Goal: Task Accomplishment & Management: Manage account settings

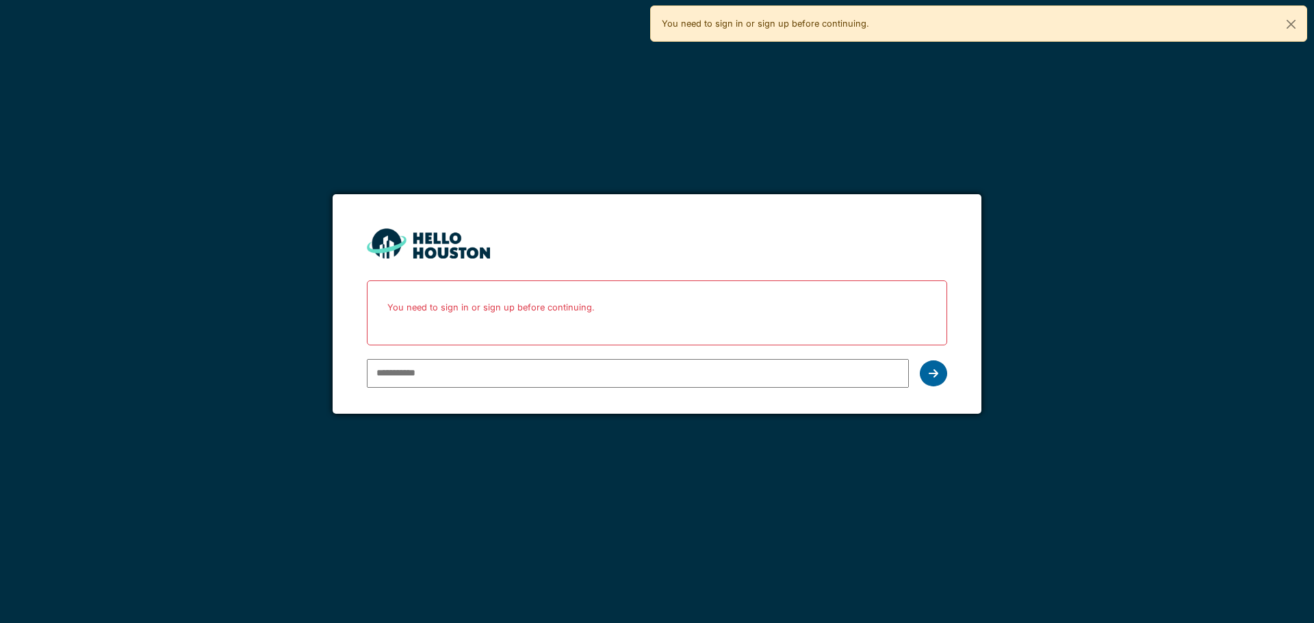
type input "**********"
click at [935, 376] on icon at bounding box center [933, 373] width 10 height 11
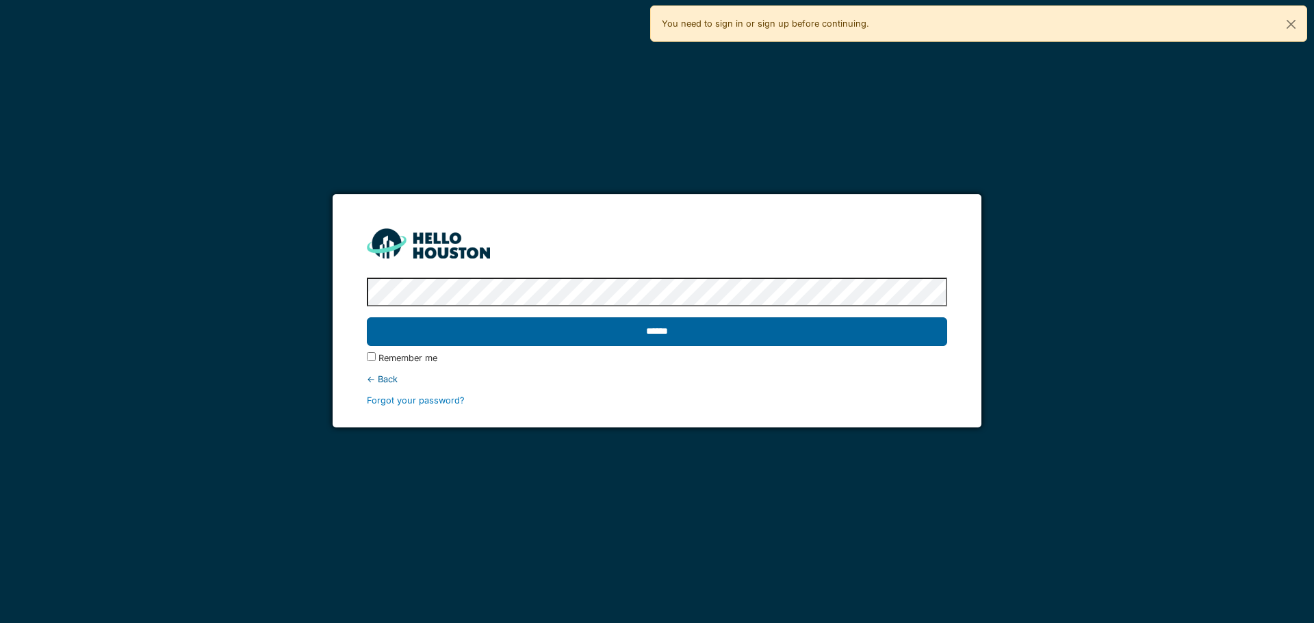
click at [920, 336] on input "******" at bounding box center [656, 331] width 579 height 29
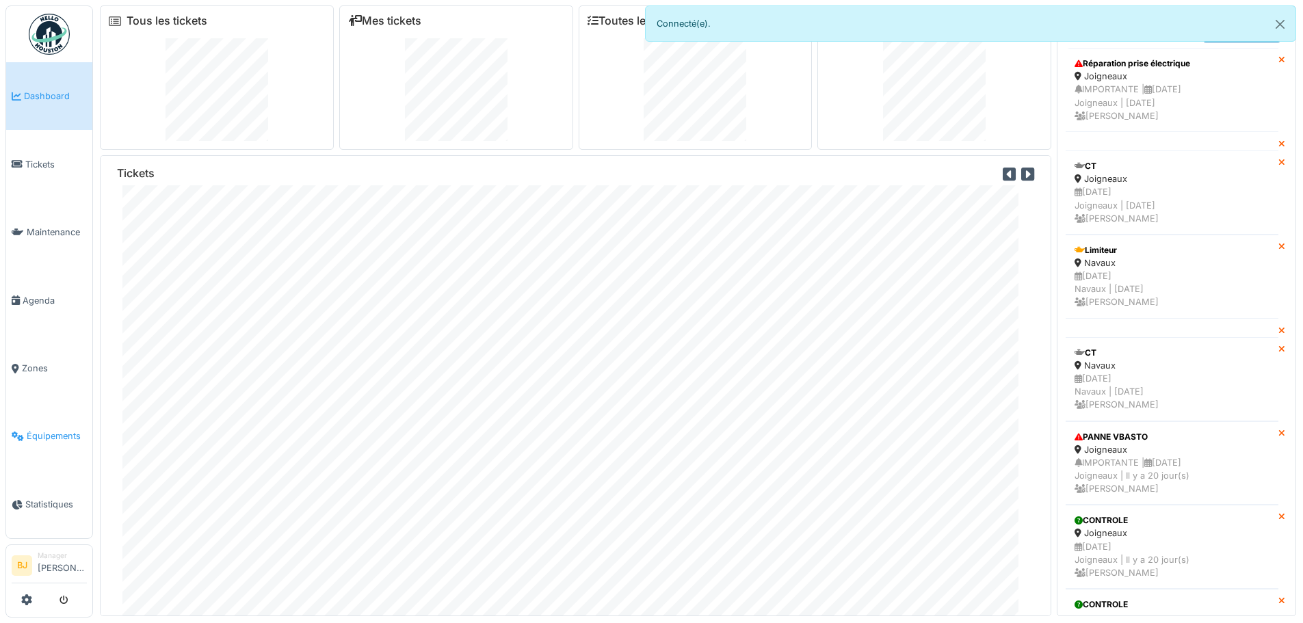
click at [67, 435] on link "Équipements" at bounding box center [49, 436] width 86 height 68
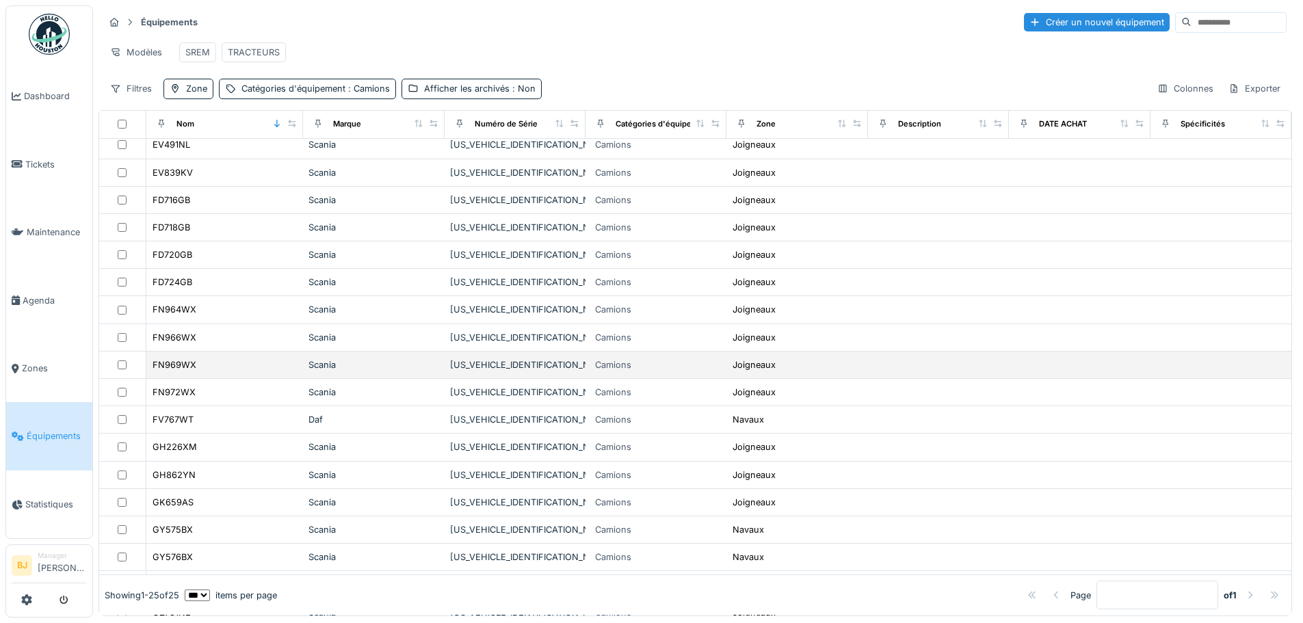
scroll to position [205, 0]
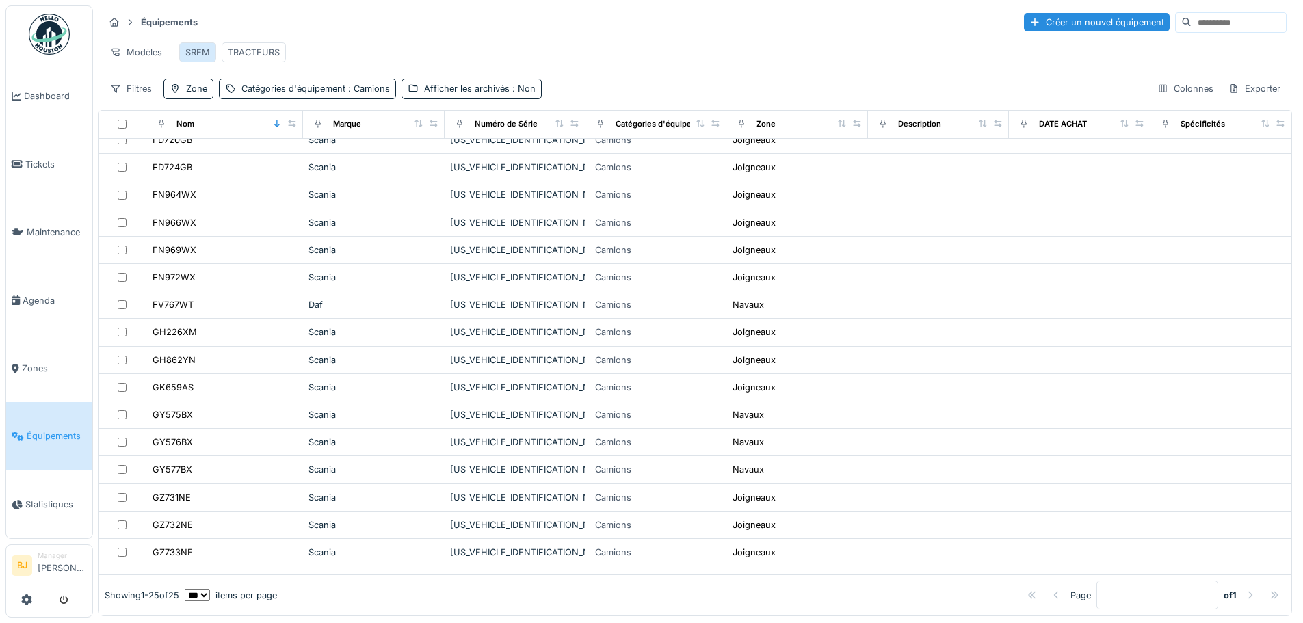
click at [180, 51] on div "SREM" at bounding box center [197, 52] width 37 height 20
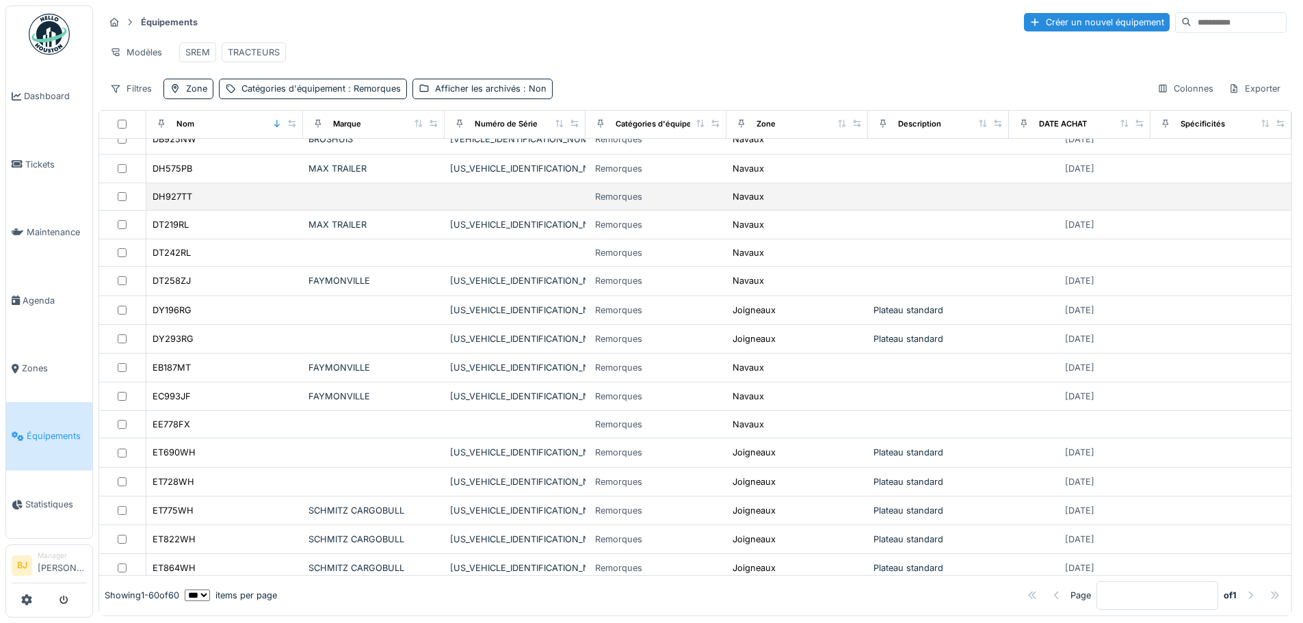
scroll to position [889, 0]
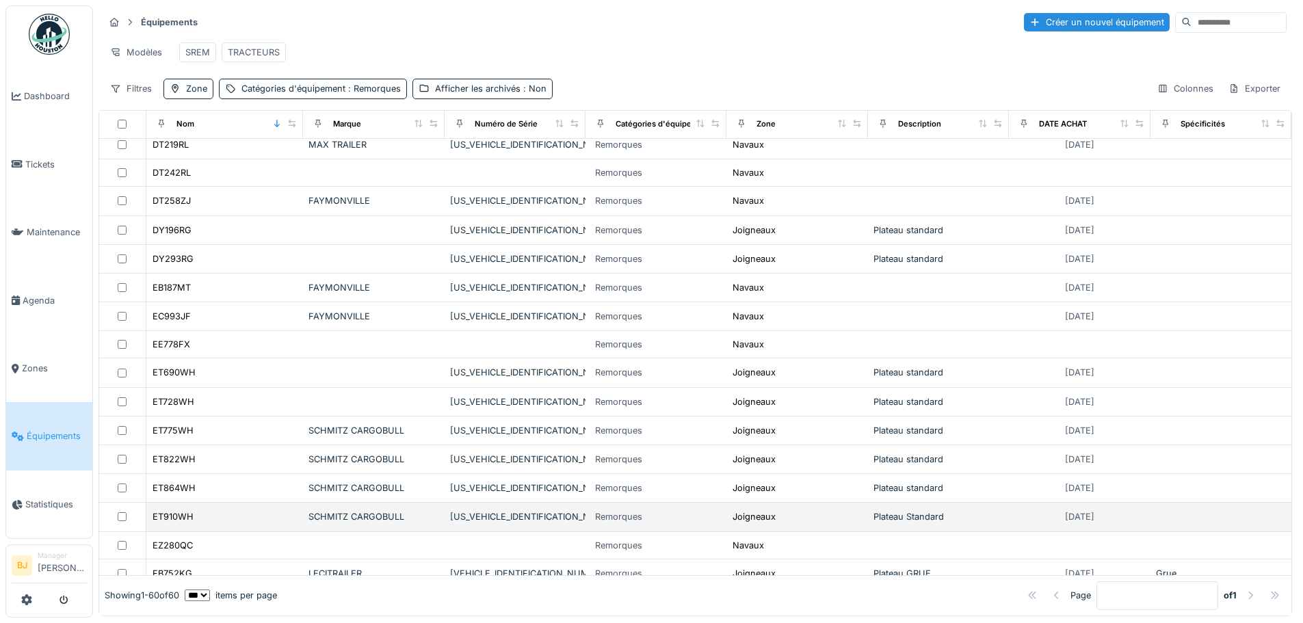
click at [243, 523] on div "ET910WH" at bounding box center [225, 517] width 146 height 14
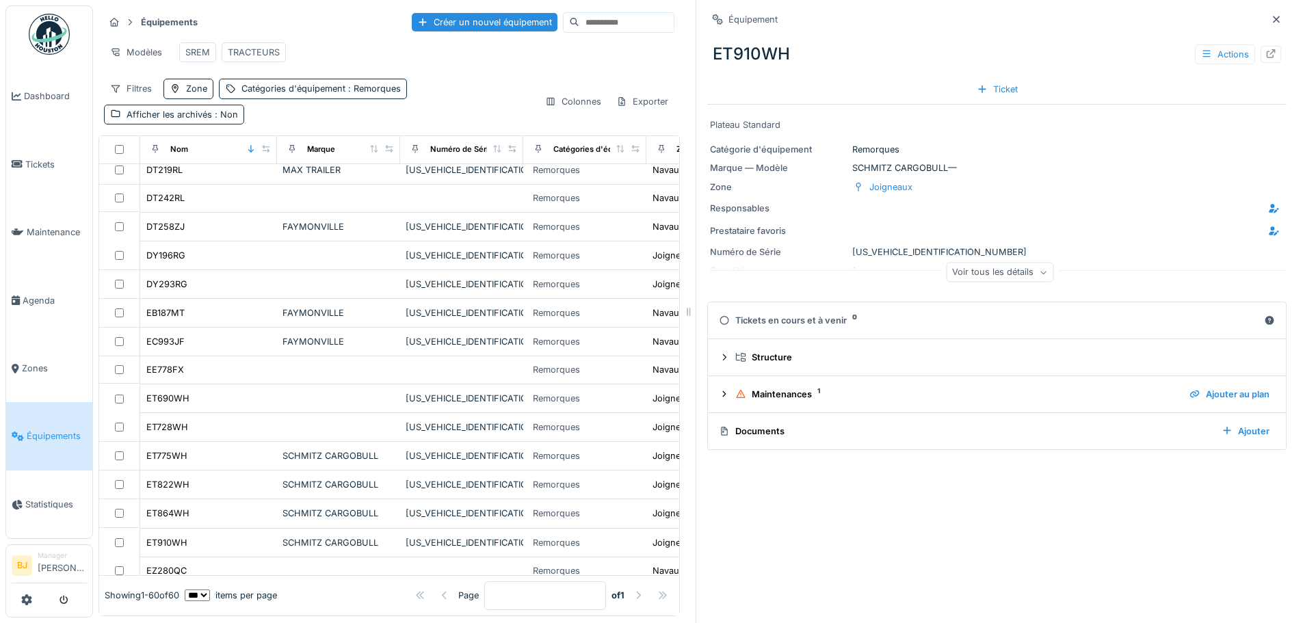
click at [1008, 265] on div "Voir tous les détails" at bounding box center [999, 273] width 107 height 20
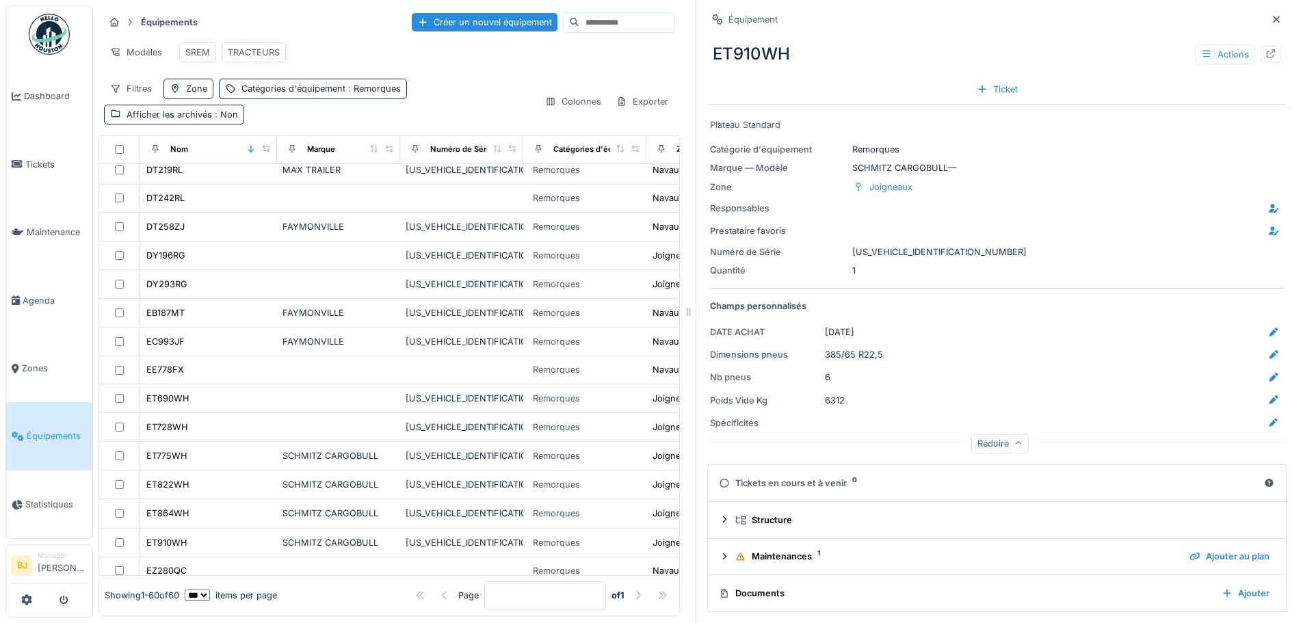
click at [988, 448] on div "Réduire" at bounding box center [1000, 444] width 57 height 20
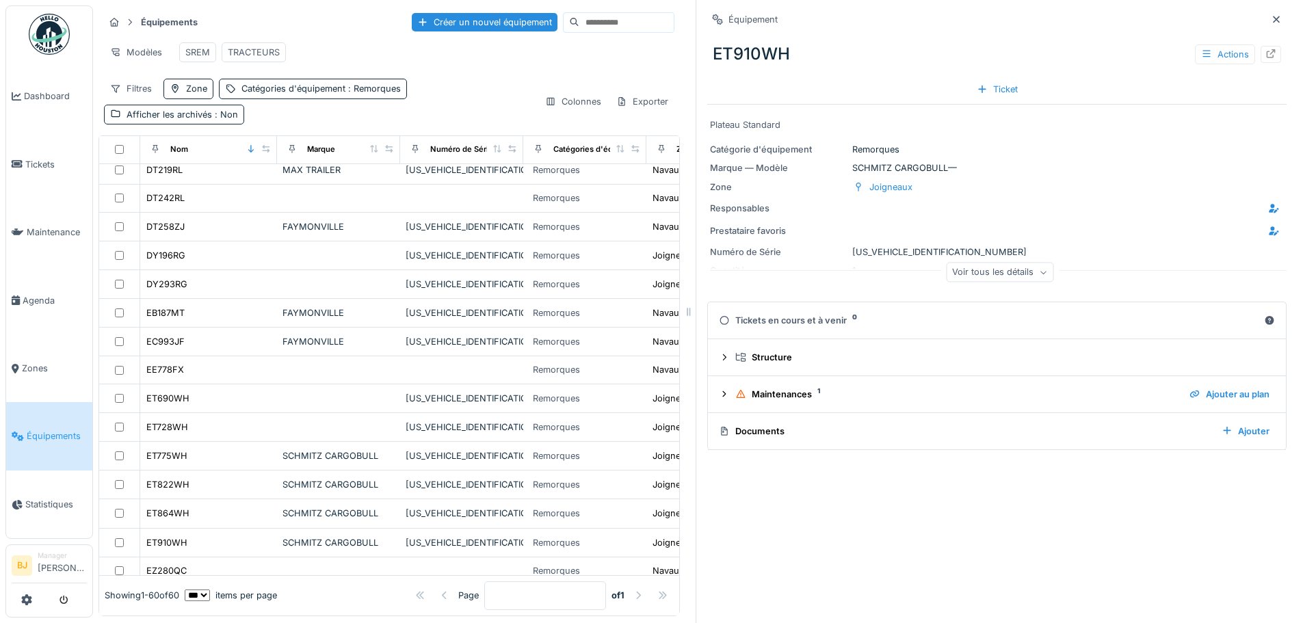
click at [1043, 329] on summary "Tickets en cours et à venir 0" at bounding box center [997, 320] width 567 height 25
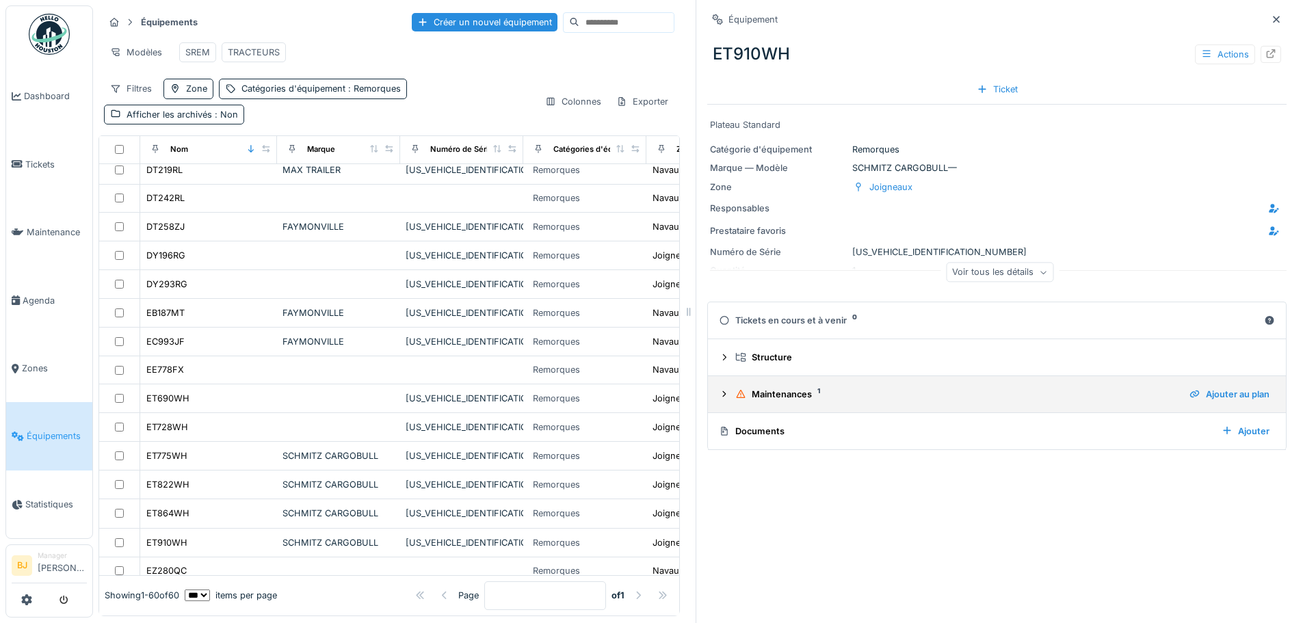
click at [964, 398] on div "Maintenances 1" at bounding box center [956, 394] width 443 height 13
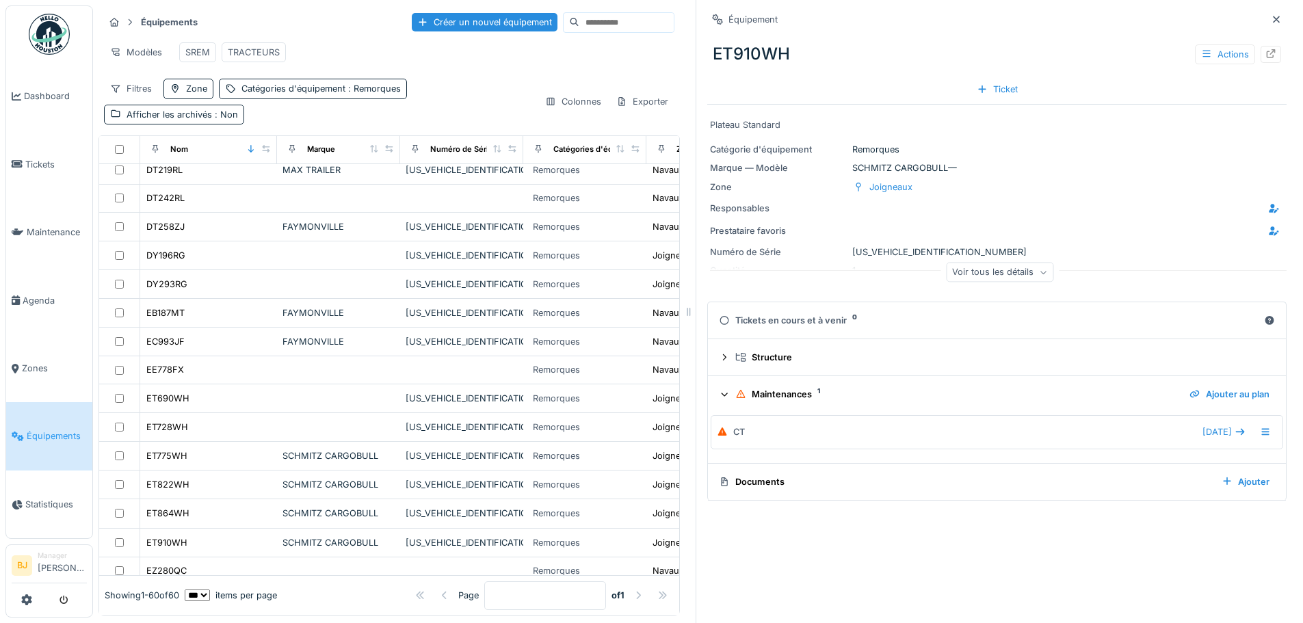
click at [964, 398] on div "Maintenances 1" at bounding box center [956, 394] width 443 height 13
click at [1261, 50] on div at bounding box center [1271, 54] width 21 height 17
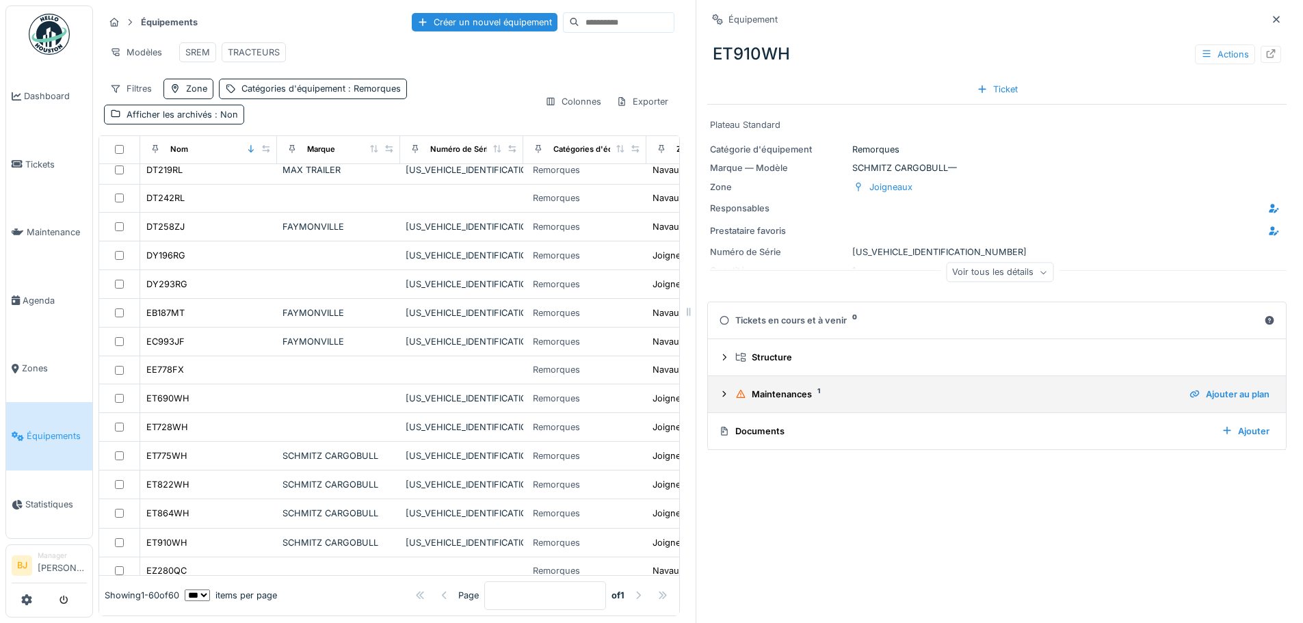
click at [890, 389] on div "Maintenances 1 Ajouter au plan" at bounding box center [997, 394] width 556 height 18
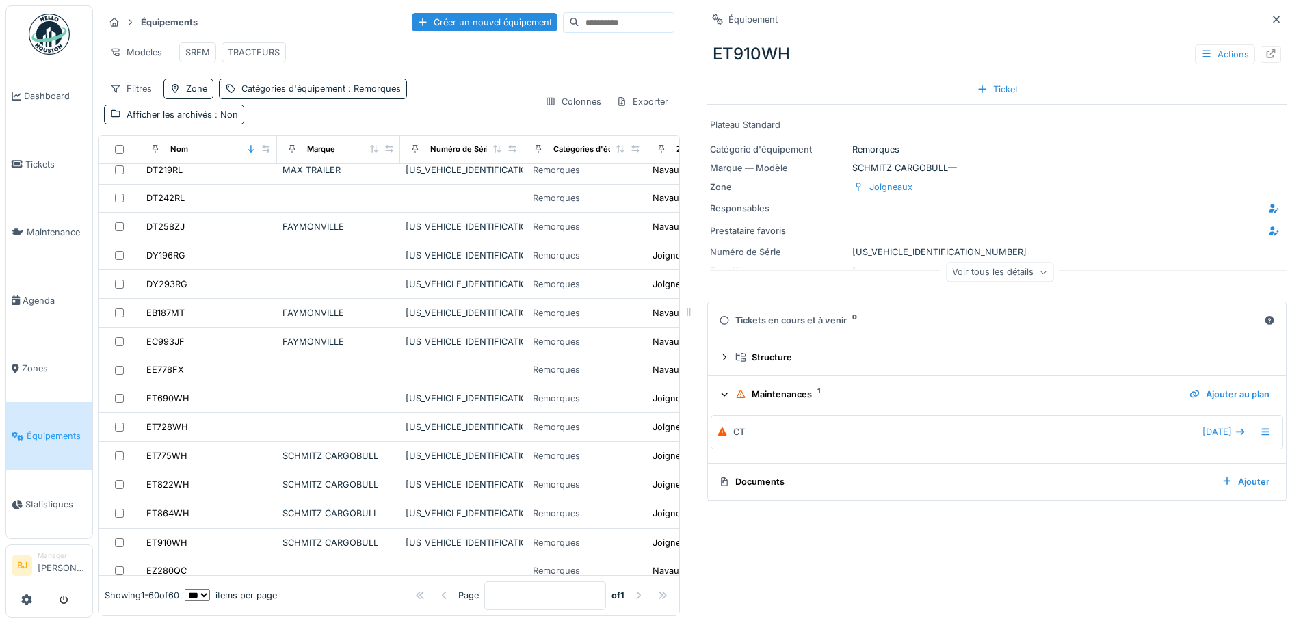
click at [1062, 437] on div "CT" at bounding box center [957, 432] width 480 height 13
click at [1209, 434] on span "17/09/2025" at bounding box center [1217, 432] width 29 height 13
click at [1254, 430] on div at bounding box center [1265, 432] width 23 height 20
click at [900, 432] on div "CT" at bounding box center [957, 432] width 480 height 13
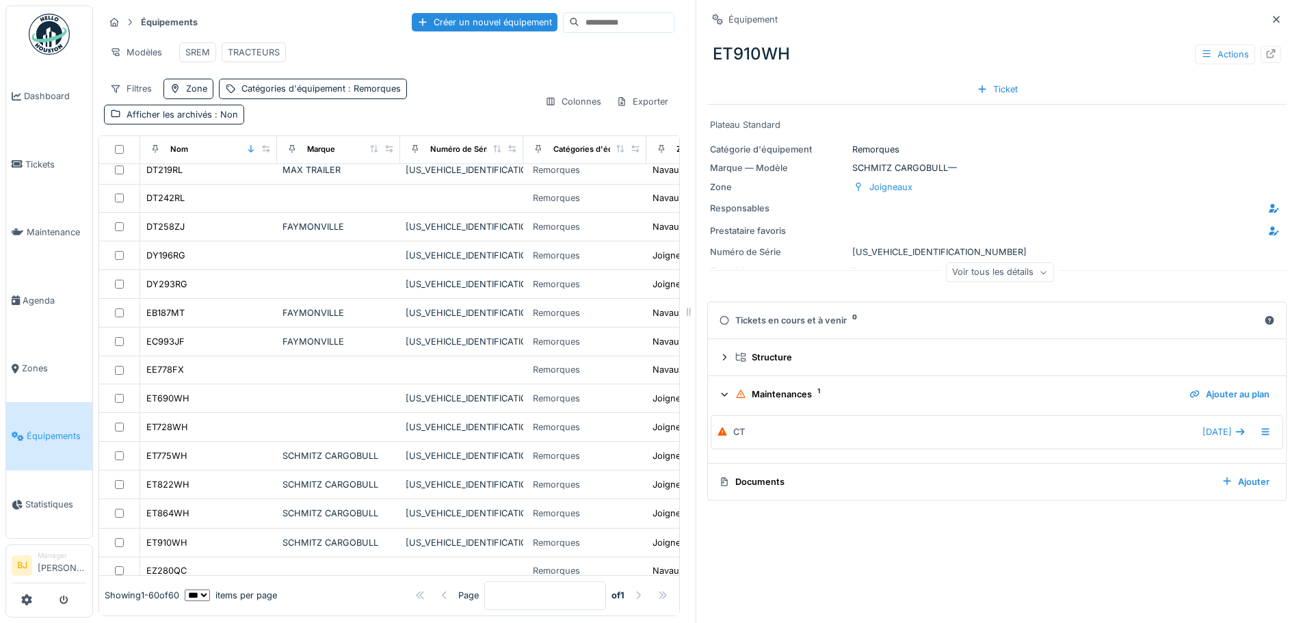
click at [809, 319] on div "Tickets en cours et à venir 0" at bounding box center [989, 320] width 540 height 13
click at [766, 401] on div "Maintenances 1" at bounding box center [956, 394] width 443 height 13
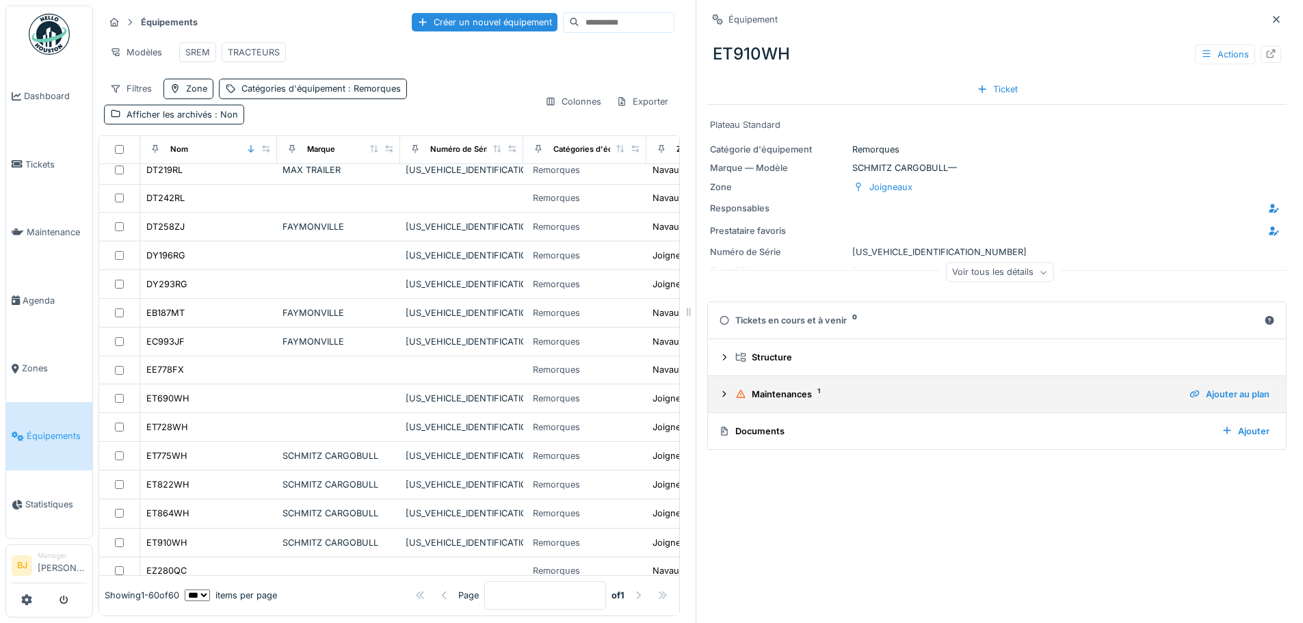
click at [766, 401] on div "Maintenances 1" at bounding box center [956, 394] width 443 height 13
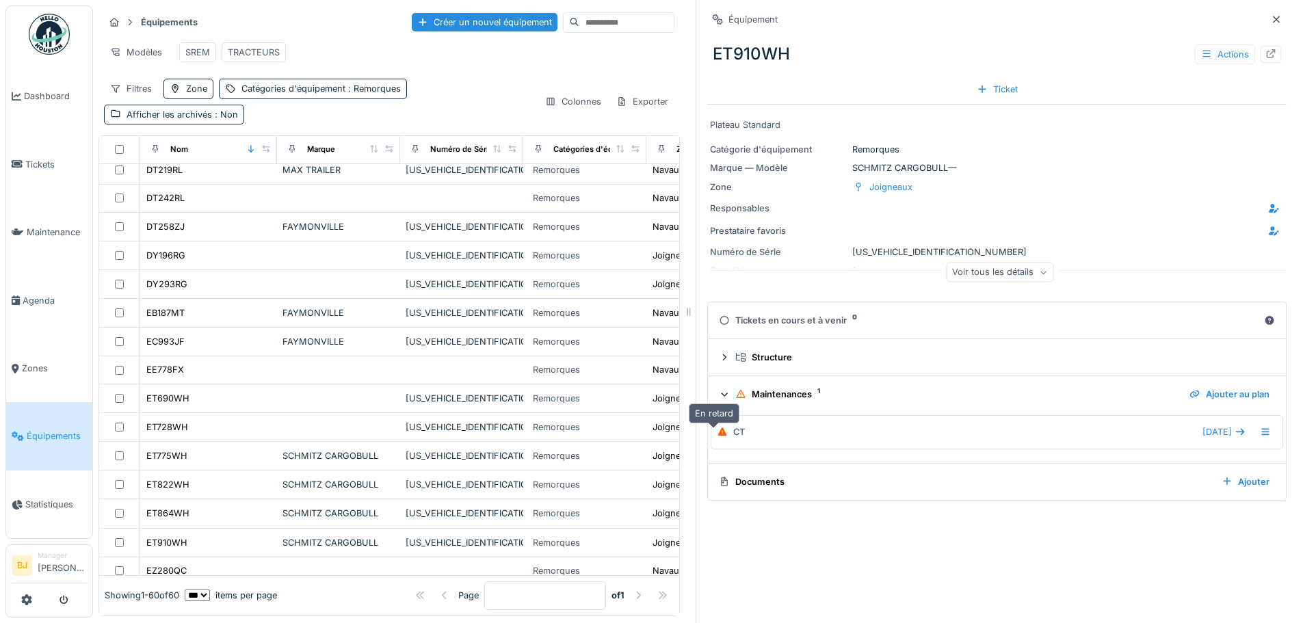
click at [720, 432] on div at bounding box center [724, 432] width 14 height 13
drag, startPoint x: 731, startPoint y: 430, endPoint x: 789, endPoint y: 438, distance: 58.0
click at [735, 430] on div "CT" at bounding box center [957, 432] width 480 height 13
click at [1227, 430] on div "[DATE]" at bounding box center [1224, 432] width 54 height 13
click at [1205, 436] on span "[DATE]" at bounding box center [1217, 432] width 29 height 13
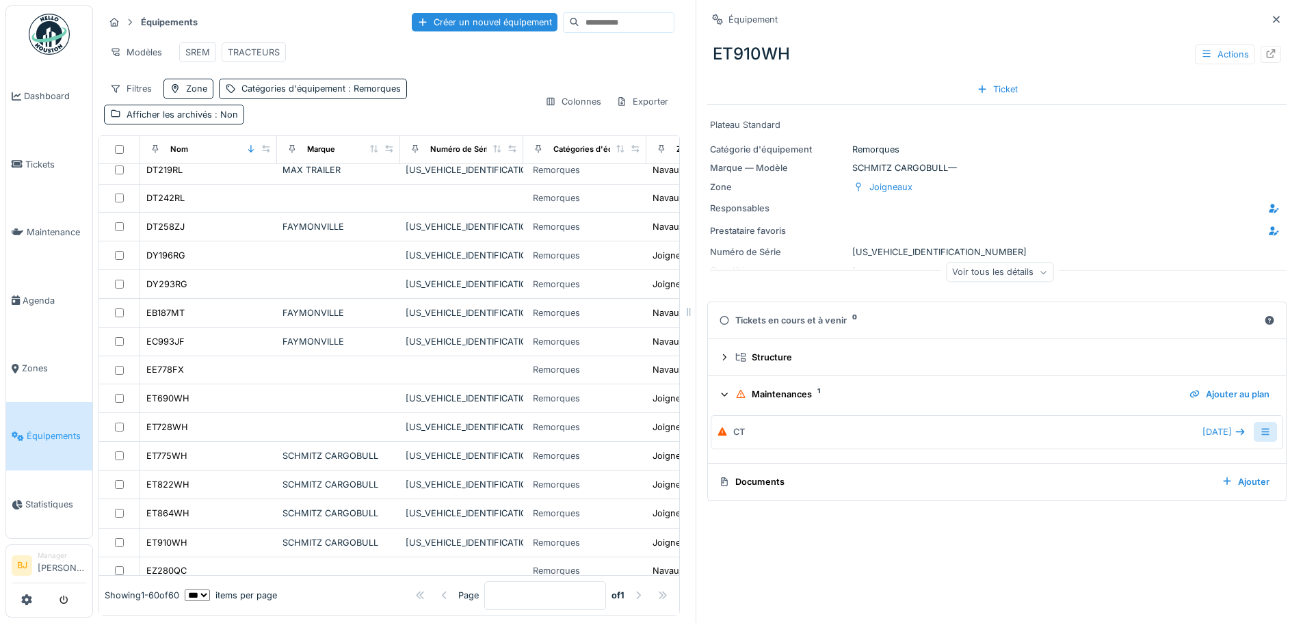
click at [1254, 434] on div at bounding box center [1265, 432] width 23 height 20
click at [1203, 456] on div "Modifier la maintenance" at bounding box center [1176, 464] width 129 height 21
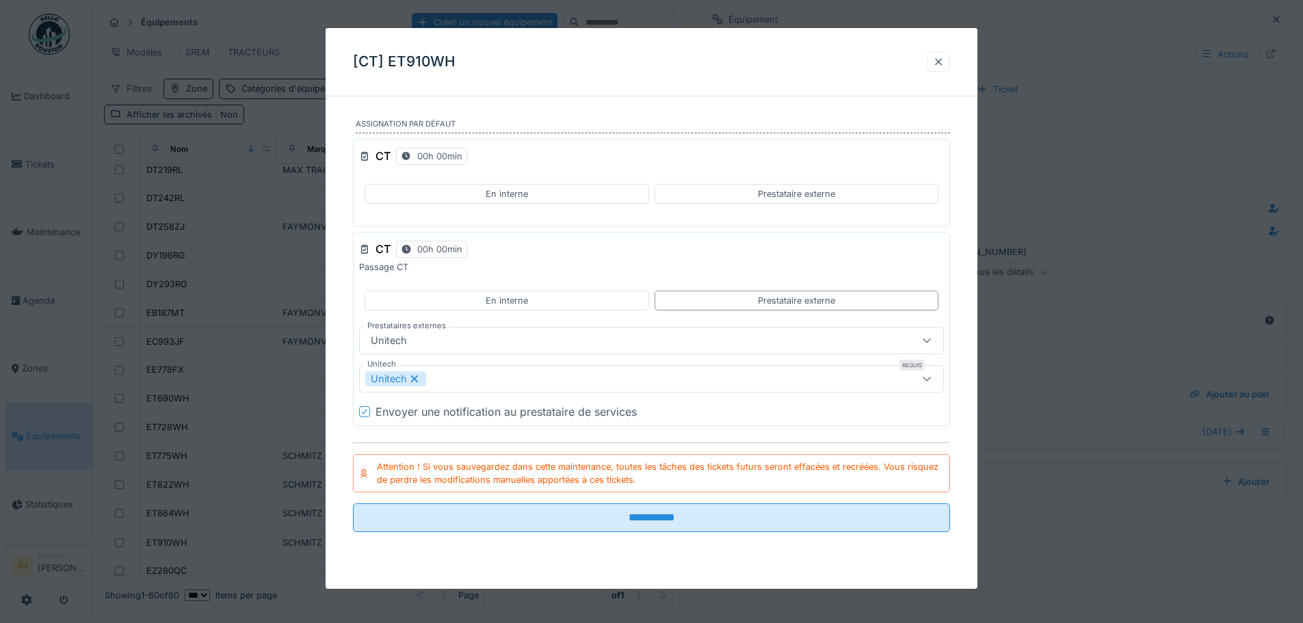
click at [940, 61] on div at bounding box center [938, 61] width 11 height 13
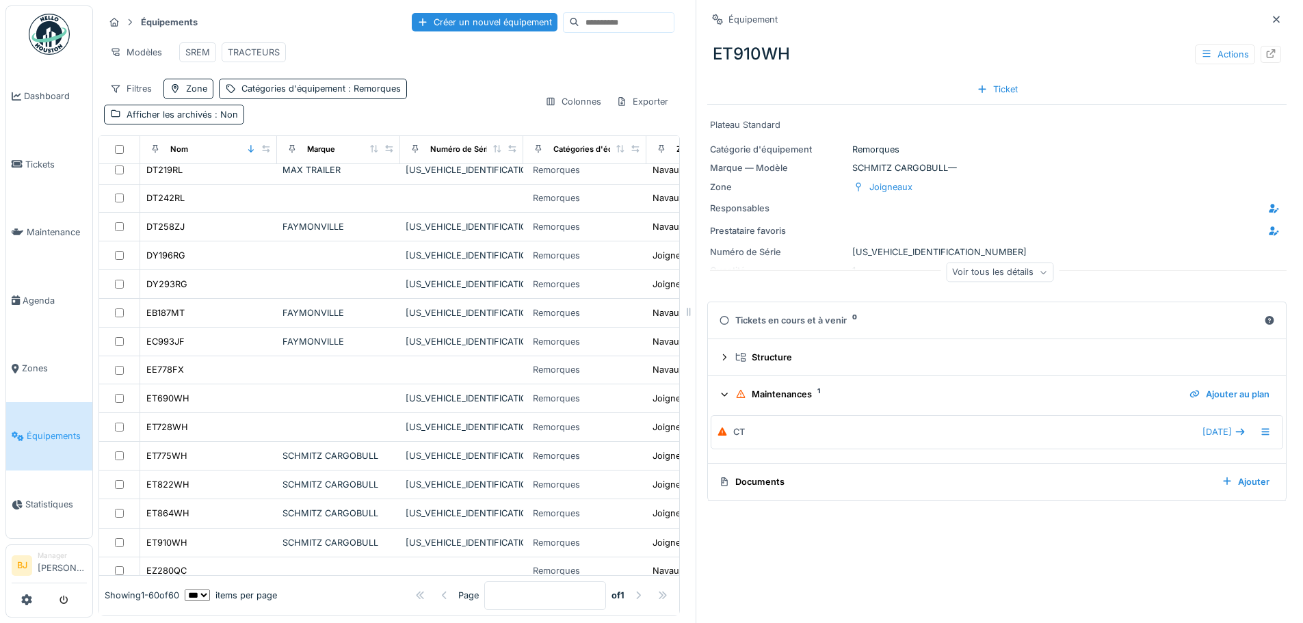
click at [809, 333] on summary "Tickets en cours et à venir 0" at bounding box center [997, 320] width 567 height 25
click at [805, 320] on div "Tickets en cours et à venir 0" at bounding box center [989, 320] width 540 height 13
click at [1201, 398] on div "Ajouter au plan" at bounding box center [1229, 394] width 91 height 18
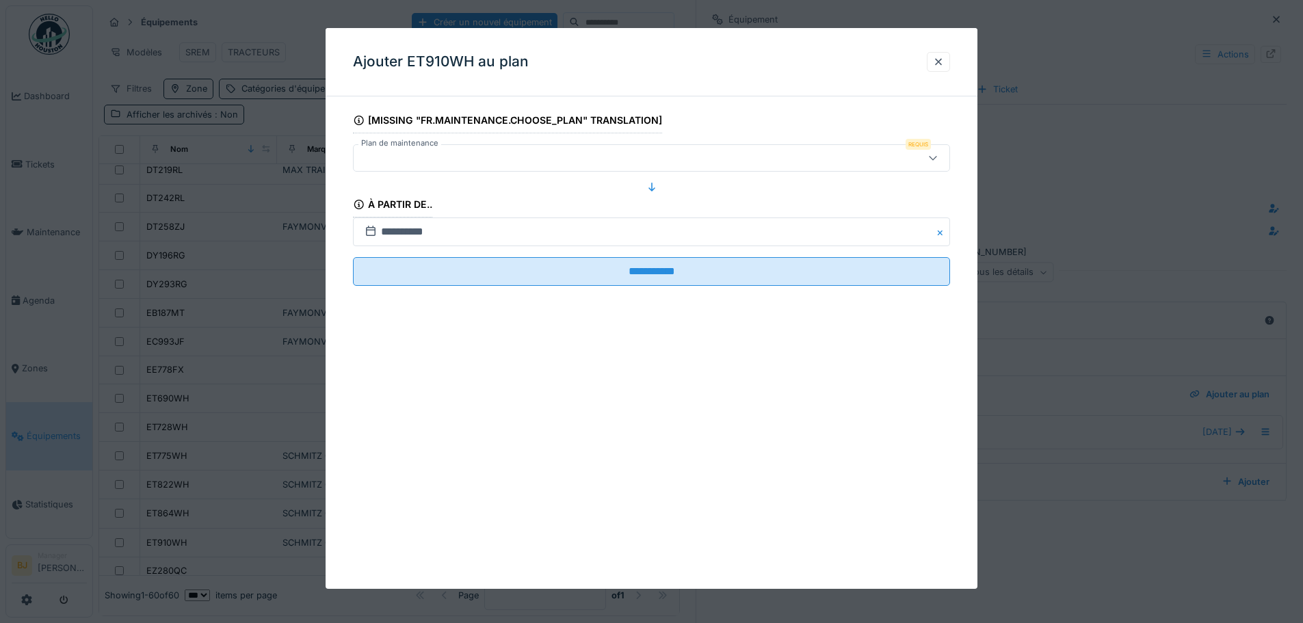
click at [486, 166] on div at bounding box center [616, 158] width 515 height 15
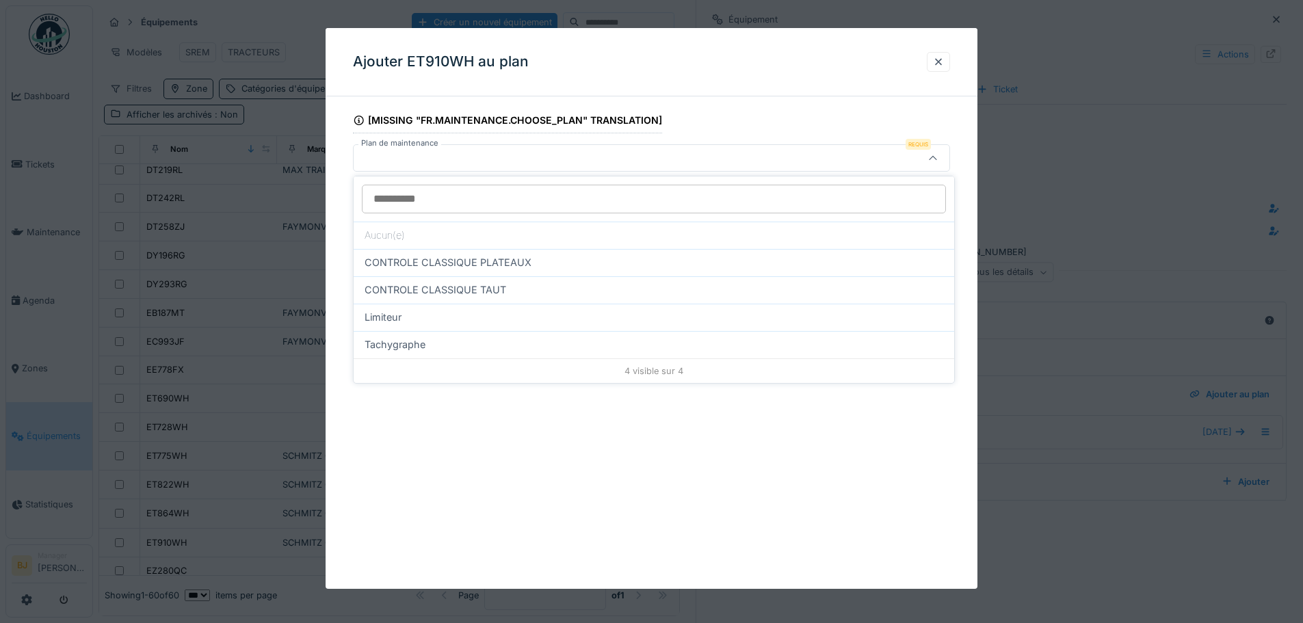
click at [591, 460] on div "**********" at bounding box center [652, 308] width 652 height 561
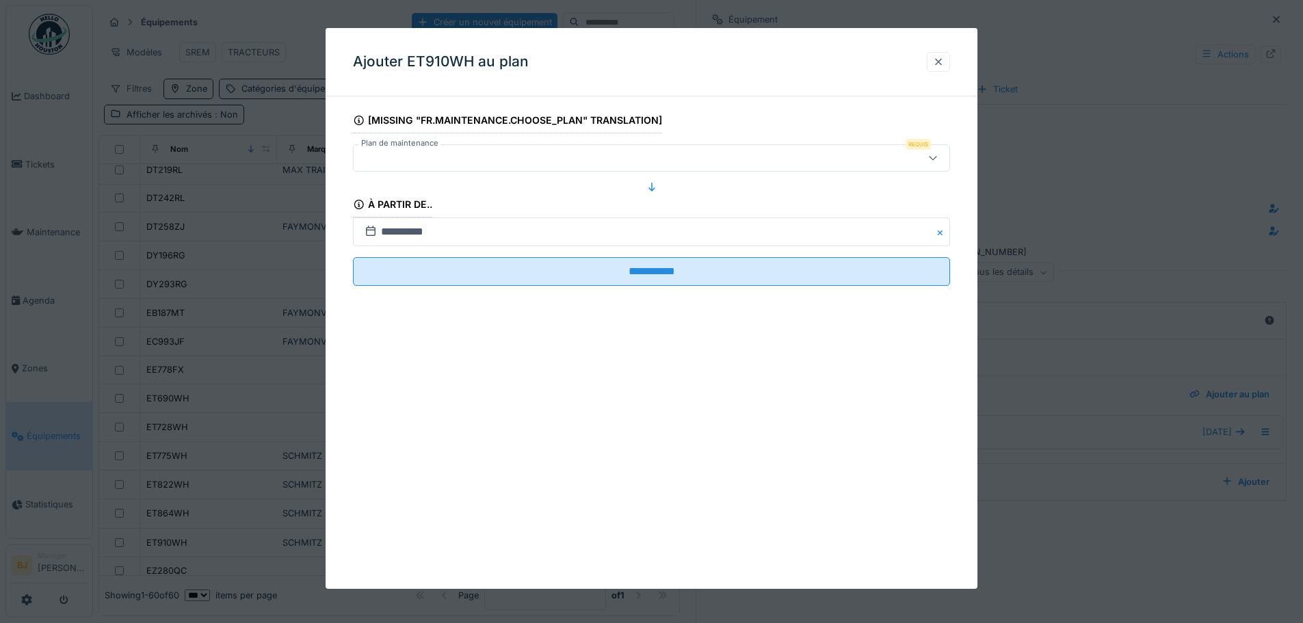
click at [943, 52] on div at bounding box center [938, 62] width 23 height 20
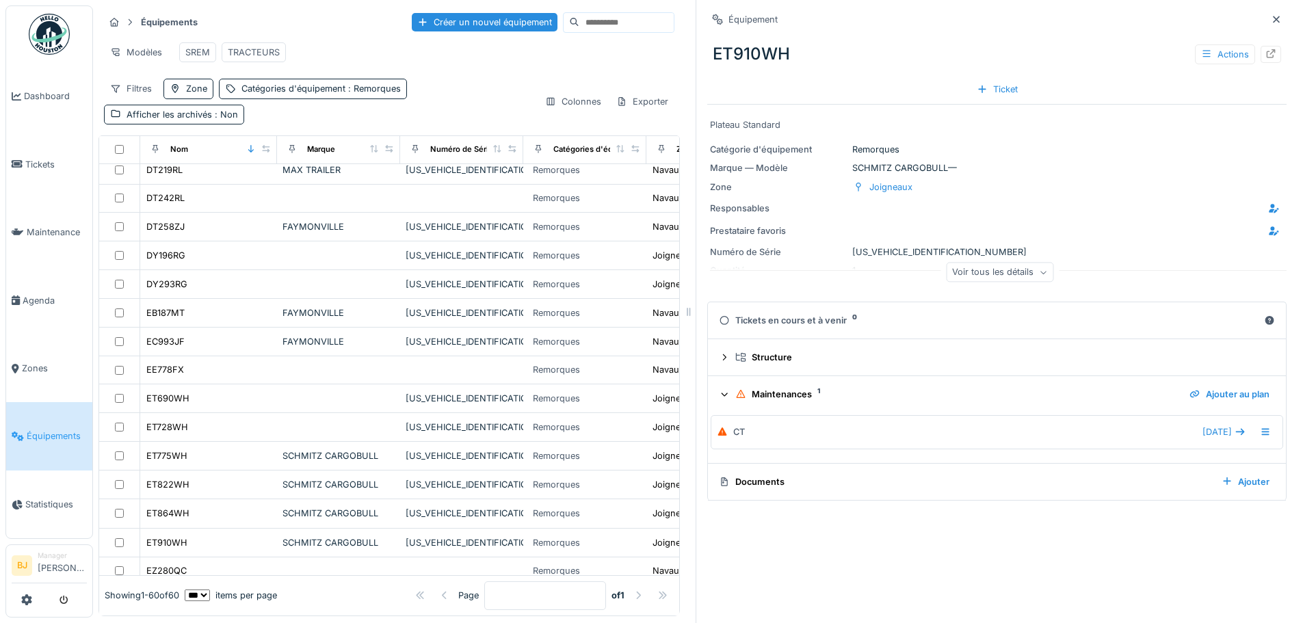
click at [751, 434] on div "CT" at bounding box center [957, 432] width 480 height 13
click at [977, 279] on div "Voir tous les détails" at bounding box center [999, 273] width 107 height 20
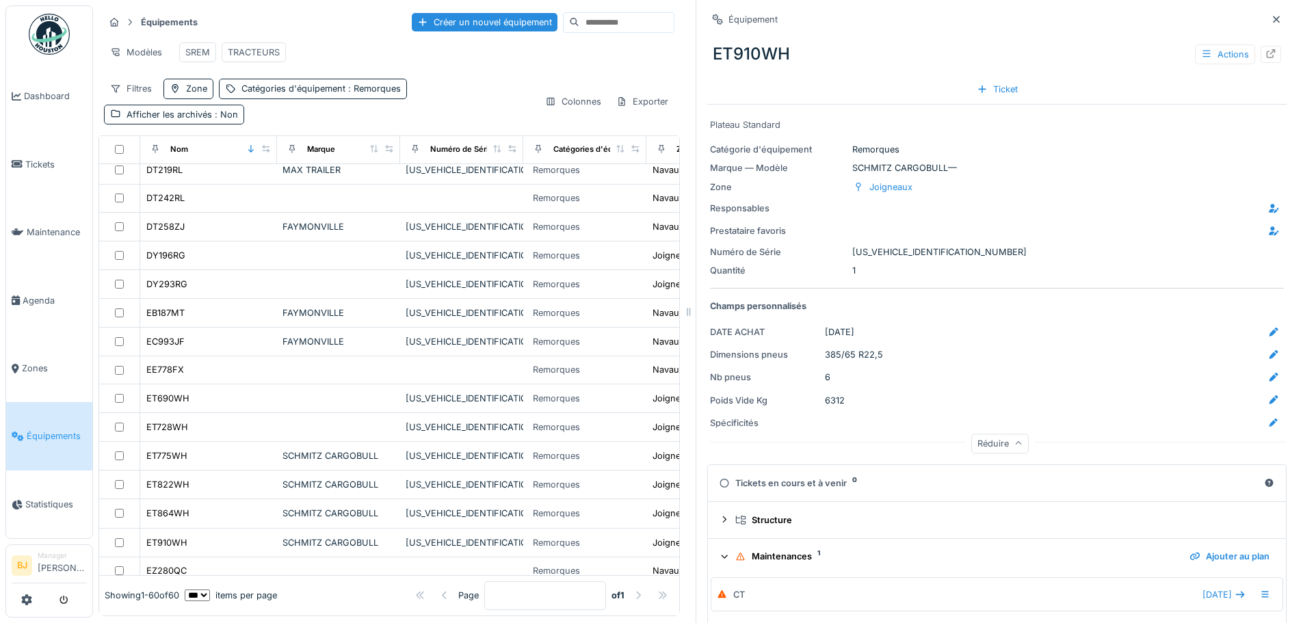
click at [991, 445] on div "Réduire" at bounding box center [1000, 444] width 57 height 20
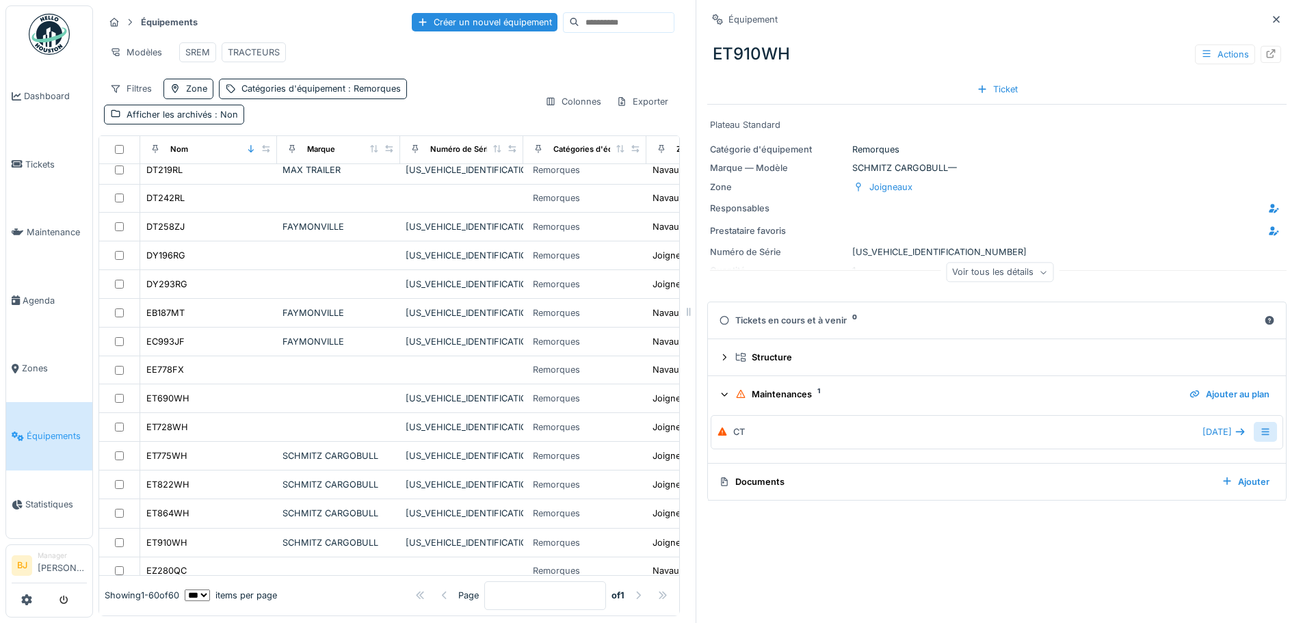
click at [1255, 430] on div at bounding box center [1265, 432] width 23 height 20
click at [1190, 463] on div "Modifier la maintenance" at bounding box center [1176, 464] width 129 height 21
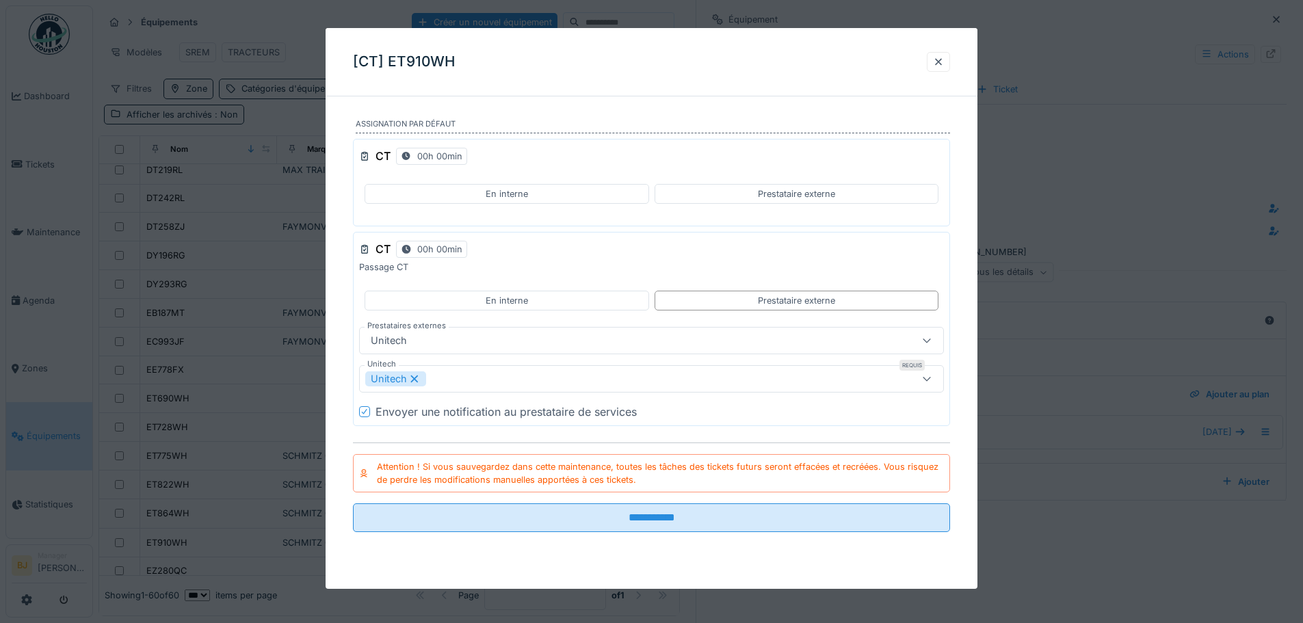
scroll to position [10, 0]
click at [418, 374] on icon at bounding box center [414, 379] width 12 height 10
click at [460, 415] on div "Envoyer une notification au prestataire de services" at bounding box center [506, 412] width 261 height 16
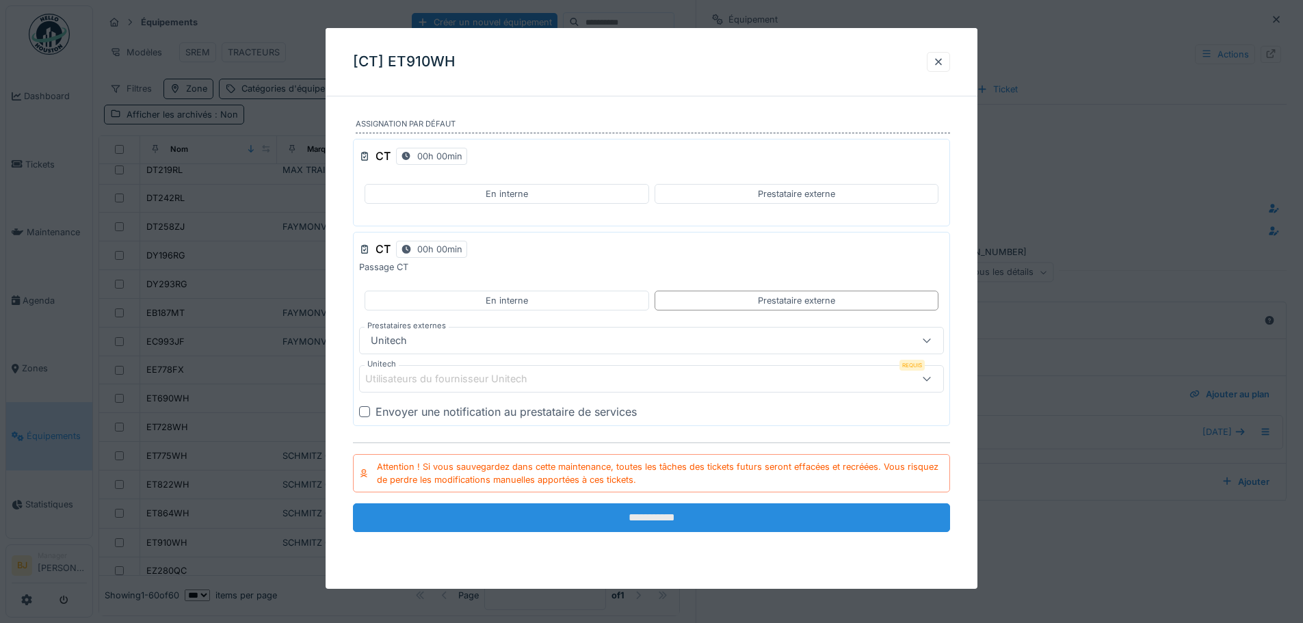
click at [630, 510] on input "**********" at bounding box center [651, 518] width 597 height 29
click at [651, 519] on input "**********" at bounding box center [651, 518] width 597 height 29
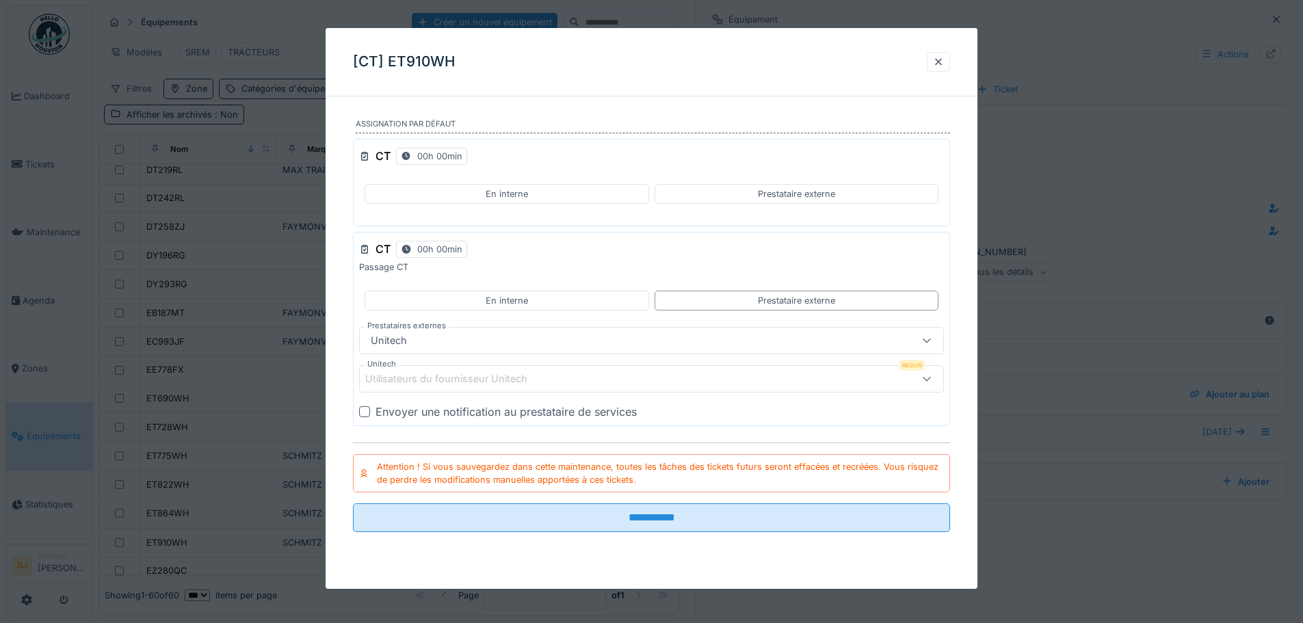
click at [439, 372] on div "Utilisateurs du fournisseur Unitech" at bounding box center [455, 379] width 181 height 15
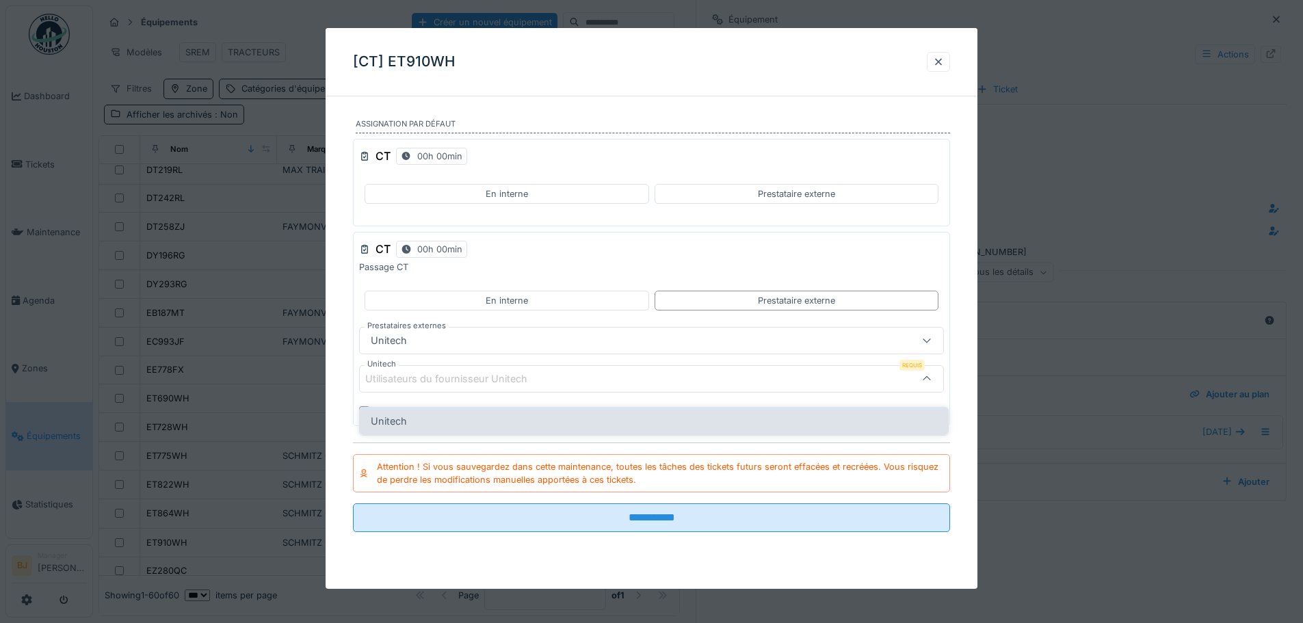
click at [441, 414] on div "Unitech" at bounding box center [654, 421] width 566 height 15
type input "*****"
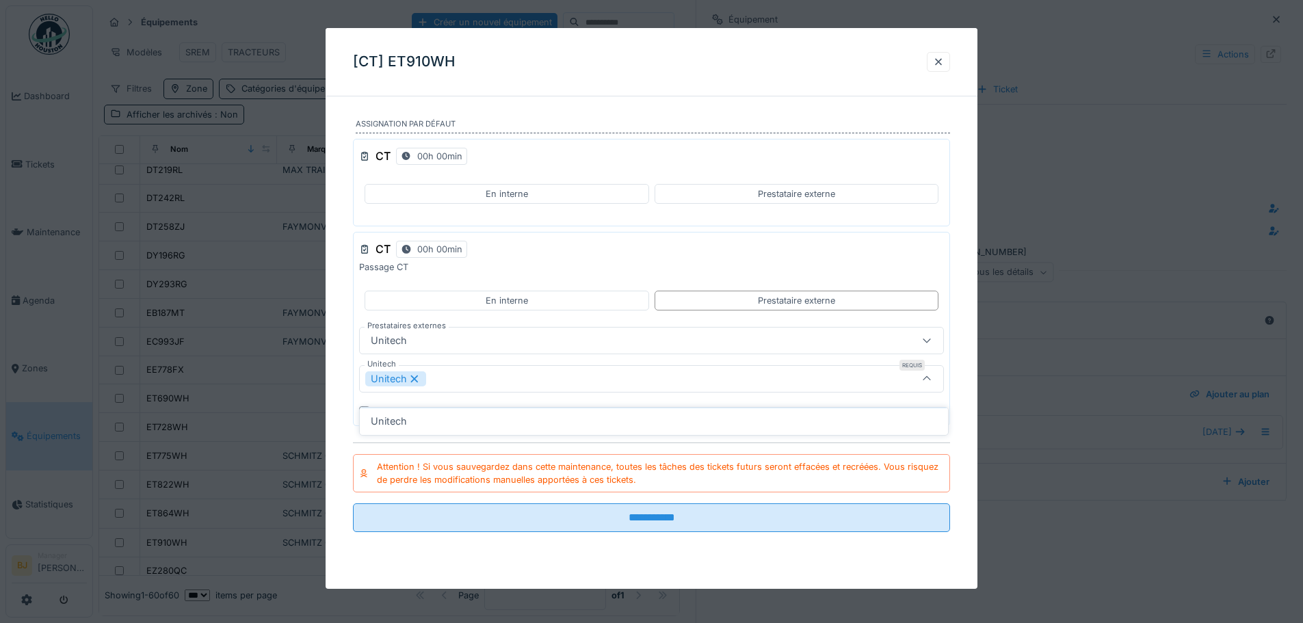
click at [729, 382] on div "Unitech" at bounding box center [617, 379] width 504 height 15
click at [419, 375] on icon at bounding box center [414, 379] width 12 height 10
click at [474, 341] on div "Unitech" at bounding box center [617, 340] width 504 height 15
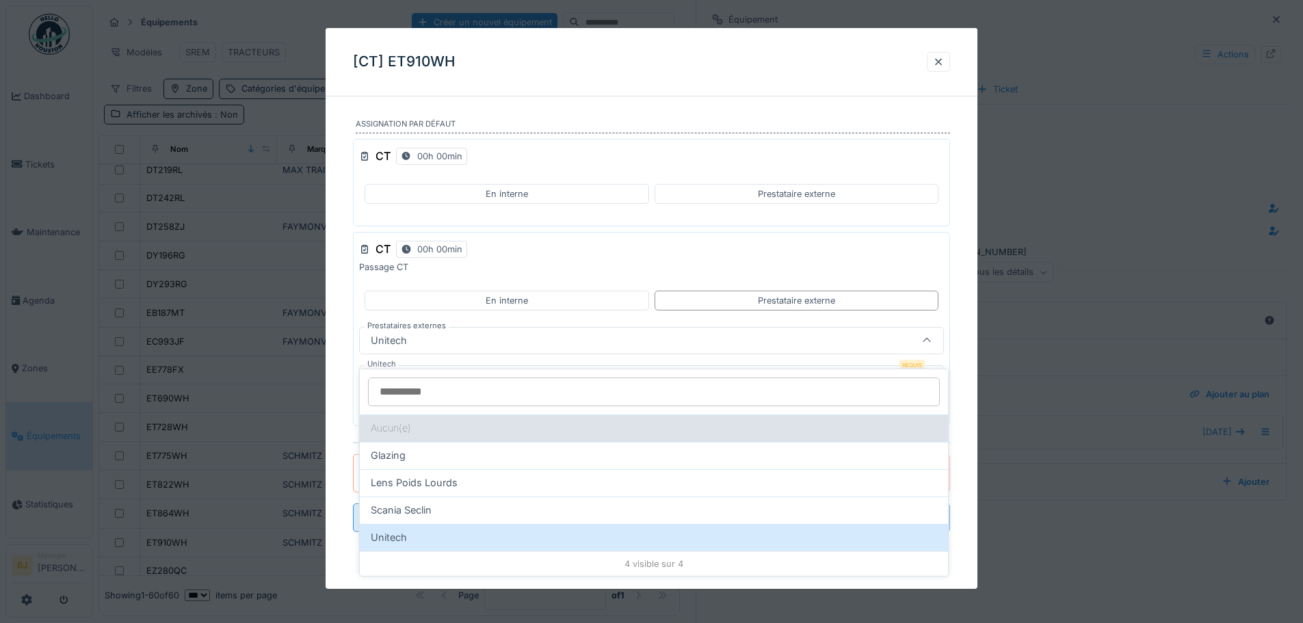
click at [419, 417] on div "Aucun(e)" at bounding box center [654, 428] width 588 height 27
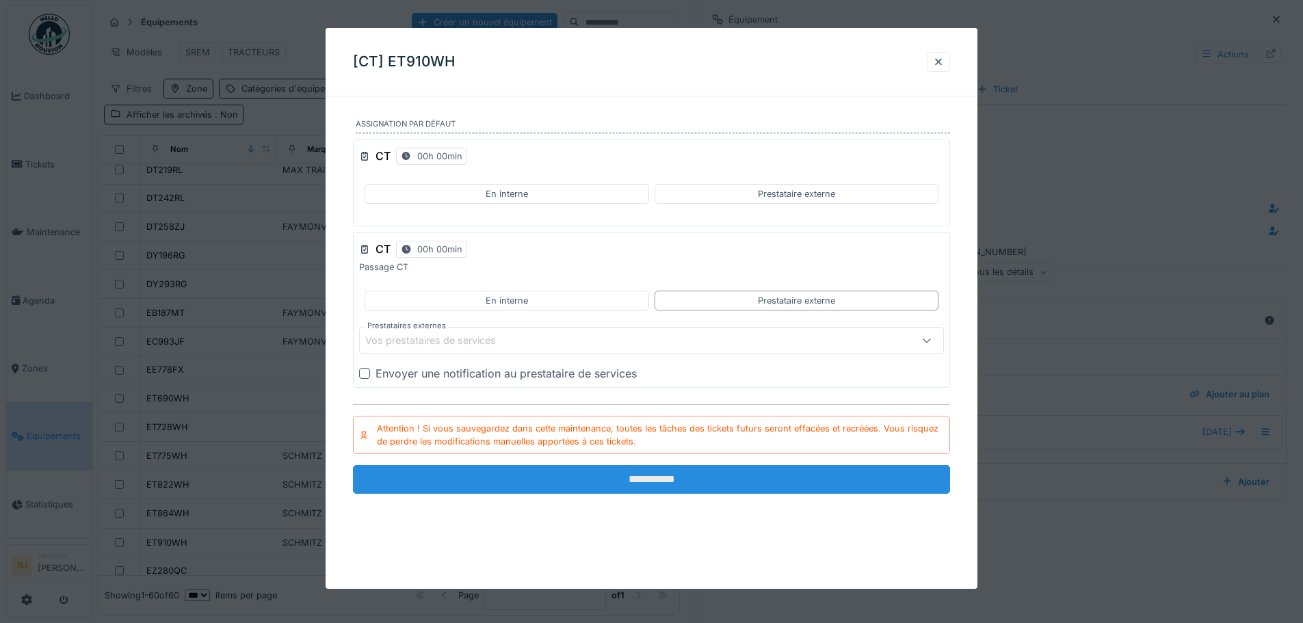
click at [546, 478] on input "**********" at bounding box center [651, 479] width 597 height 29
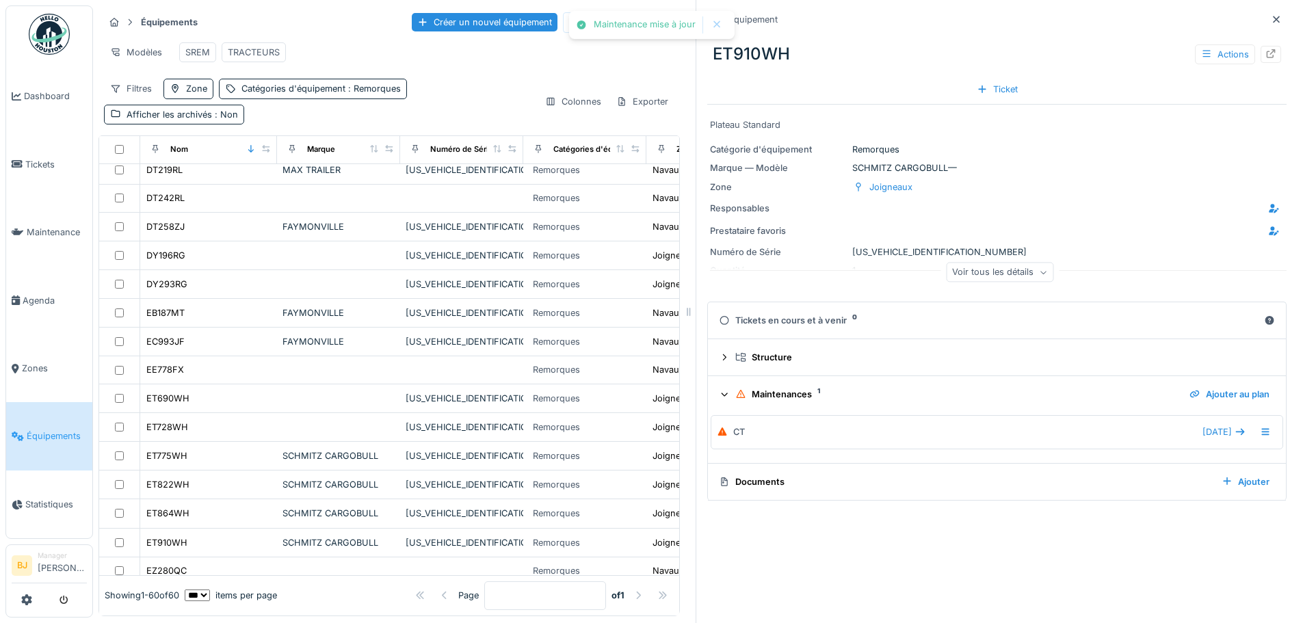
click at [736, 385] on div "Maintenances 1 Ajouter au plan" at bounding box center [997, 394] width 556 height 18
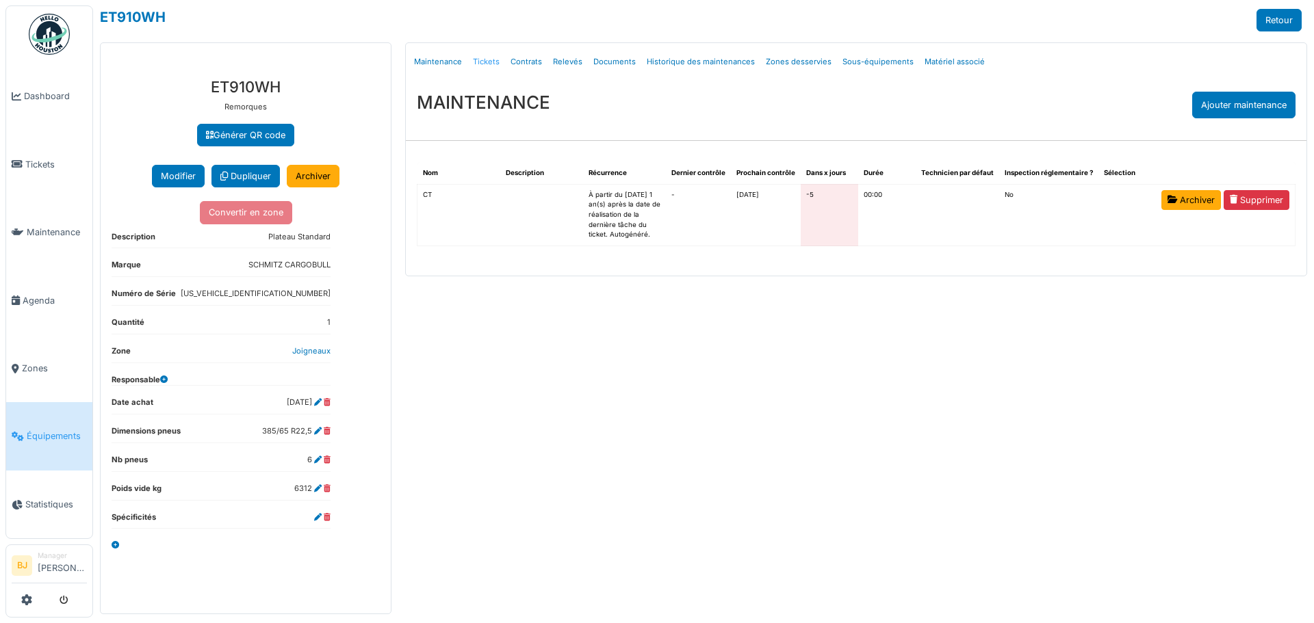
click at [493, 63] on link "Tickets" at bounding box center [486, 62] width 38 height 32
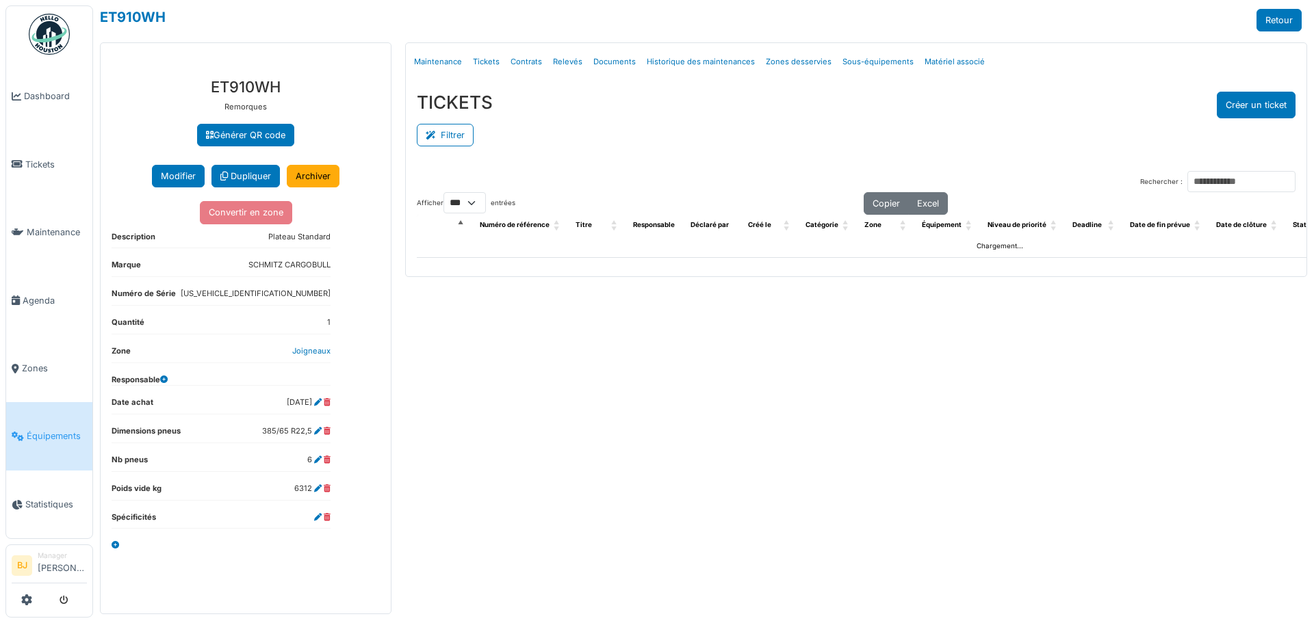
select select "***"
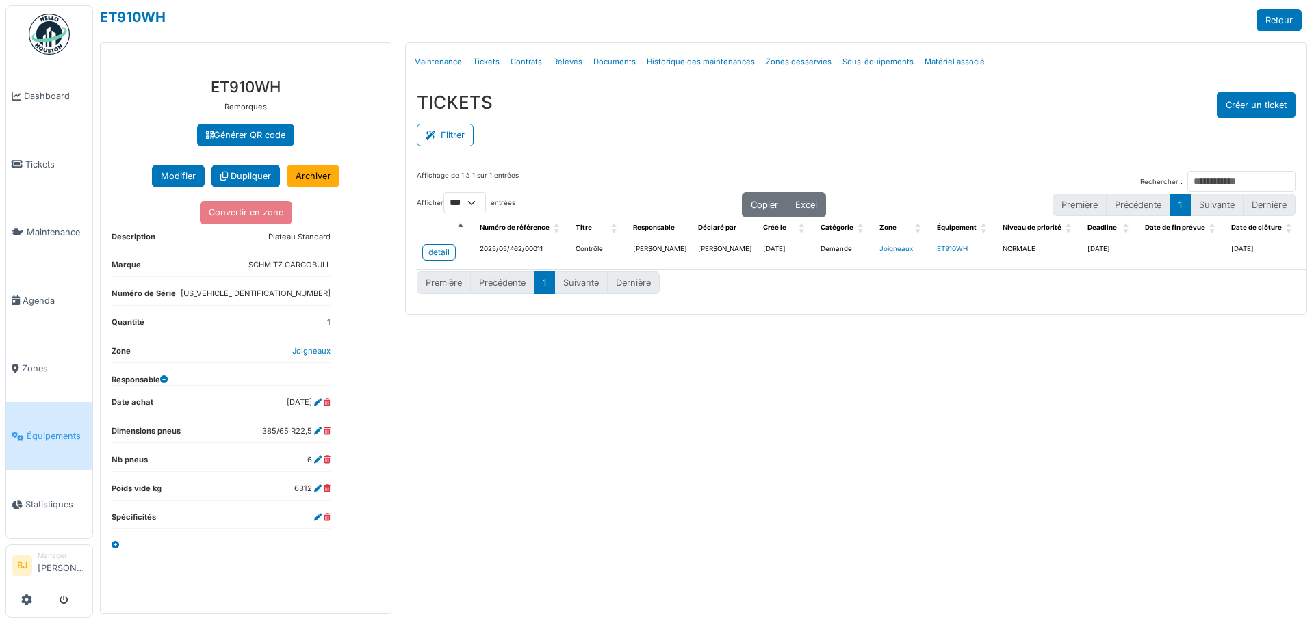
click at [834, 433] on div "Menu Détails Maintenance Tickets Contrats Relevés Documents Historique des main…" at bounding box center [855, 328] width 915 height 572
click at [447, 254] on div "detail" at bounding box center [438, 252] width 21 height 12
click at [571, 350] on div "Menu Détails Maintenance Tickets Contrats Relevés Documents Historique des main…" at bounding box center [855, 328] width 915 height 572
click at [592, 424] on div "Menu Détails Maintenance Tickets Contrats Relevés Documents Historique des main…" at bounding box center [855, 328] width 915 height 572
click at [443, 63] on link "Maintenance" at bounding box center [437, 62] width 59 height 32
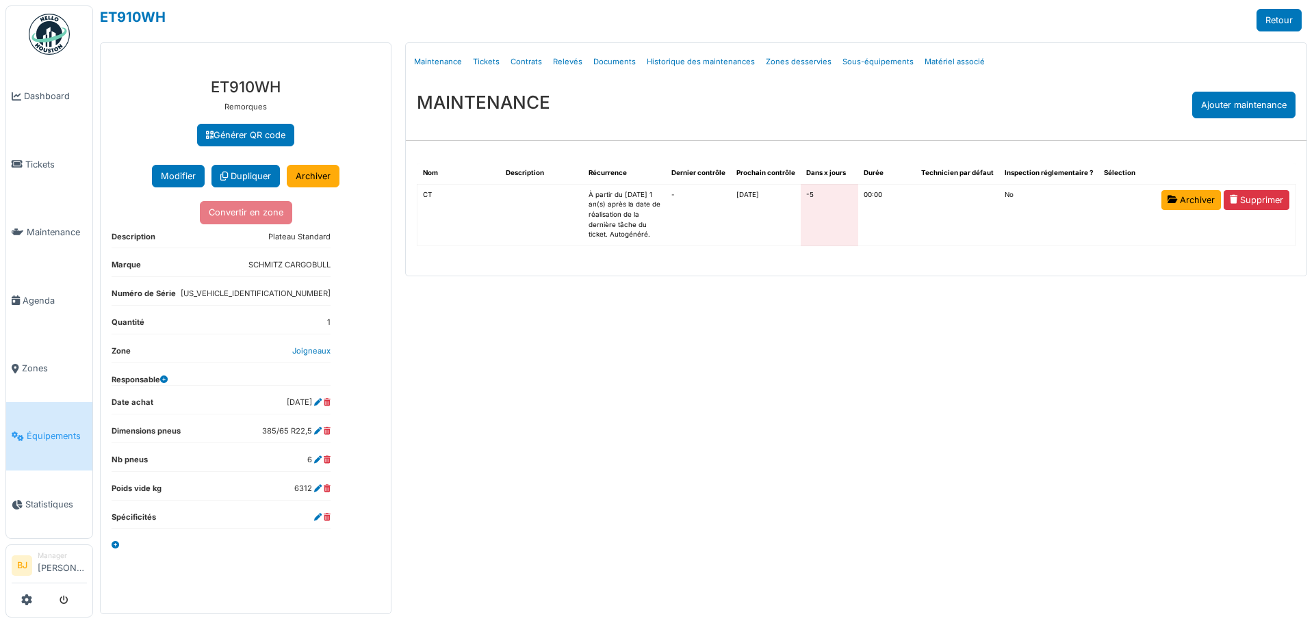
click at [857, 372] on div "Menu Détails Maintenance Tickets Contrats Relevés Documents Historique des main…" at bounding box center [855, 328] width 915 height 572
click at [445, 57] on link "Maintenance" at bounding box center [437, 62] width 59 height 32
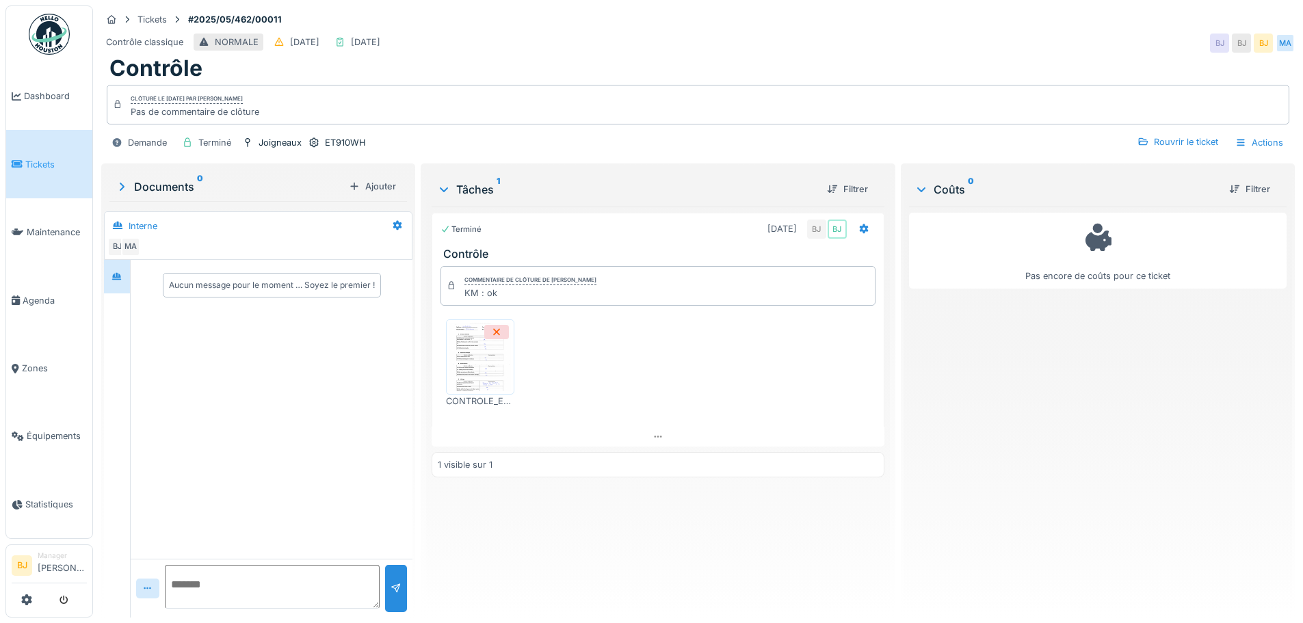
click at [473, 370] on img at bounding box center [480, 357] width 62 height 68
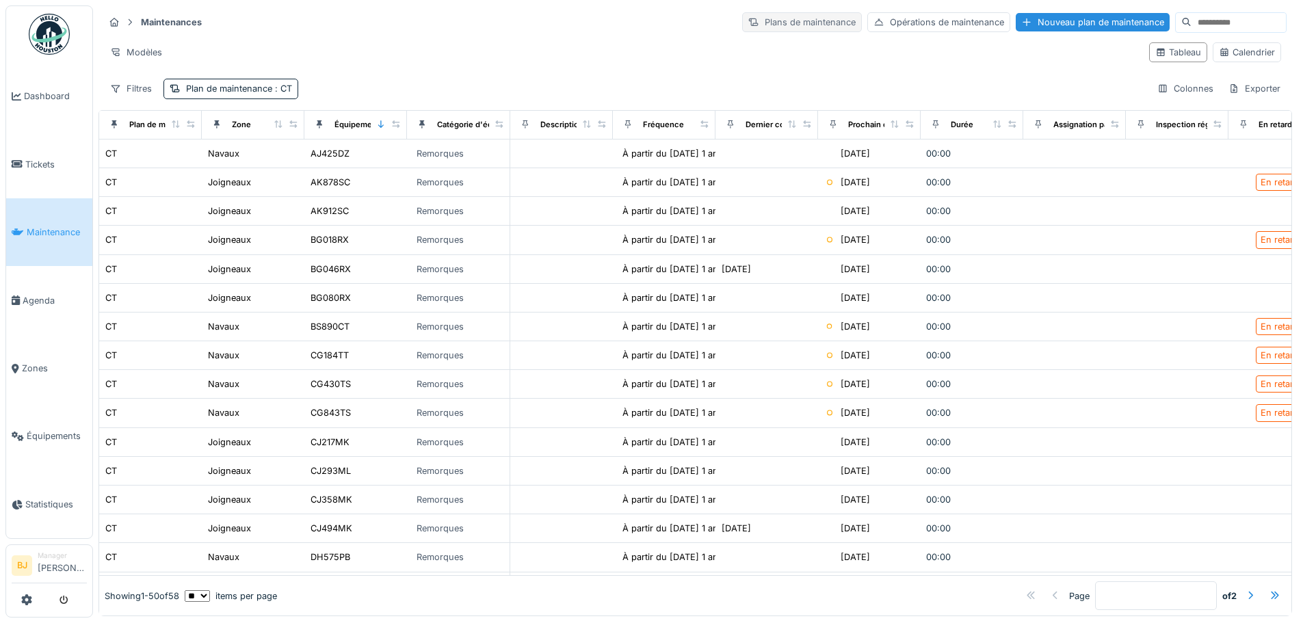
click at [790, 19] on div "Plans de maintenance" at bounding box center [802, 22] width 120 height 20
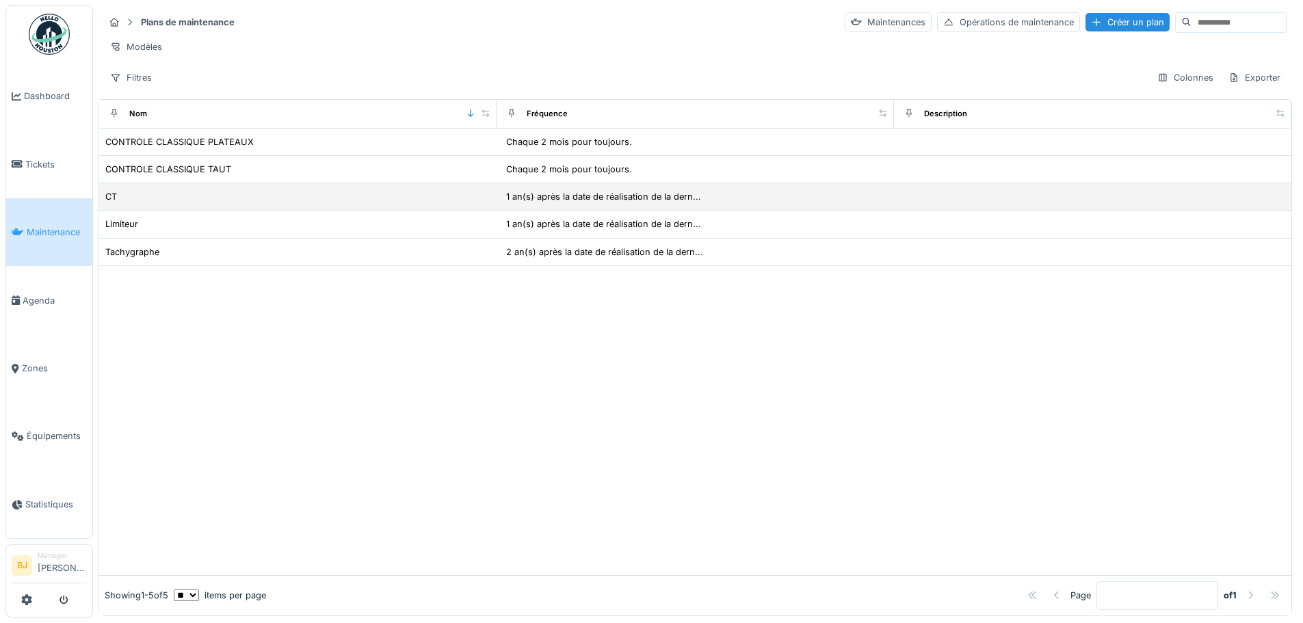
click at [155, 204] on div "CT" at bounding box center [298, 197] width 387 height 14
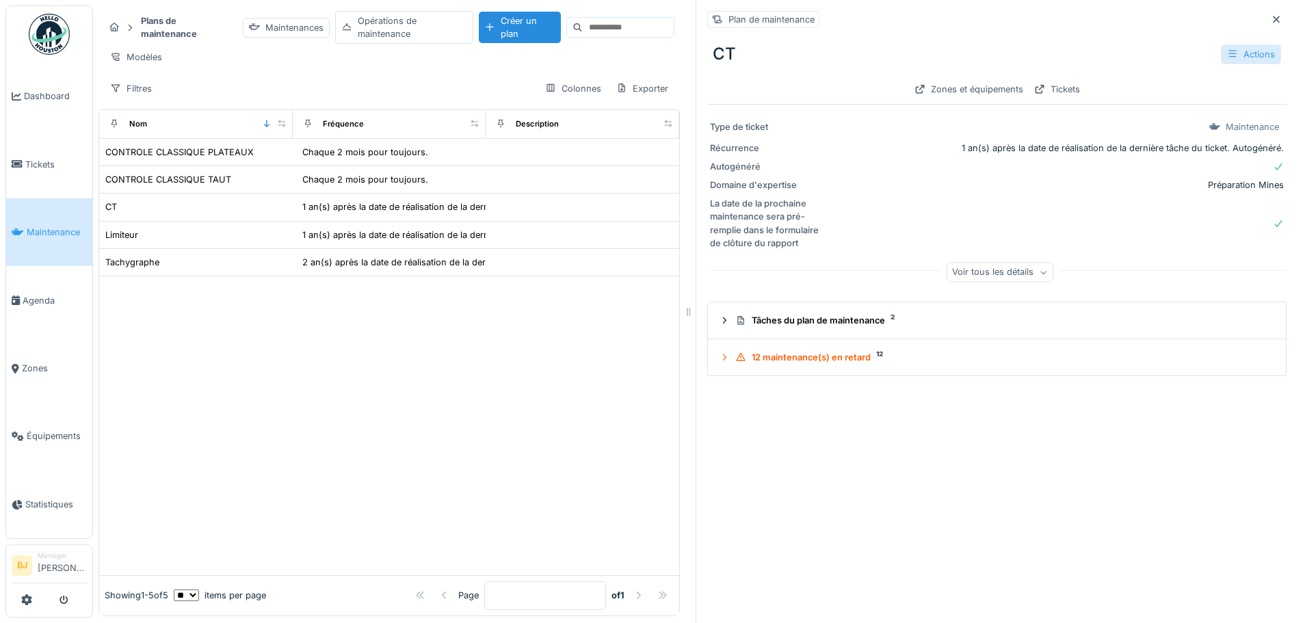
click at [1227, 56] on icon at bounding box center [1232, 53] width 11 height 9
click at [1200, 101] on div "Gérer les équipements" at bounding box center [1184, 104] width 123 height 21
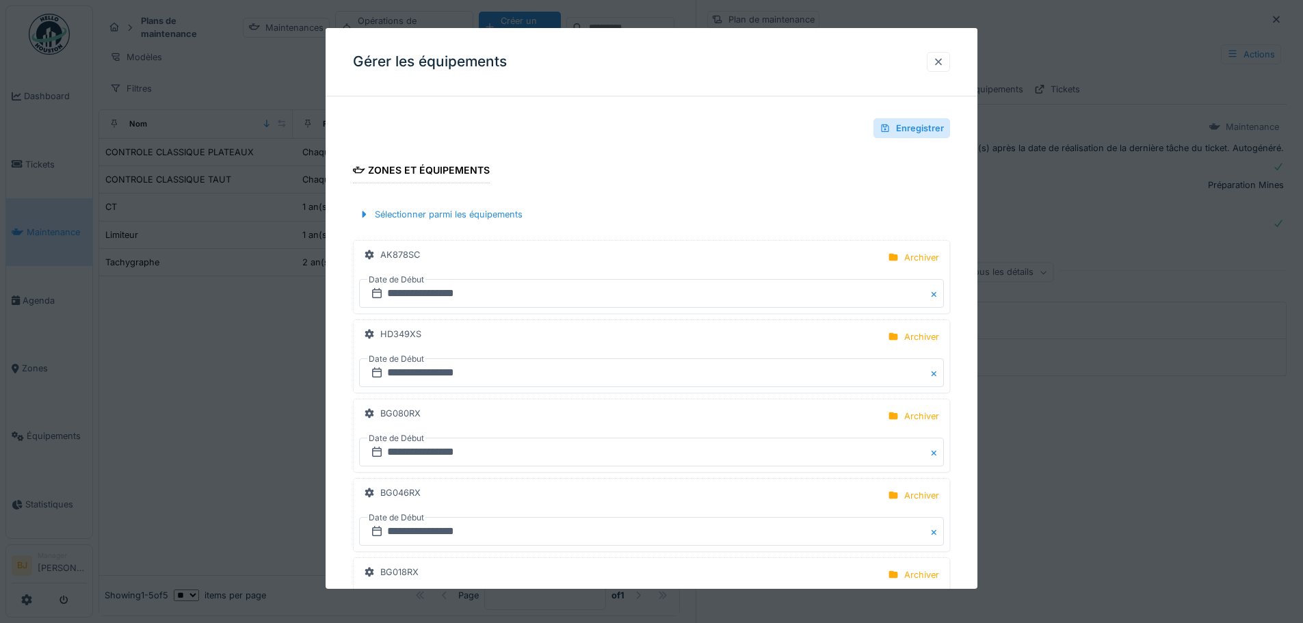
click at [939, 58] on div at bounding box center [938, 61] width 11 height 13
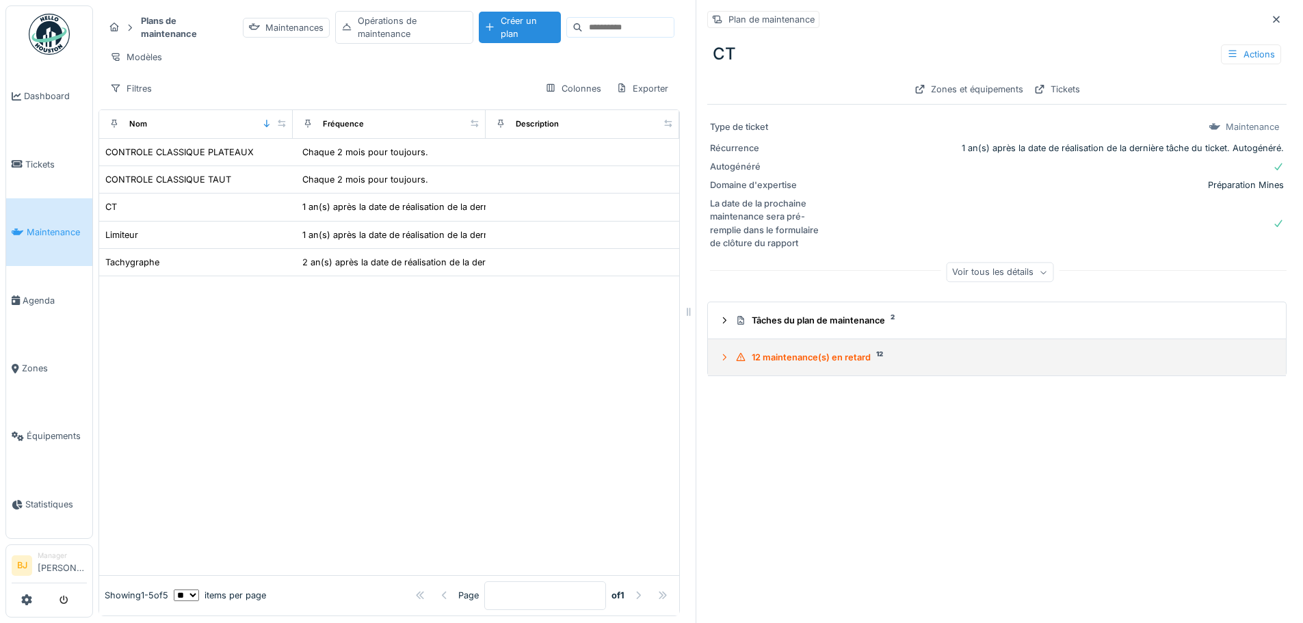
drag, startPoint x: 1111, startPoint y: 363, endPoint x: 1093, endPoint y: 363, distance: 17.8
click at [1110, 363] on div "12 maintenance(s) en retard 12" at bounding box center [1002, 357] width 534 height 13
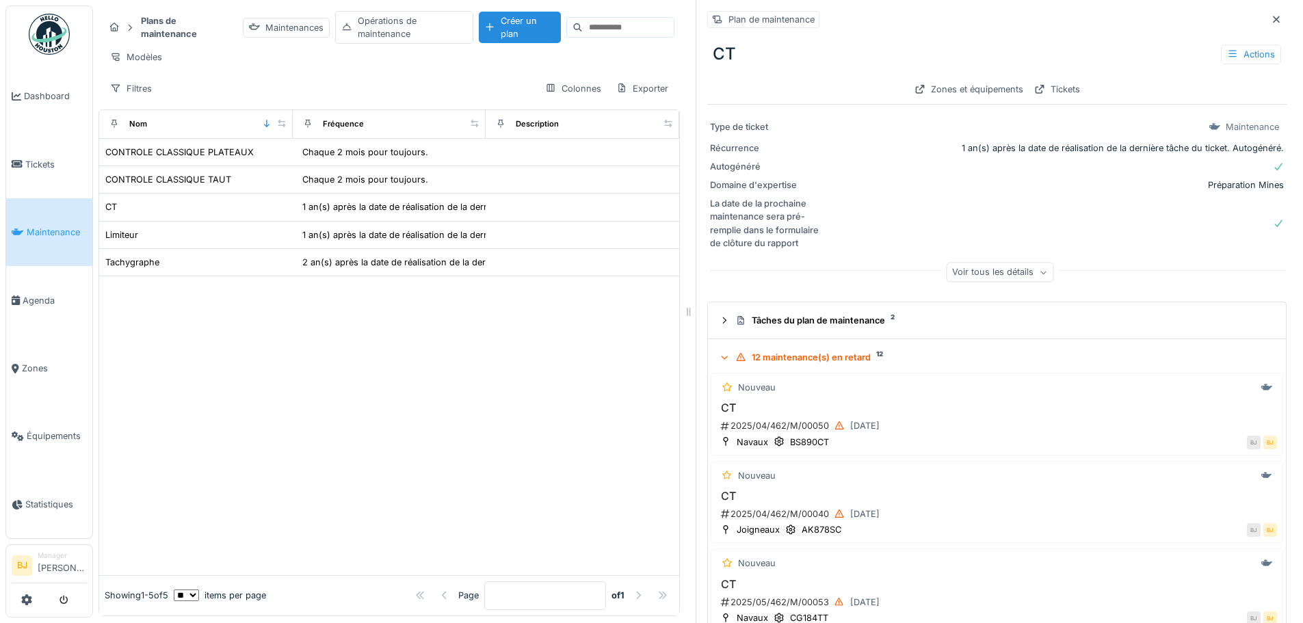
click at [897, 366] on summary "12 maintenance(s) en retard 12" at bounding box center [997, 357] width 567 height 25
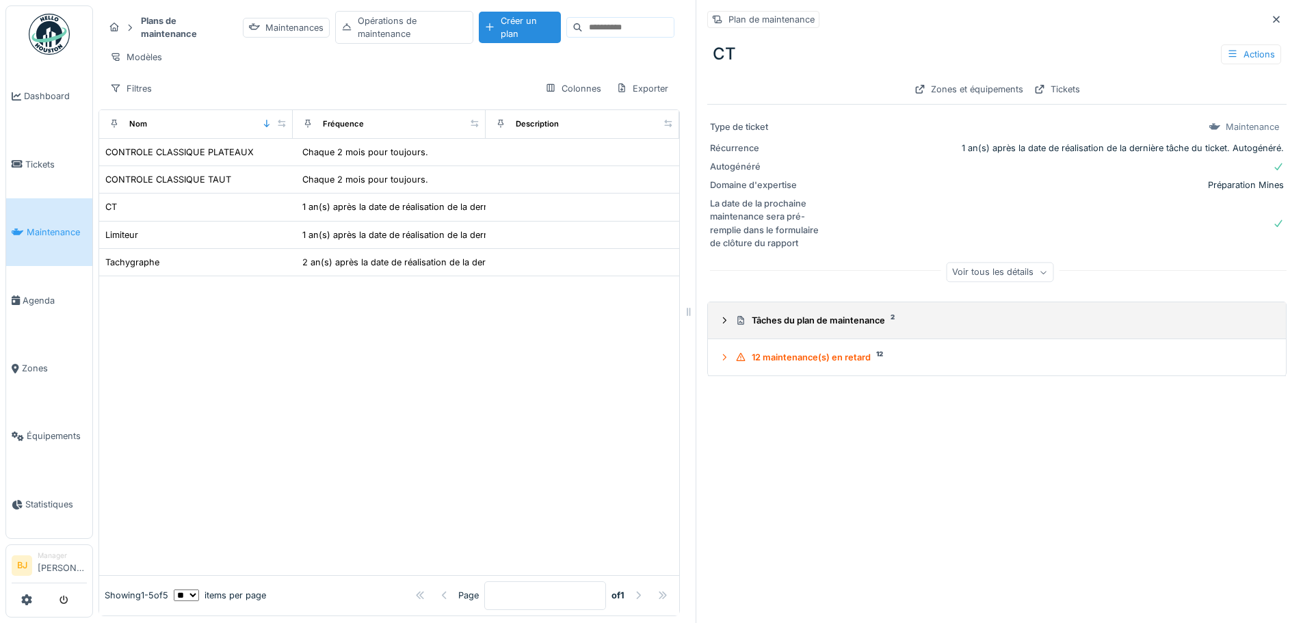
click at [850, 315] on div "Tâches du plan de maintenance 2" at bounding box center [1002, 320] width 534 height 13
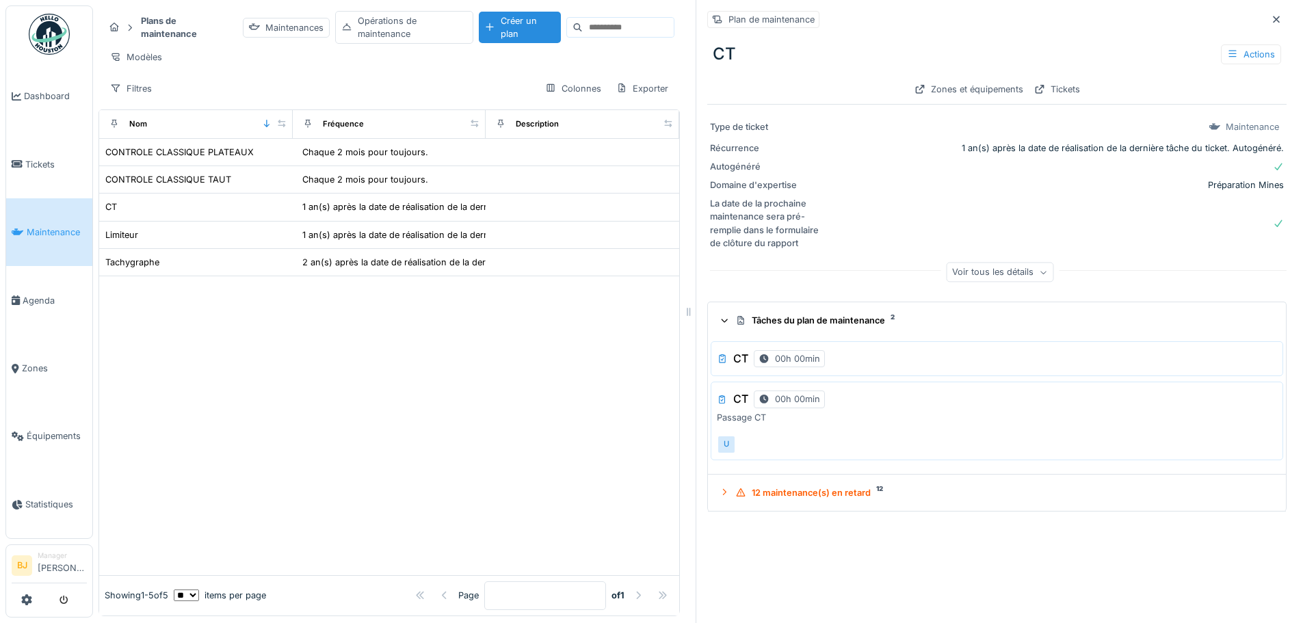
click at [850, 315] on div "Tâches du plan de maintenance 2" at bounding box center [1002, 320] width 534 height 13
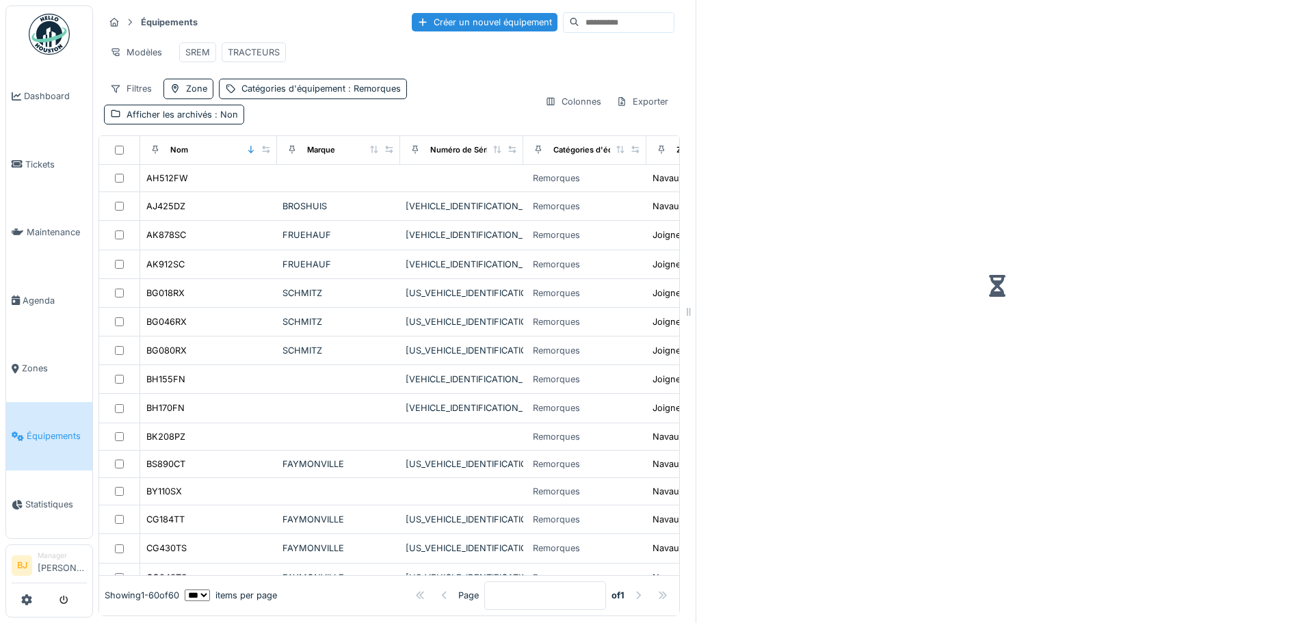
scroll to position [10, 0]
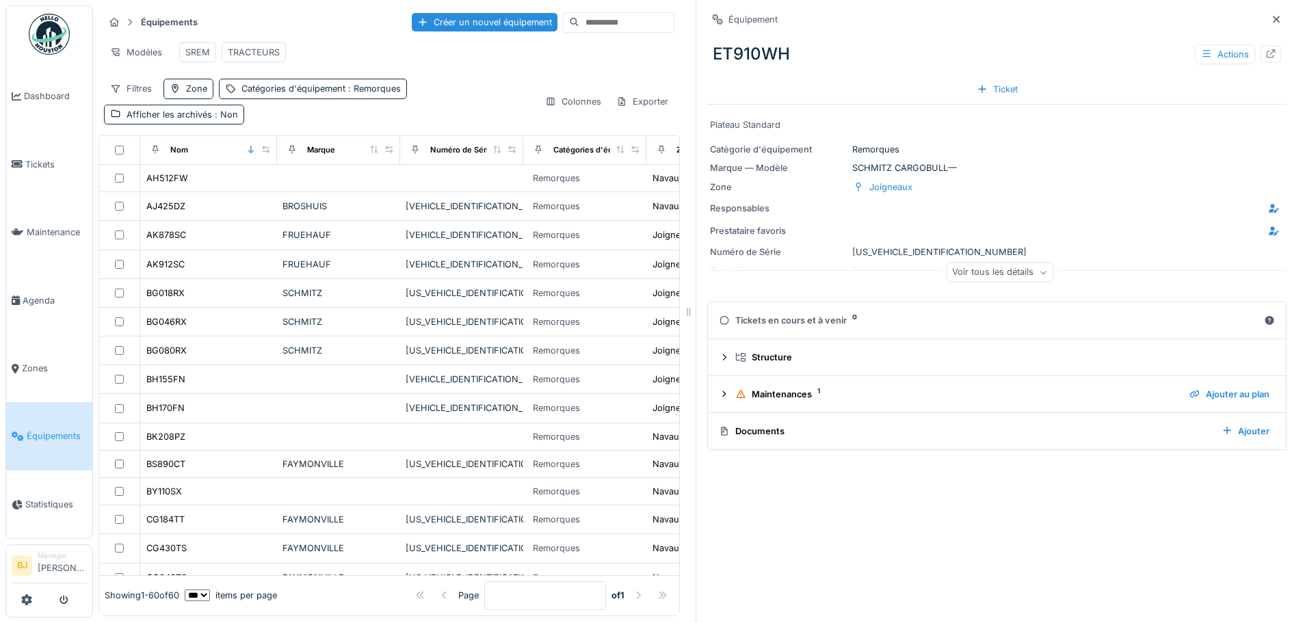
click at [783, 314] on div "Tickets en cours et à venir 0" at bounding box center [989, 320] width 540 height 13
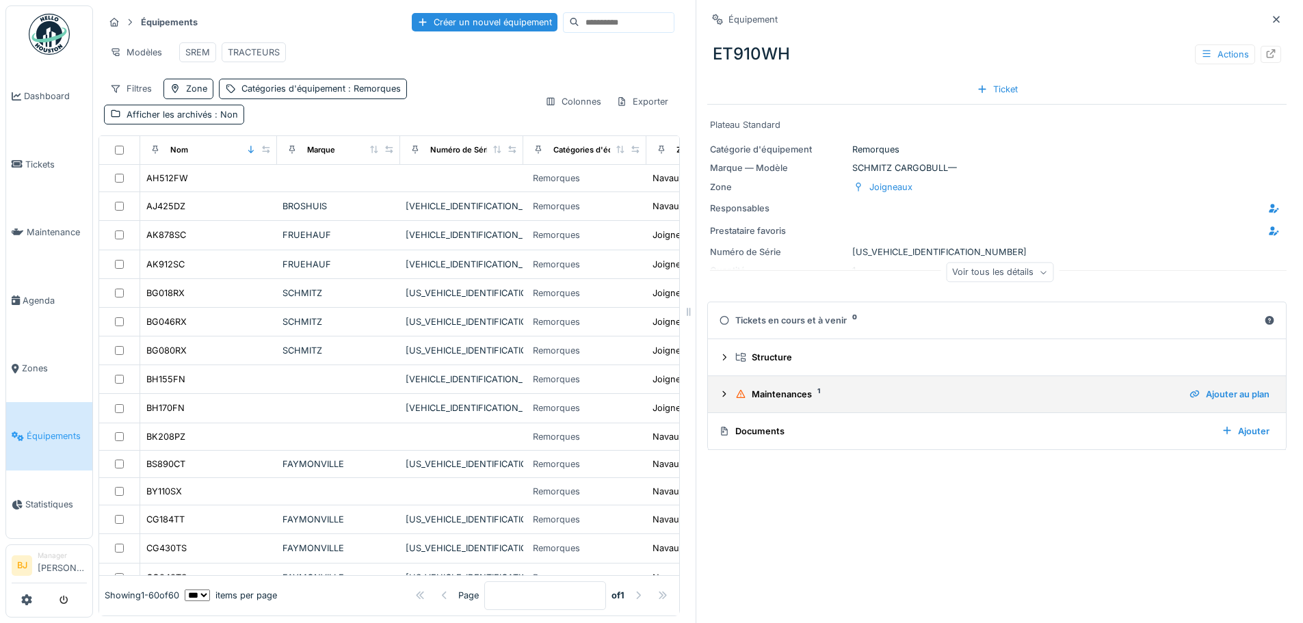
click at [789, 388] on div "Maintenances 1" at bounding box center [956, 394] width 443 height 13
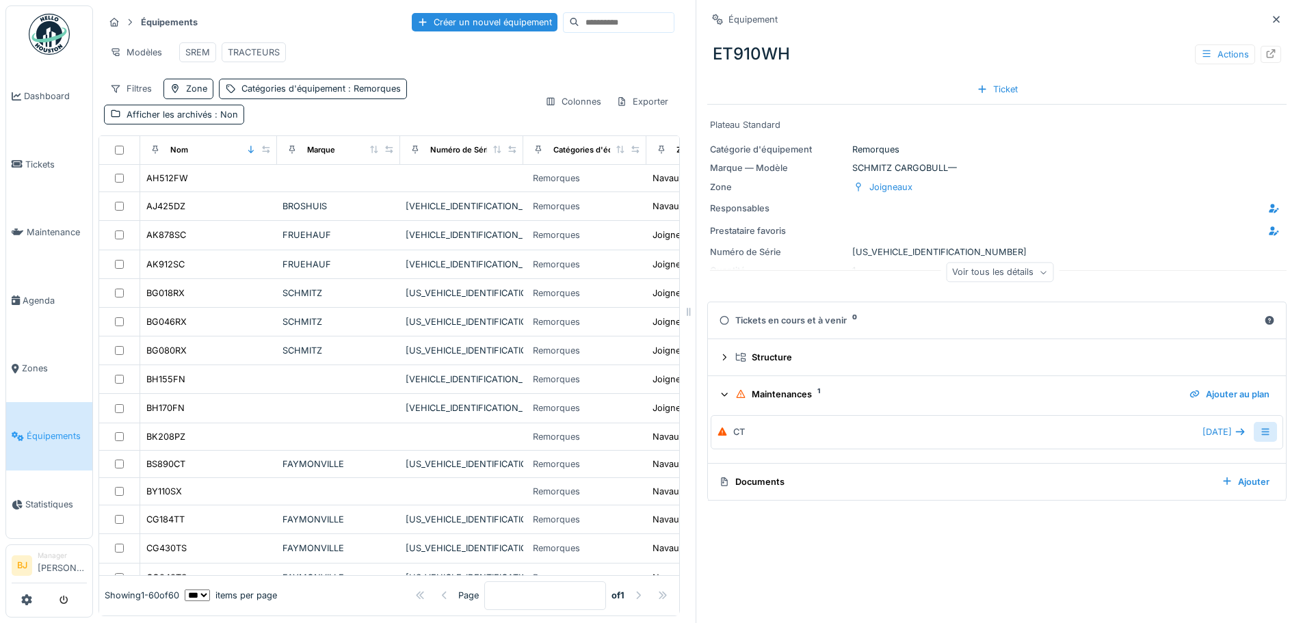
click at [1260, 428] on icon at bounding box center [1265, 432] width 11 height 9
click at [1206, 460] on div "Modifier la maintenance" at bounding box center [1176, 464] width 129 height 21
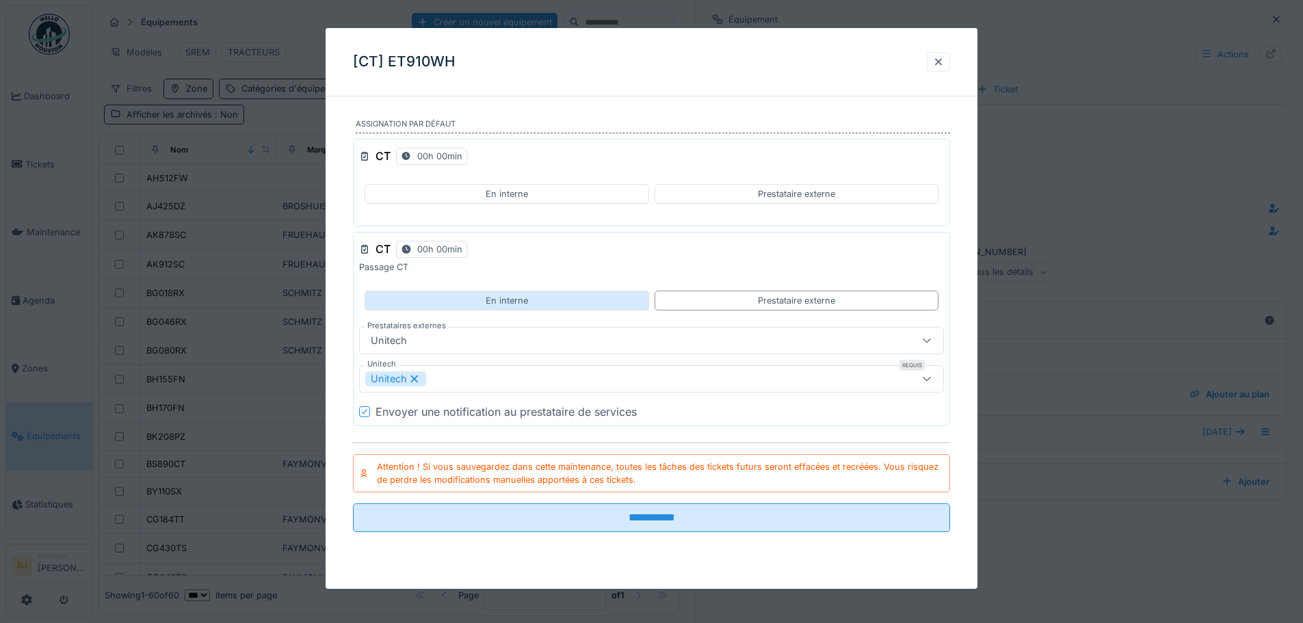
scroll to position [0, 0]
click at [937, 47] on div "[CT] ET910WH" at bounding box center [652, 62] width 652 height 68
drag, startPoint x: 937, startPoint y: 63, endPoint x: 959, endPoint y: 83, distance: 29.5
click at [937, 64] on div at bounding box center [938, 62] width 23 height 20
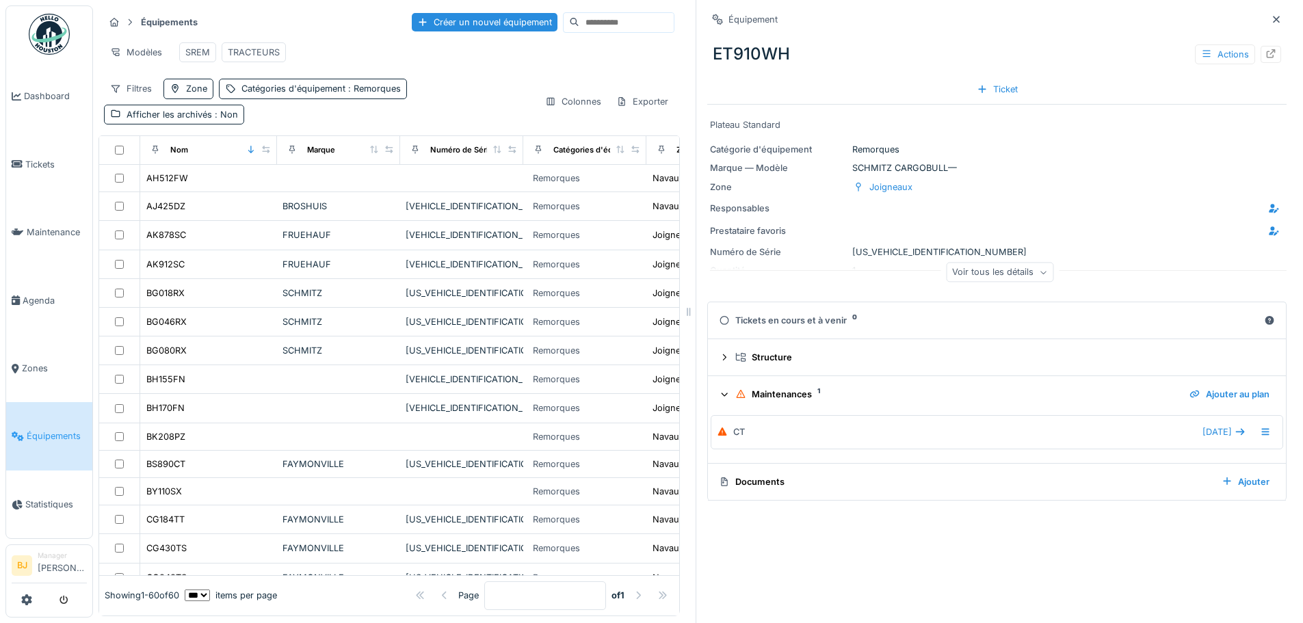
click at [887, 482] on div "Documents" at bounding box center [965, 481] width 492 height 13
click at [733, 433] on div "CT" at bounding box center [739, 432] width 12 height 13
click at [735, 401] on div "Maintenances 1" at bounding box center [956, 394] width 443 height 13
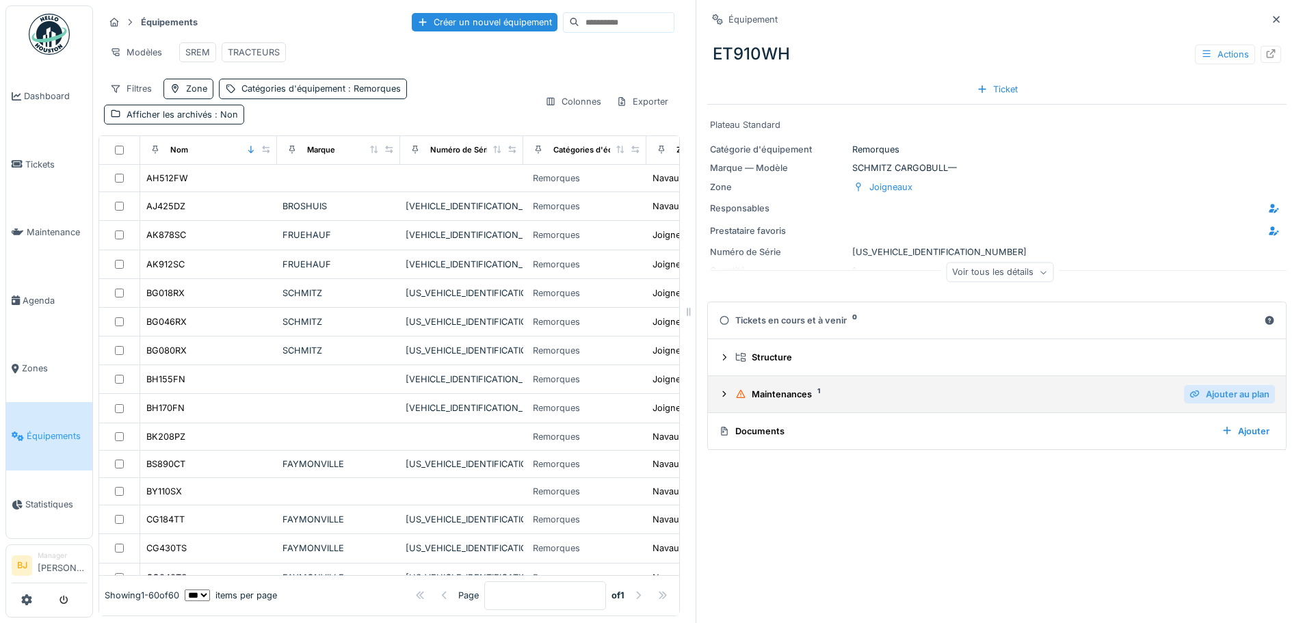
click at [1212, 399] on div "Ajouter au plan" at bounding box center [1229, 394] width 91 height 18
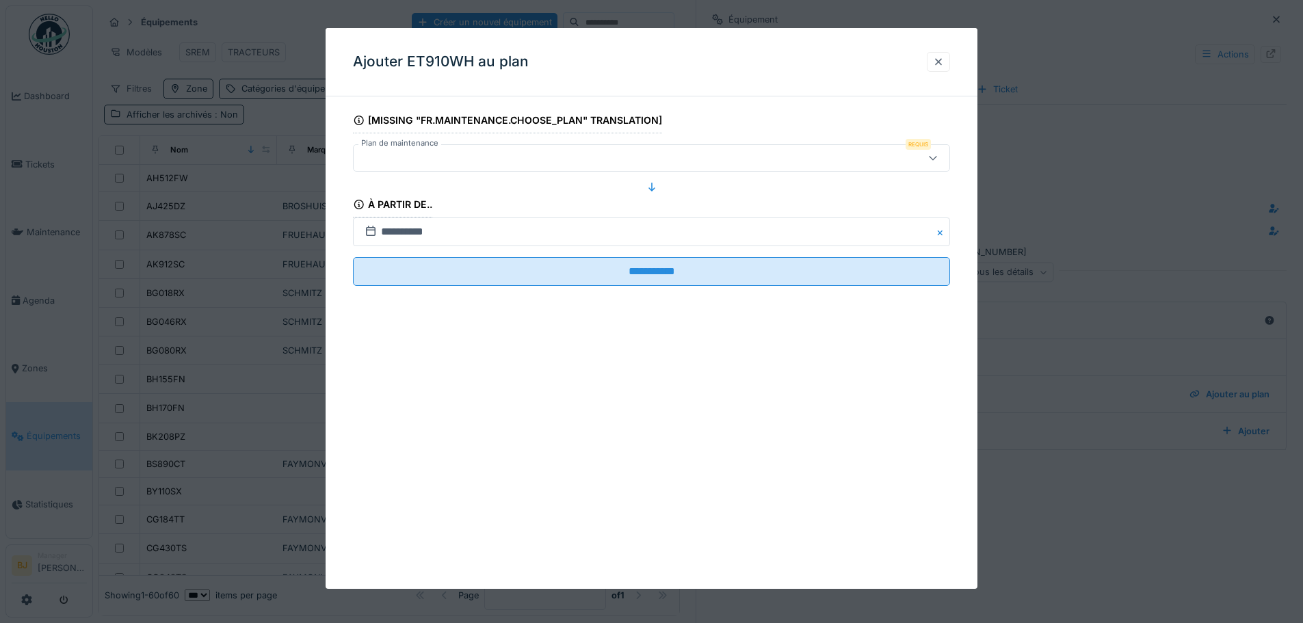
click at [944, 58] on div at bounding box center [938, 61] width 11 height 13
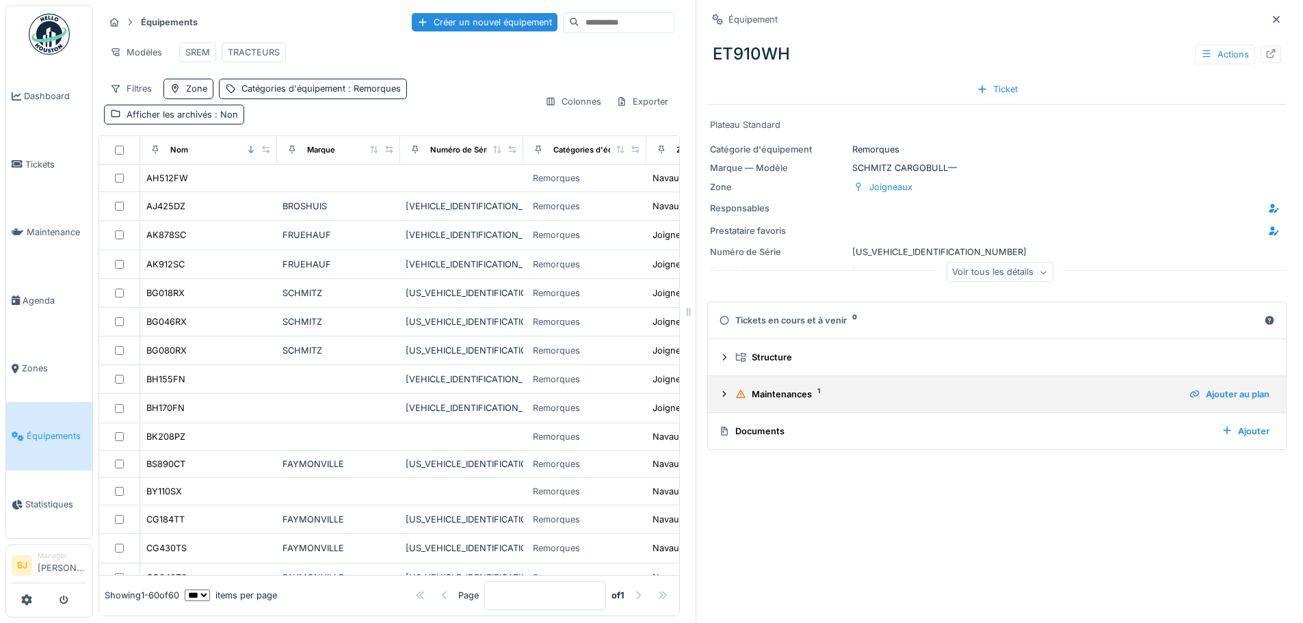
click at [969, 399] on div "Maintenances 1" at bounding box center [956, 394] width 443 height 13
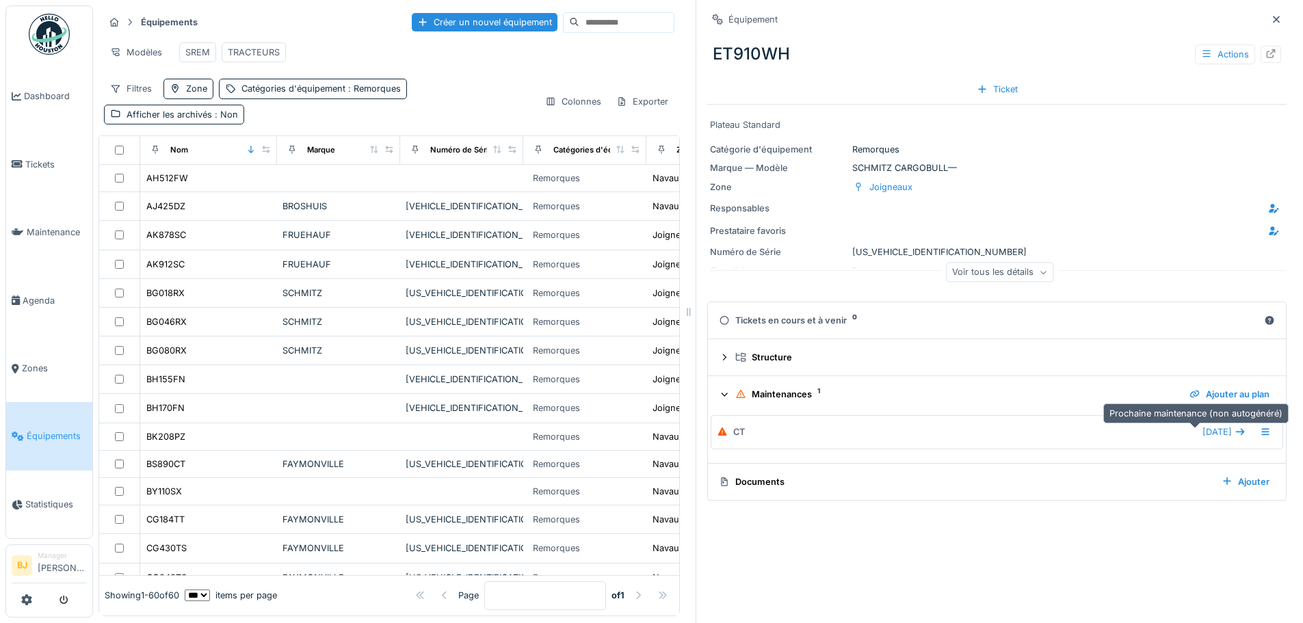
click at [1203, 435] on span "[DATE]" at bounding box center [1217, 432] width 29 height 13
click at [1236, 434] on icon at bounding box center [1240, 432] width 9 height 7
click at [1260, 432] on icon at bounding box center [1265, 432] width 11 height 9
click at [1199, 467] on div "Modifier la maintenance" at bounding box center [1176, 464] width 129 height 21
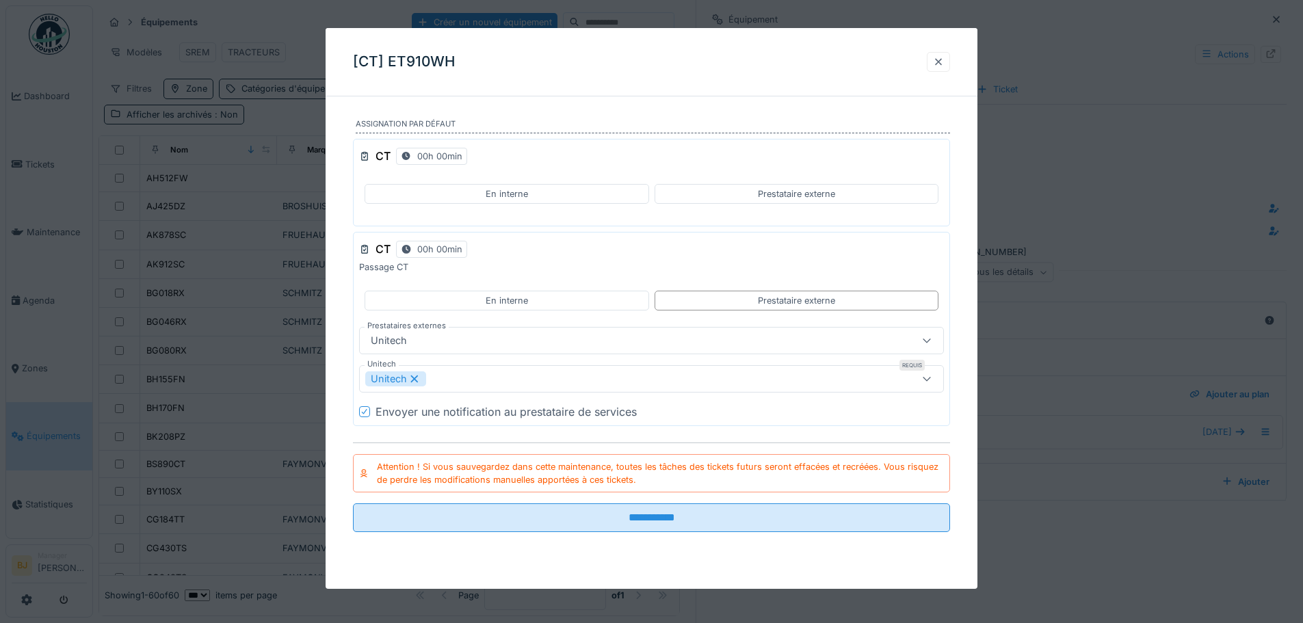
click at [943, 59] on div at bounding box center [938, 61] width 11 height 13
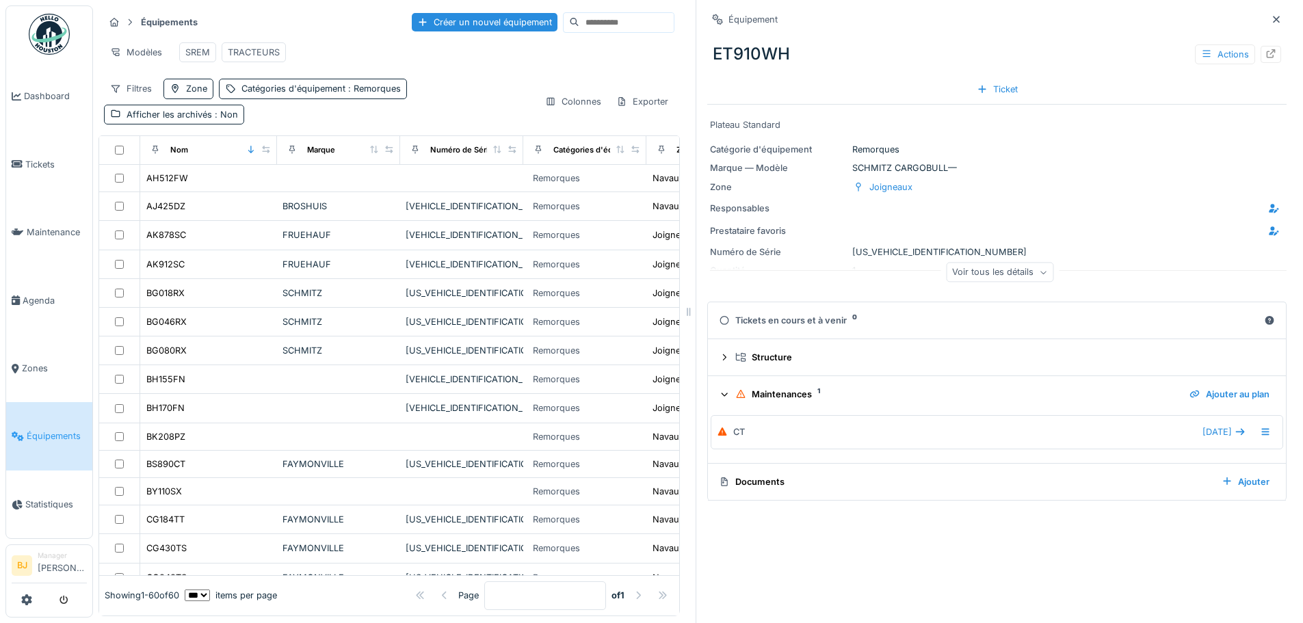
click at [992, 539] on div "Équipement ET910WH Actions Ticket Plateau Standard Catégorie d'équipement Remor…" at bounding box center [997, 311] width 602 height 623
click at [778, 437] on div "CT" at bounding box center [957, 432] width 480 height 13
click at [761, 393] on div "Maintenances 1" at bounding box center [956, 394] width 443 height 13
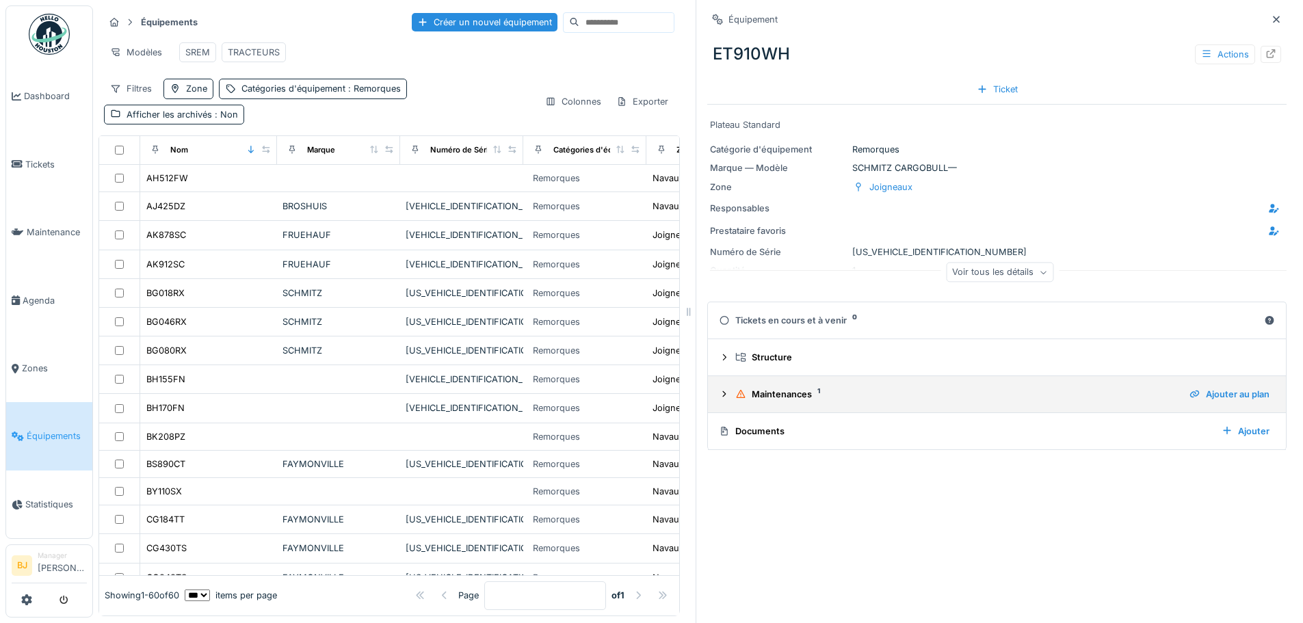
click at [761, 393] on div "Maintenances 1" at bounding box center [956, 394] width 443 height 13
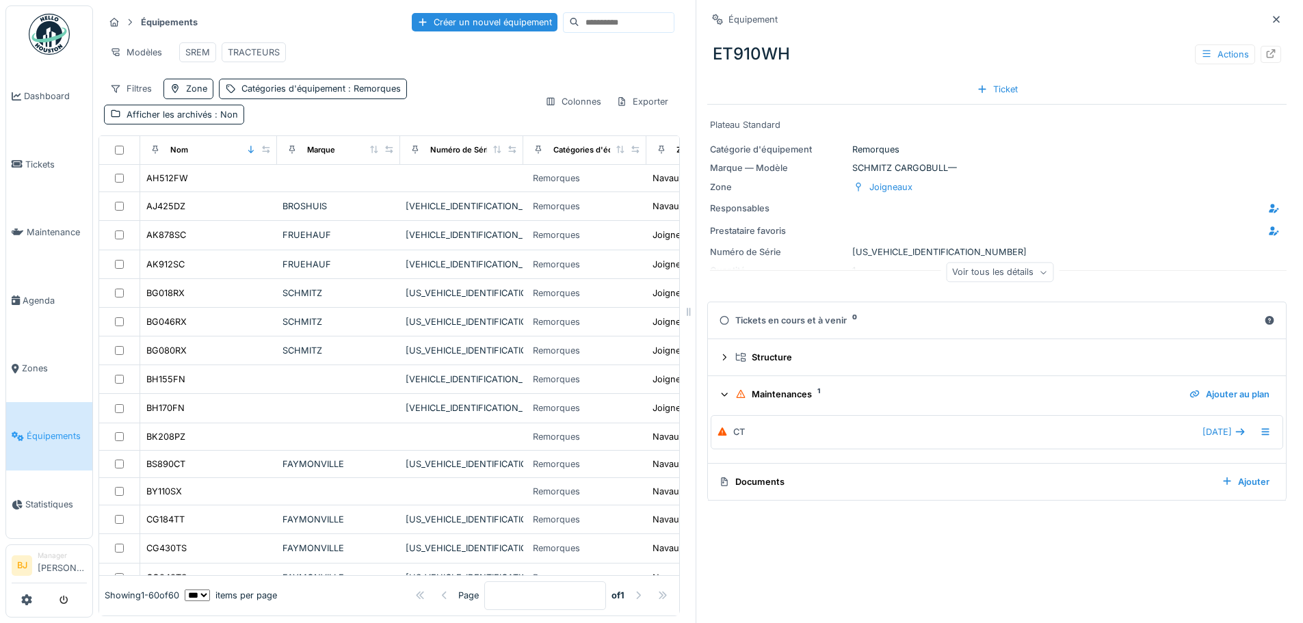
click at [761, 393] on div "Maintenances 1" at bounding box center [956, 394] width 443 height 13
drag, startPoint x: 865, startPoint y: 521, endPoint x: 523, endPoint y: 279, distance: 419.1
click at [865, 521] on div "Équipement ET910WH Actions Ticket Plateau Standard Catégorie d'équipement Remor…" at bounding box center [997, 311] width 602 height 623
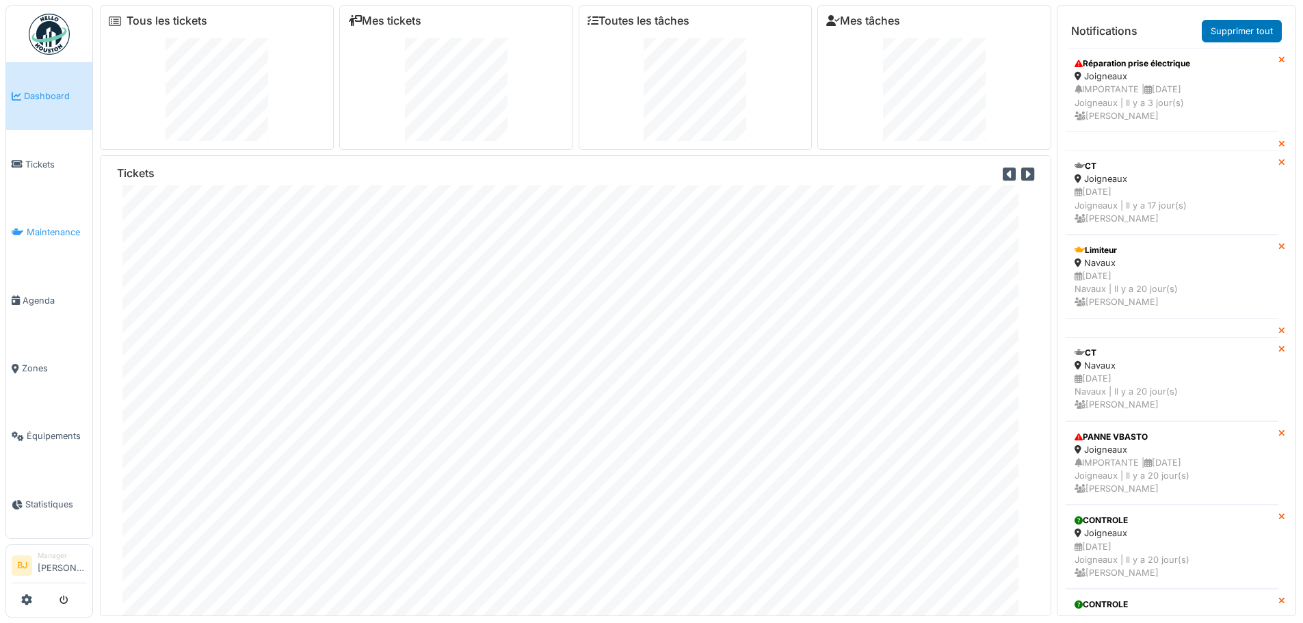
click at [38, 226] on span "Maintenance" at bounding box center [57, 232] width 60 height 13
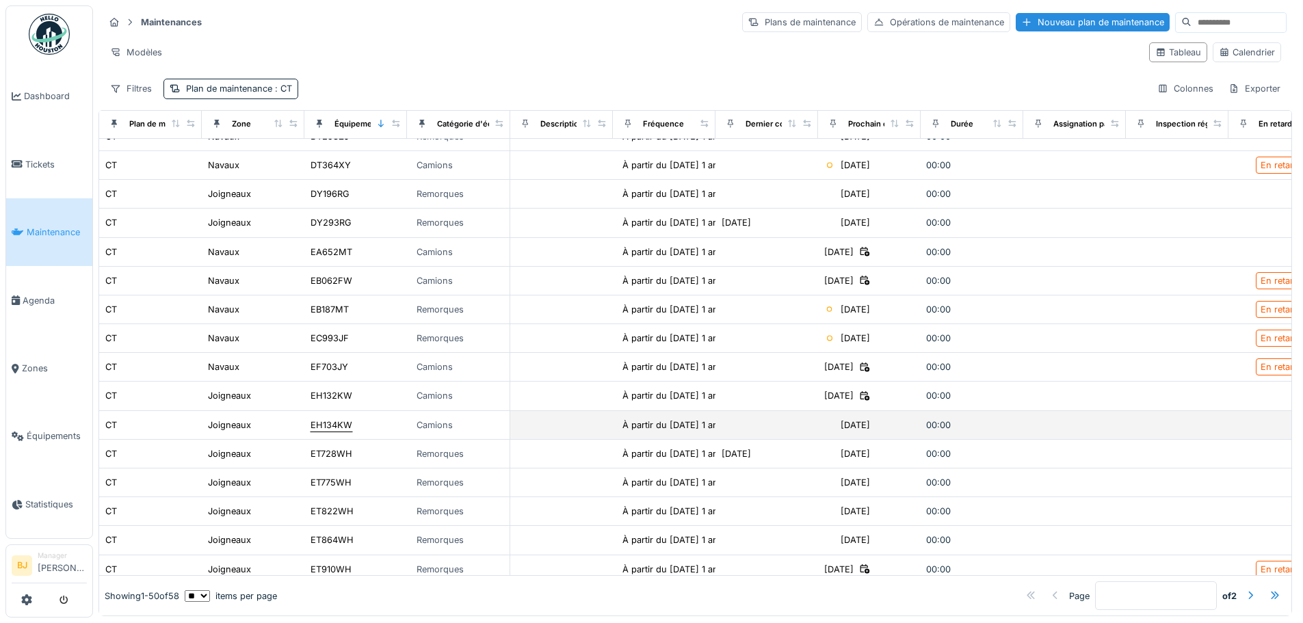
scroll to position [616, 0]
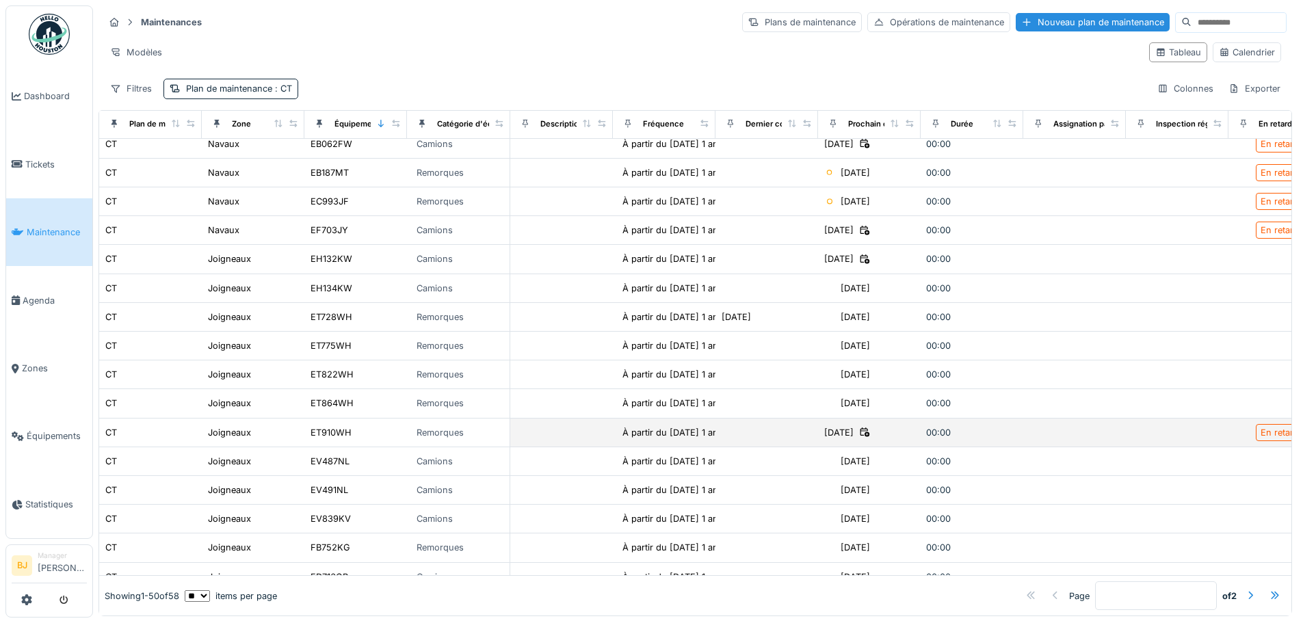
click at [378, 434] on div "ET910WH" at bounding box center [356, 433] width 92 height 14
click at [552, 434] on td at bounding box center [561, 433] width 103 height 29
click at [1061, 433] on td at bounding box center [1075, 433] width 103 height 29
drag, startPoint x: 804, startPoint y: 433, endPoint x: 839, endPoint y: 434, distance: 35.6
click at [824, 434] on tr "CT Joigneaux ET910WH Remorques À partir du 17/09/2025 1 an(s) après la date de.…" at bounding box center [766, 433] width 1335 height 29
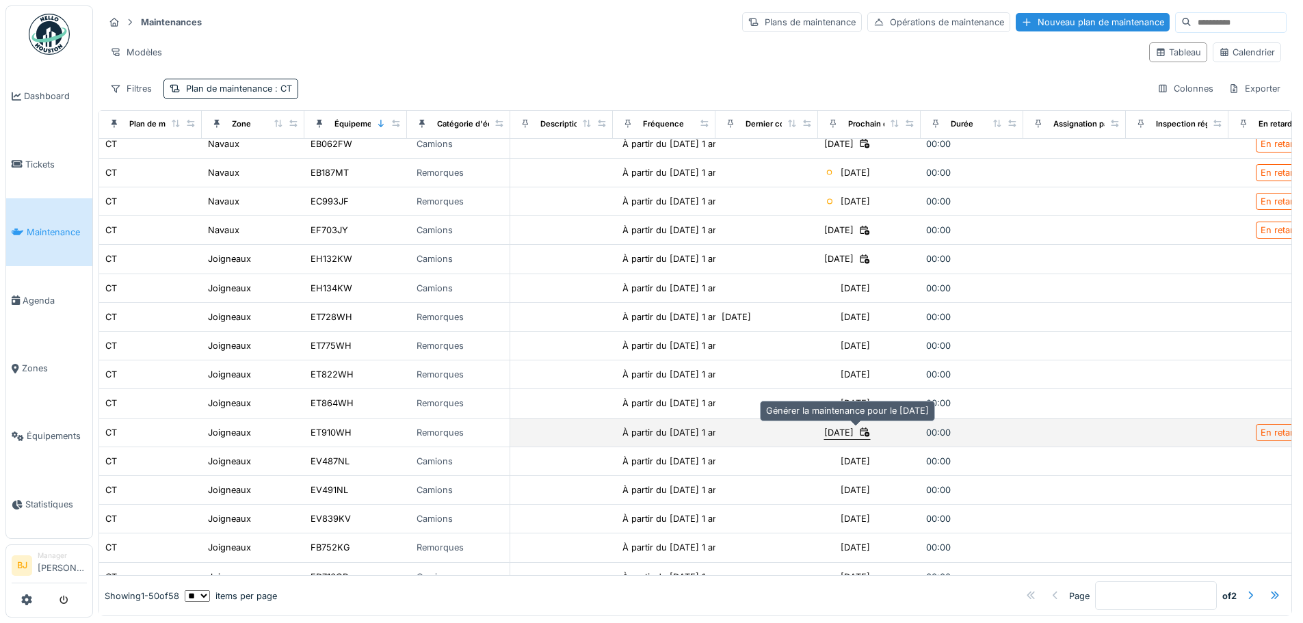
click at [847, 434] on div "17/09/2025" at bounding box center [838, 432] width 29 height 13
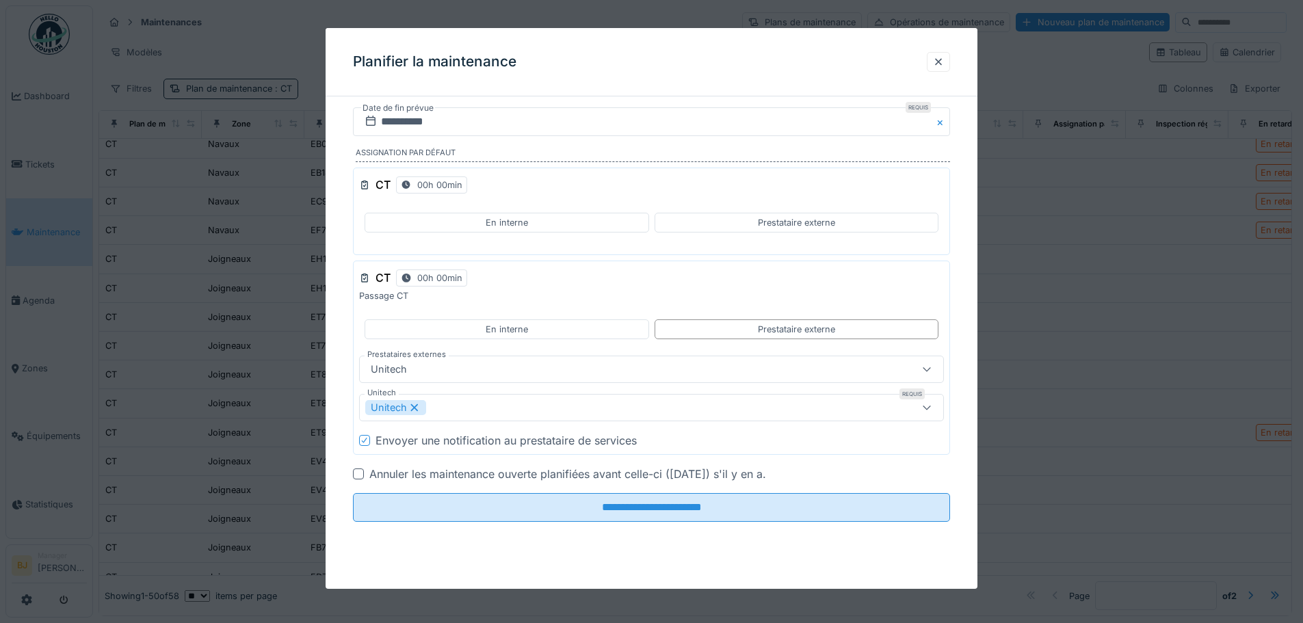
scroll to position [9, 0]
click at [508, 116] on input "**********" at bounding box center [651, 121] width 597 height 29
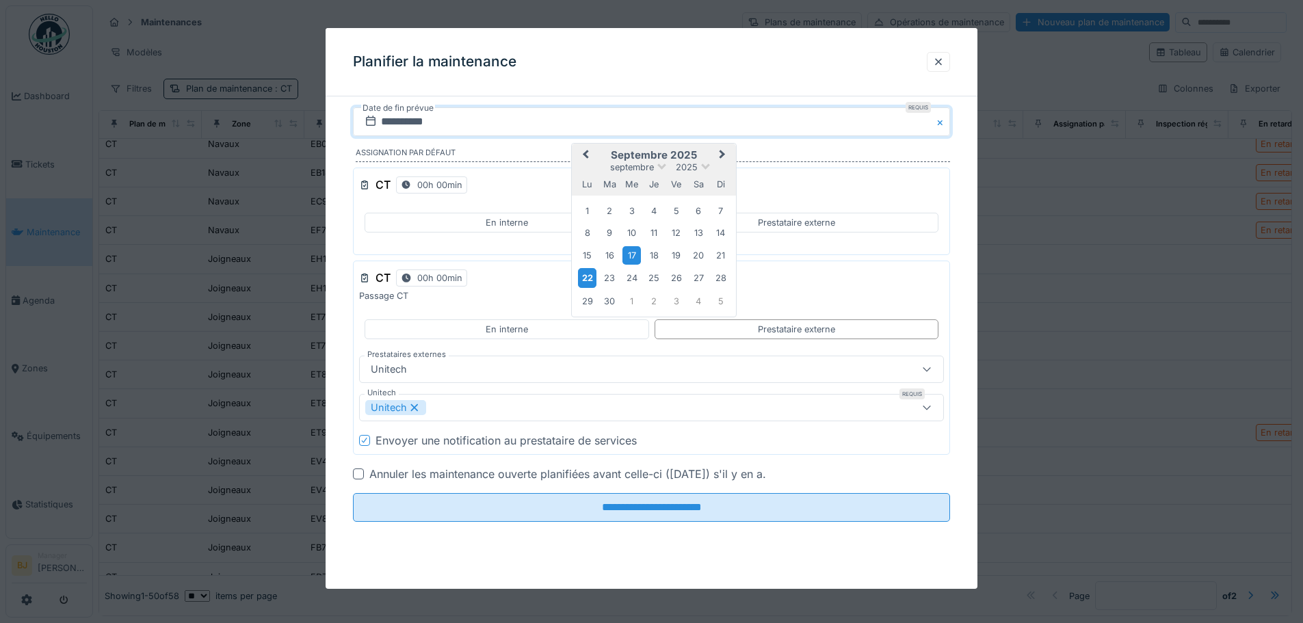
click at [592, 278] on div "22" at bounding box center [587, 278] width 18 height 20
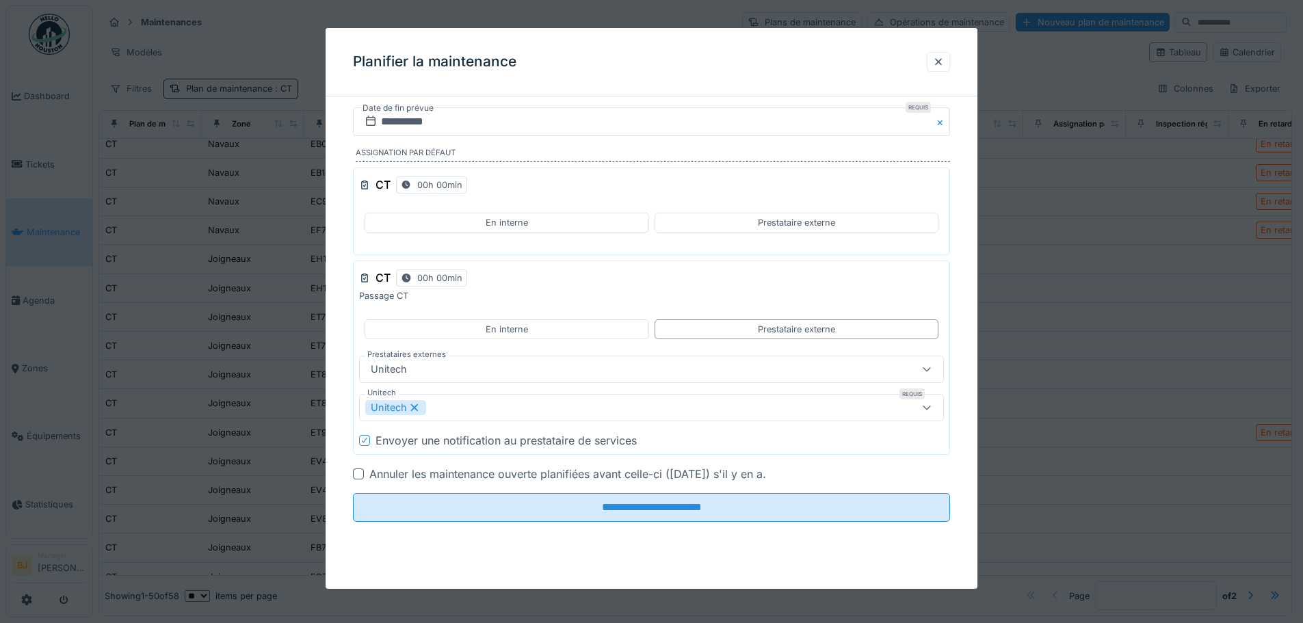
click at [506, 437] on div "Envoyer une notification au prestataire de services" at bounding box center [506, 440] width 261 height 16
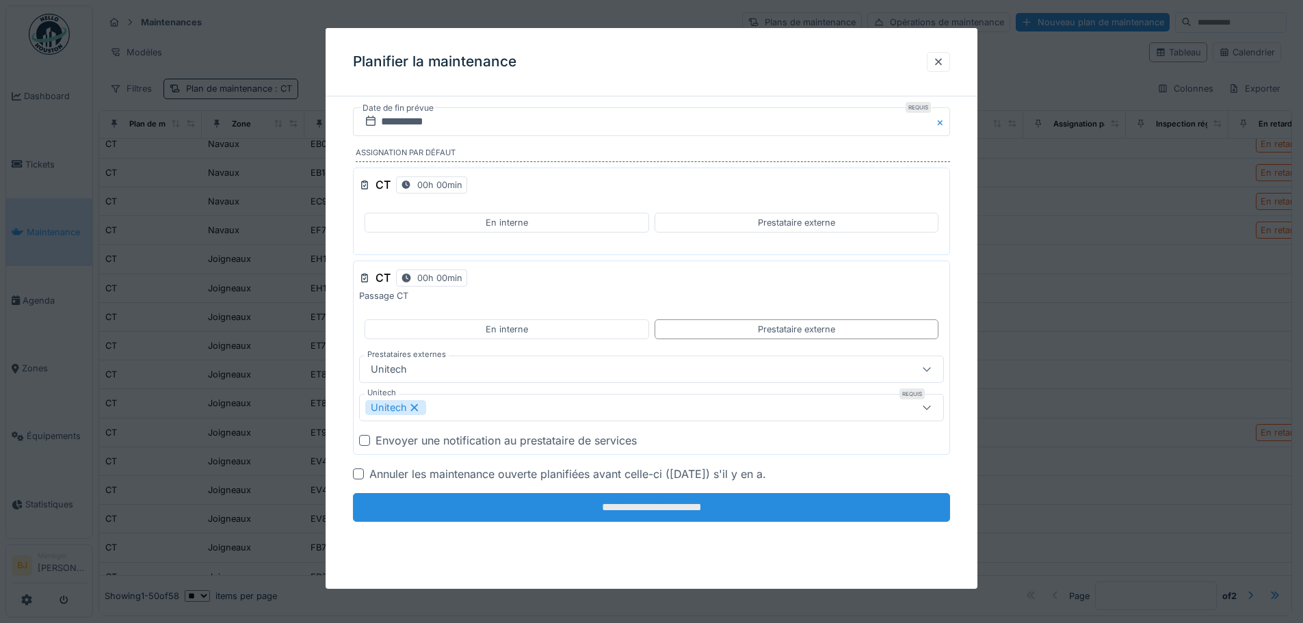
click at [620, 511] on input "**********" at bounding box center [651, 507] width 597 height 29
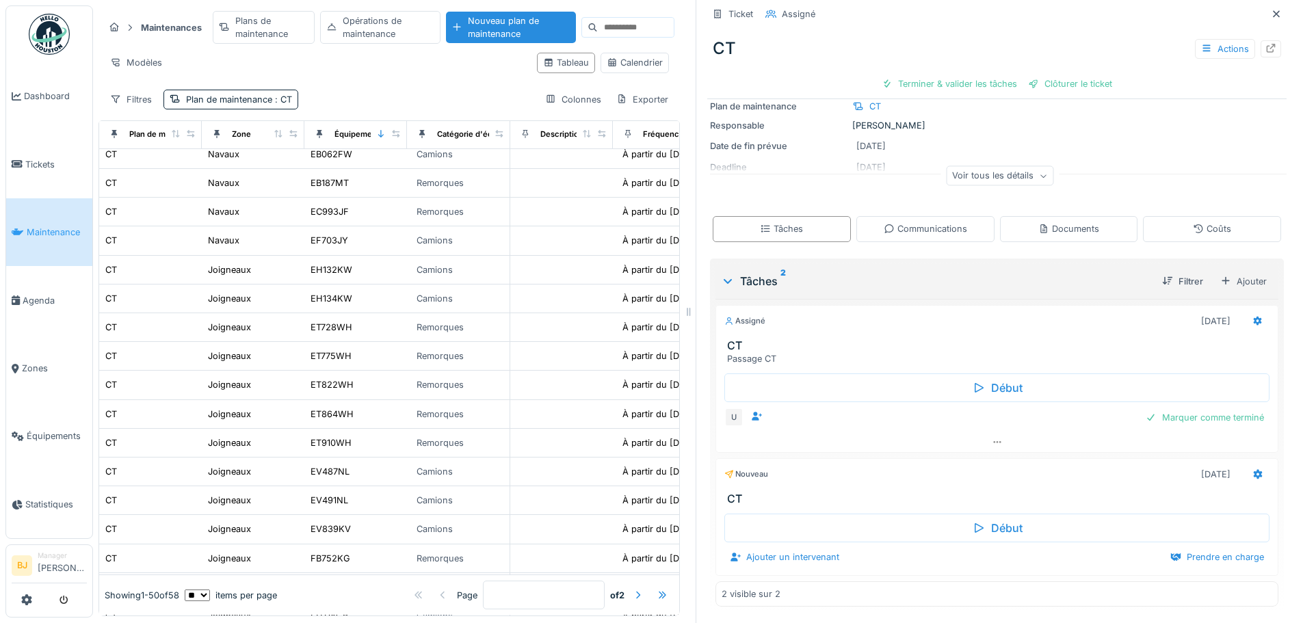
scroll to position [10, 0]
click at [1254, 316] on icon at bounding box center [1258, 321] width 9 height 10
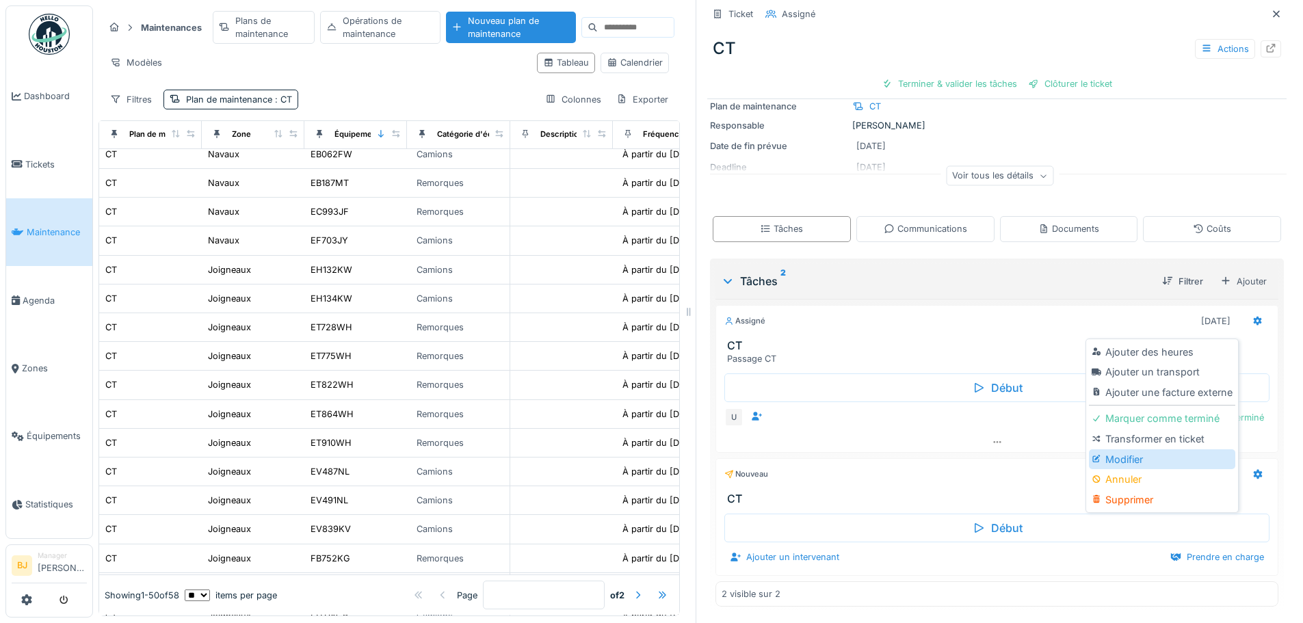
click at [1186, 449] on div "Modifier" at bounding box center [1162, 459] width 146 height 21
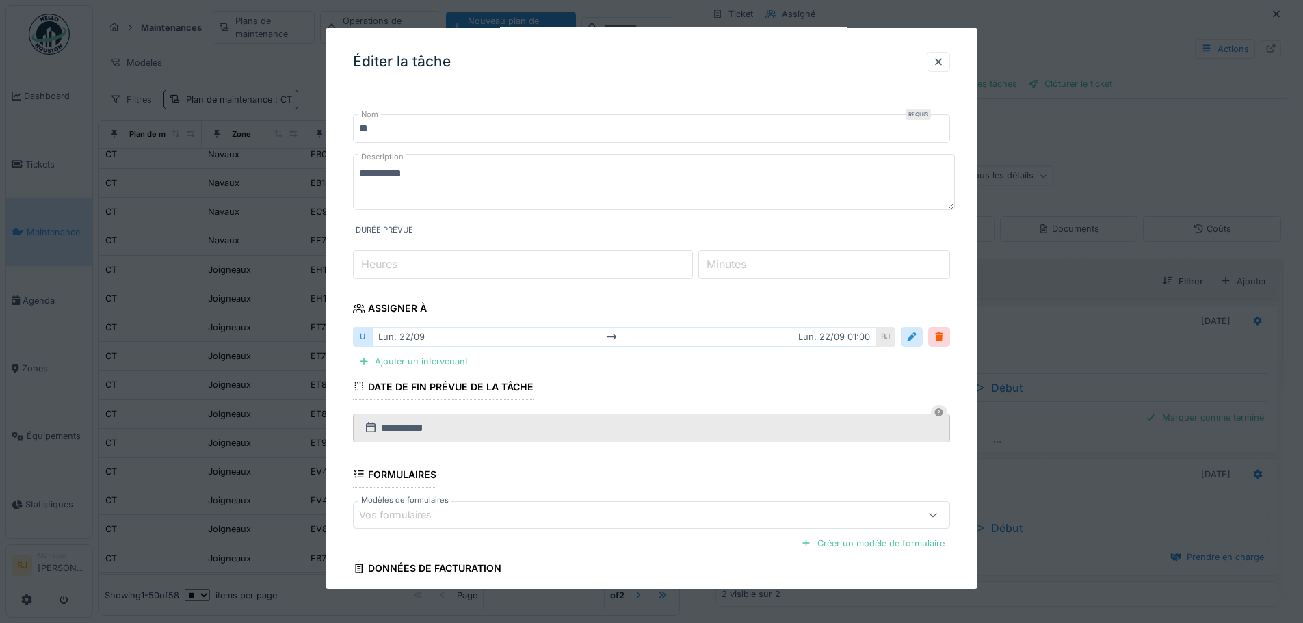
scroll to position [0, 0]
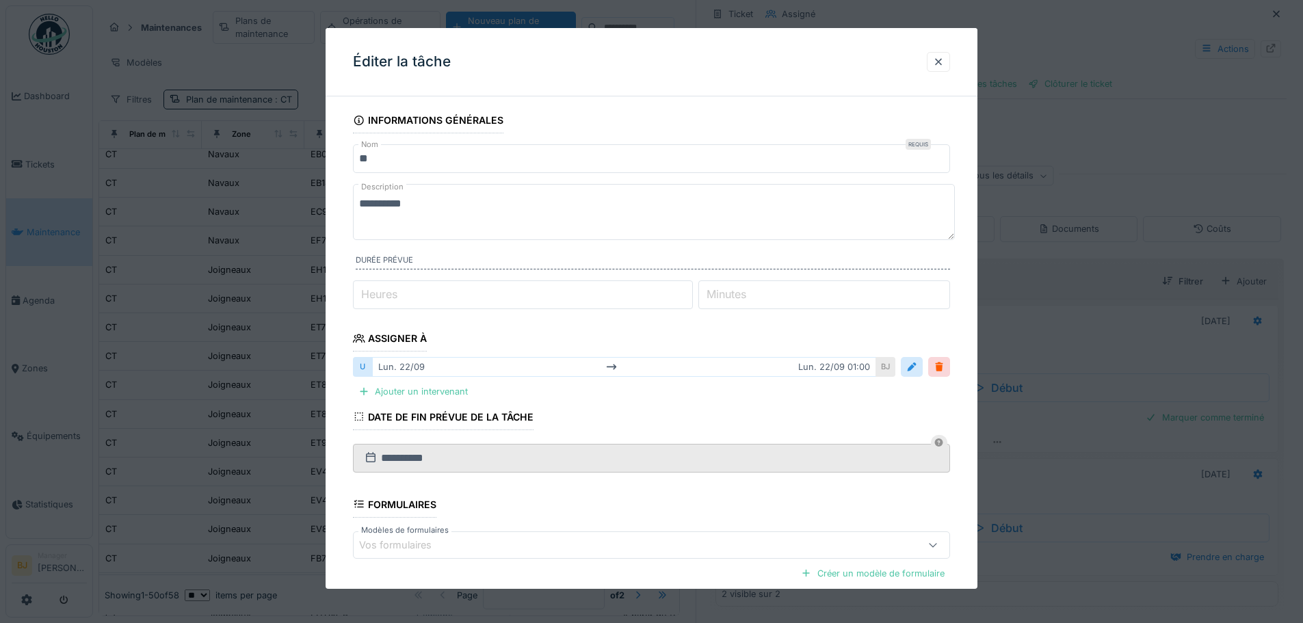
click at [462, 197] on textarea "**********" at bounding box center [654, 212] width 602 height 56
click at [462, 198] on textarea "**********" at bounding box center [654, 212] width 602 height 56
click at [462, 199] on textarea "**********" at bounding box center [654, 212] width 602 height 56
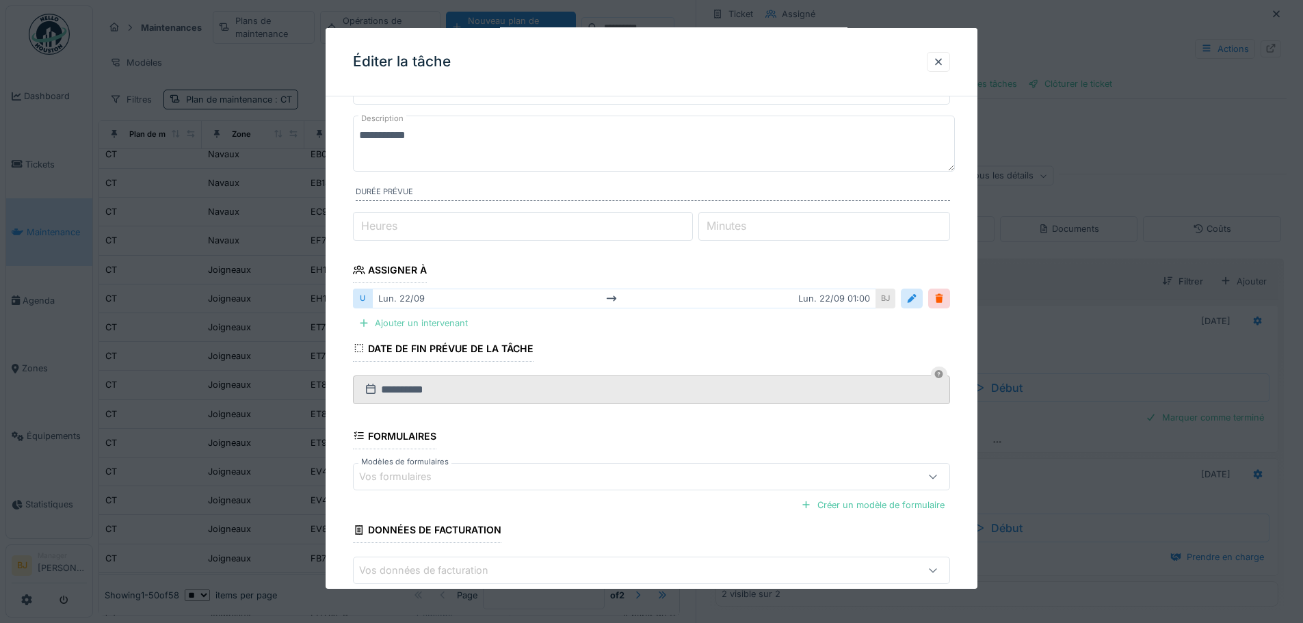
type textarea "**********"
click at [430, 317] on div "Ajouter un intervenant" at bounding box center [413, 323] width 120 height 18
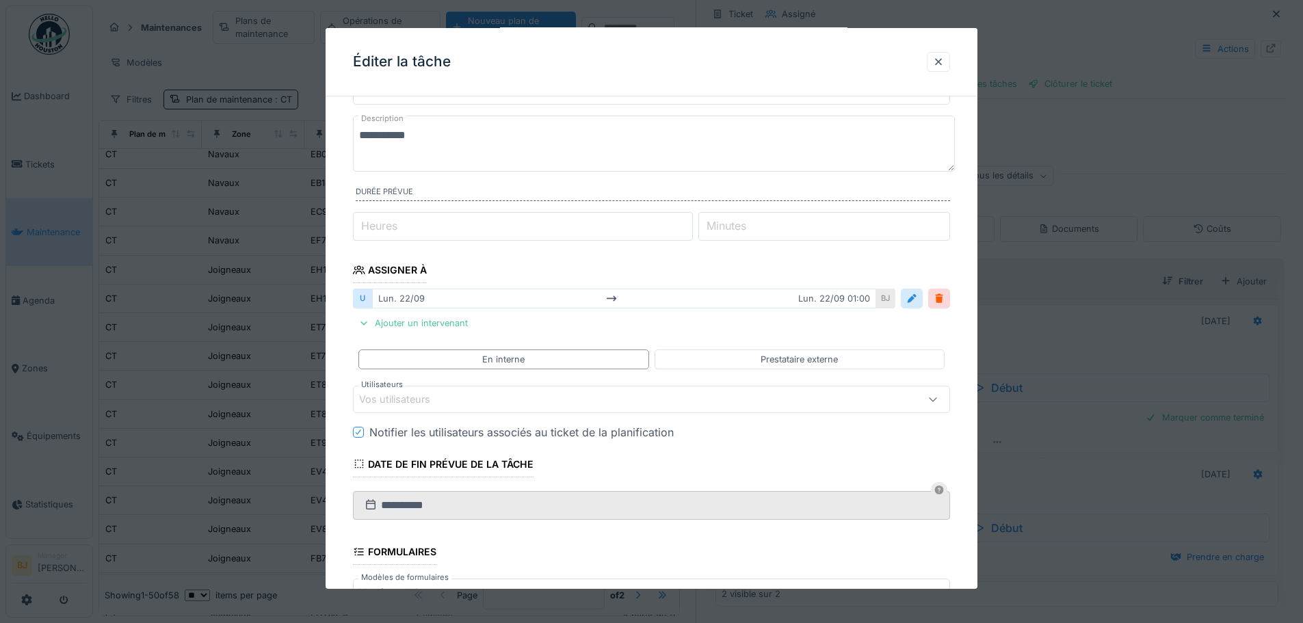
click at [439, 403] on div "Vos utilisateurs" at bounding box center [404, 399] width 90 height 15
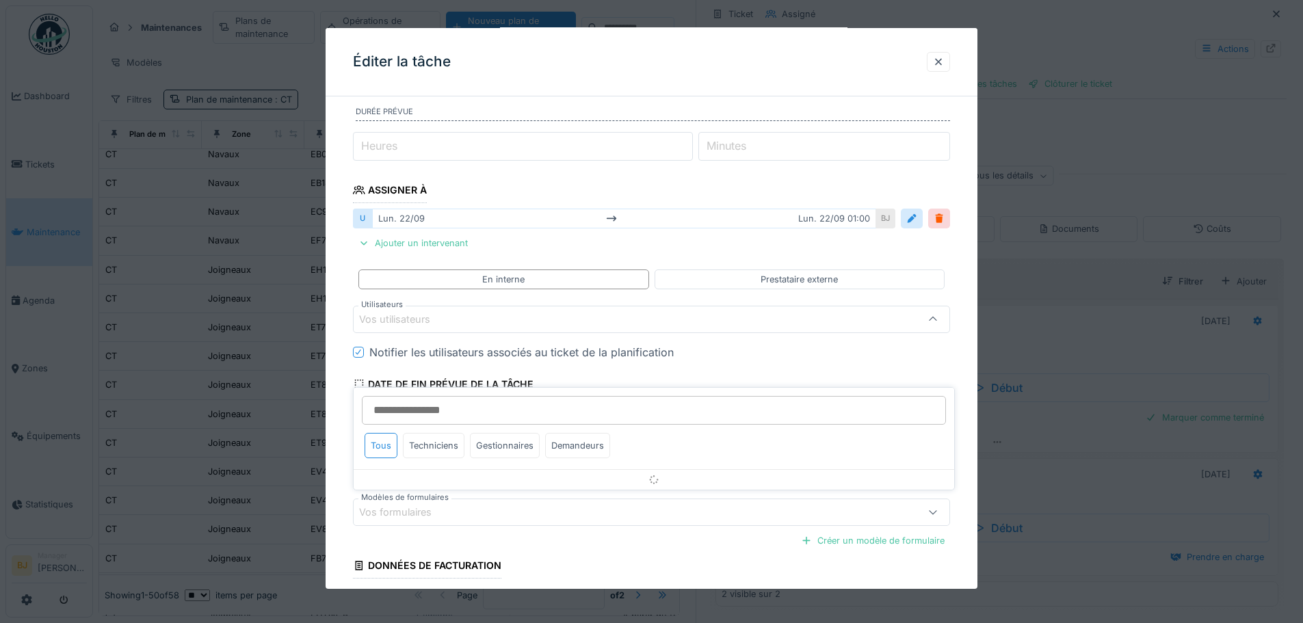
scroll to position [159, 0]
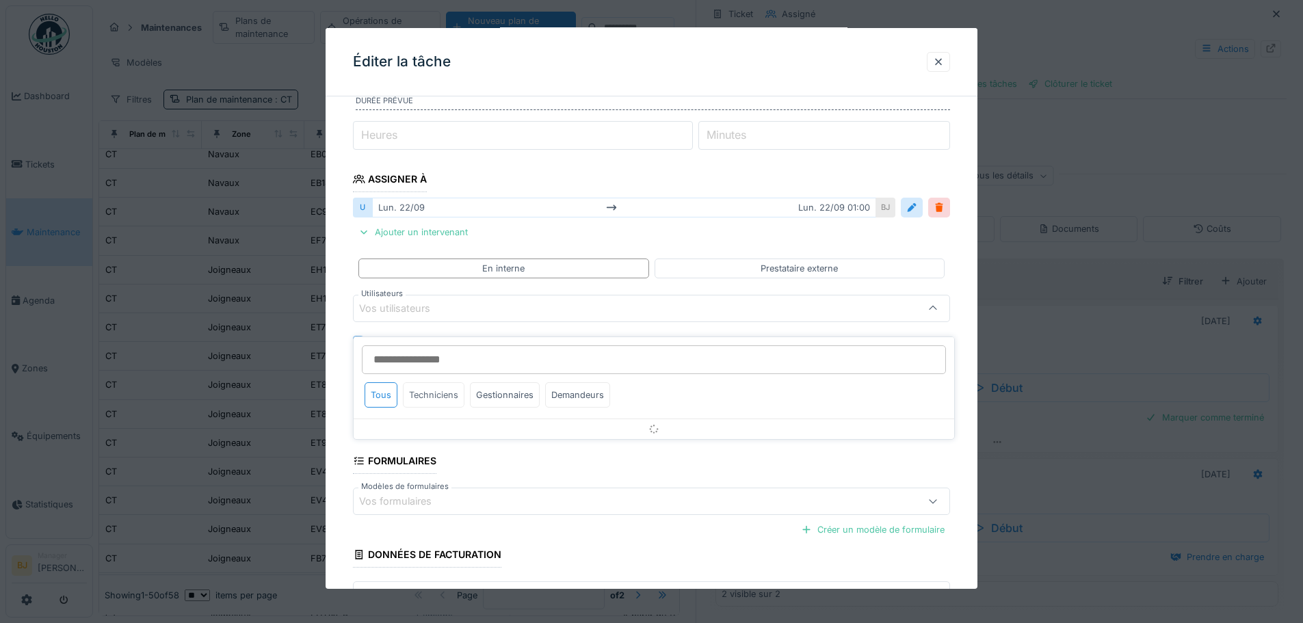
click at [437, 389] on div "Techniciens" at bounding box center [434, 394] width 62 height 25
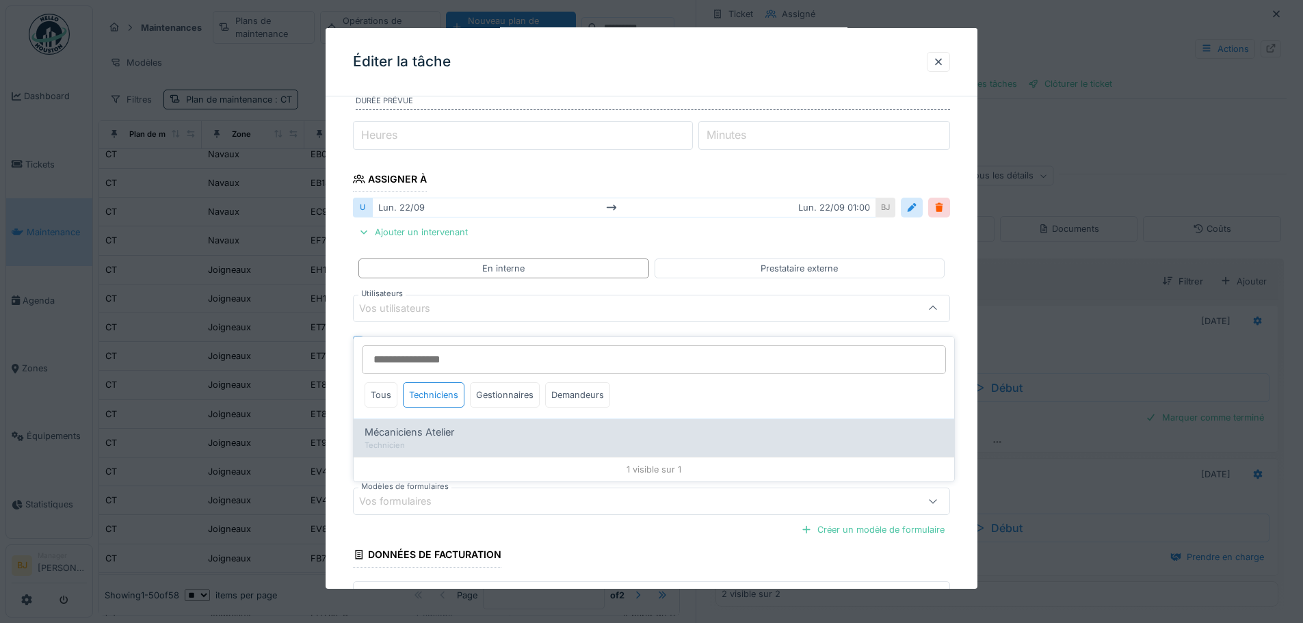
click at [432, 440] on div "Technicien" at bounding box center [654, 446] width 579 height 12
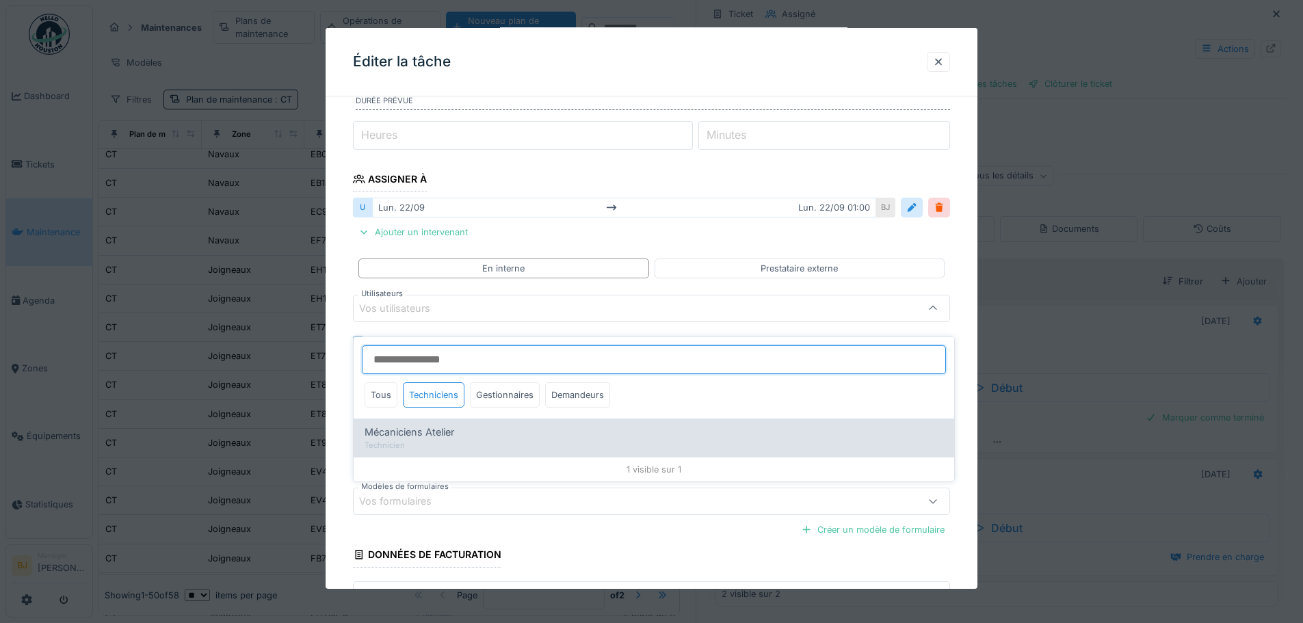
type input "*****"
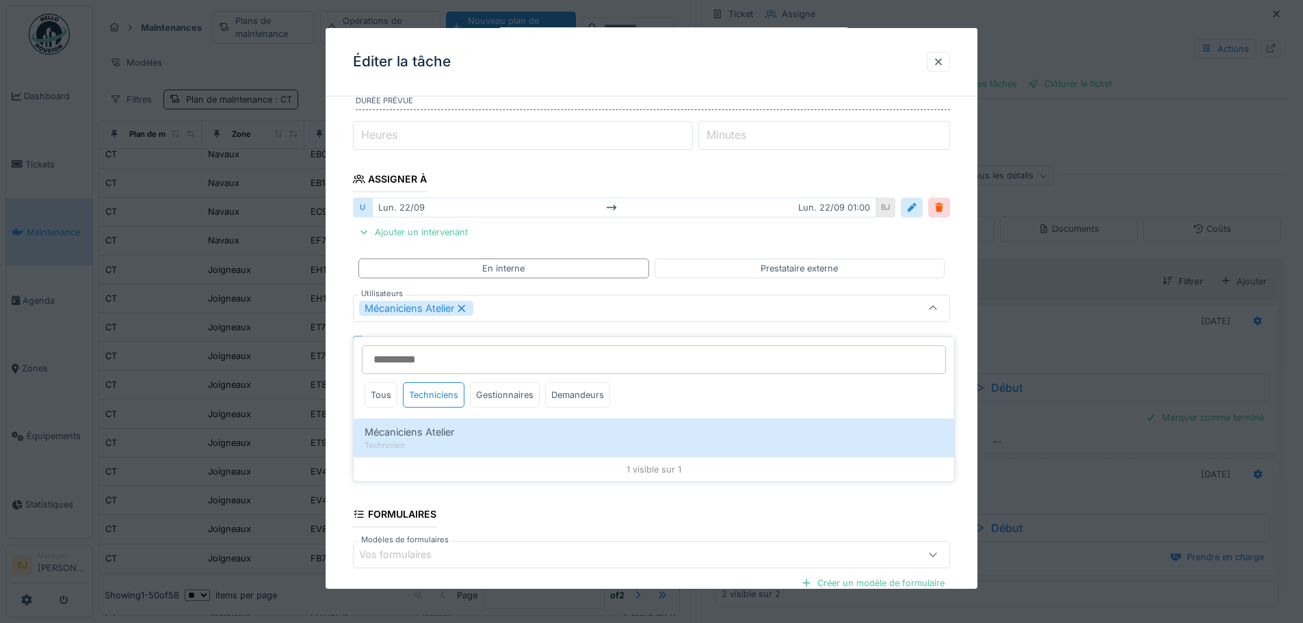
click at [337, 319] on div "**********" at bounding box center [652, 344] width 652 height 792
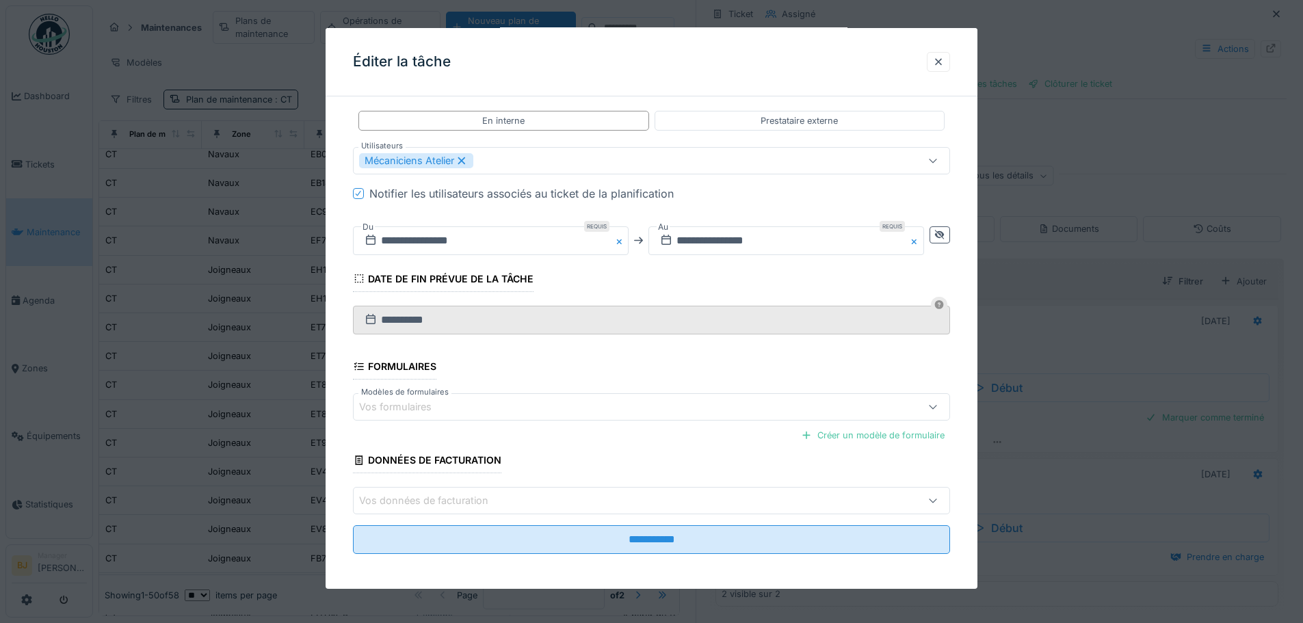
scroll to position [311, 0]
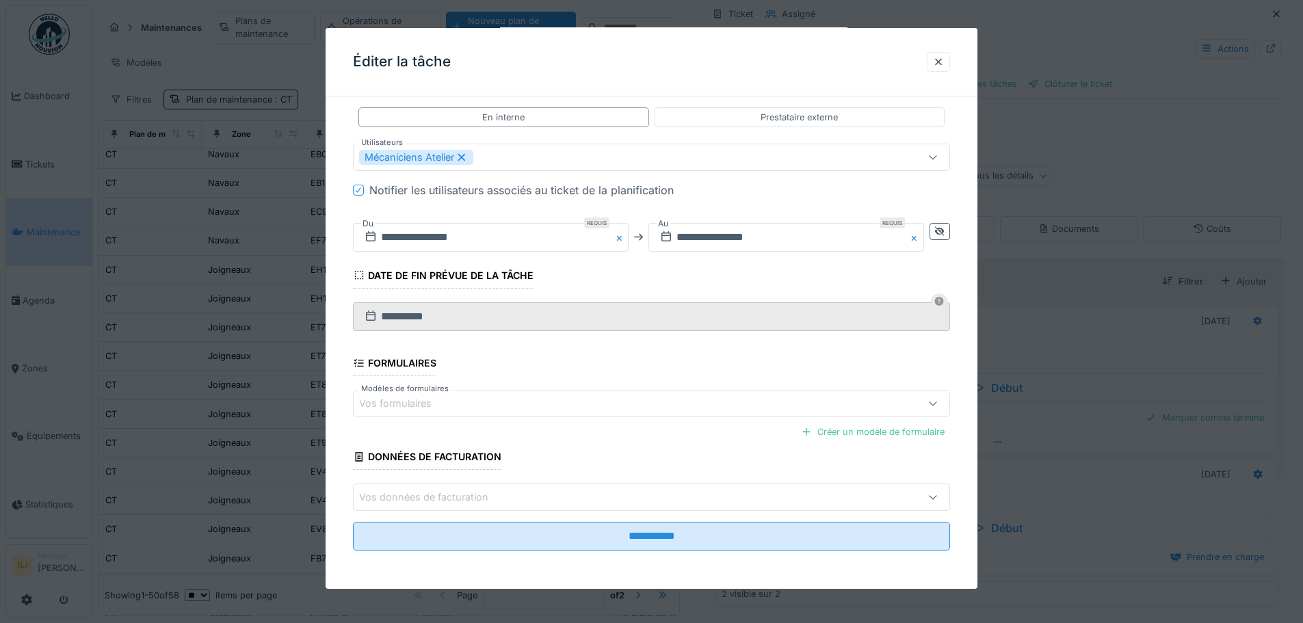
click at [509, 413] on div "Vos formulaires" at bounding box center [651, 403] width 597 height 27
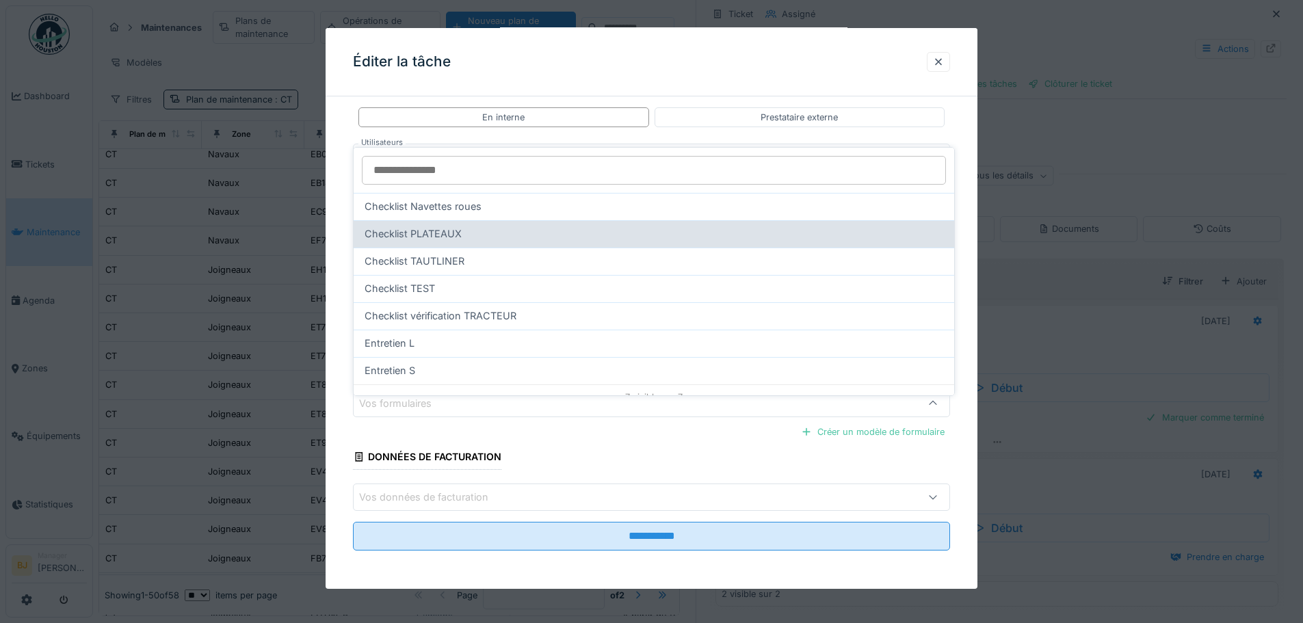
click at [530, 230] on div "Checklist PLATEAUX" at bounding box center [654, 233] width 579 height 15
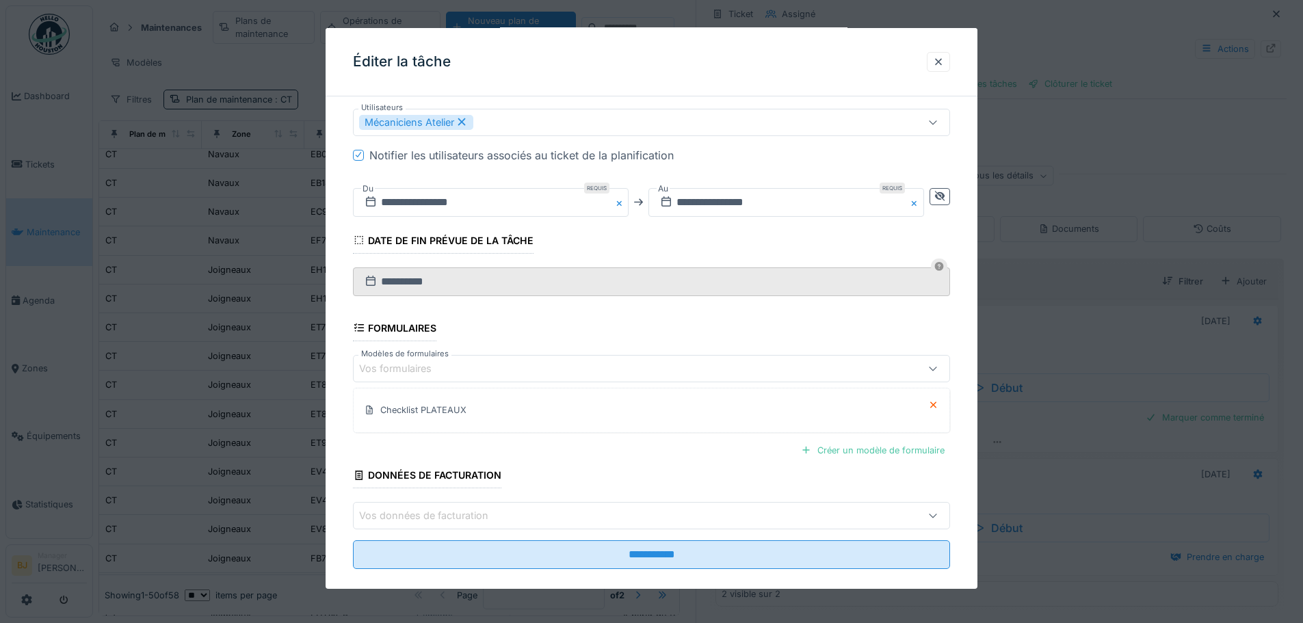
scroll to position [364, 0]
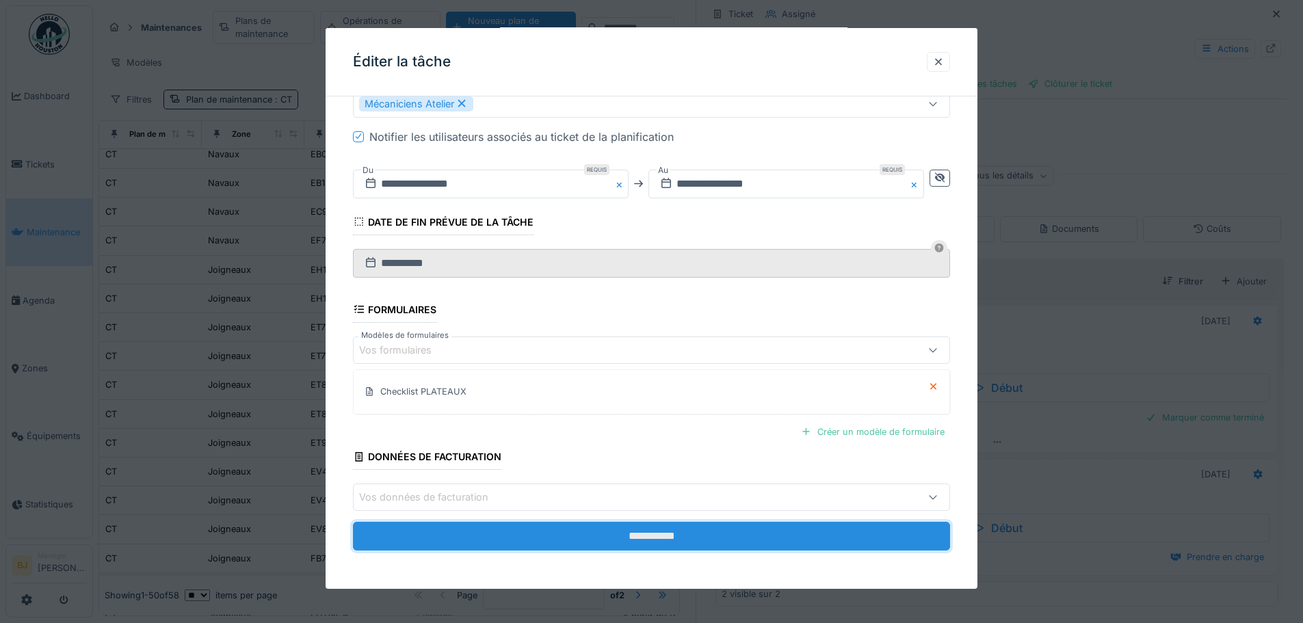
click at [503, 531] on input "**********" at bounding box center [651, 536] width 597 height 29
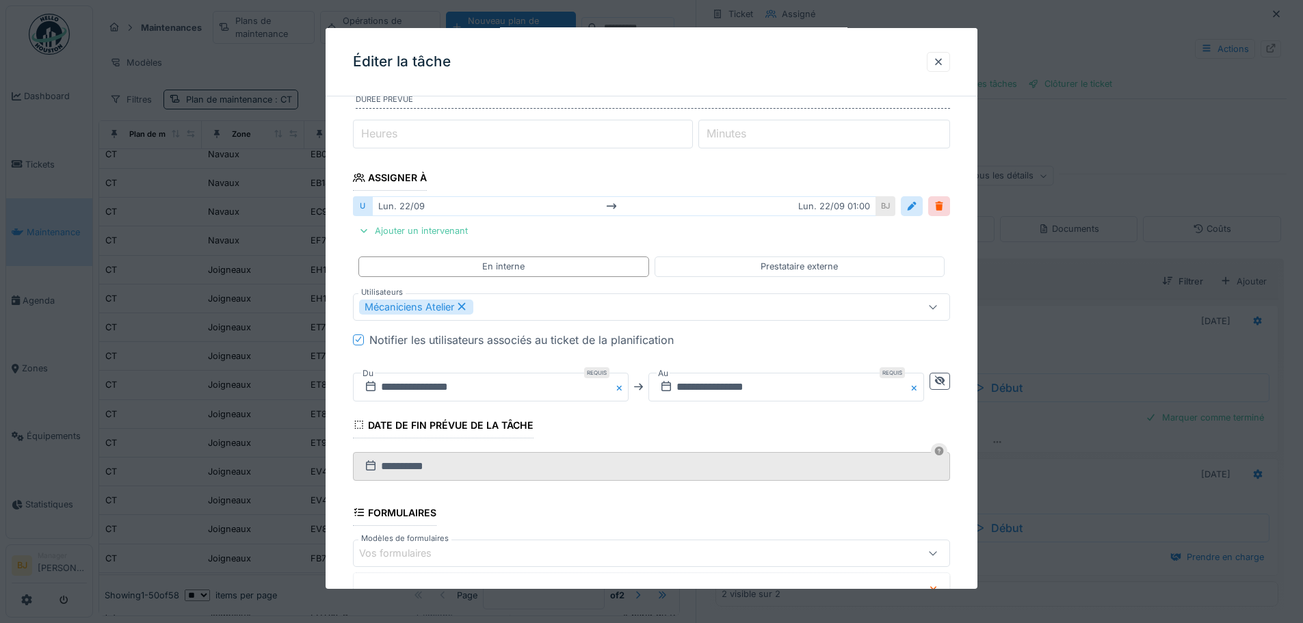
scroll to position [159, 0]
click at [575, 337] on div "Notifier les utilisateurs associés au ticket de la planification" at bounding box center [521, 342] width 304 height 16
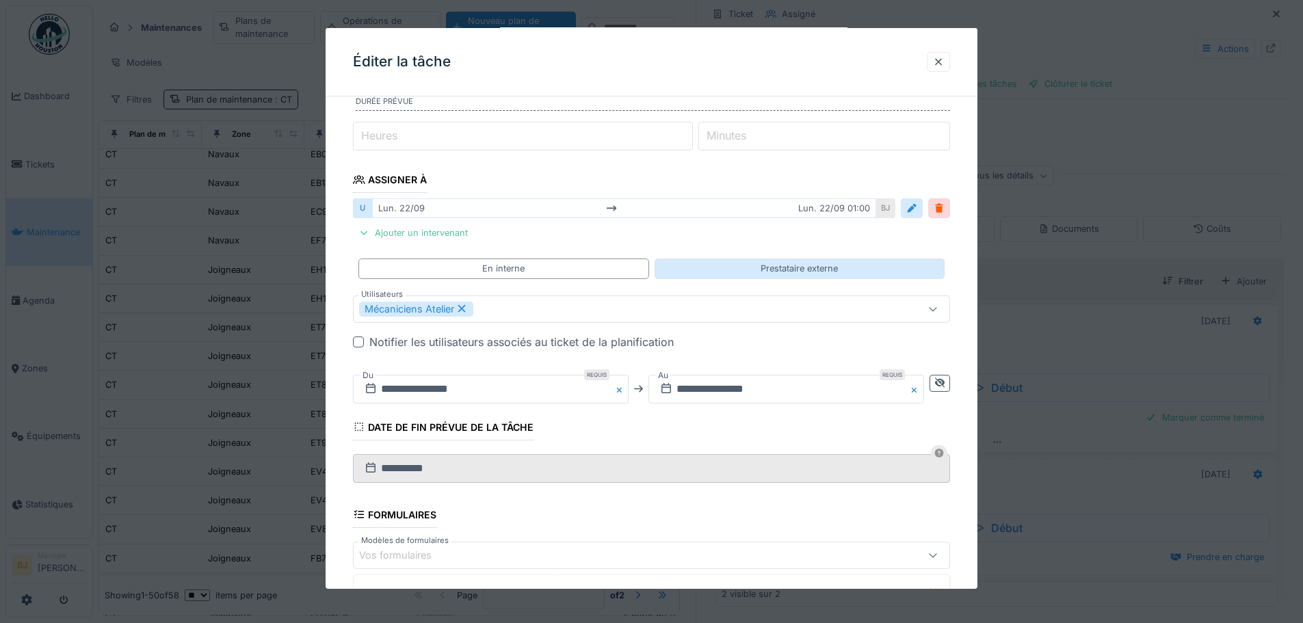
click at [806, 271] on div "Prestataire externe" at bounding box center [799, 268] width 77 height 13
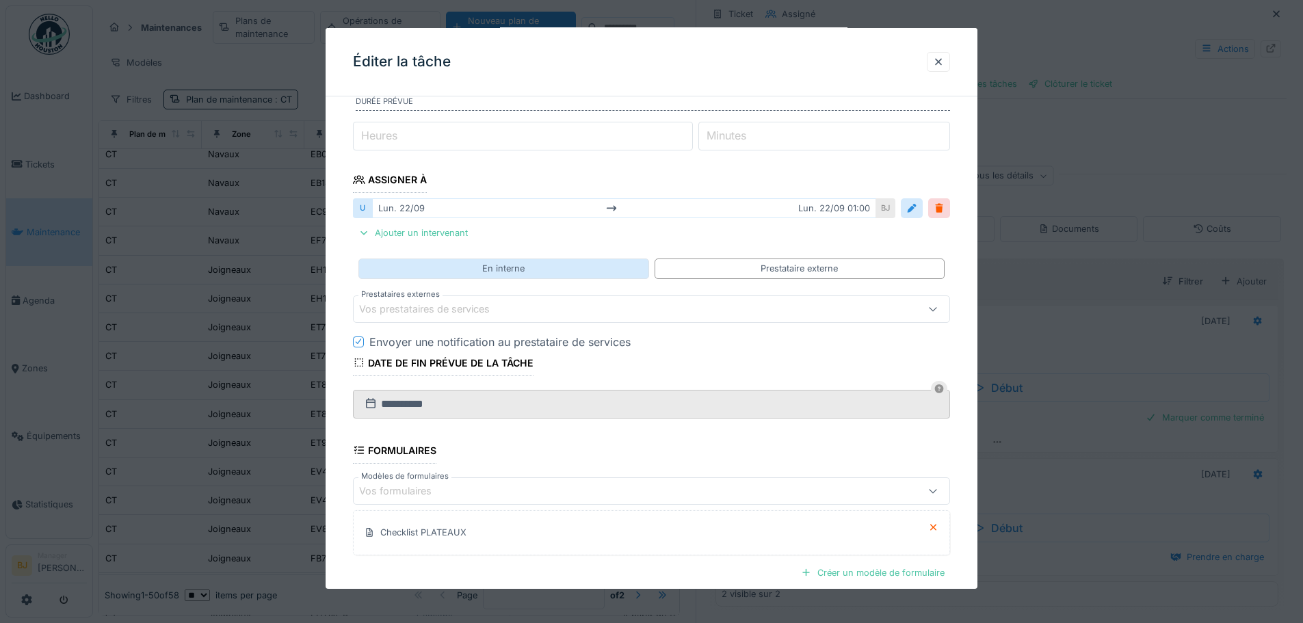
click at [581, 263] on div "En interne" at bounding box center [504, 269] width 290 height 20
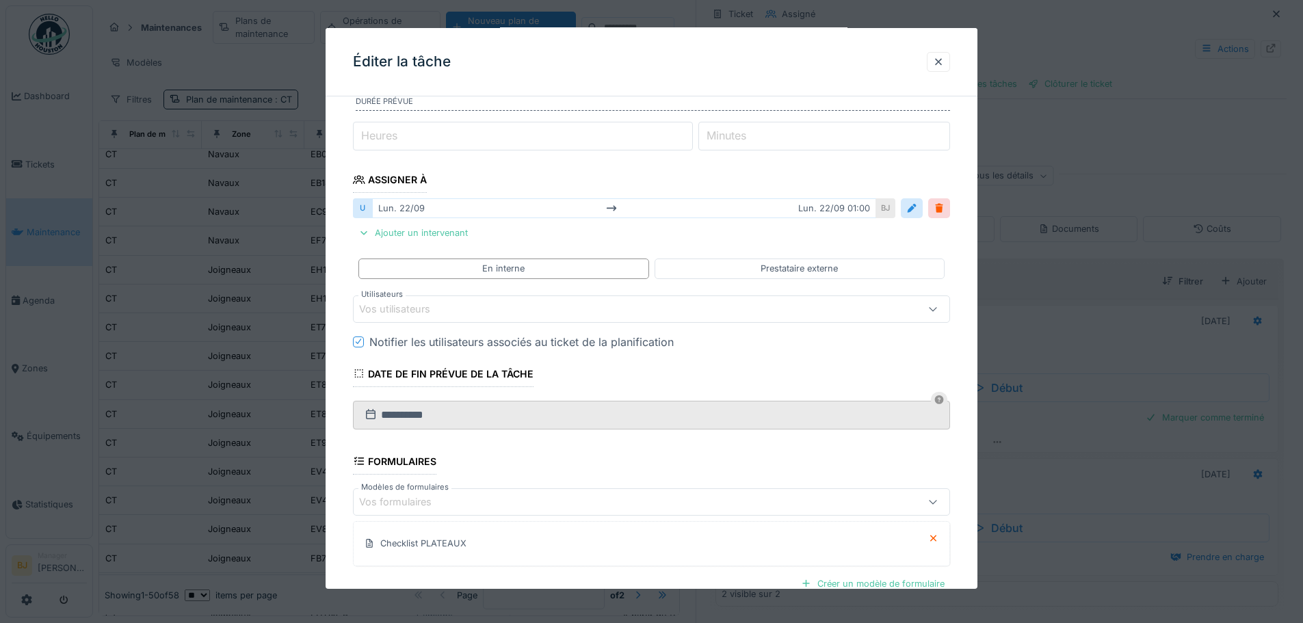
click at [451, 349] on div "Notifier les utilisateurs associés au ticket de la planification" at bounding box center [521, 342] width 304 height 16
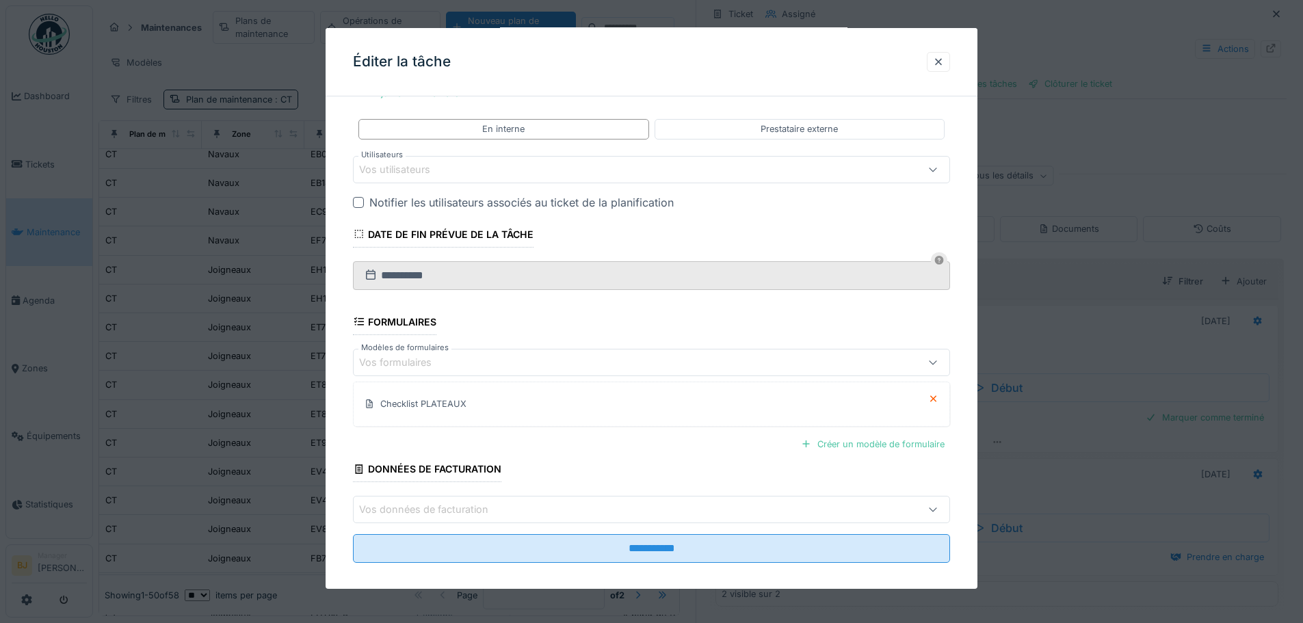
scroll to position [311, 0]
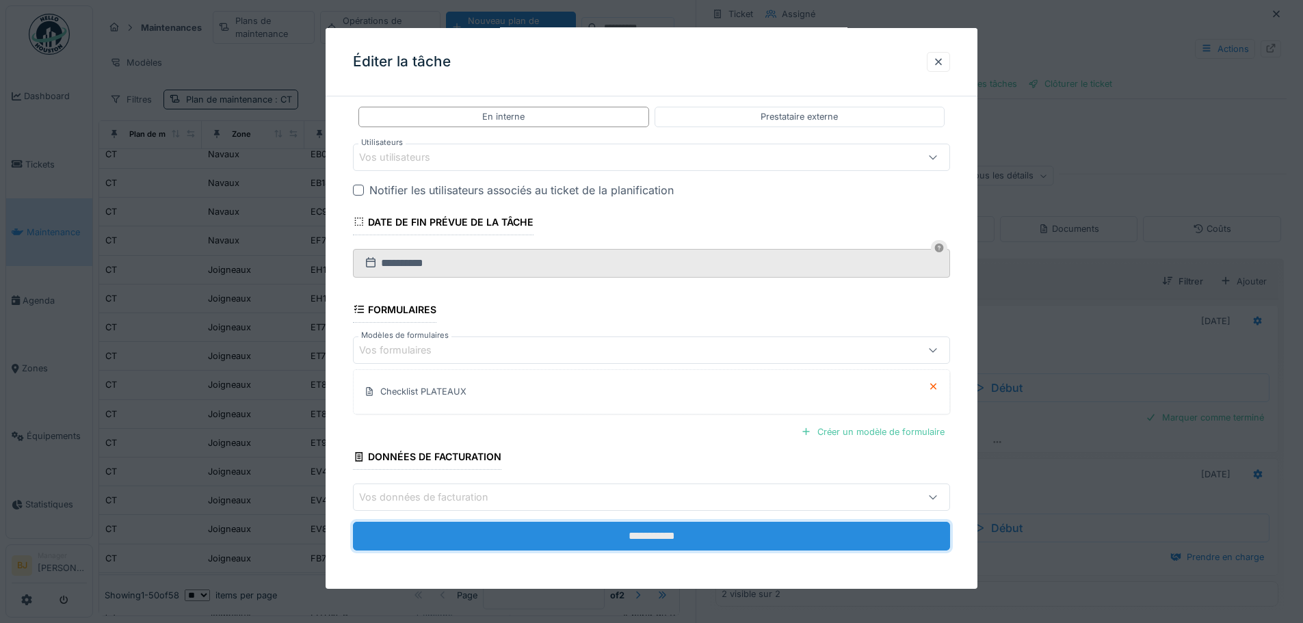
click at [594, 542] on input "**********" at bounding box center [651, 536] width 597 height 29
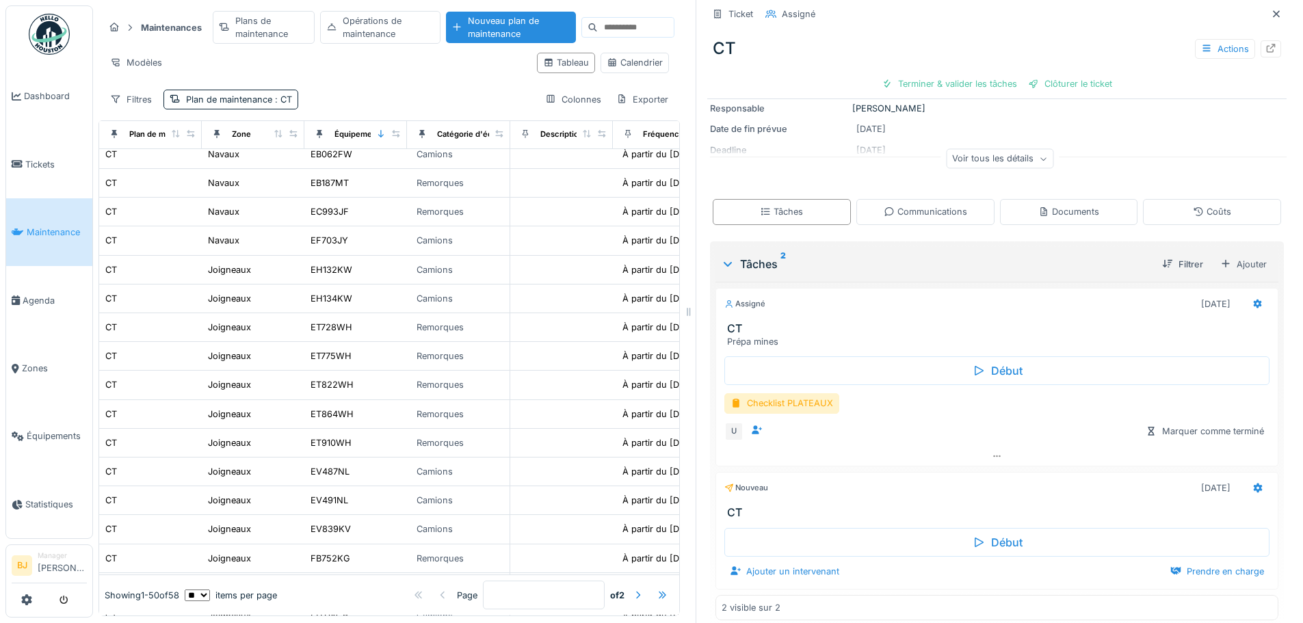
scroll to position [151, 0]
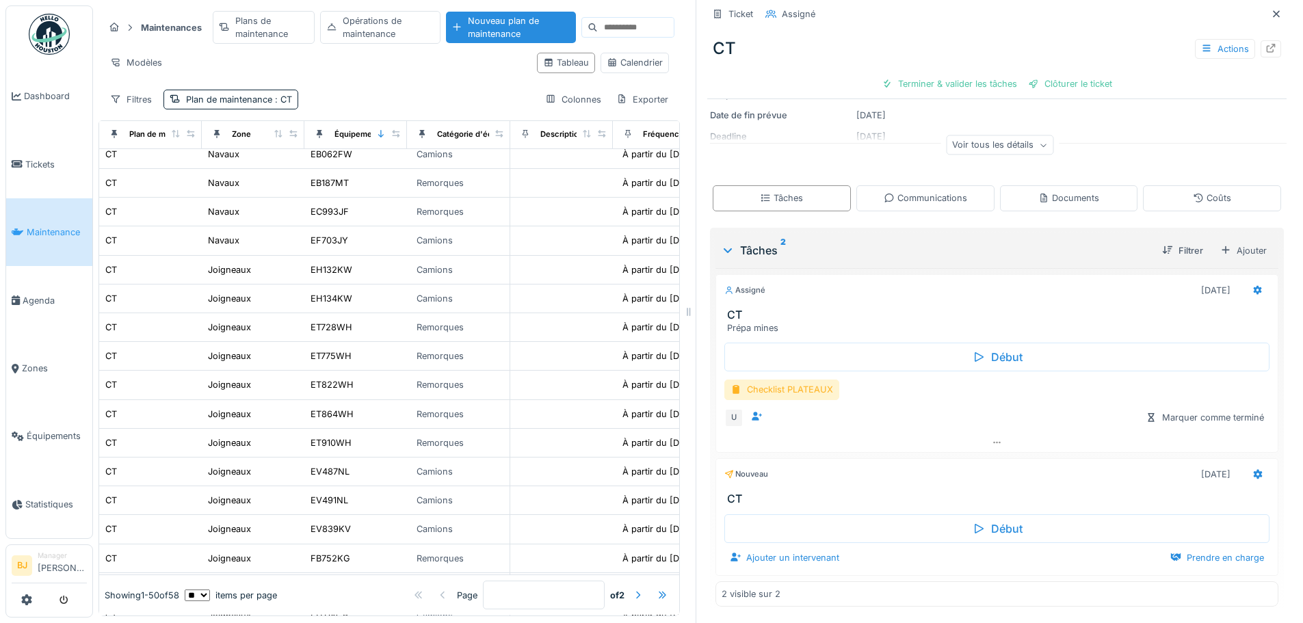
click at [814, 382] on div "Checklist PLATEAUX" at bounding box center [782, 390] width 115 height 20
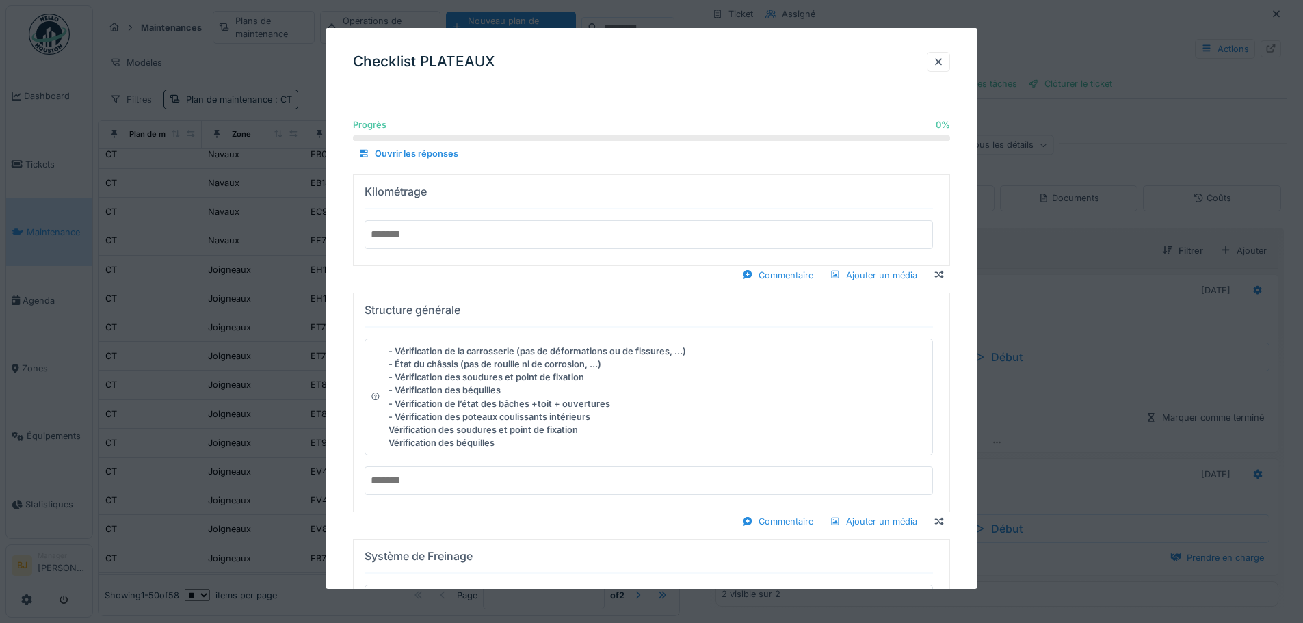
click at [521, 235] on input "number" at bounding box center [649, 234] width 569 height 29
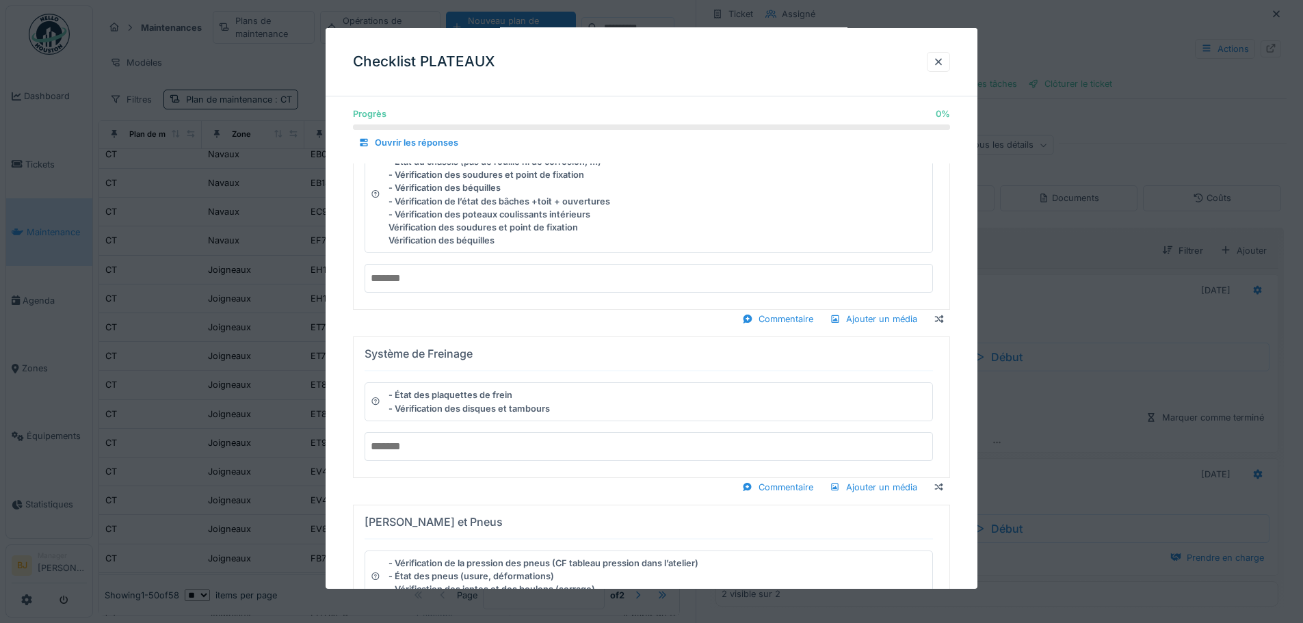
scroll to position [137, 0]
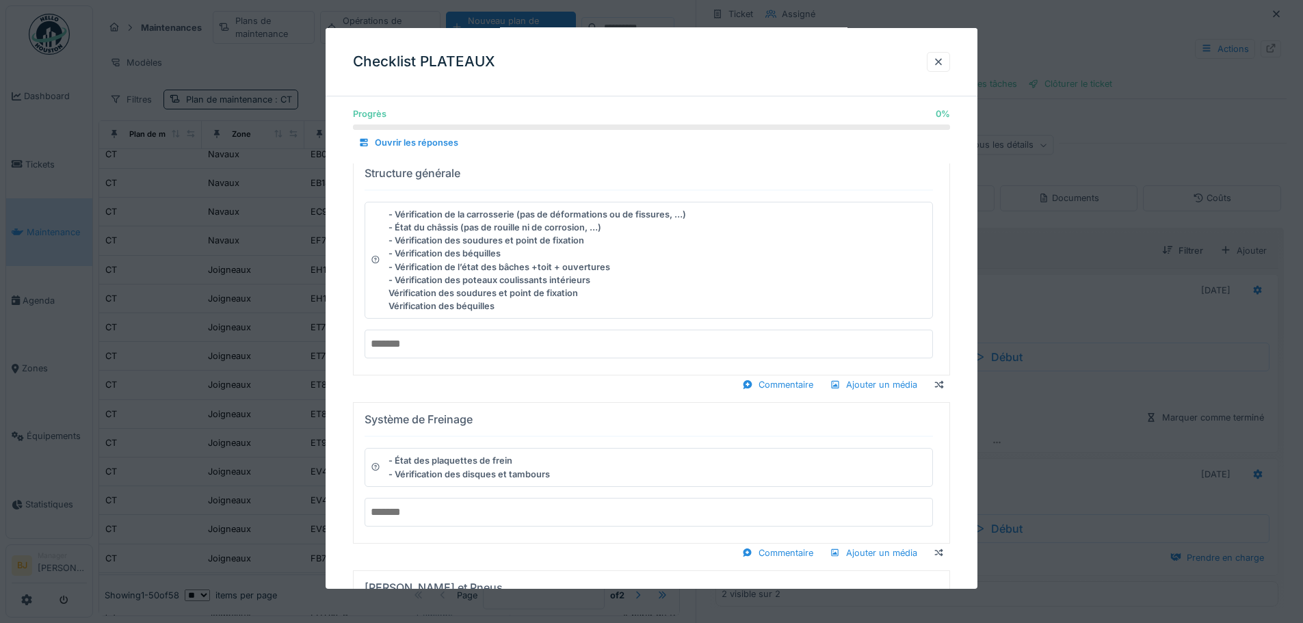
type input "******"
click at [473, 354] on input "text" at bounding box center [649, 344] width 569 height 29
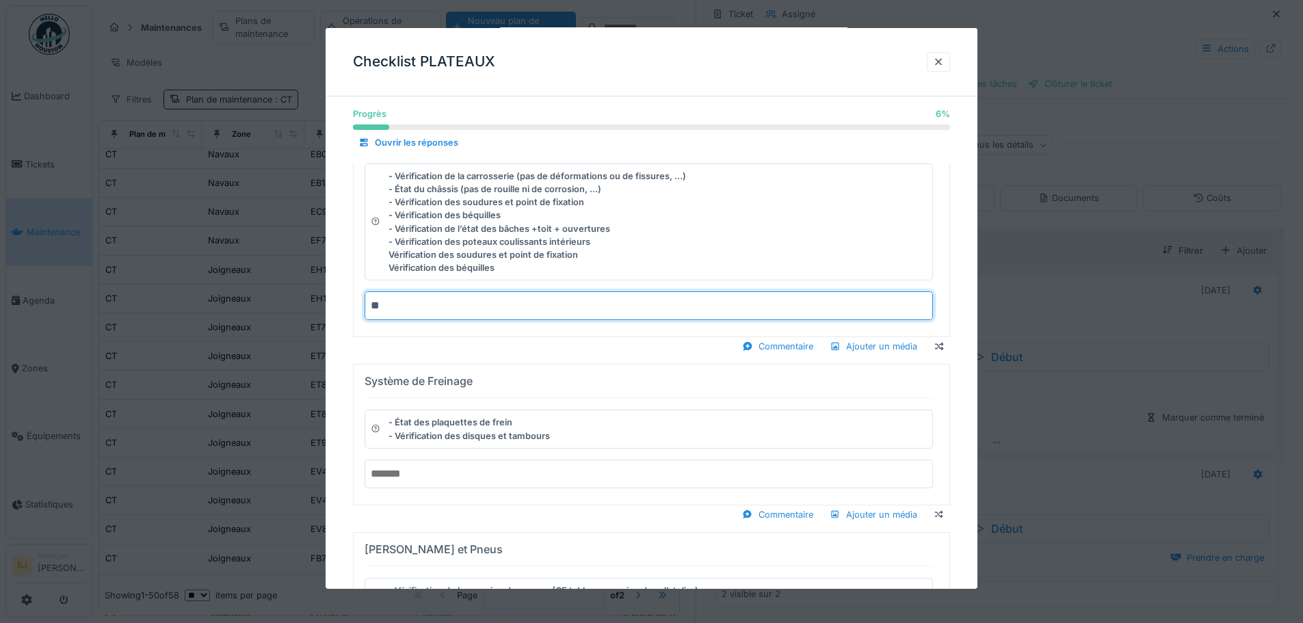
type input "**"
click at [426, 467] on input "text" at bounding box center [649, 474] width 569 height 29
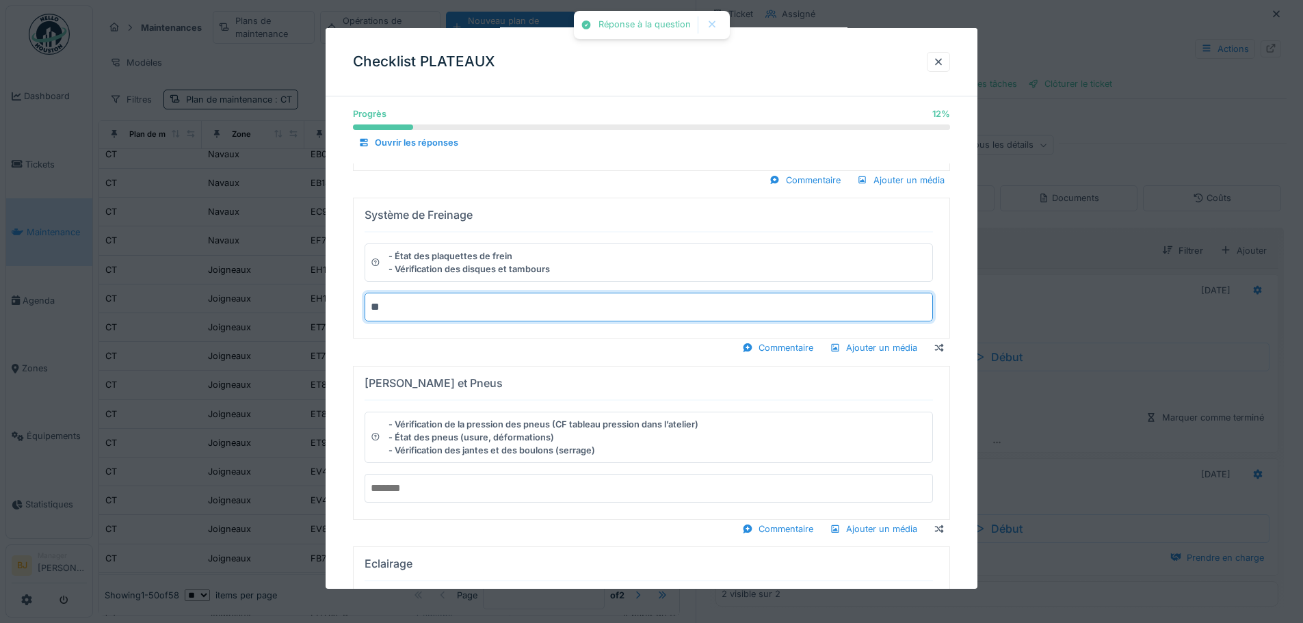
type input "**"
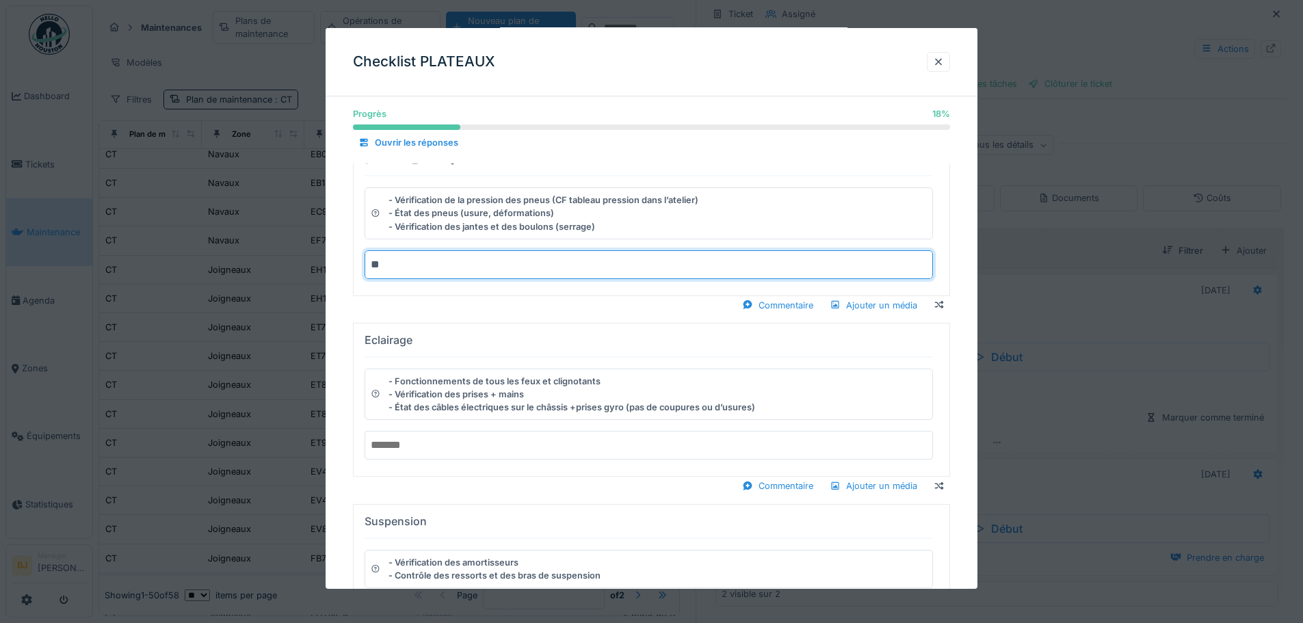
scroll to position [274, 0]
type input "**"
click at [499, 436] on input "text" at bounding box center [649, 444] width 569 height 29
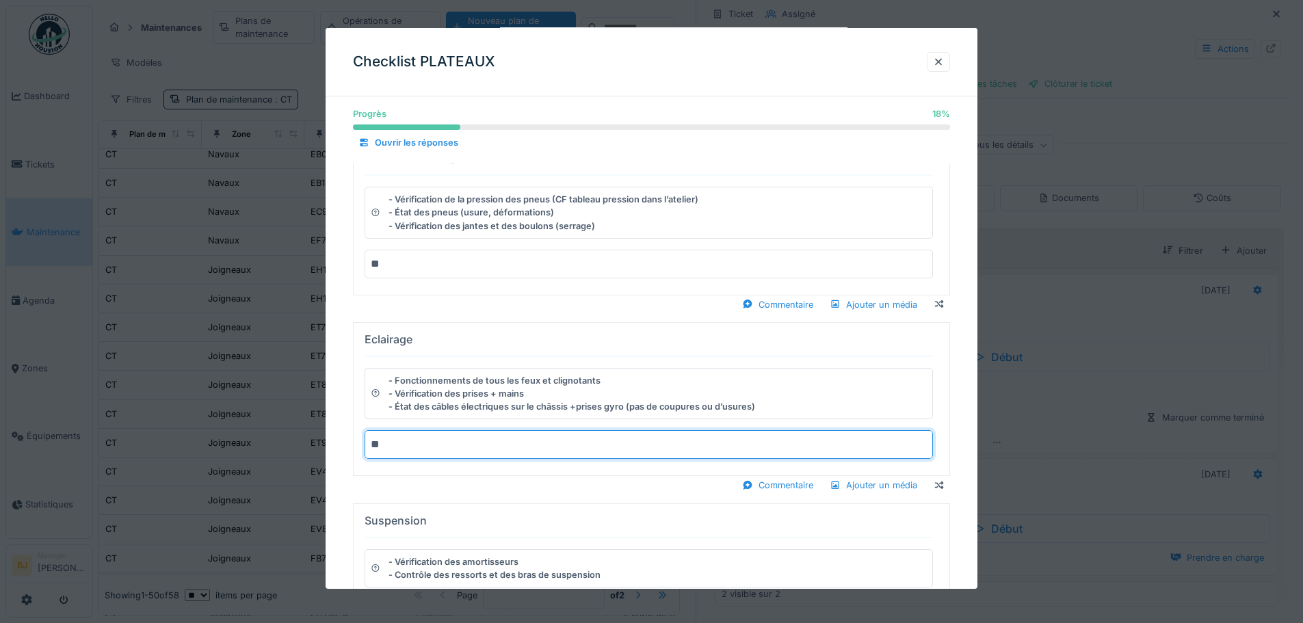
type input "**"
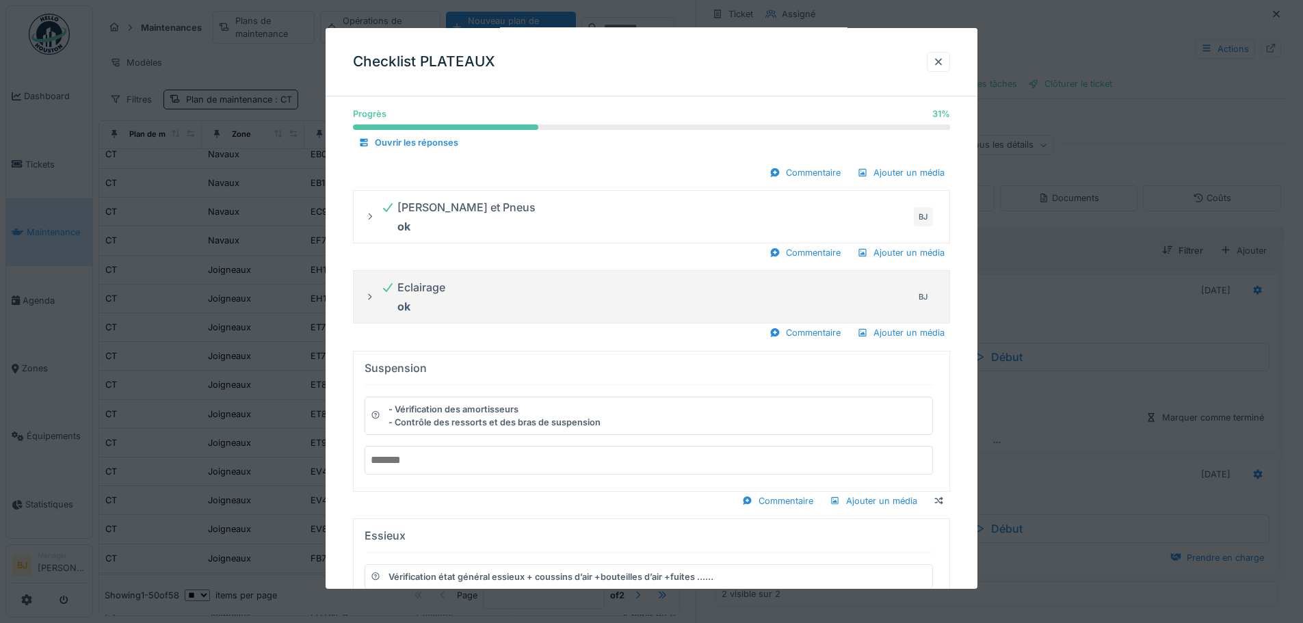
scroll to position [205, 0]
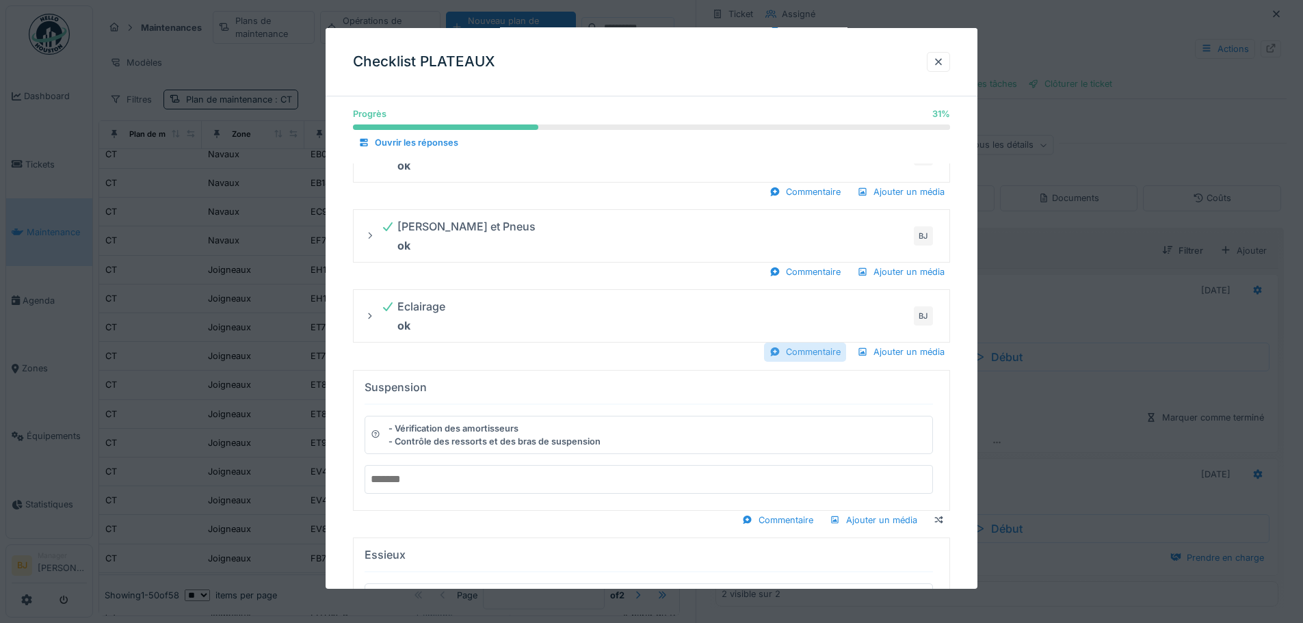
click at [817, 354] on div "Commentaire" at bounding box center [805, 352] width 82 height 18
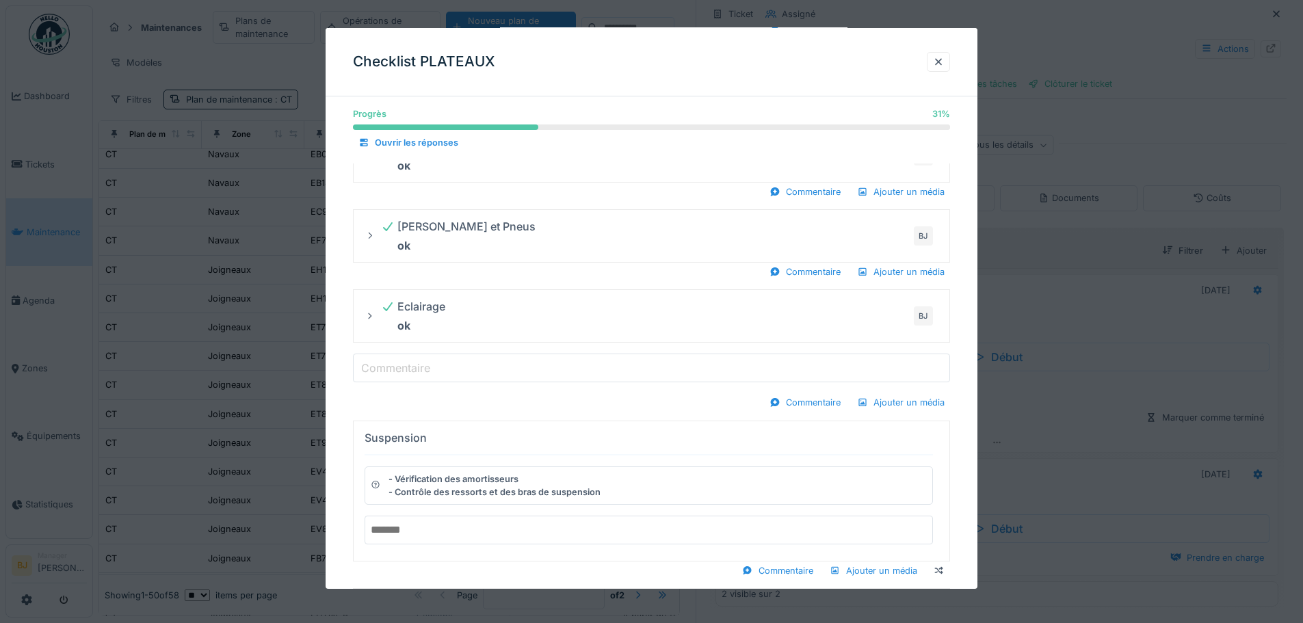
click at [491, 374] on input "Commentaire" at bounding box center [651, 368] width 597 height 29
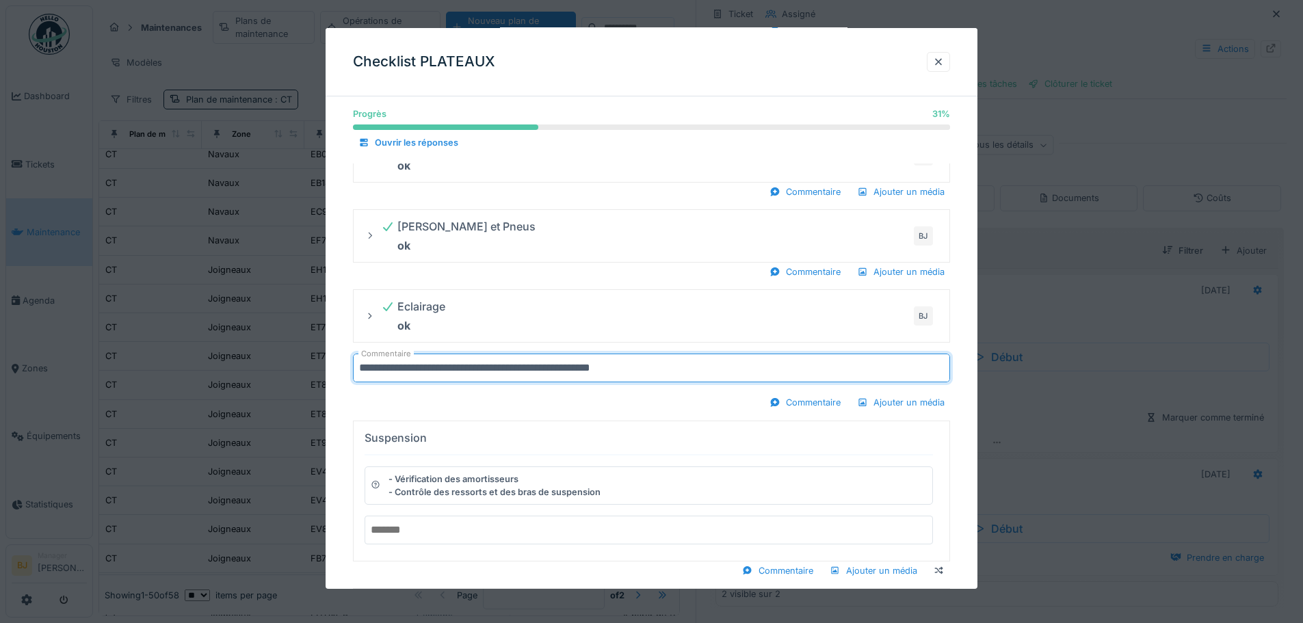
type input "**********"
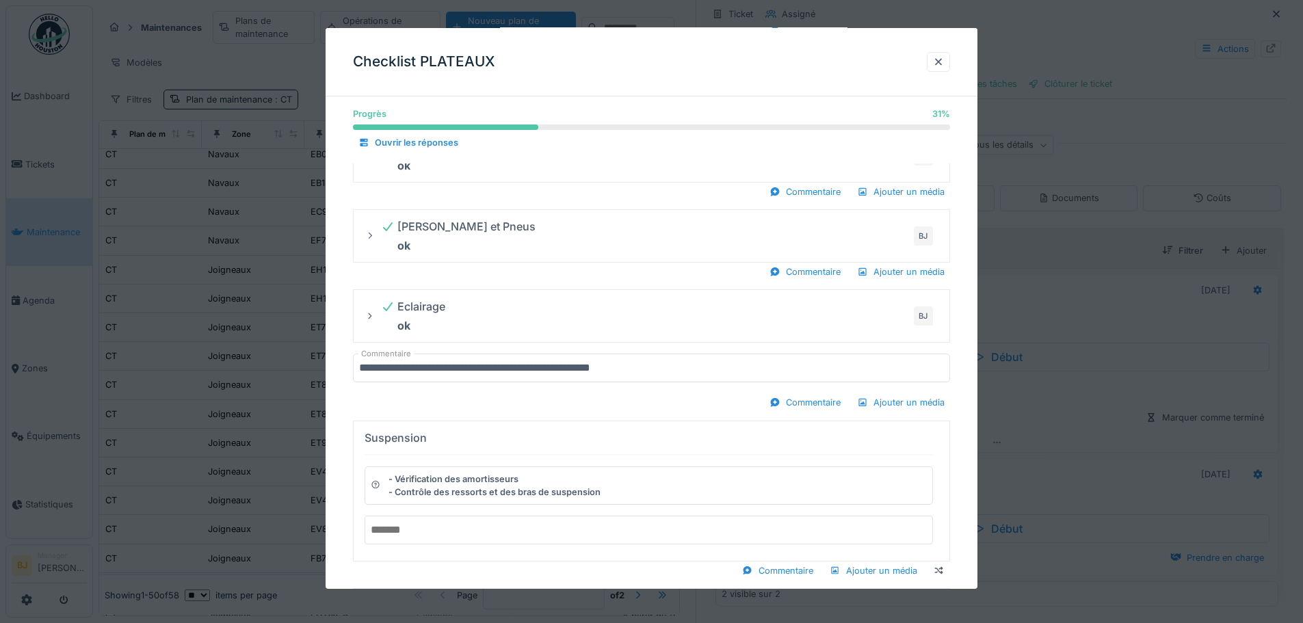
scroll to position [411, 0]
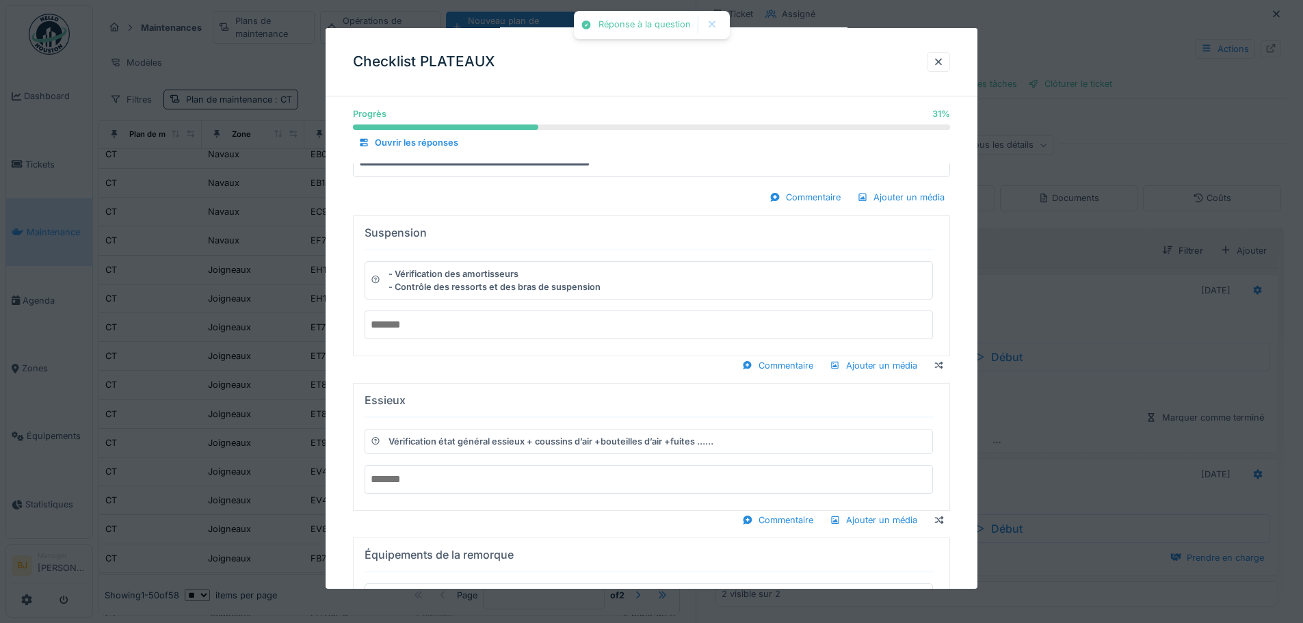
click at [490, 327] on input "text" at bounding box center [649, 325] width 569 height 29
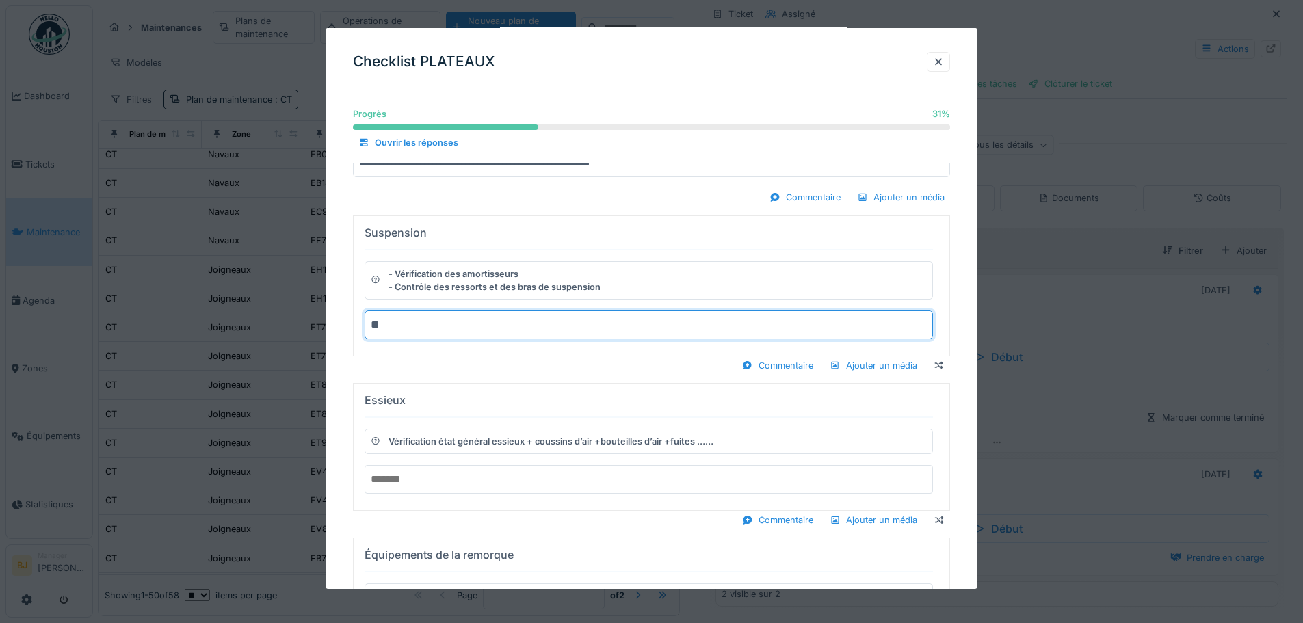
type input "**"
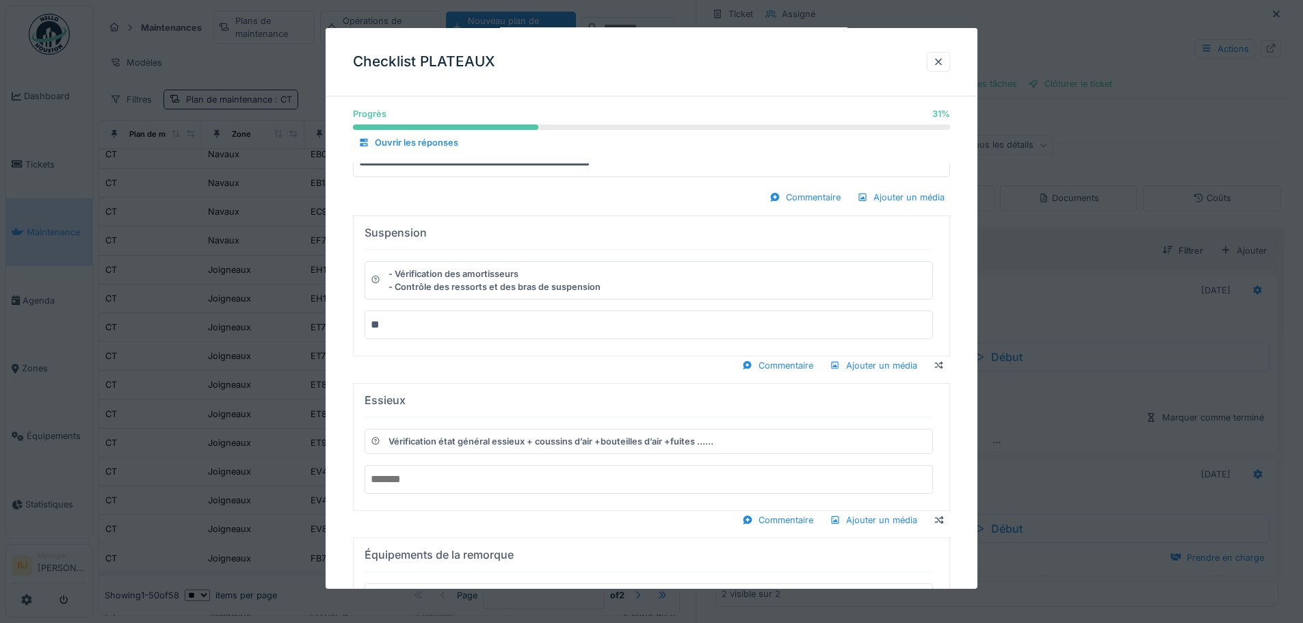
click at [425, 490] on input "text" at bounding box center [649, 479] width 569 height 29
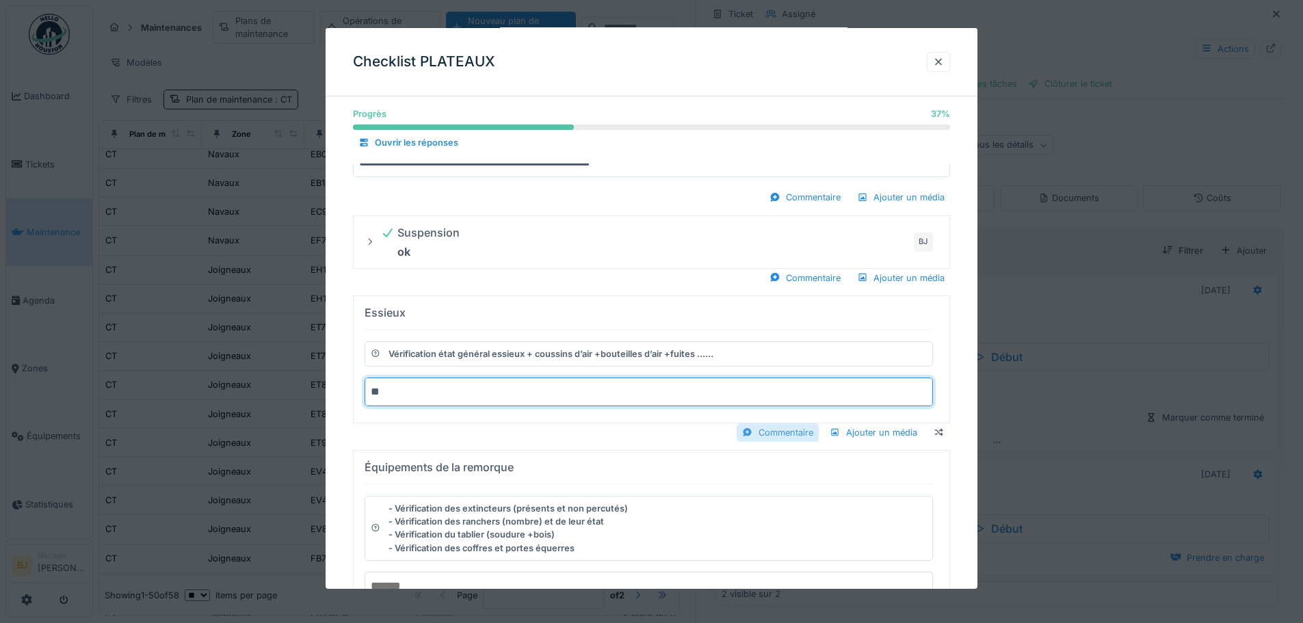
type input "**"
click at [774, 433] on div "Commentaire" at bounding box center [778, 433] width 82 height 18
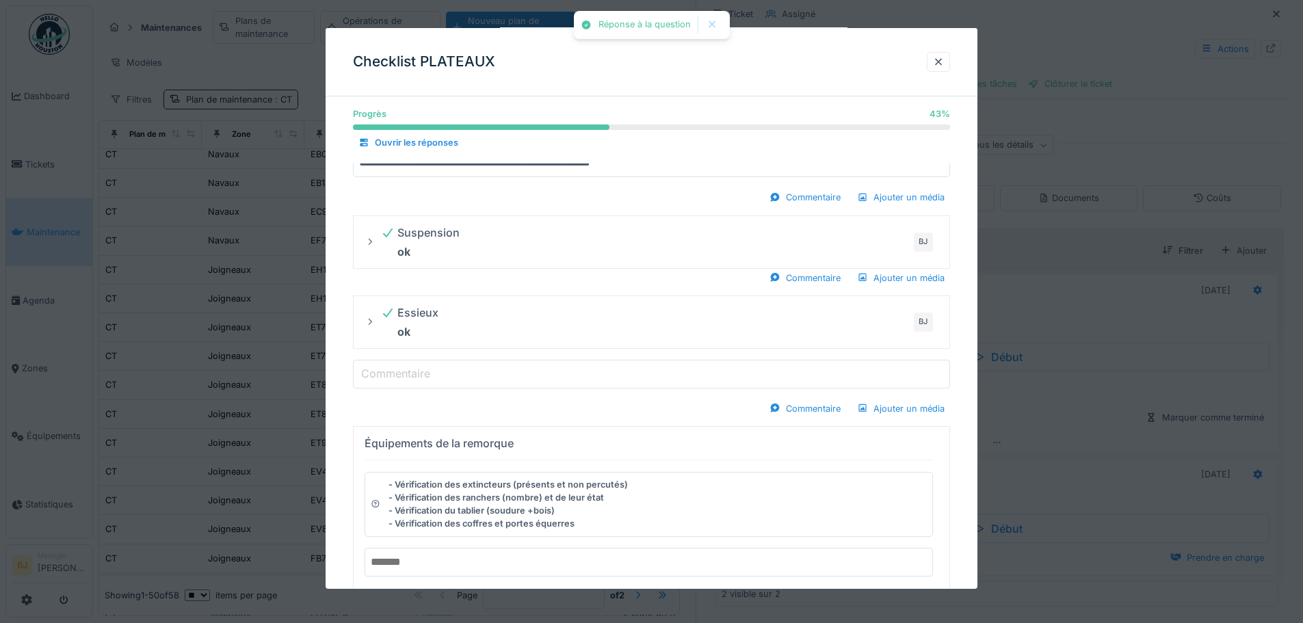
click at [467, 373] on input "Commentaire" at bounding box center [651, 374] width 597 height 29
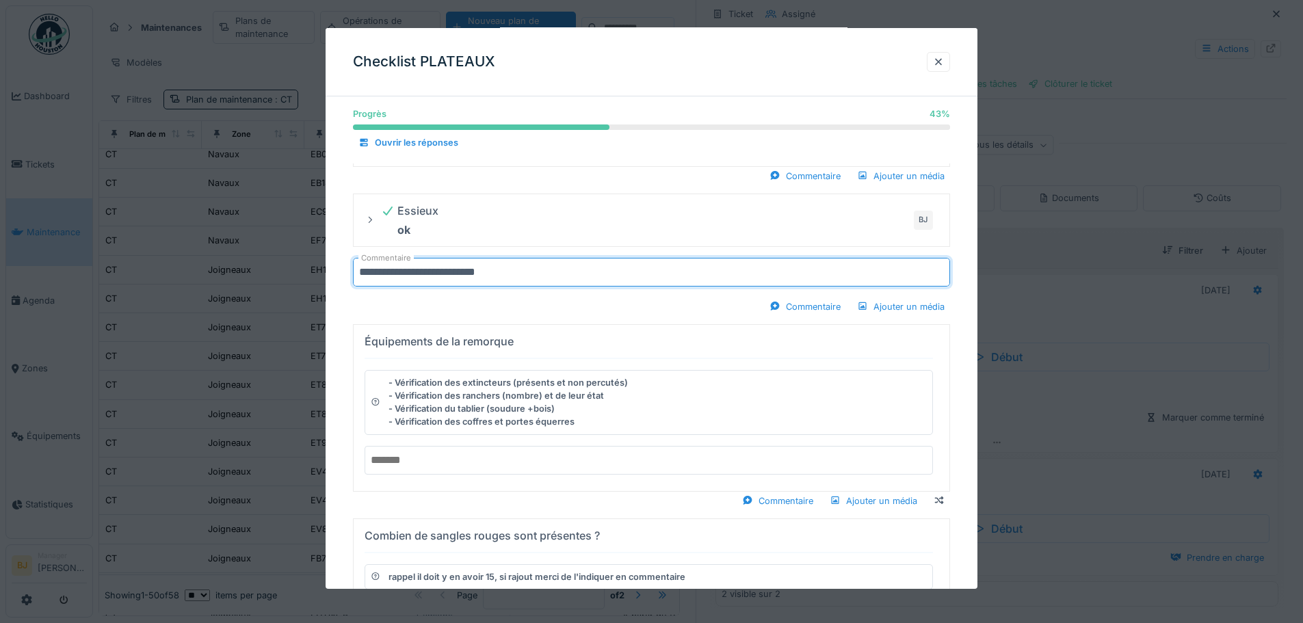
scroll to position [547, 0]
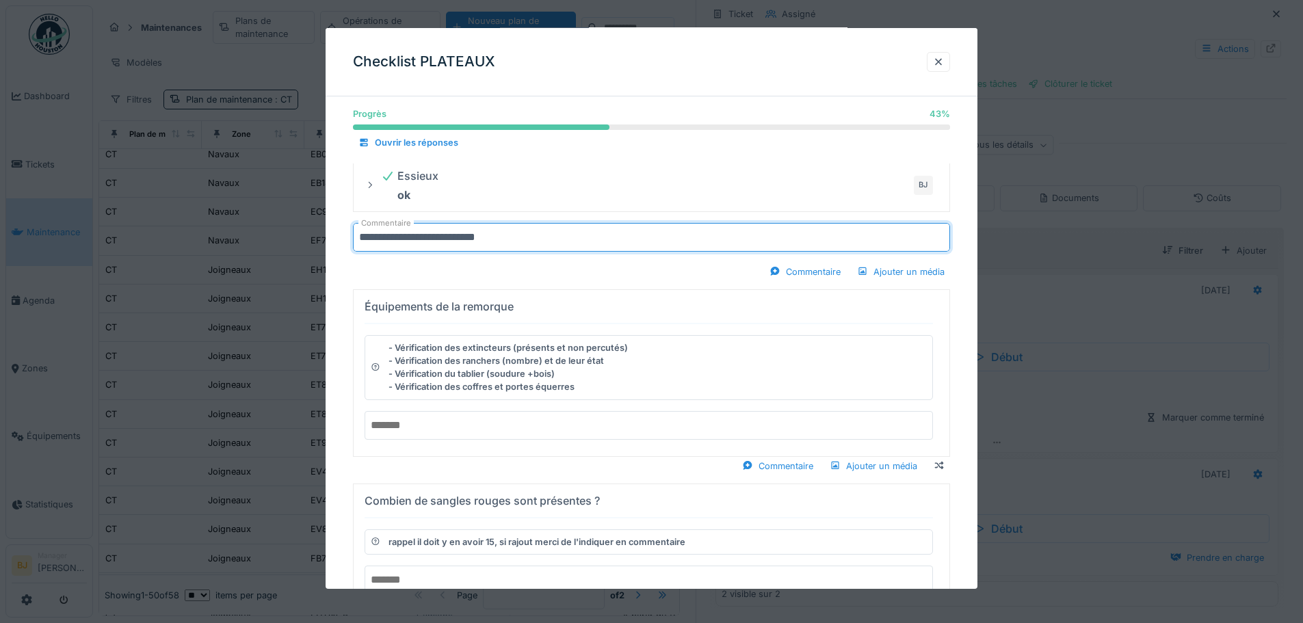
type input "**********"
click at [460, 428] on input "text" at bounding box center [649, 425] width 569 height 29
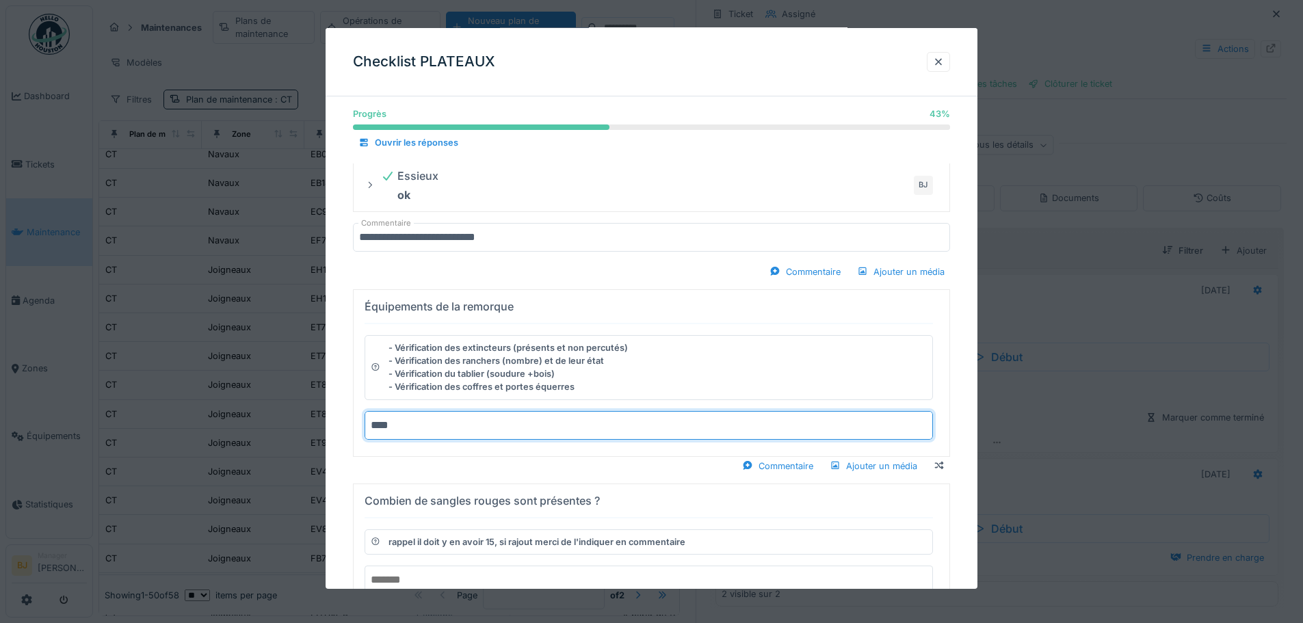
click at [359, 296] on summary "Équipements de la remorque - Vérification des extincteurs (présents et non perc…" at bounding box center [651, 373] width 585 height 155
type input "**********"
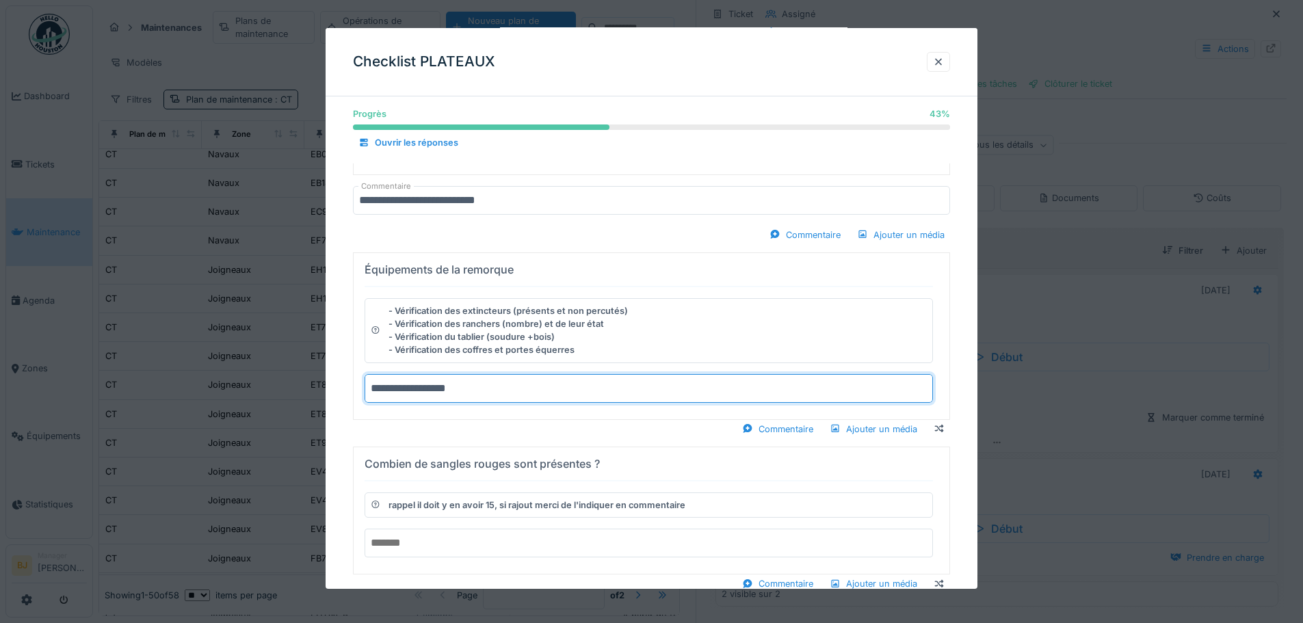
scroll to position [616, 0]
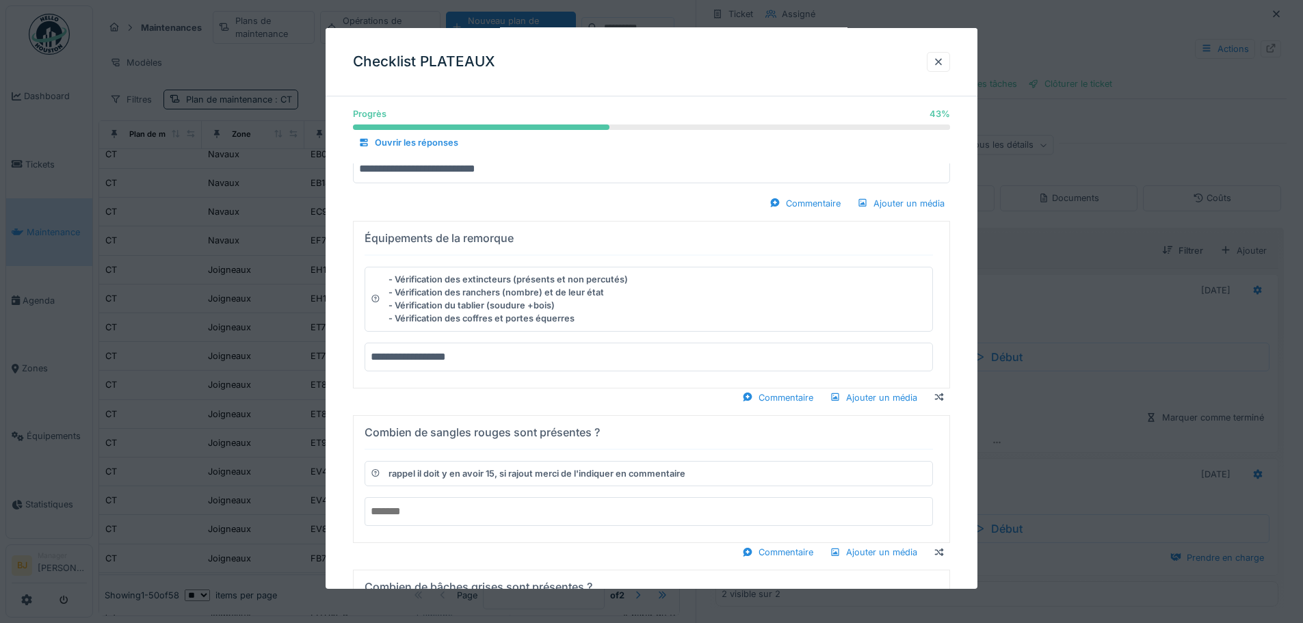
click at [456, 502] on input "number" at bounding box center [649, 511] width 569 height 29
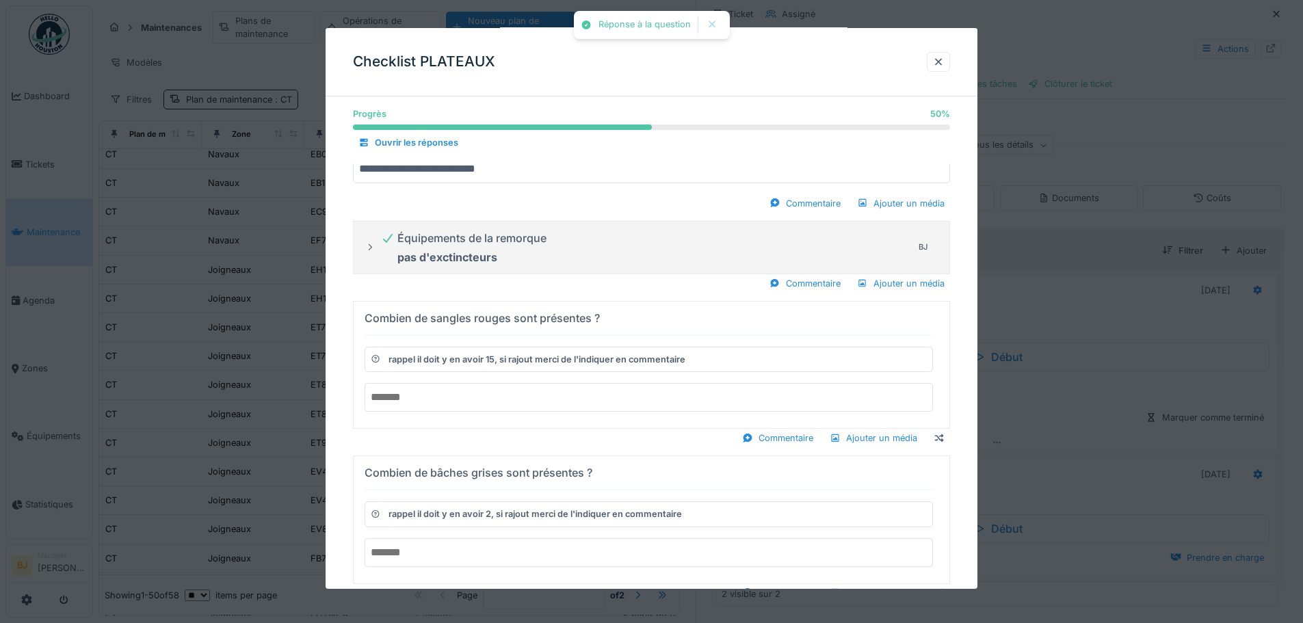
click at [442, 257] on strong "pas d'exctincteurs" at bounding box center [448, 257] width 100 height 14
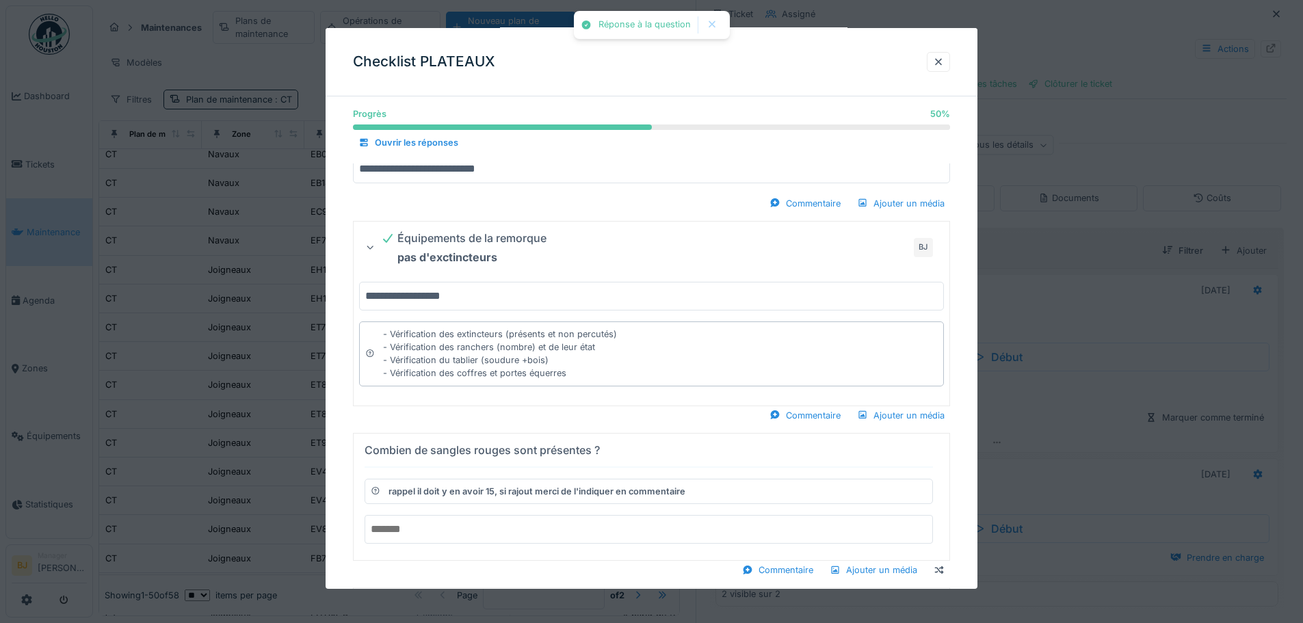
click at [448, 257] on strong "pas d'exctincteurs" at bounding box center [448, 257] width 100 height 14
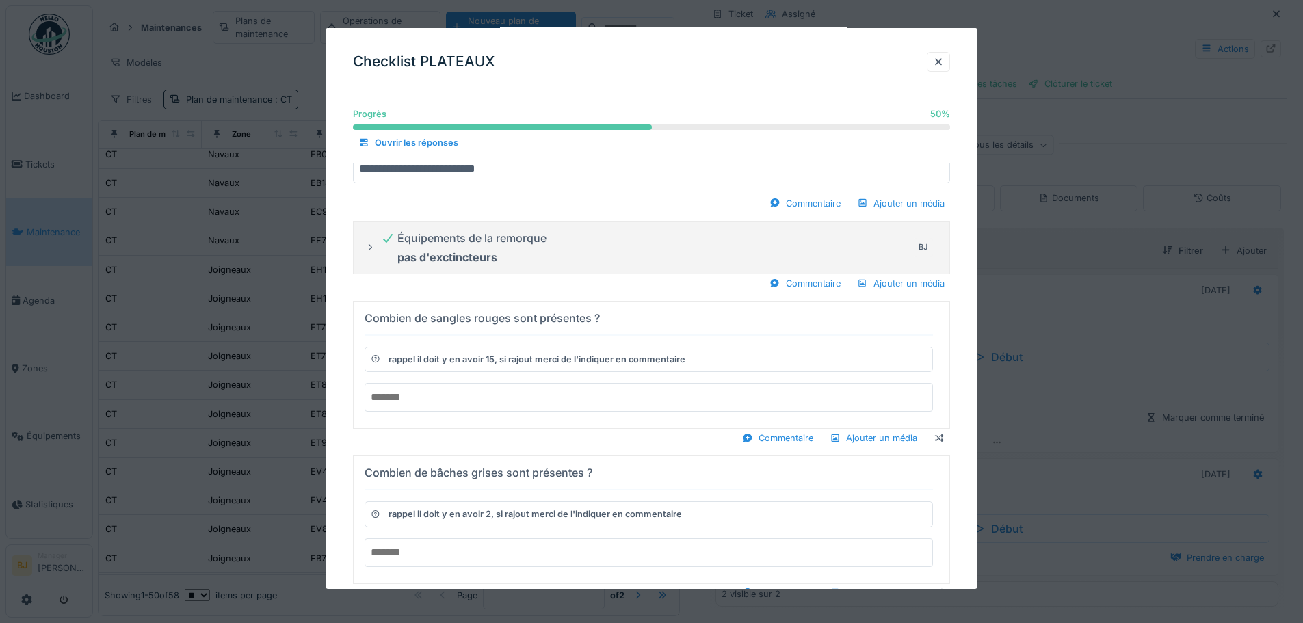
drag, startPoint x: 447, startPoint y: 252, endPoint x: 434, endPoint y: 280, distance: 30.3
click at [447, 255] on strong "pas d'exctincteurs" at bounding box center [448, 257] width 100 height 14
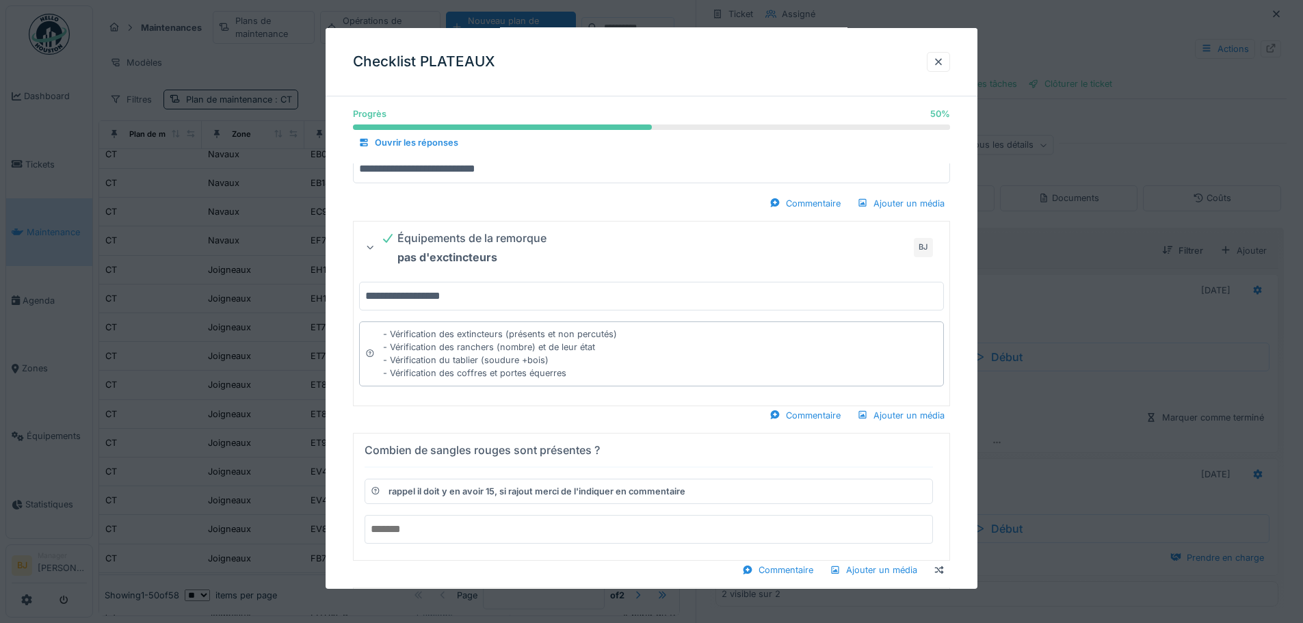
drag, startPoint x: 415, startPoint y: 295, endPoint x: 444, endPoint y: 279, distance: 33.4
click at [417, 295] on input "**********" at bounding box center [651, 296] width 585 height 29
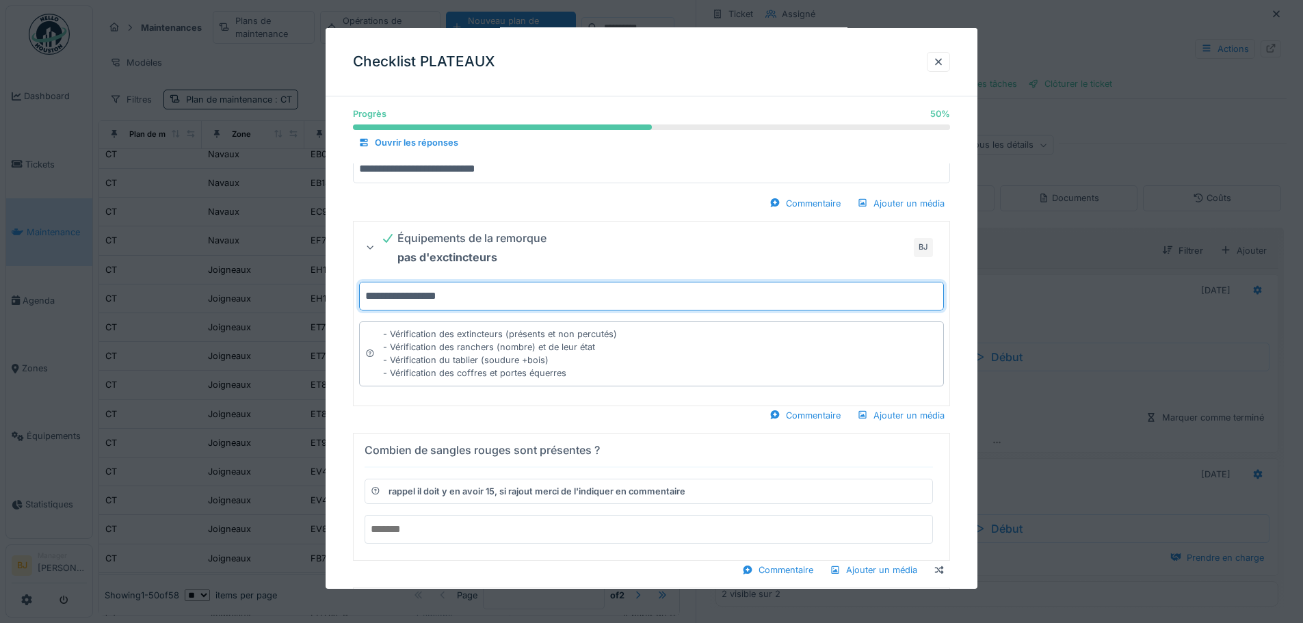
click at [537, 304] on input "**********" at bounding box center [651, 296] width 585 height 29
type input "**********"
click at [522, 378] on div "- Vérification des extincteurs (présents et non percutés) - Vérification des ra…" at bounding box center [500, 354] width 234 height 53
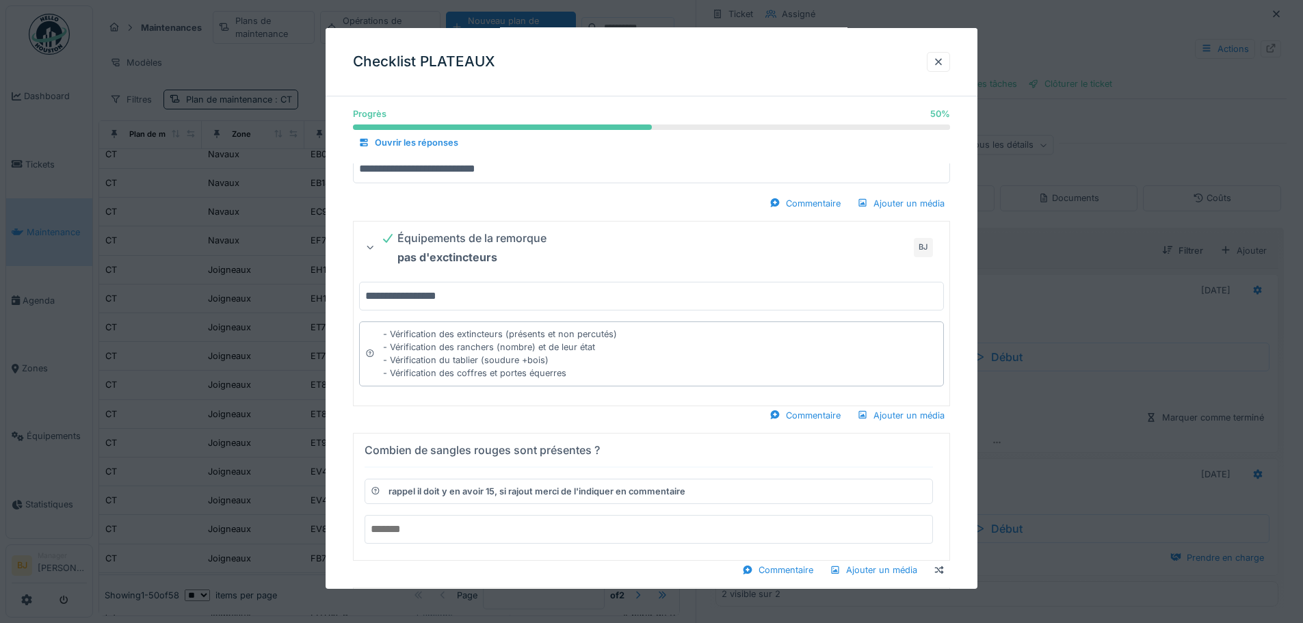
click at [516, 412] on div "Commentaire Ajouter un média" at bounding box center [651, 415] width 597 height 18
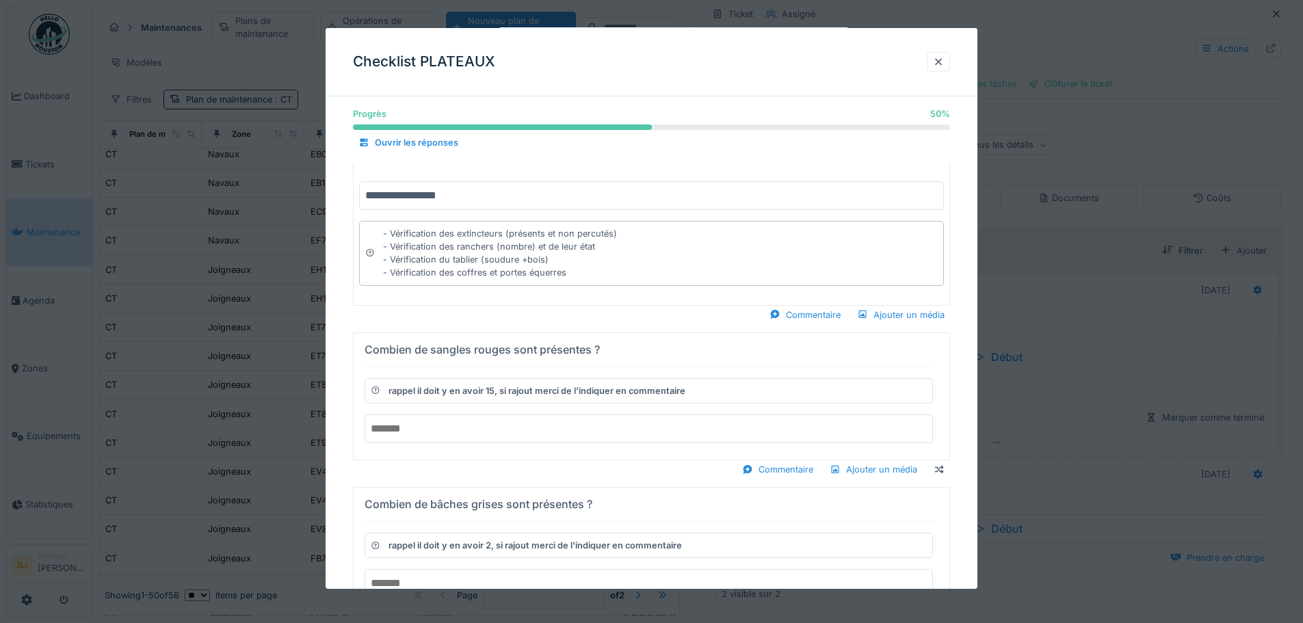
scroll to position [753, 0]
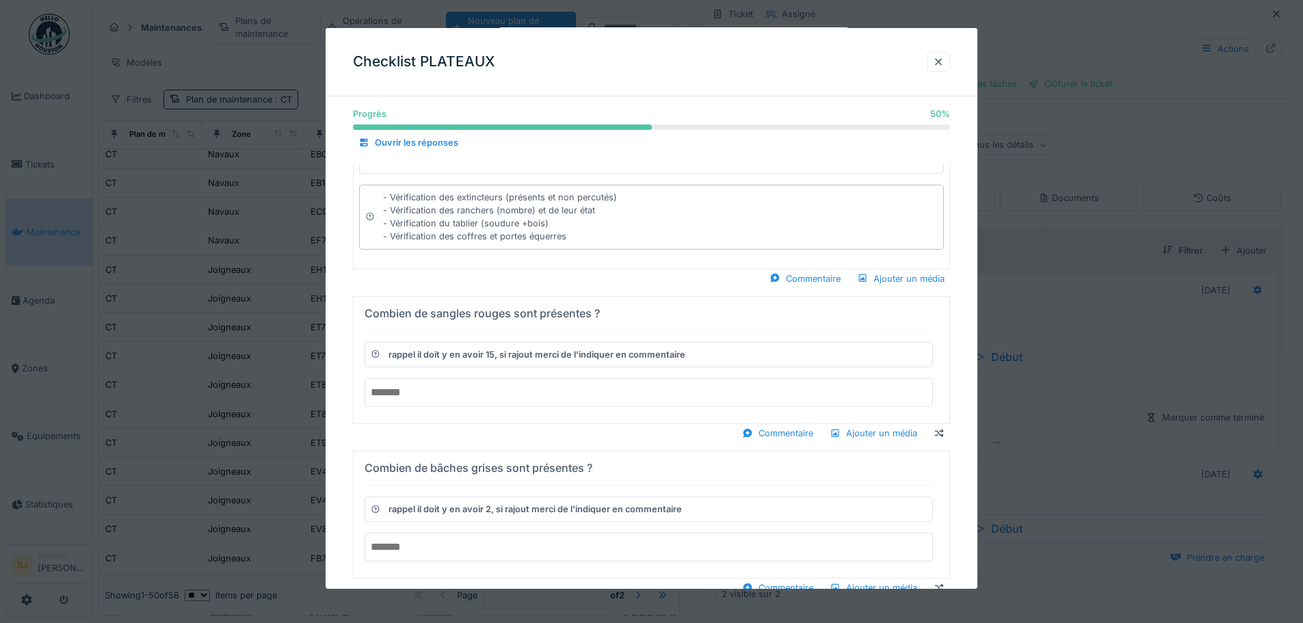
click at [503, 403] on input "number" at bounding box center [649, 392] width 569 height 29
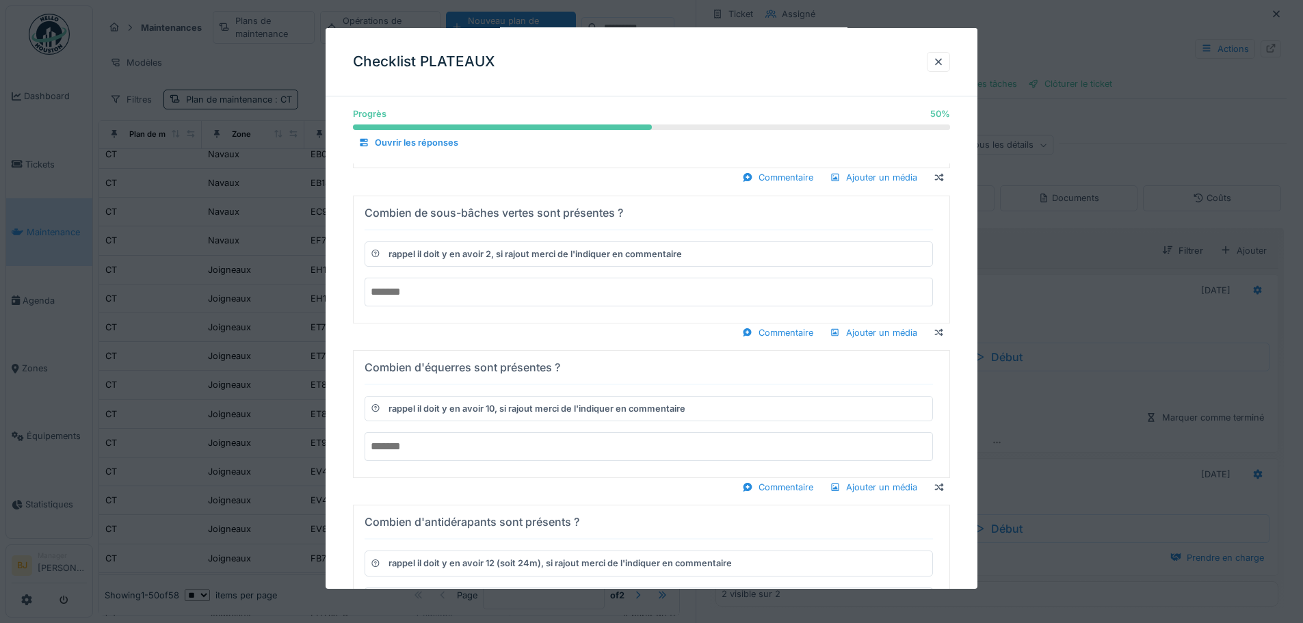
type input "**"
click at [521, 448] on input "number" at bounding box center [649, 446] width 569 height 29
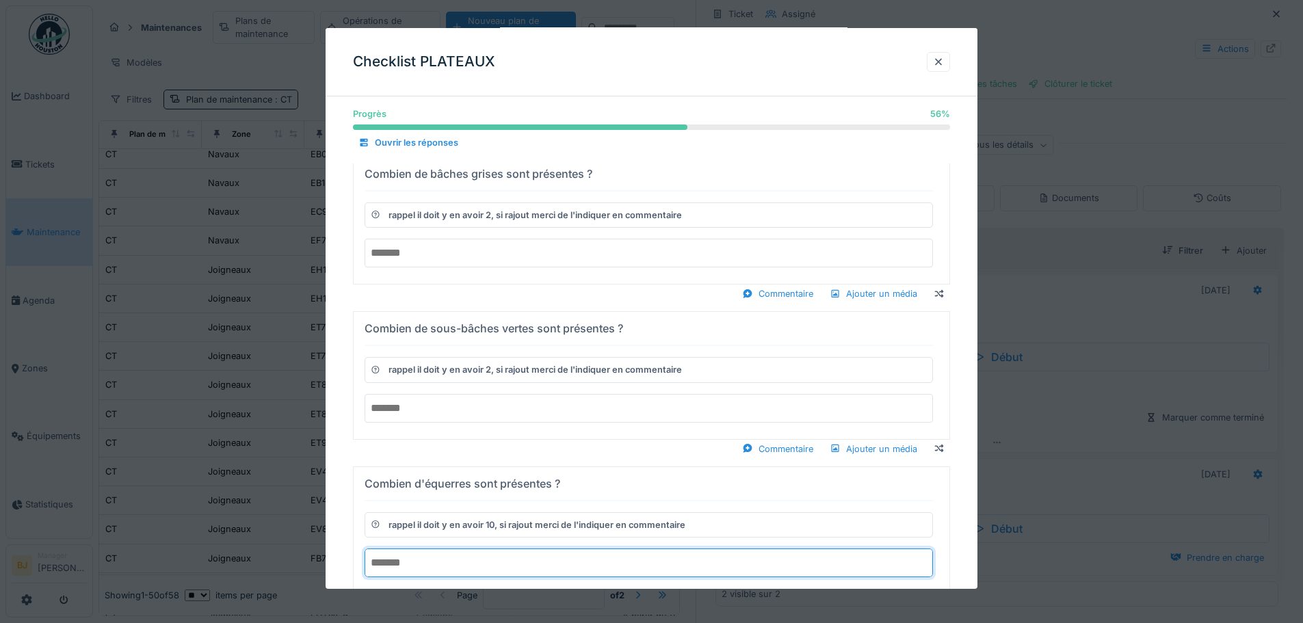
scroll to position [952, 0]
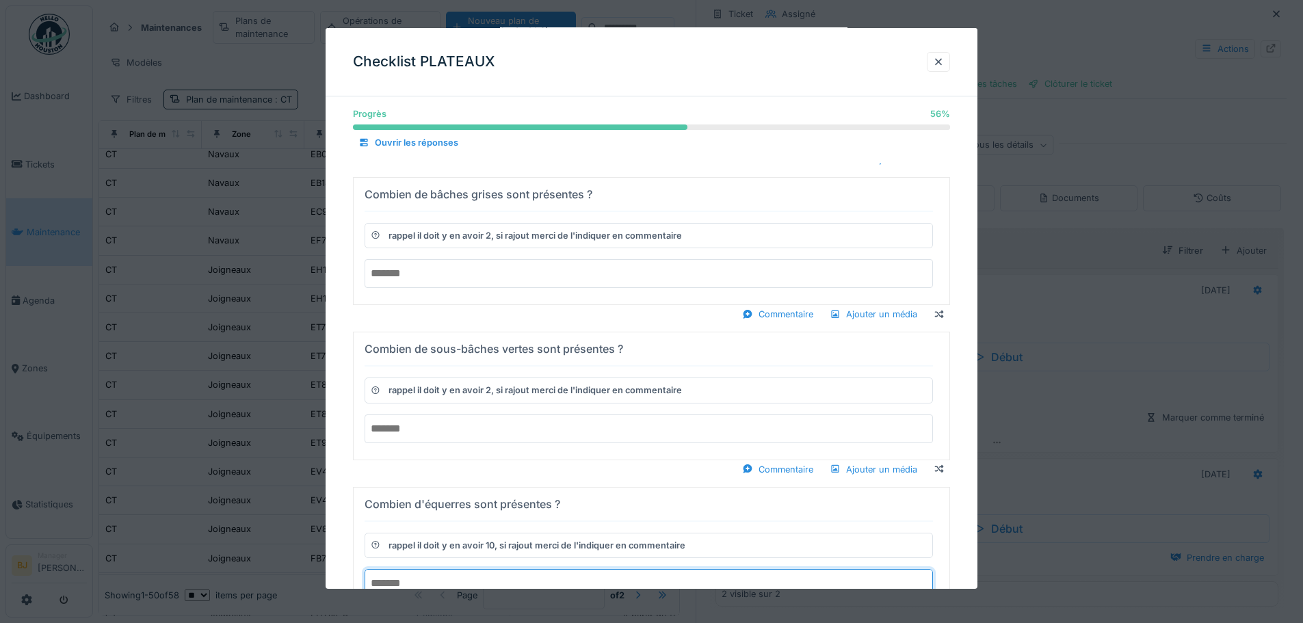
type input "**"
click at [525, 271] on input "number" at bounding box center [649, 273] width 569 height 29
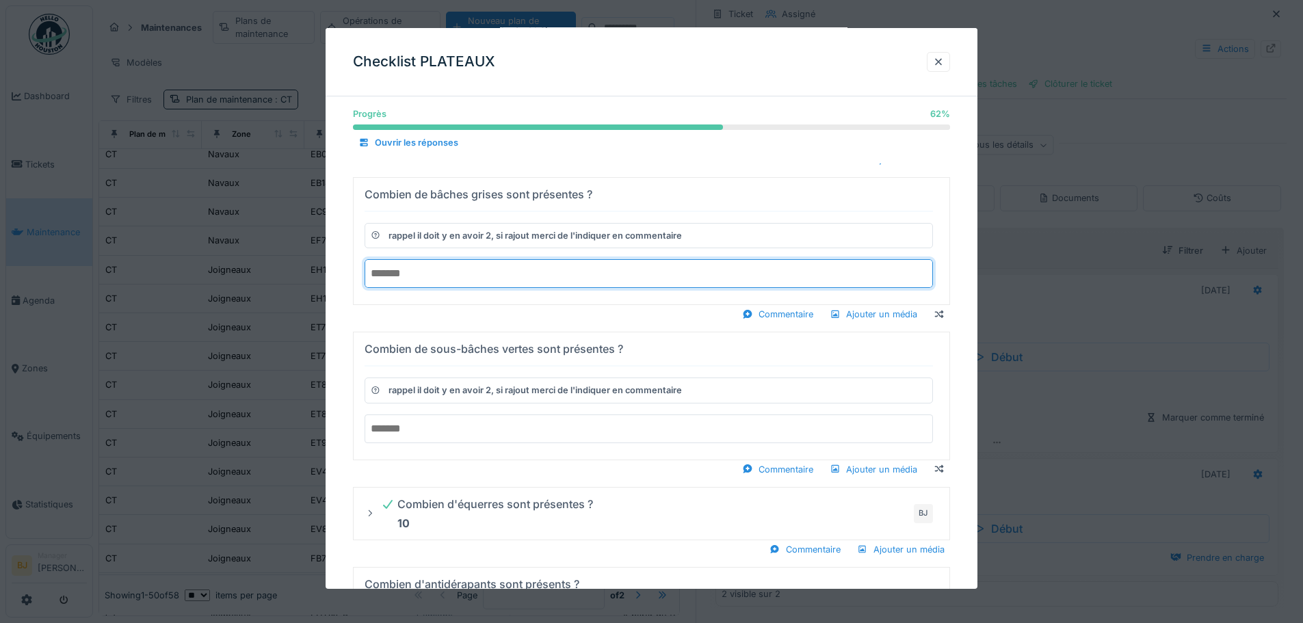
type input "*"
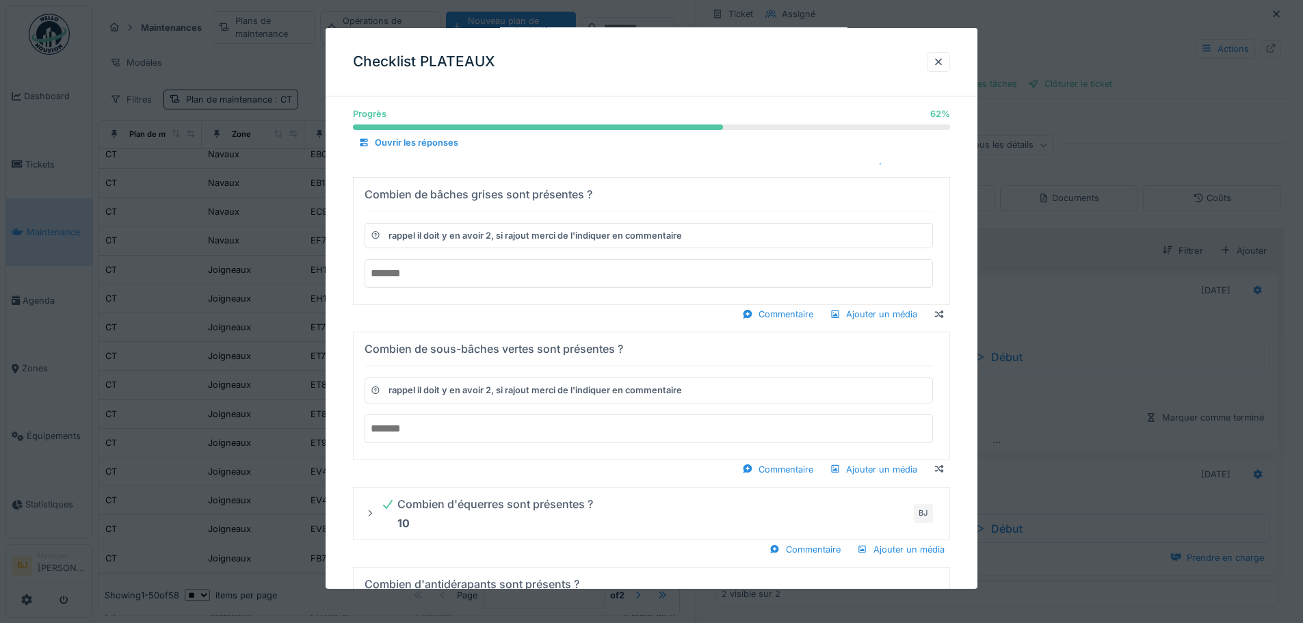
click at [519, 423] on input "number" at bounding box center [649, 429] width 569 height 29
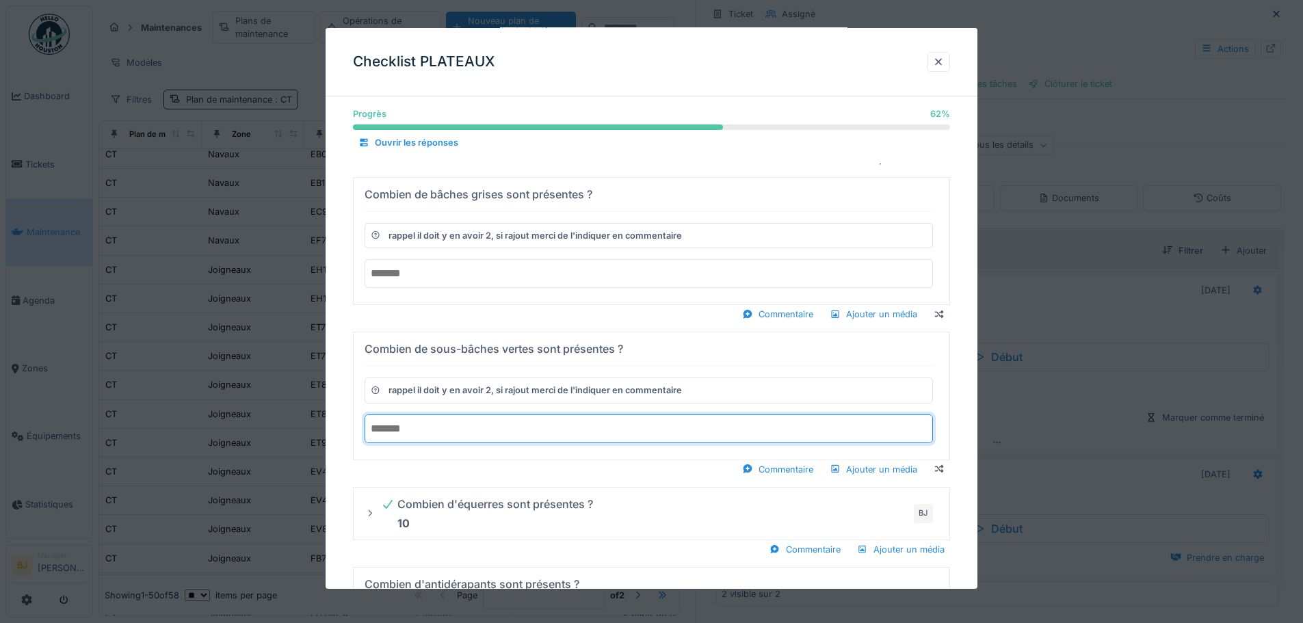
type input "*"
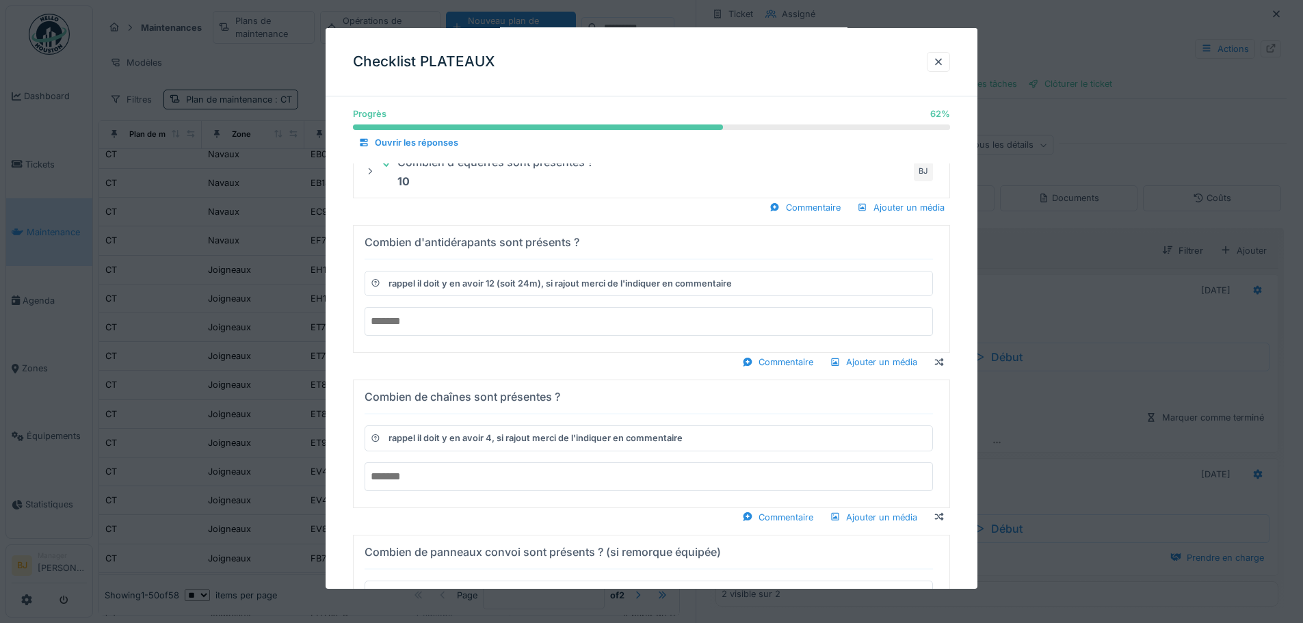
scroll to position [1219, 0]
click at [504, 322] on input "number" at bounding box center [649, 321] width 569 height 29
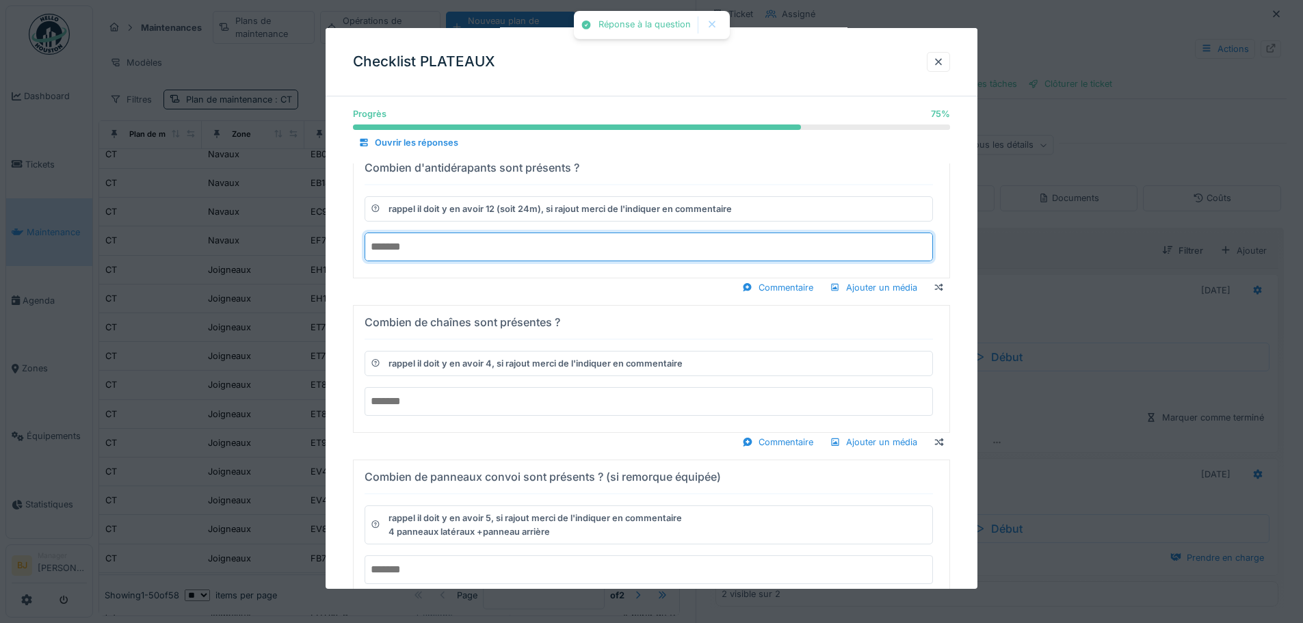
type input "**"
click at [505, 479] on div "Combien de panneaux convoi sont présents ? (si remorque équipée)" at bounding box center [543, 477] width 356 height 16
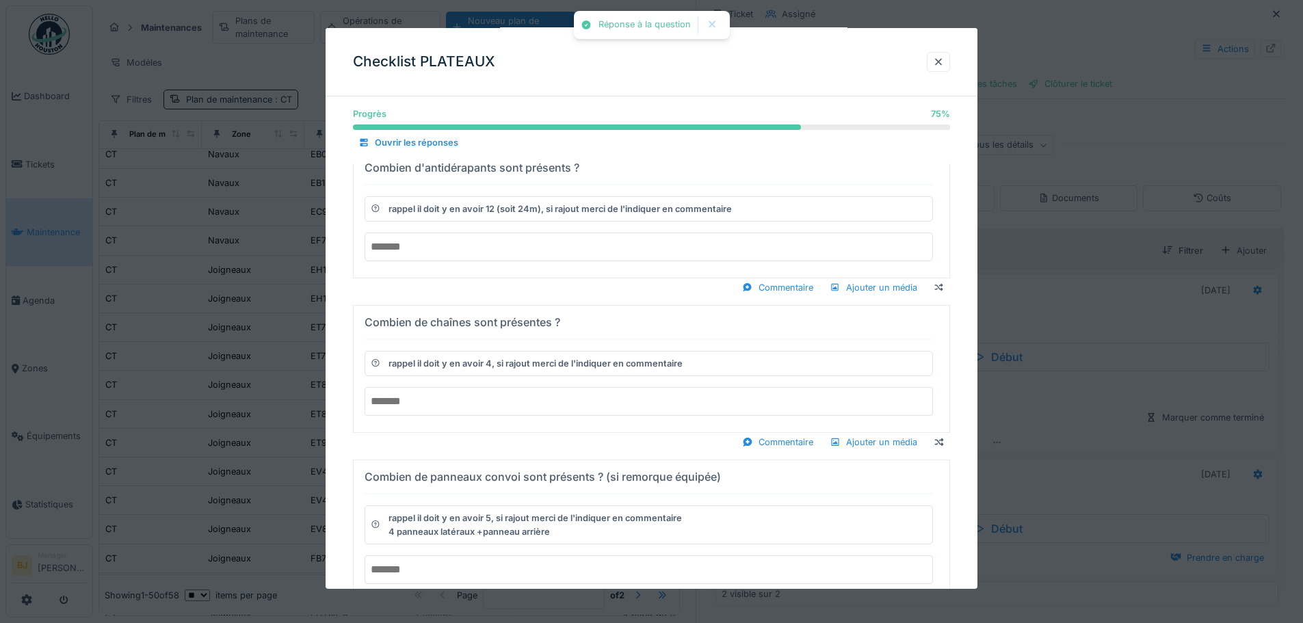
click at [500, 400] on input "number" at bounding box center [649, 401] width 569 height 29
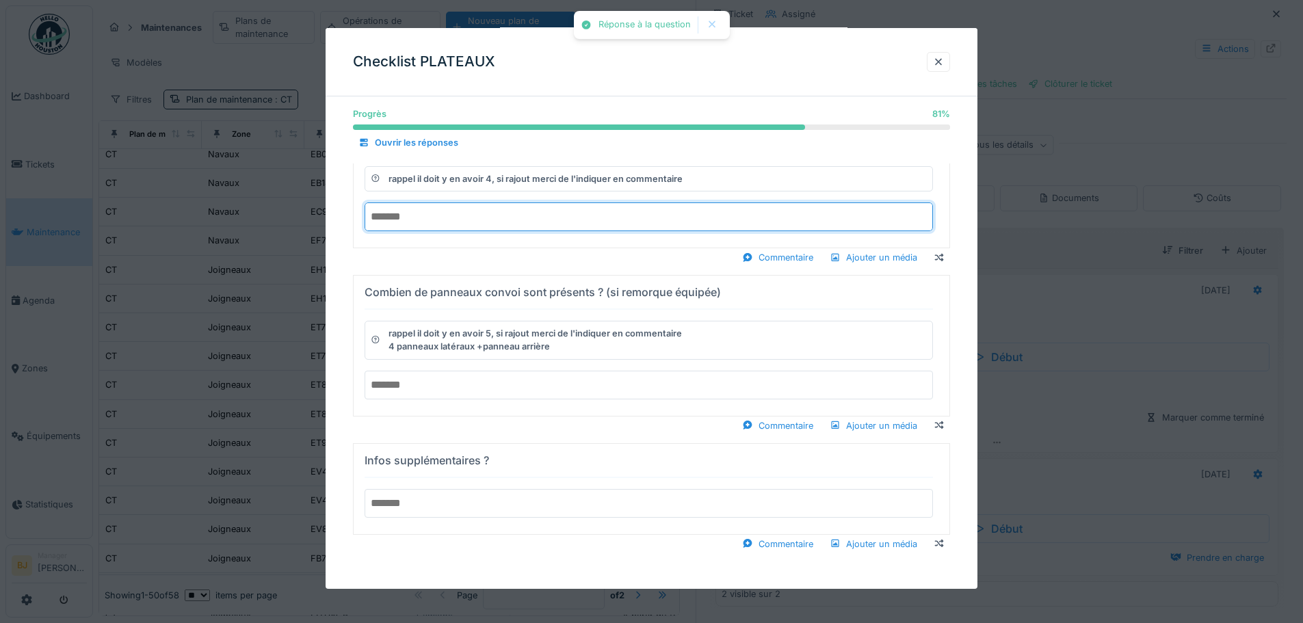
type input "*"
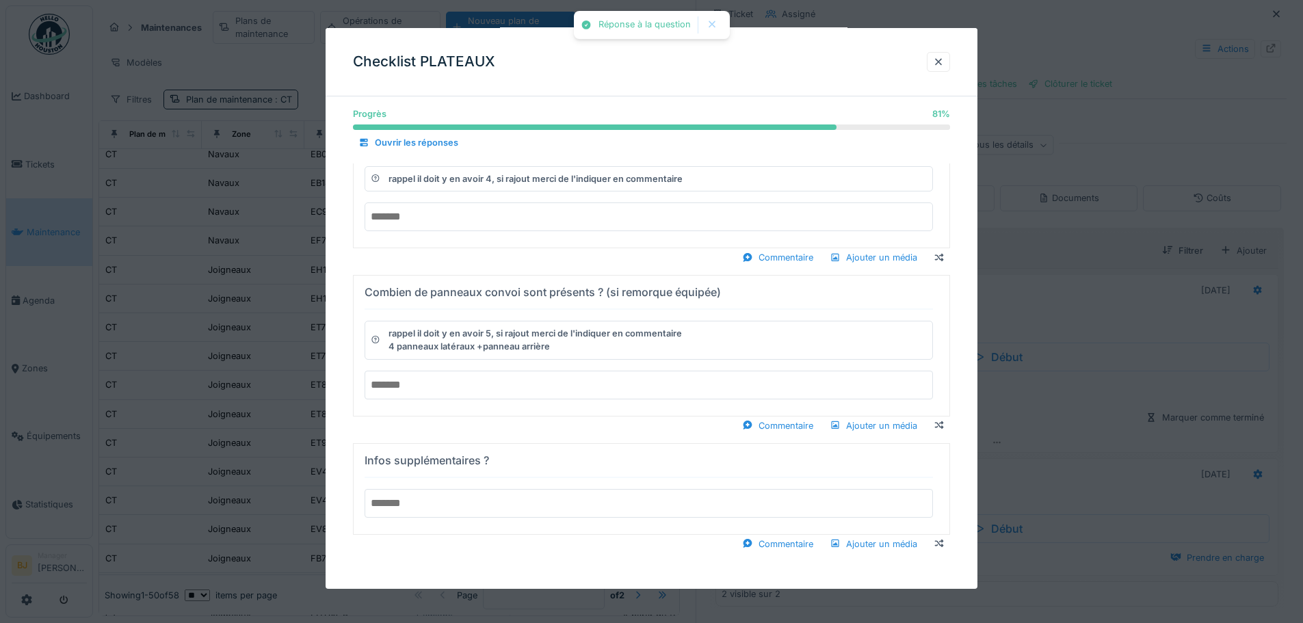
click at [518, 395] on input "number" at bounding box center [649, 384] width 569 height 29
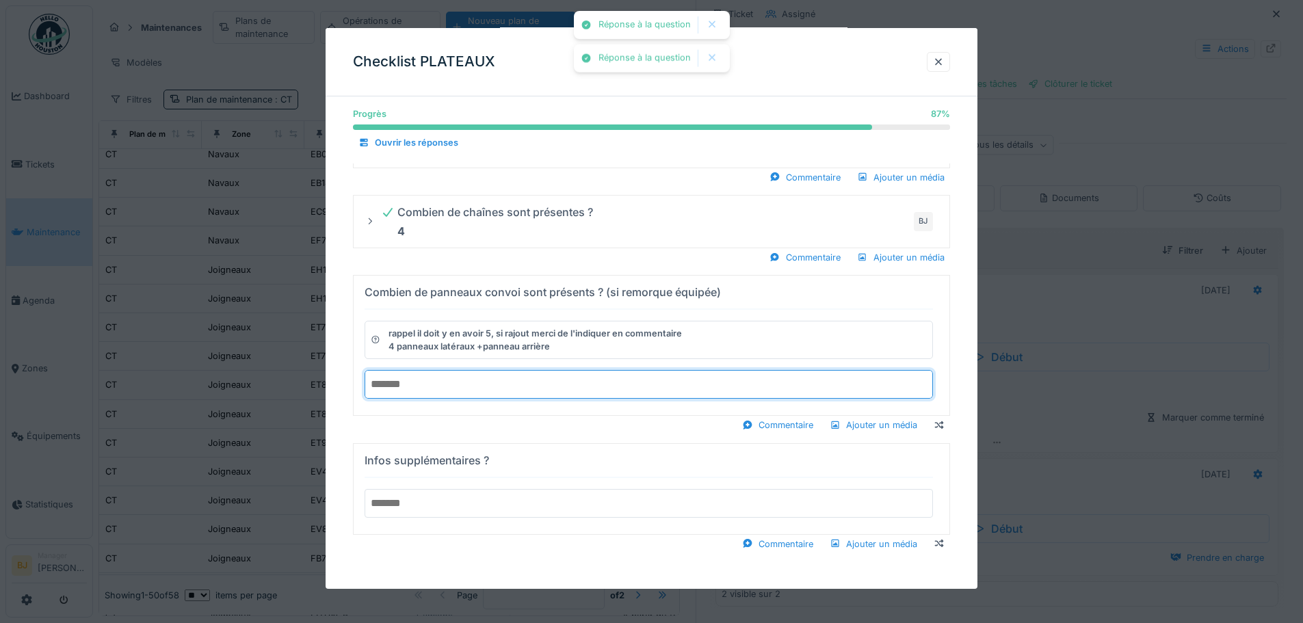
scroll to position [1255, 0]
type input "*"
click at [533, 525] on div "Infos supplémentaires ?" at bounding box center [649, 488] width 569 height 79
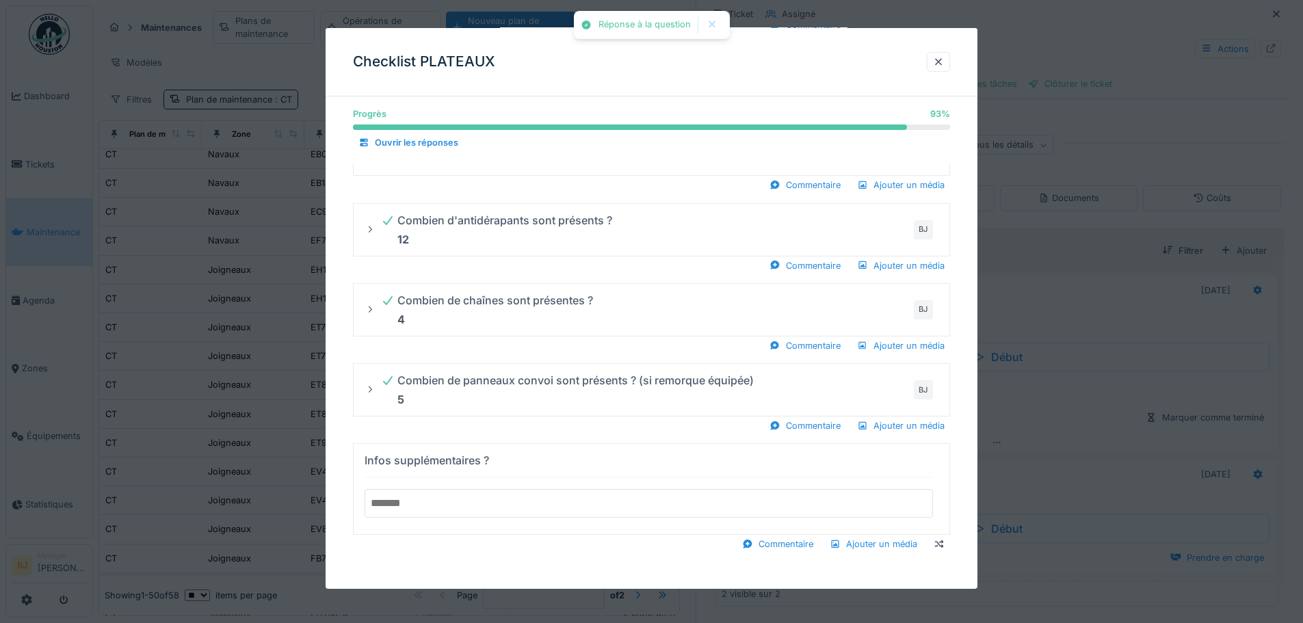
scroll to position [1167, 0]
click at [528, 512] on input "text" at bounding box center [649, 503] width 569 height 29
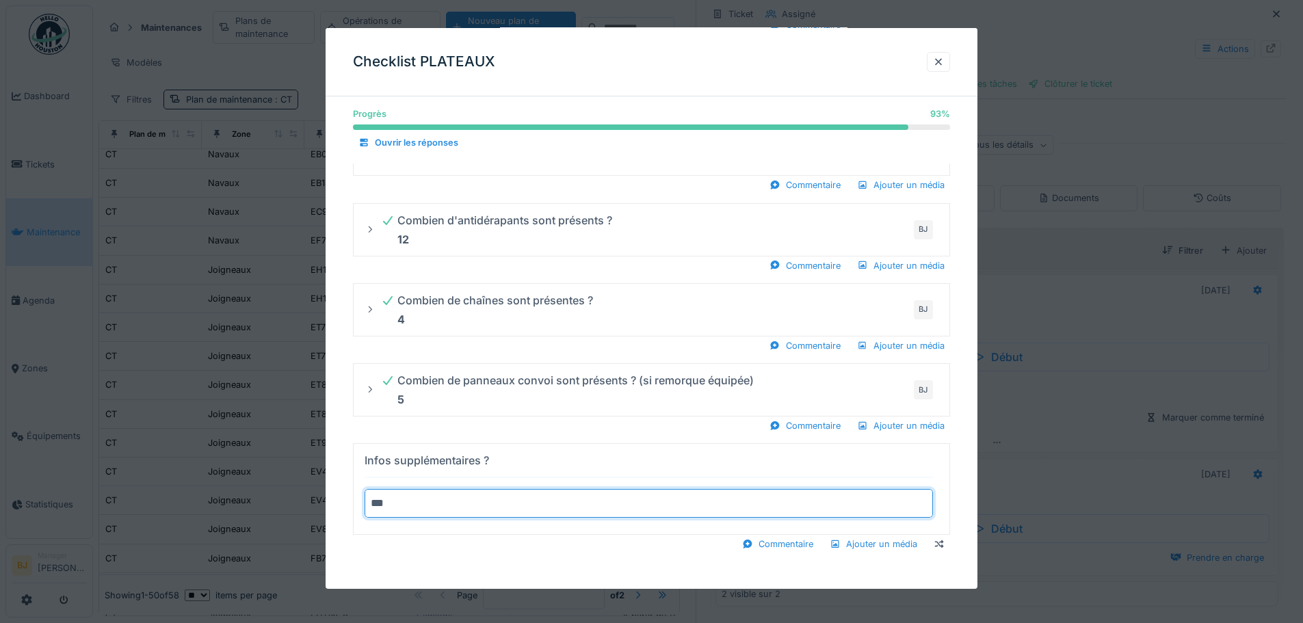
type input "***"
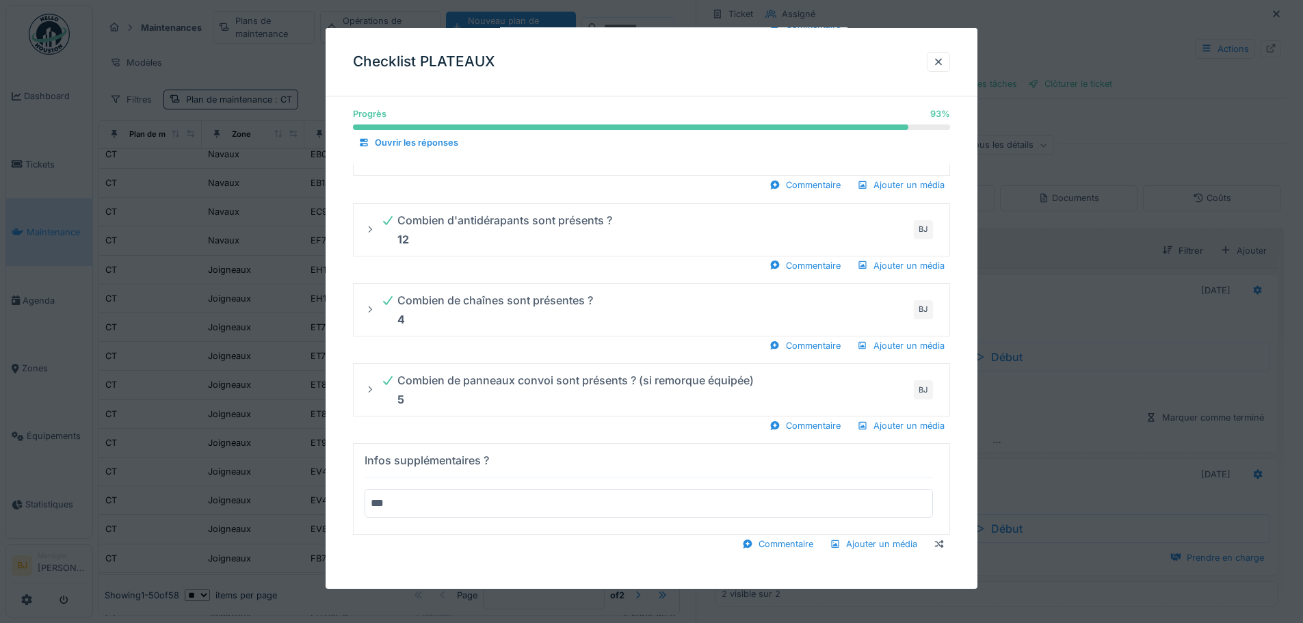
click at [507, 545] on div "Commentaire Ajouter un média" at bounding box center [651, 544] width 597 height 18
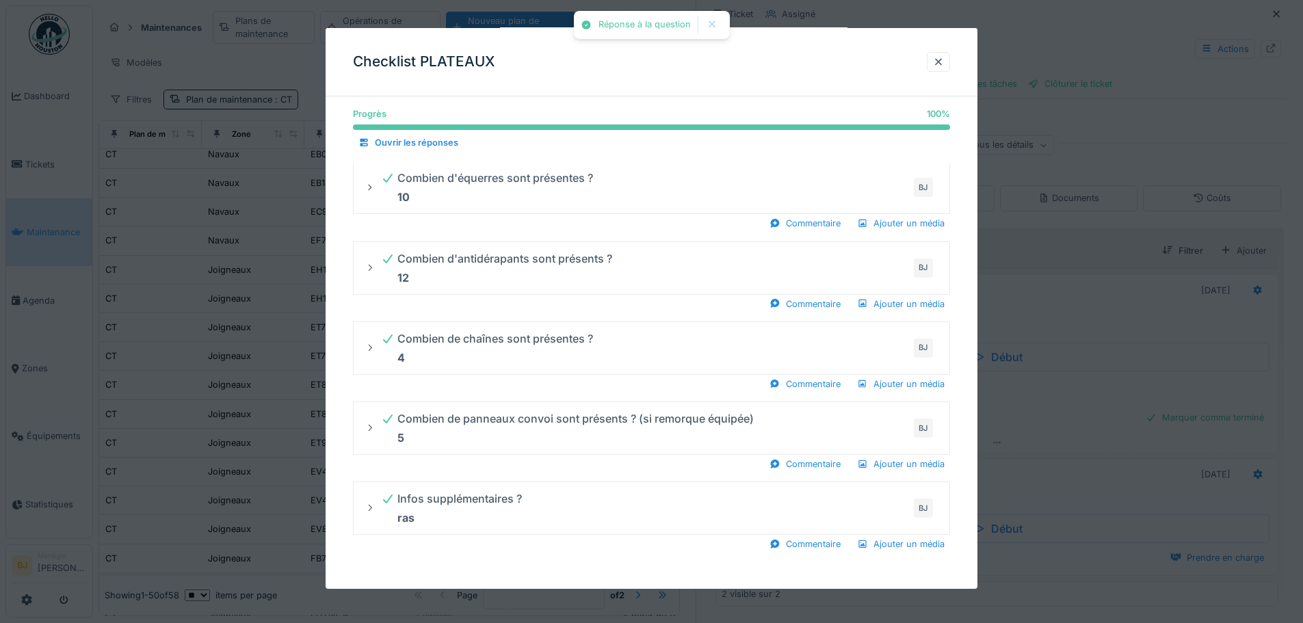
drag, startPoint x: 1182, startPoint y: 205, endPoint x: 1115, endPoint y: 263, distance: 88.3
click at [1181, 207] on div at bounding box center [651, 311] width 1303 height 623
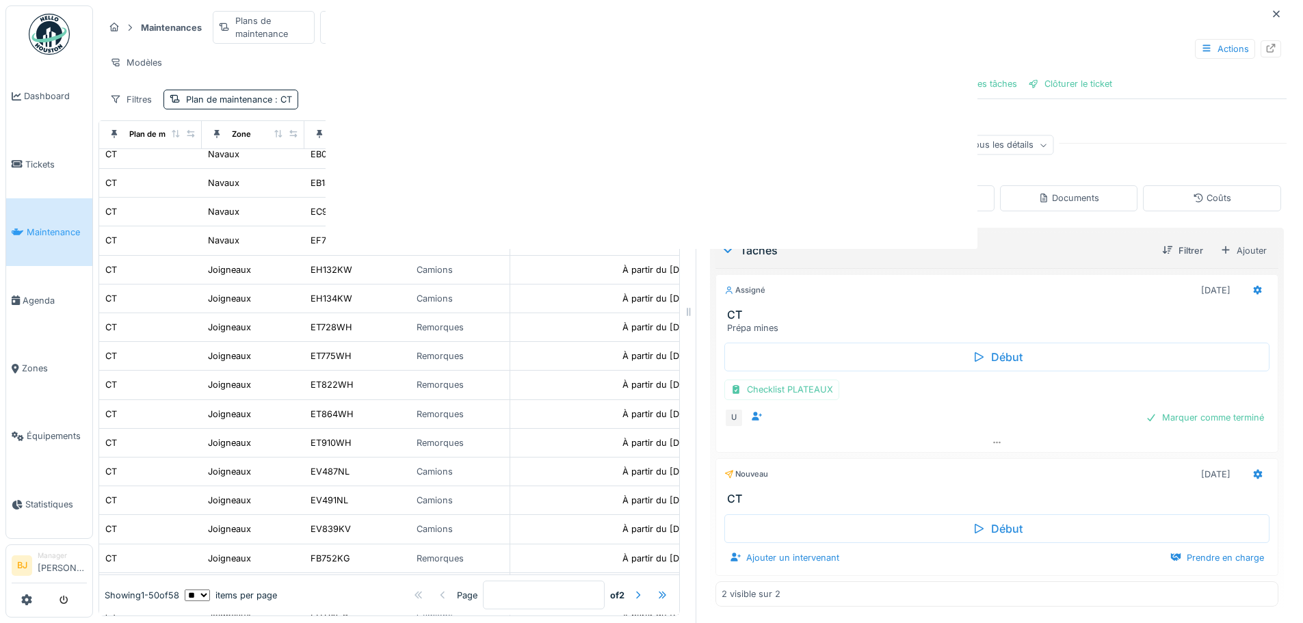
scroll to position [0, 0]
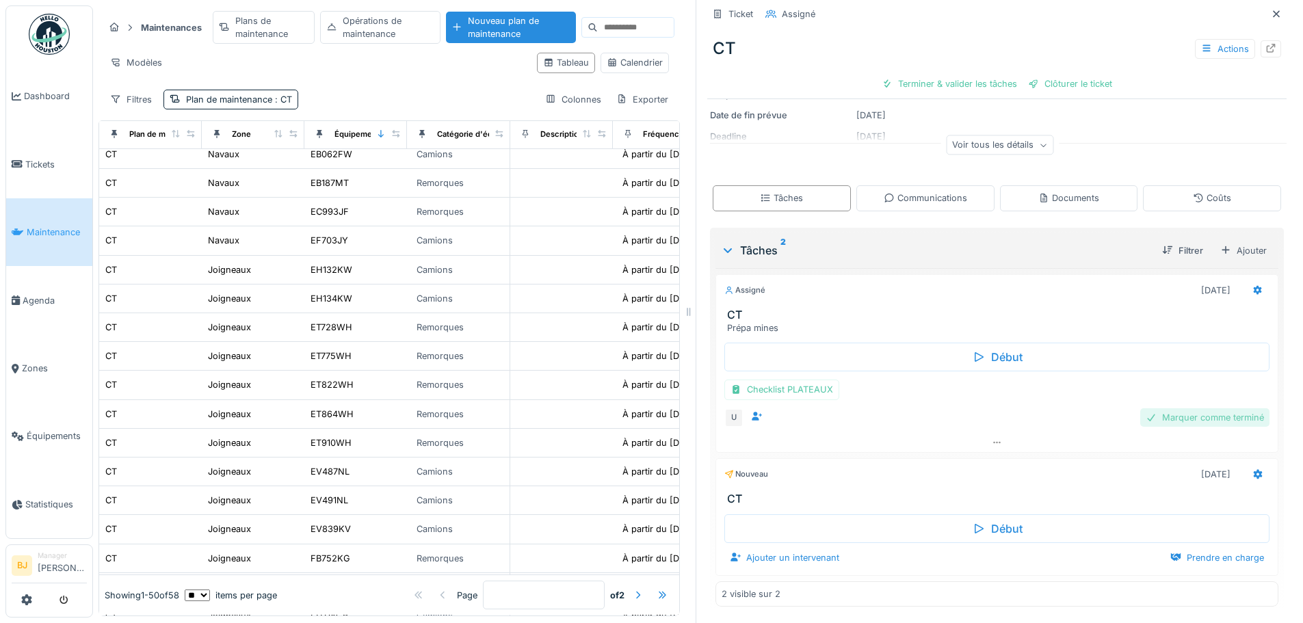
click at [1198, 413] on div "Marquer comme terminé" at bounding box center [1205, 417] width 129 height 18
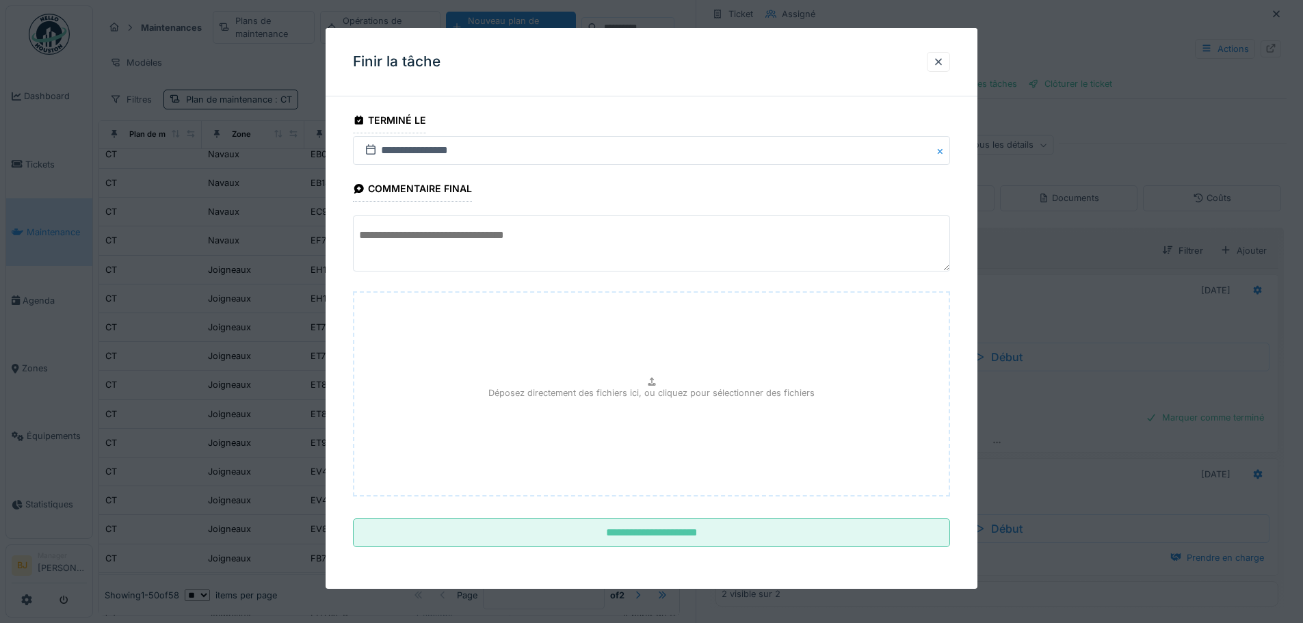
click at [468, 243] on textarea at bounding box center [651, 244] width 597 height 56
type textarea "******"
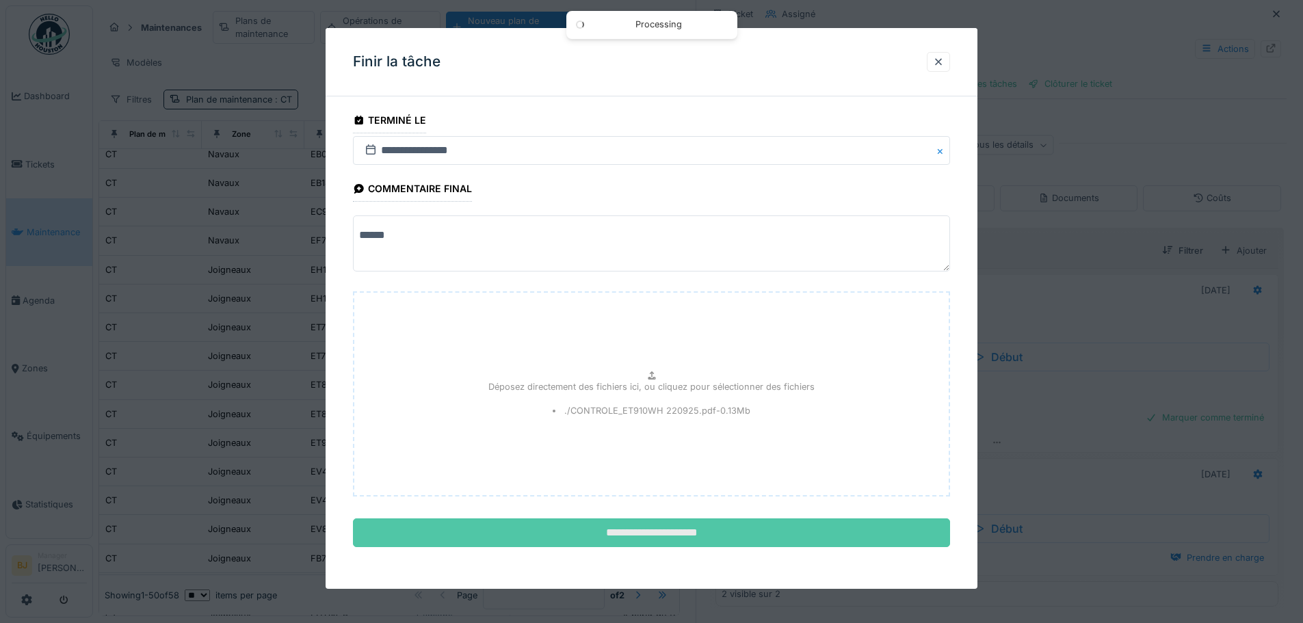
click at [720, 531] on input "**********" at bounding box center [651, 533] width 597 height 29
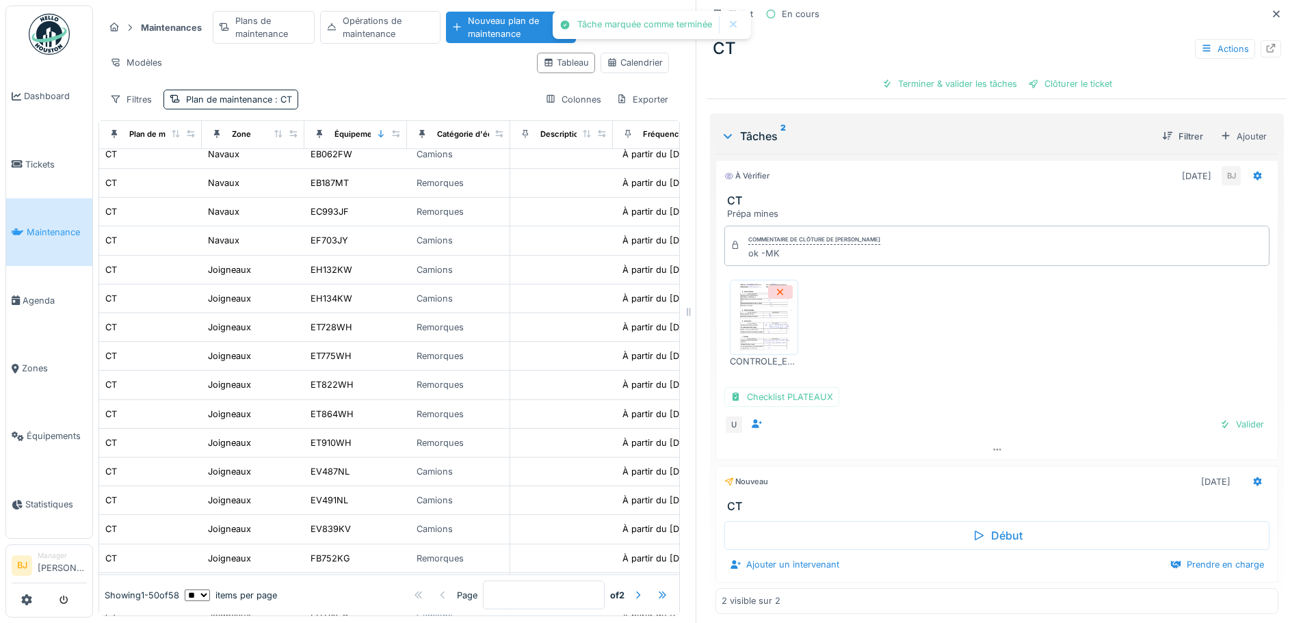
scroll to position [272, 0]
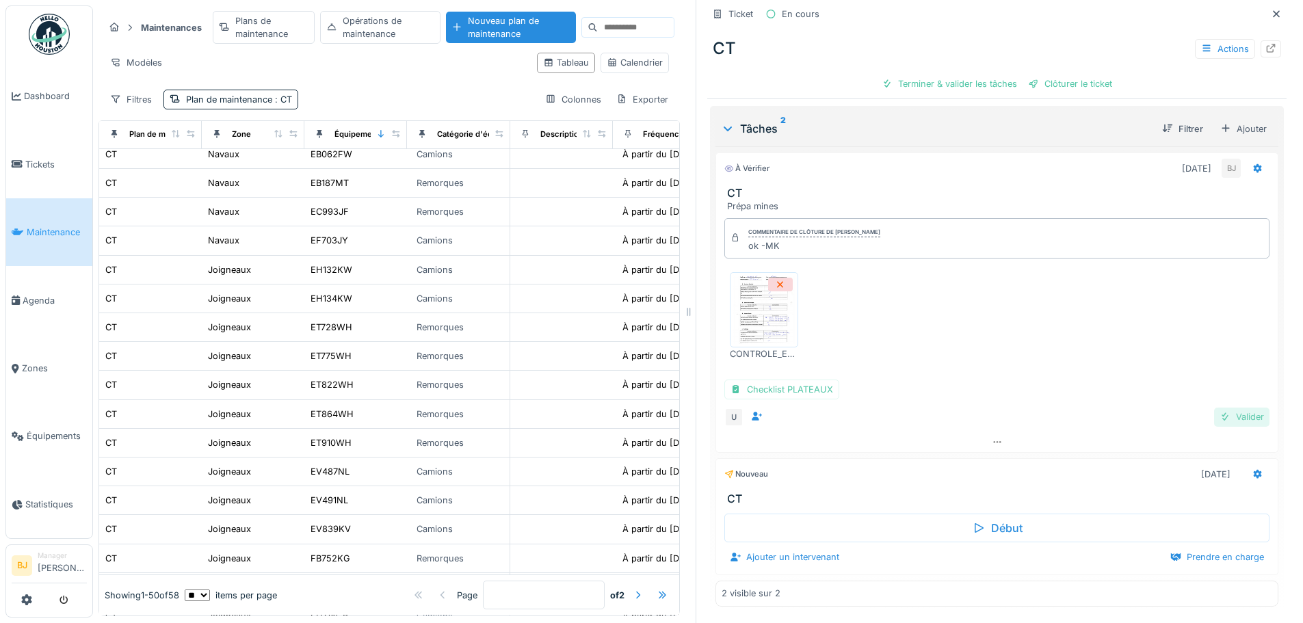
click at [1225, 408] on div "Valider" at bounding box center [1241, 417] width 55 height 18
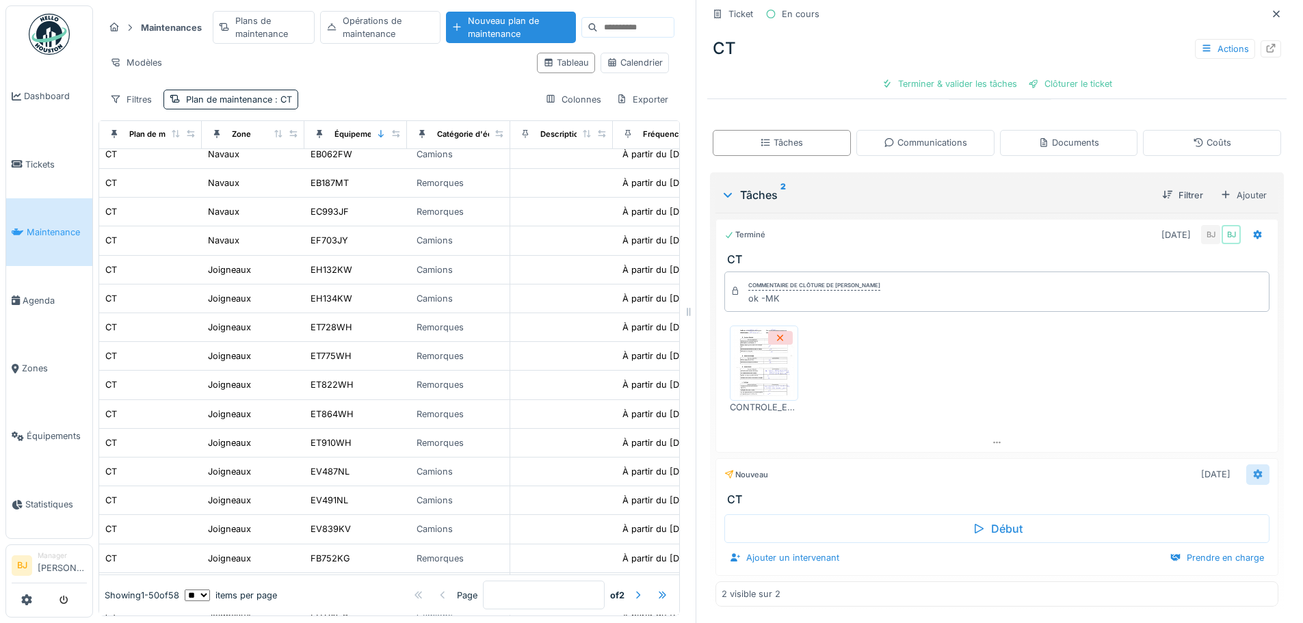
click at [1254, 470] on icon at bounding box center [1258, 475] width 9 height 10
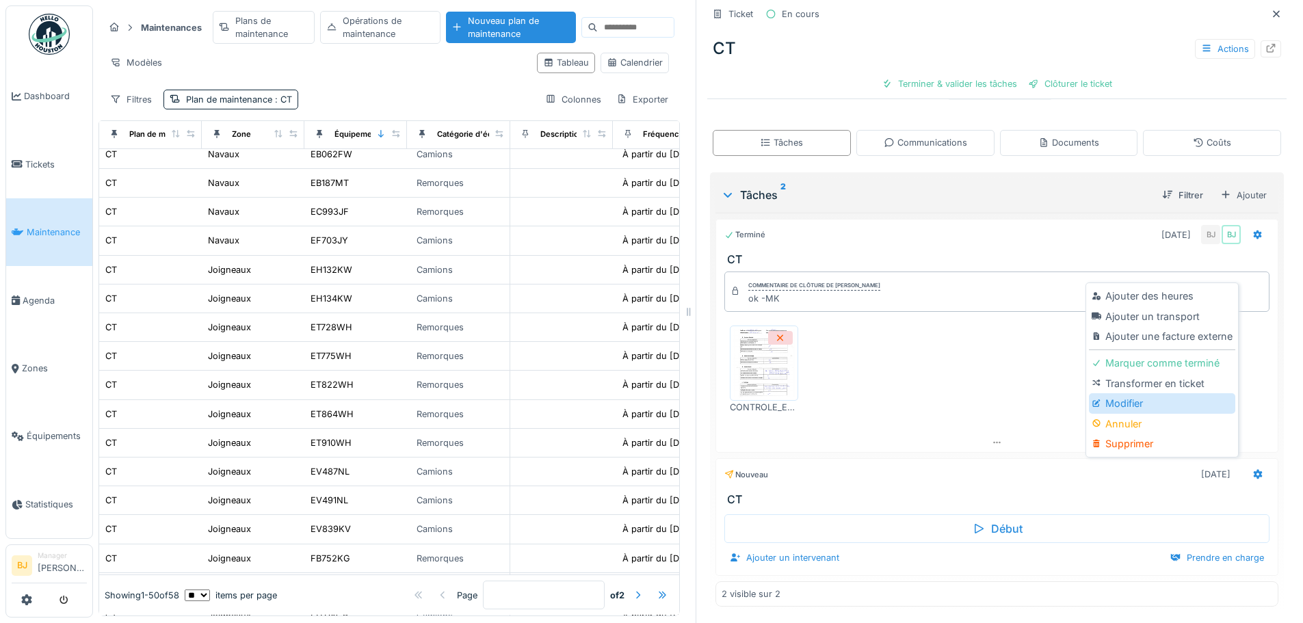
click at [1138, 393] on div "Modifier" at bounding box center [1162, 403] width 146 height 21
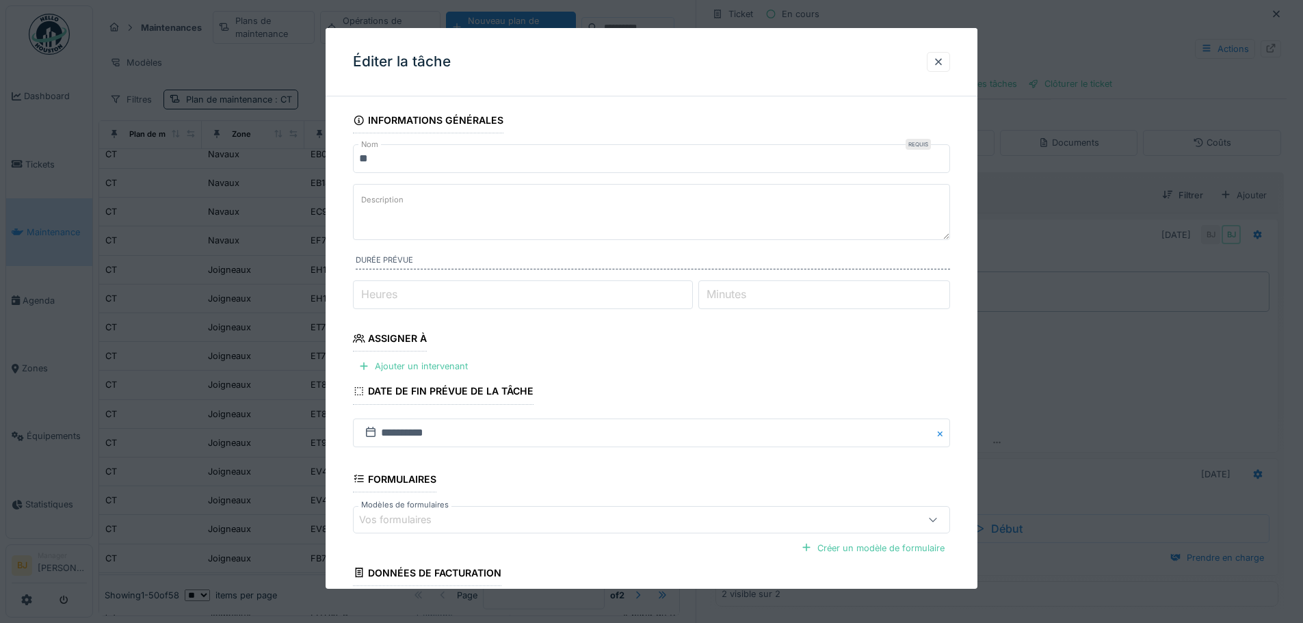
click at [438, 205] on textarea "Description" at bounding box center [651, 212] width 597 height 56
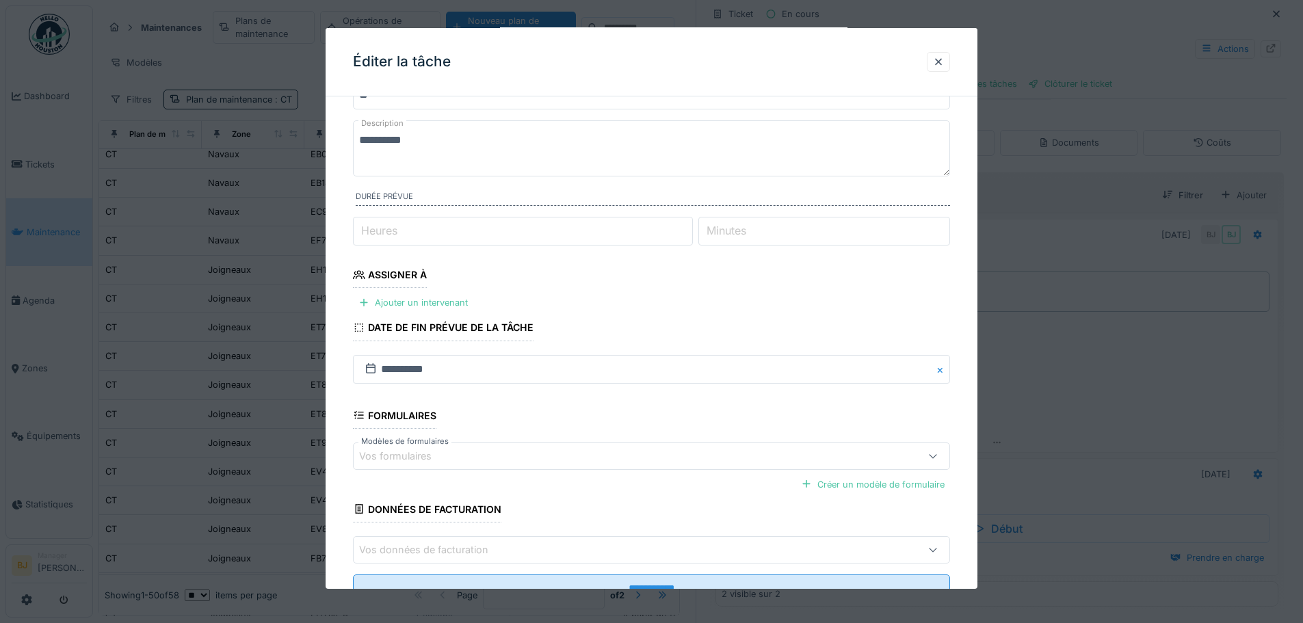
scroll to position [68, 0]
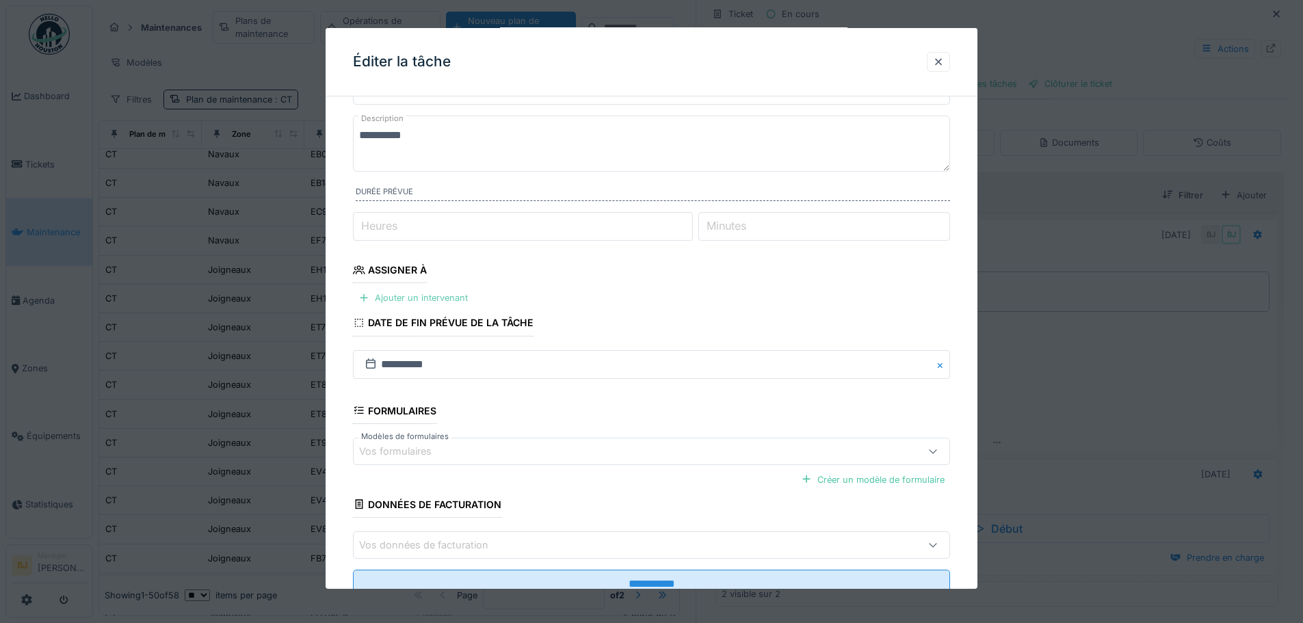
type textarea "**********"
click at [450, 296] on div "Ajouter un intervenant" at bounding box center [413, 298] width 120 height 18
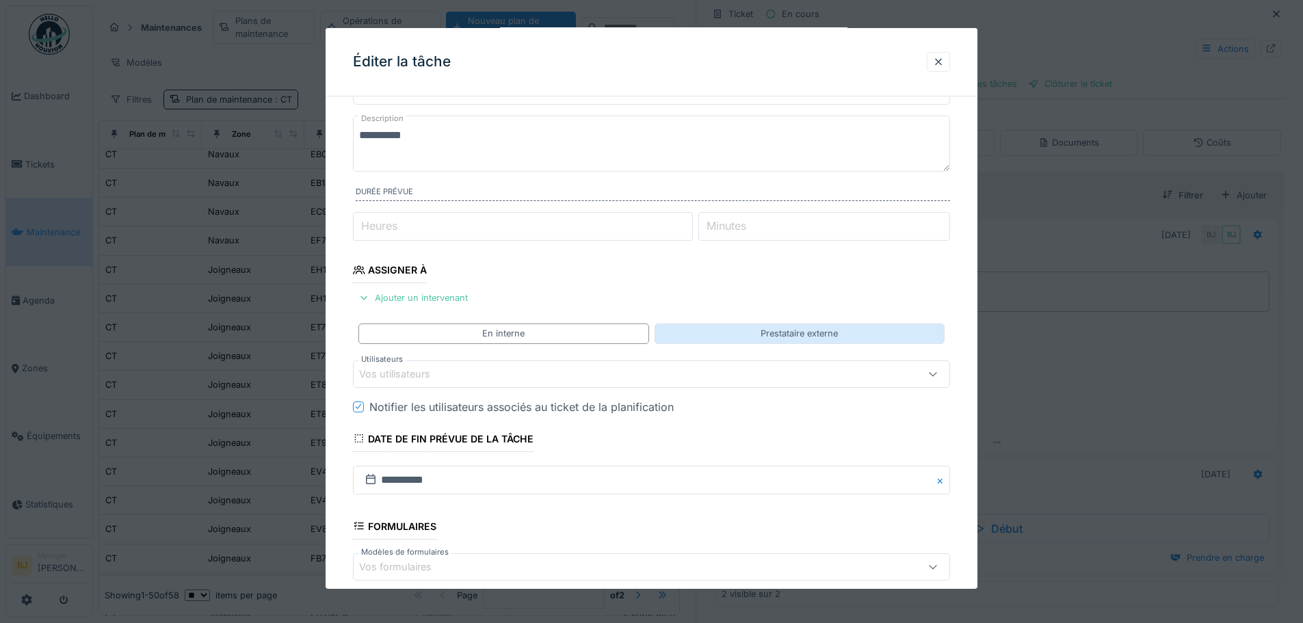
click at [707, 341] on div "Prestataire externe" at bounding box center [800, 334] width 290 height 20
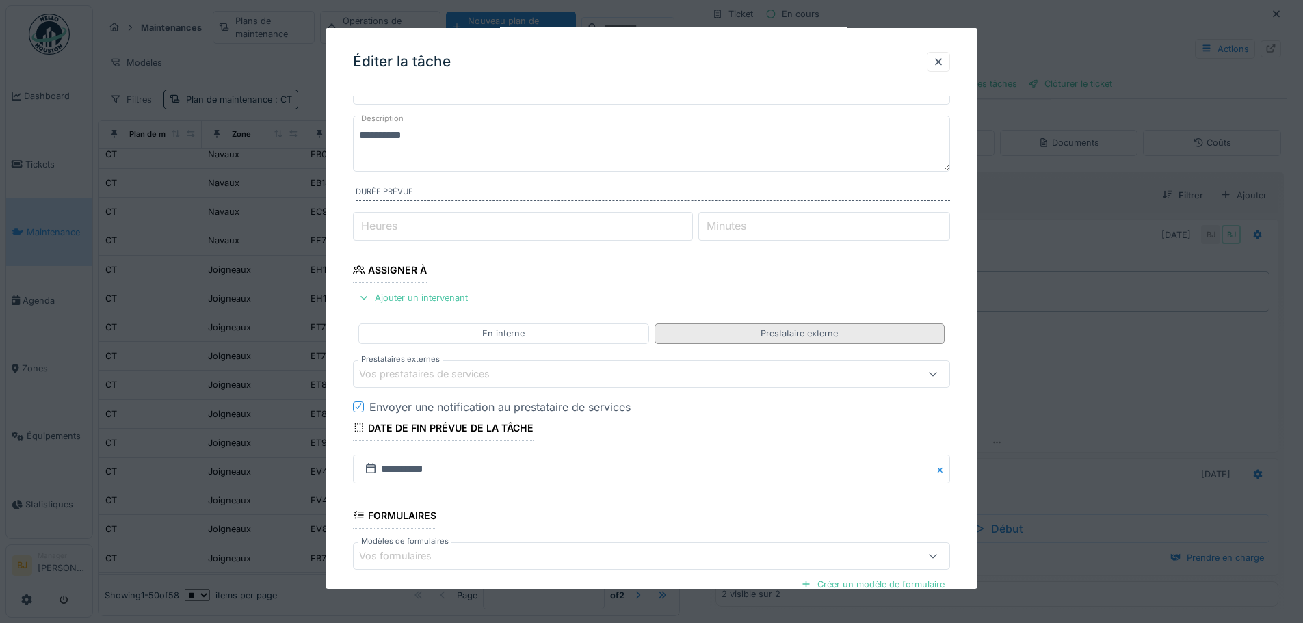
click at [794, 339] on div "Prestataire externe" at bounding box center [799, 333] width 77 height 13
click at [512, 378] on div "Vos prestataires de services" at bounding box center [616, 374] width 515 height 15
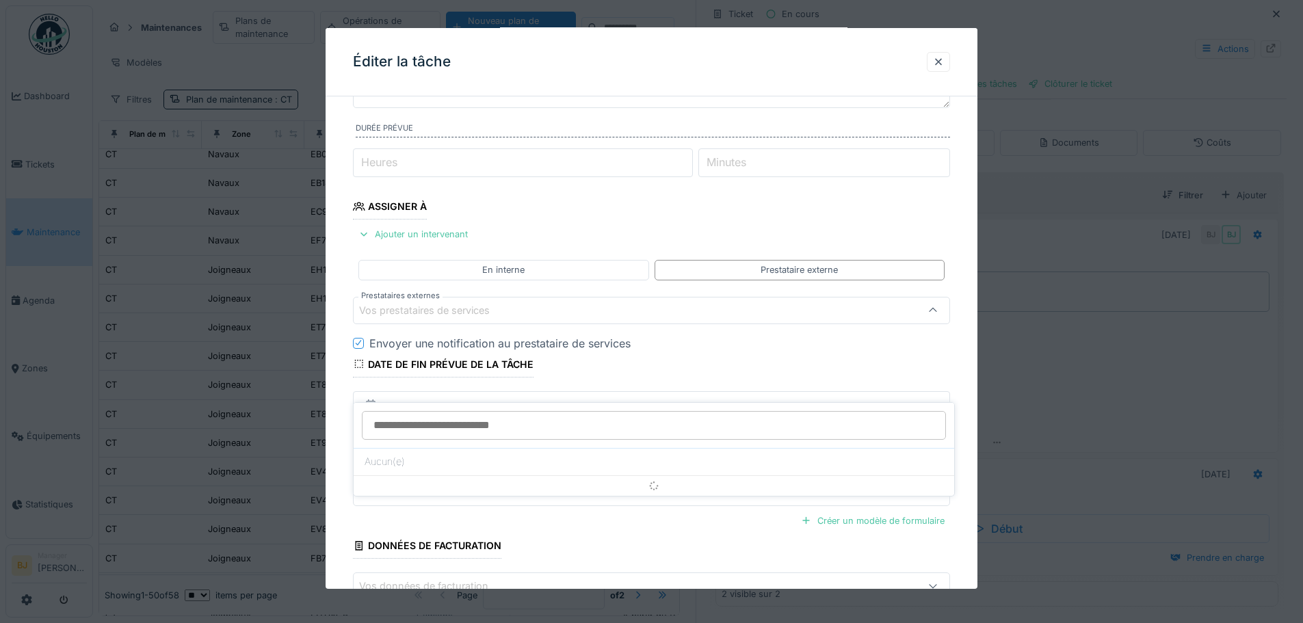
scroll to position [134, 0]
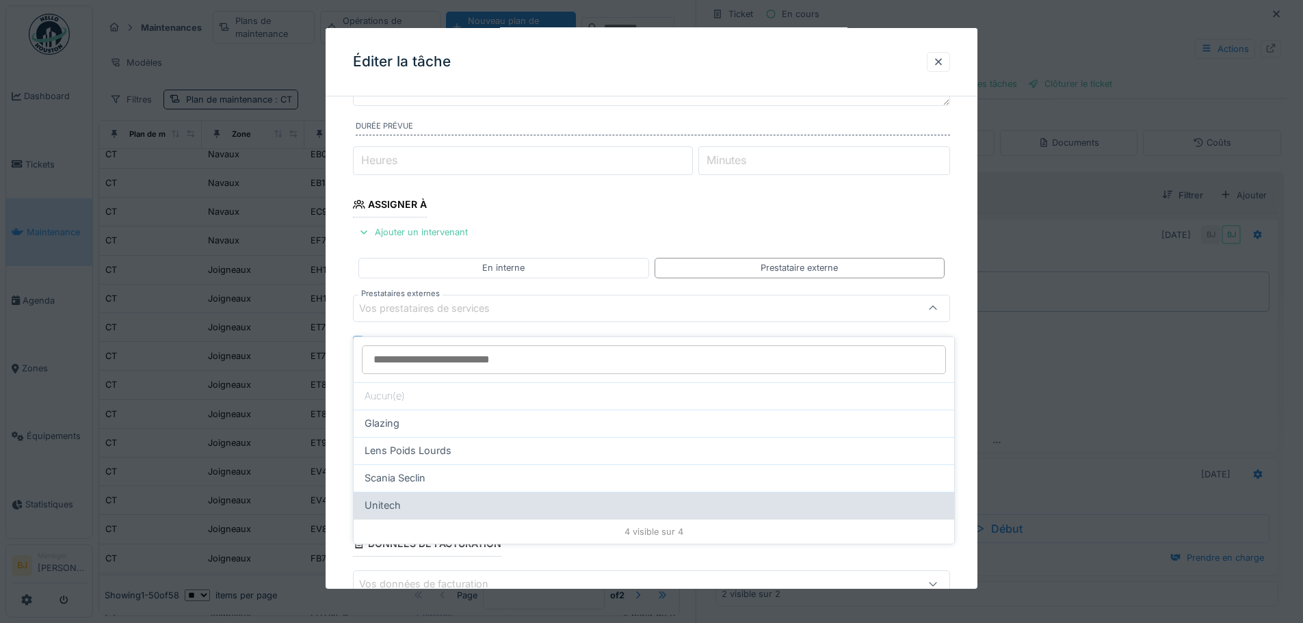
click at [503, 506] on div "Unitech" at bounding box center [654, 505] width 601 height 27
type input "*****"
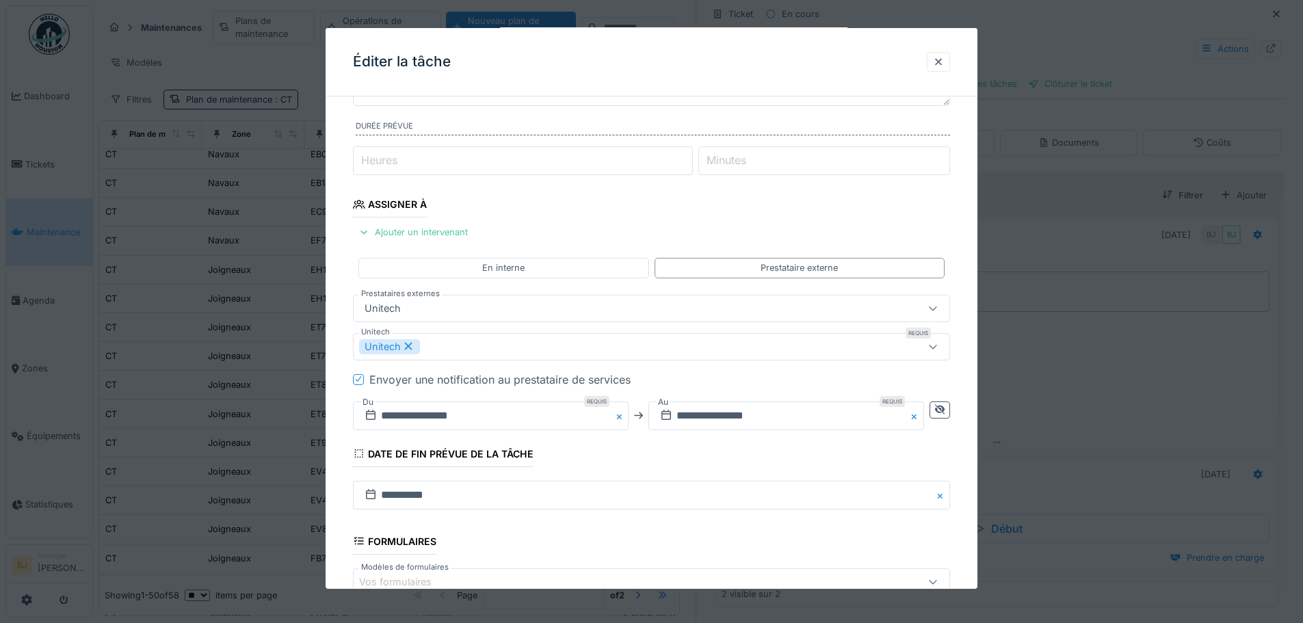
click at [380, 382] on div "Envoyer une notification au prestataire de services" at bounding box center [499, 380] width 261 height 16
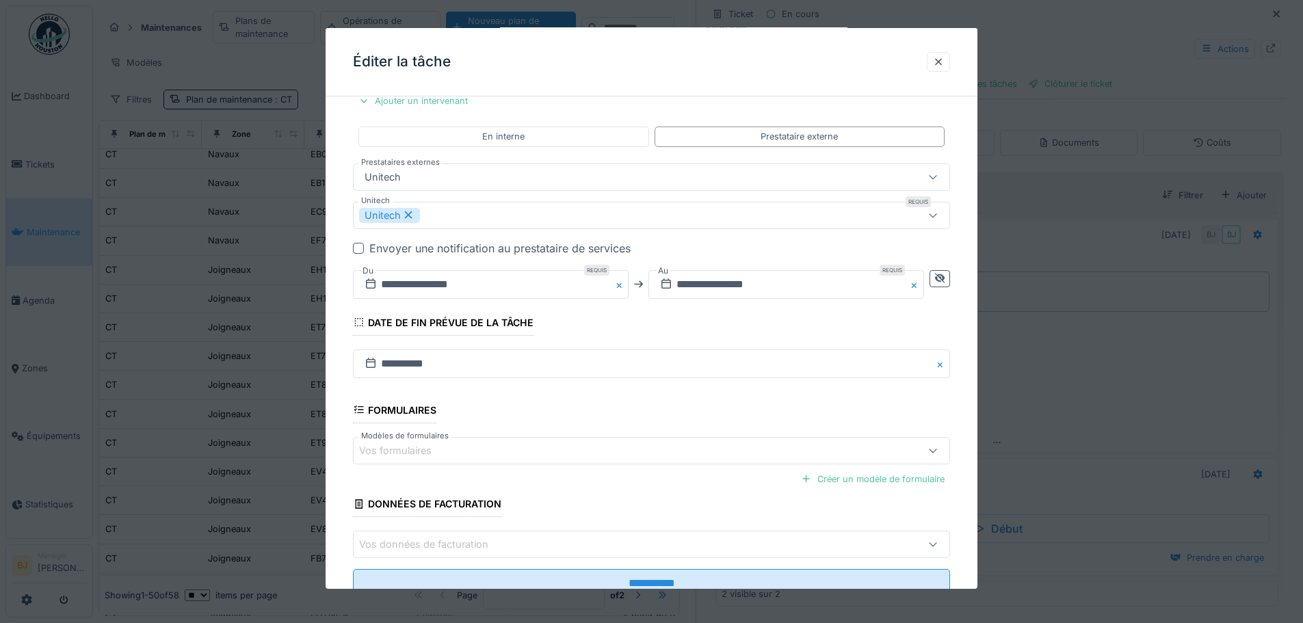
scroll to position [271, 0]
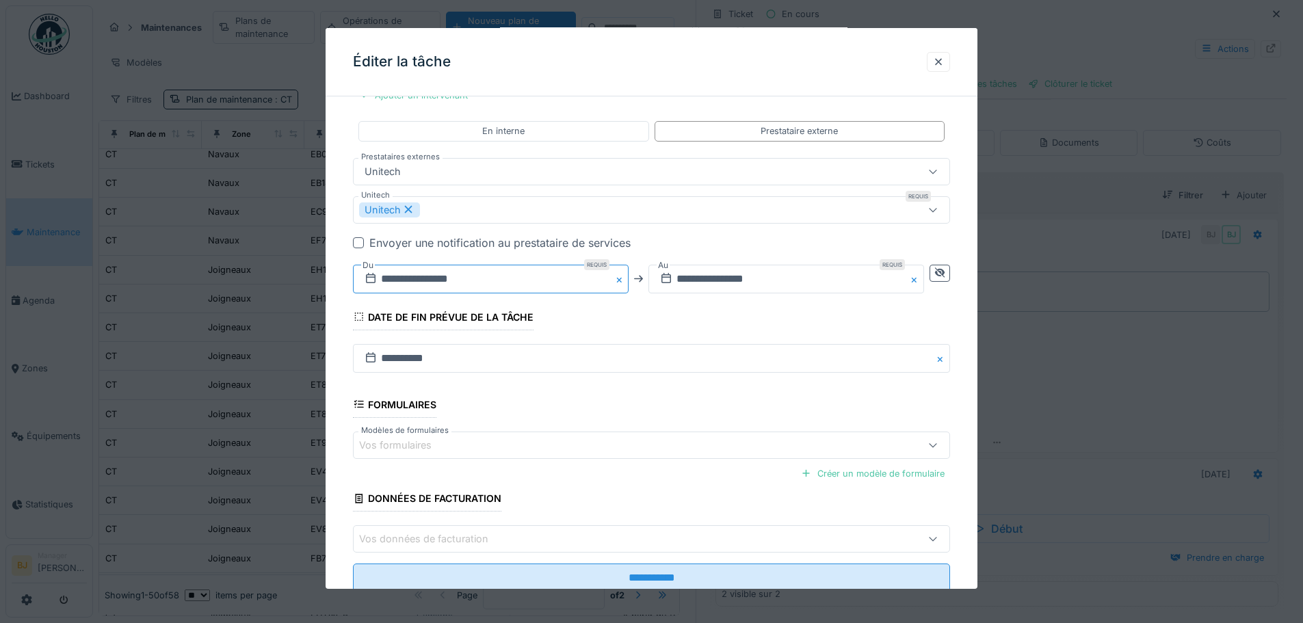
drag, startPoint x: 487, startPoint y: 277, endPoint x: 502, endPoint y: 285, distance: 17.1
click at [490, 277] on input "**********" at bounding box center [491, 279] width 276 height 29
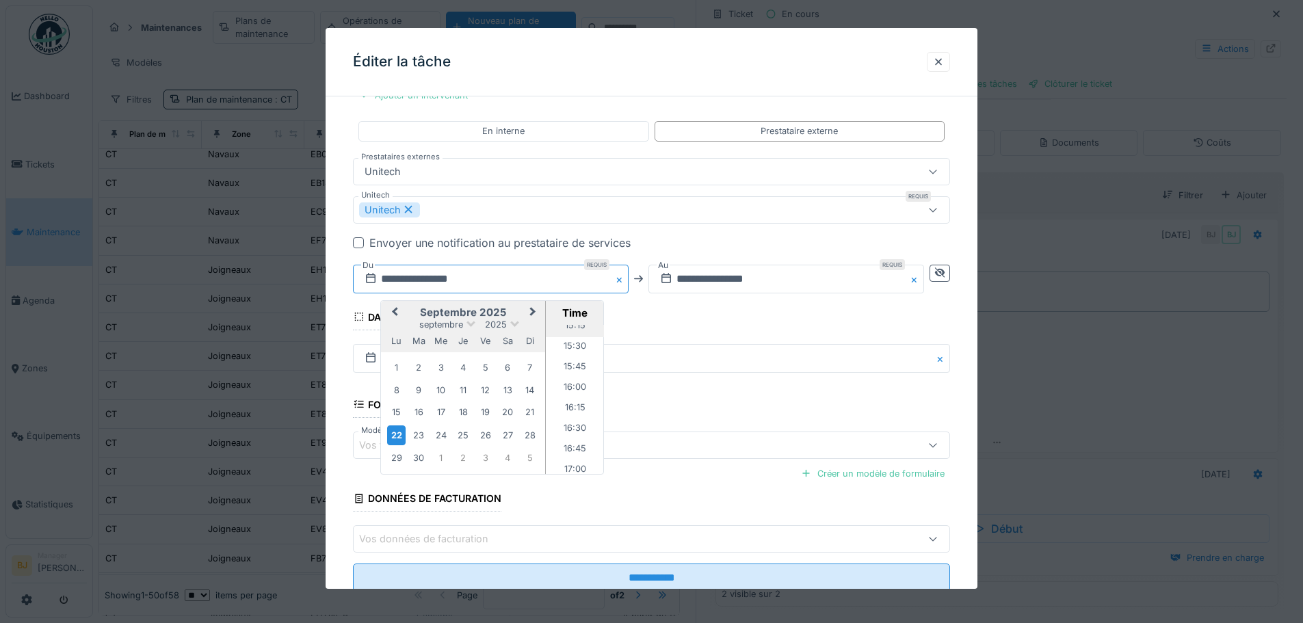
scroll to position [1300, 0]
click at [568, 381] on li "16:30" at bounding box center [575, 390] width 58 height 21
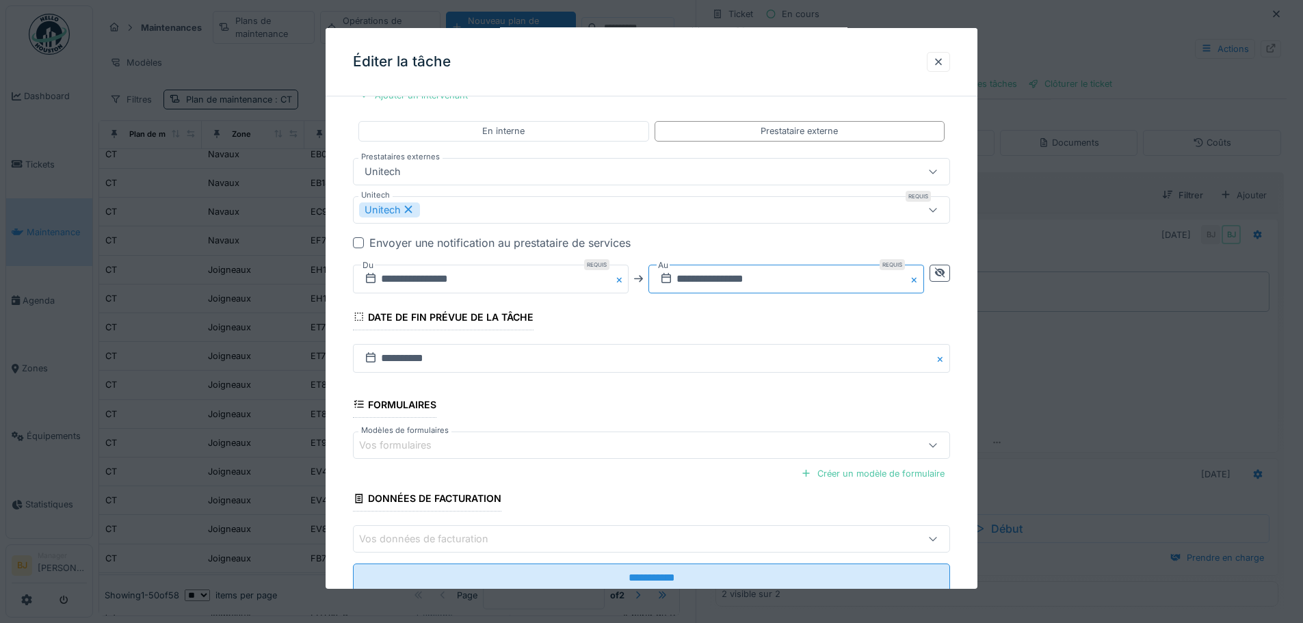
click at [771, 278] on input "**********" at bounding box center [787, 279] width 276 height 29
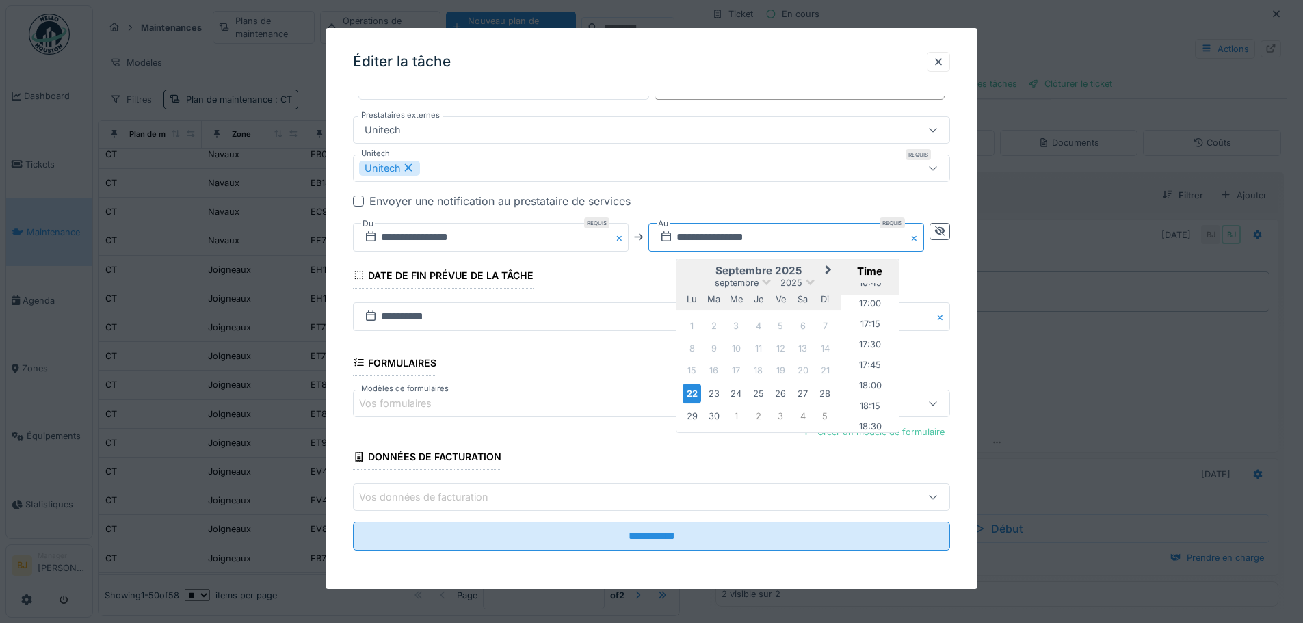
scroll to position [1342, 0]
click at [869, 347] on li "17:00" at bounding box center [871, 347] width 58 height 21
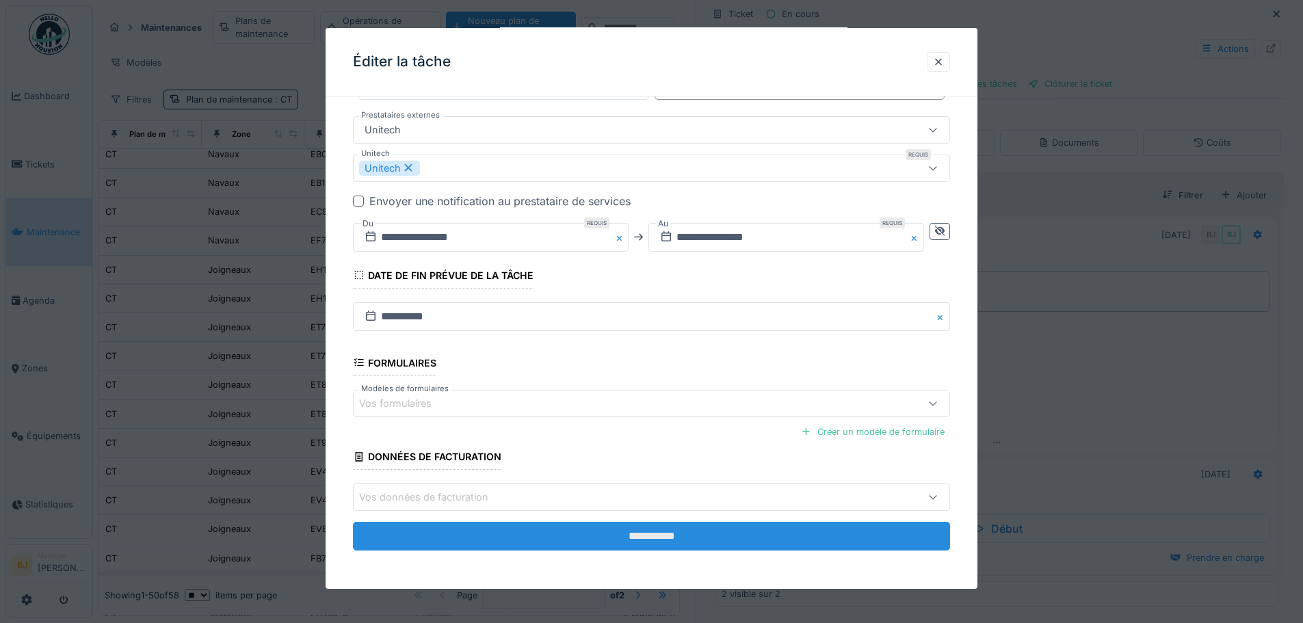
click at [601, 528] on input "**********" at bounding box center [651, 536] width 597 height 29
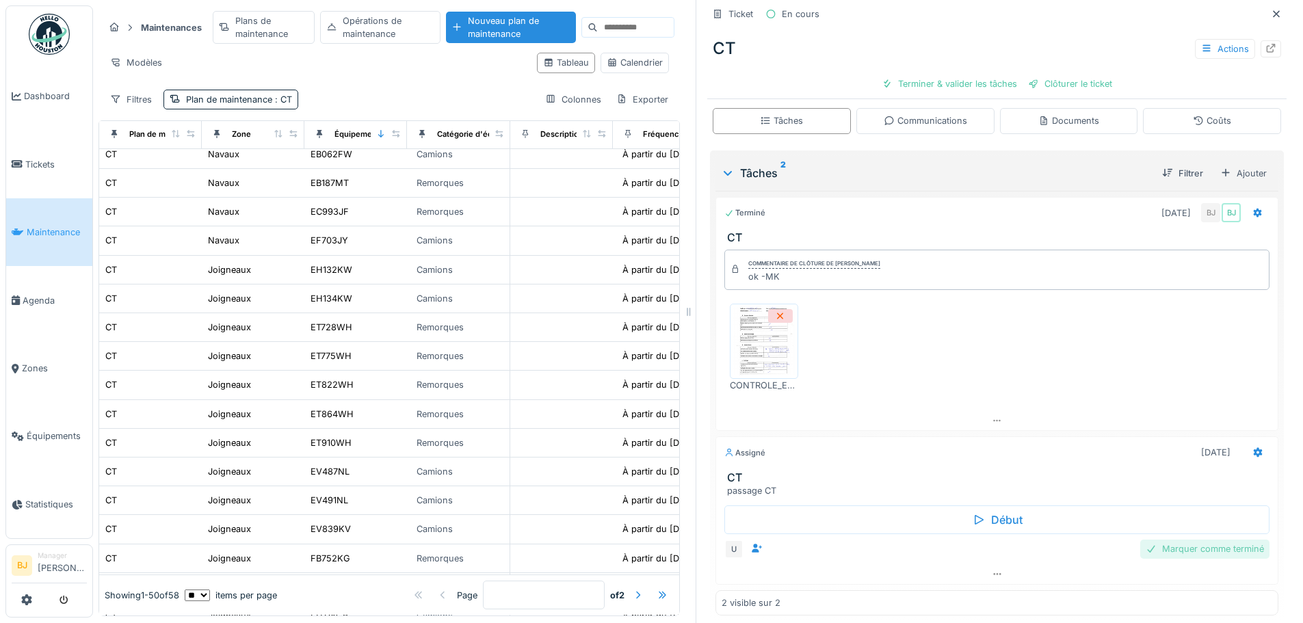
scroll to position [237, 0]
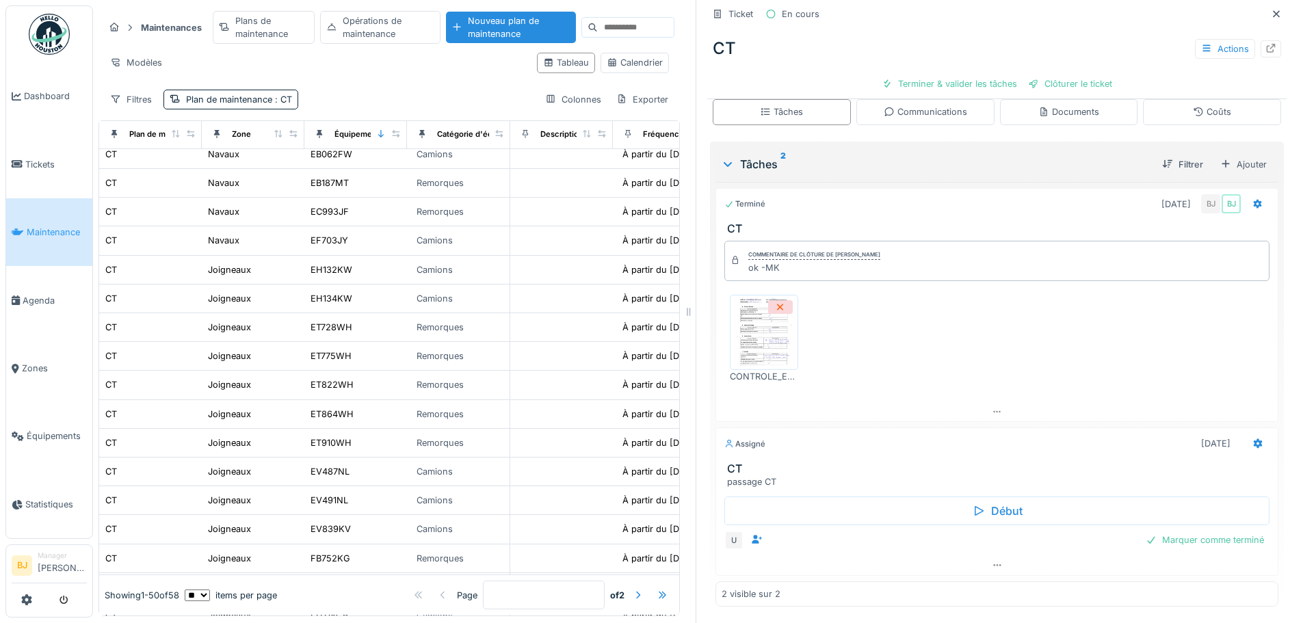
click at [1149, 531] on div "Marquer comme terminé" at bounding box center [1205, 540] width 129 height 18
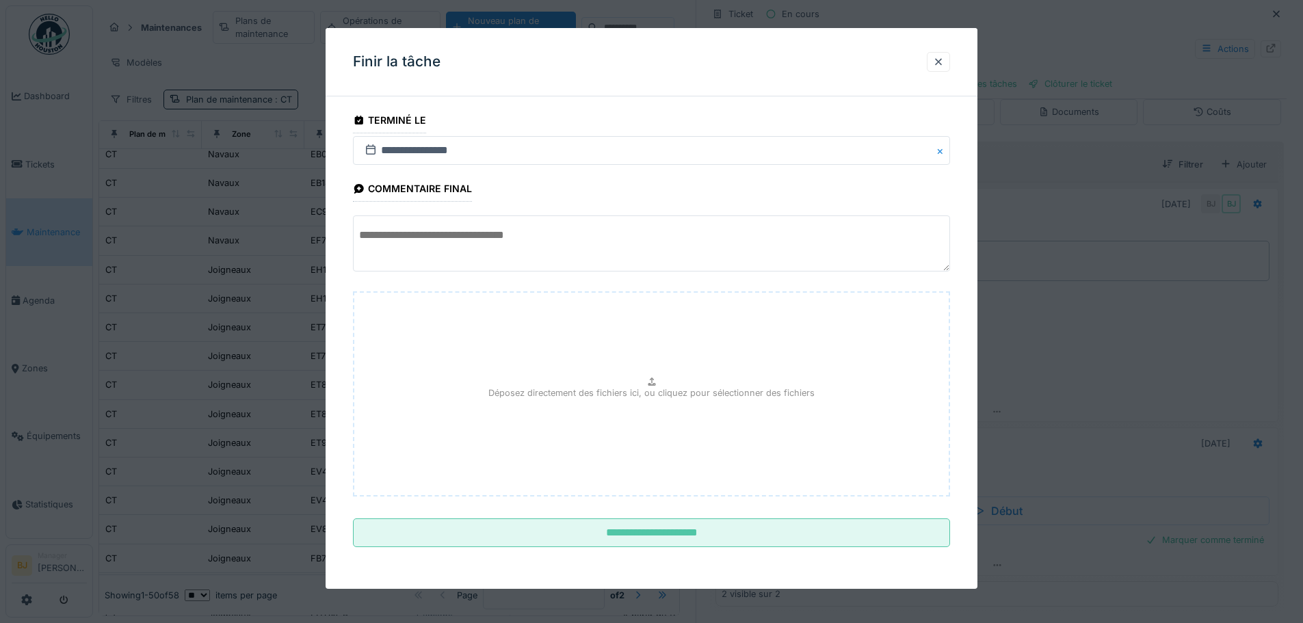
click at [432, 252] on textarea at bounding box center [651, 244] width 597 height 56
type textarea "**********"
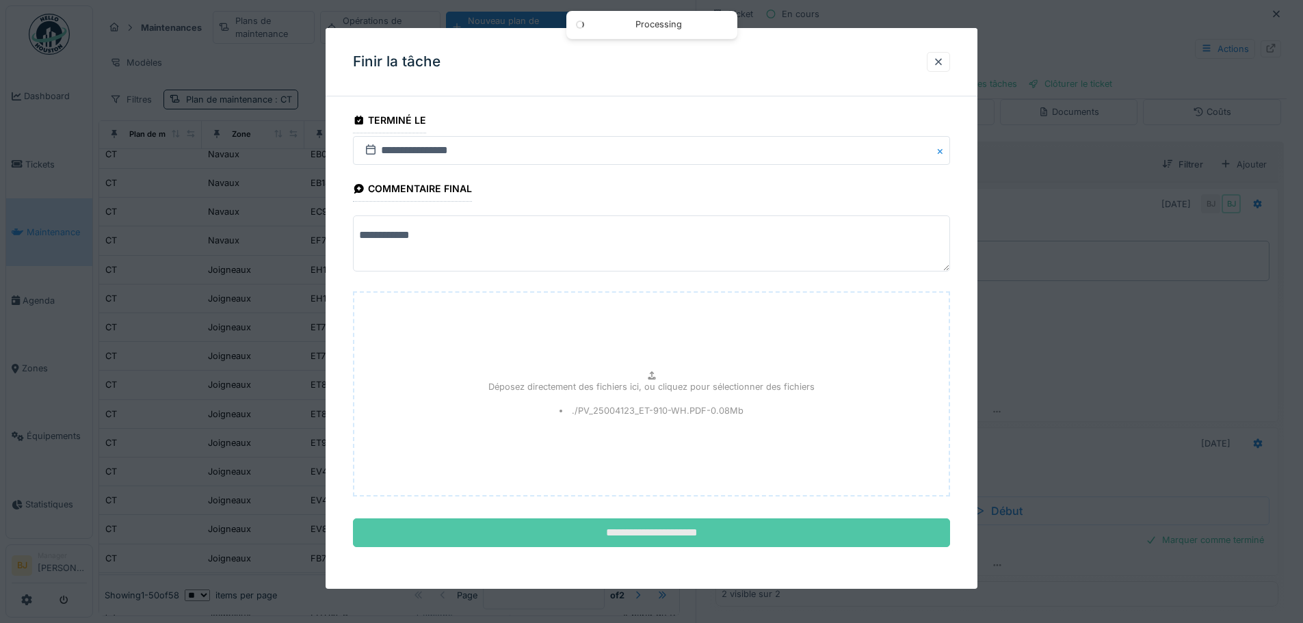
click at [713, 530] on input "**********" at bounding box center [651, 533] width 597 height 29
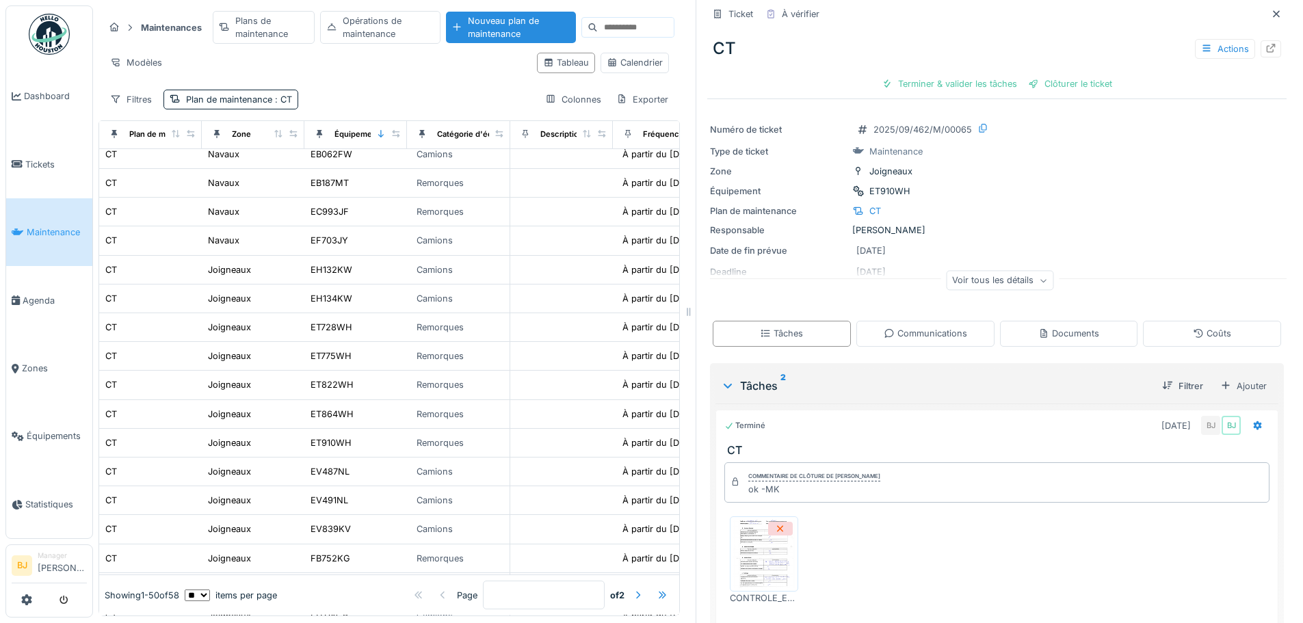
scroll to position [0, 0]
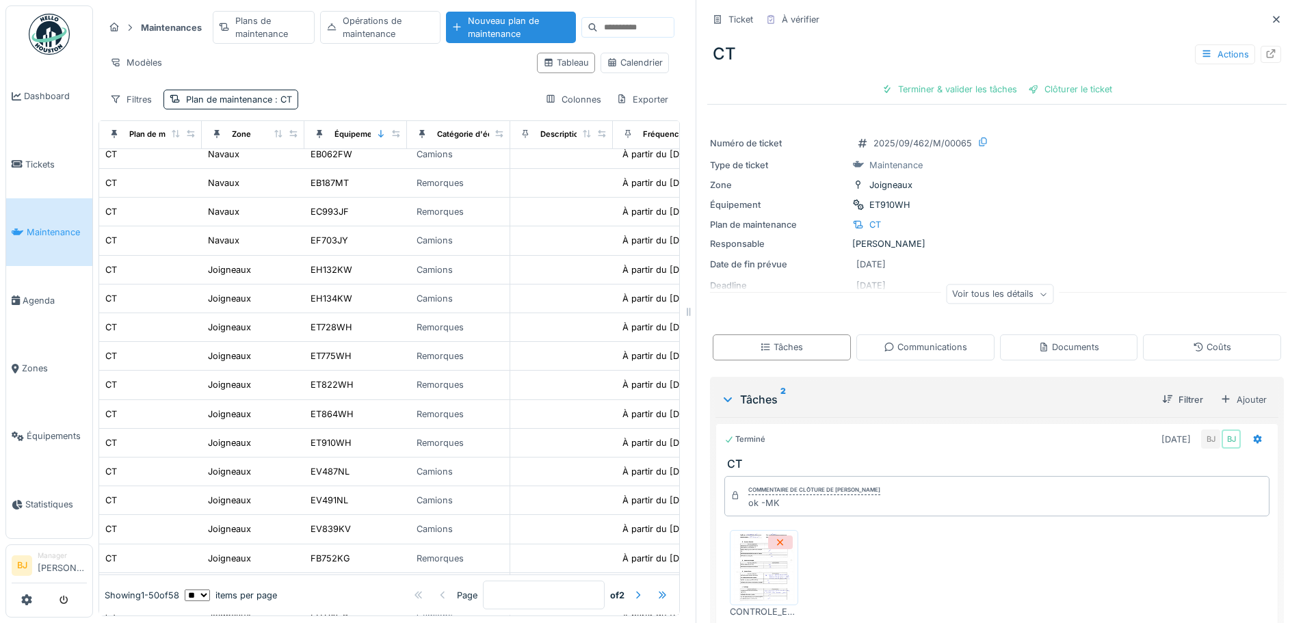
click at [967, 57] on div "CT Actions" at bounding box center [996, 54] width 579 height 36
click at [967, 80] on div "Terminer & valider les tâches" at bounding box center [949, 89] width 146 height 18
click at [989, 80] on div "Clôturer le ticket" at bounding box center [997, 89] width 95 height 18
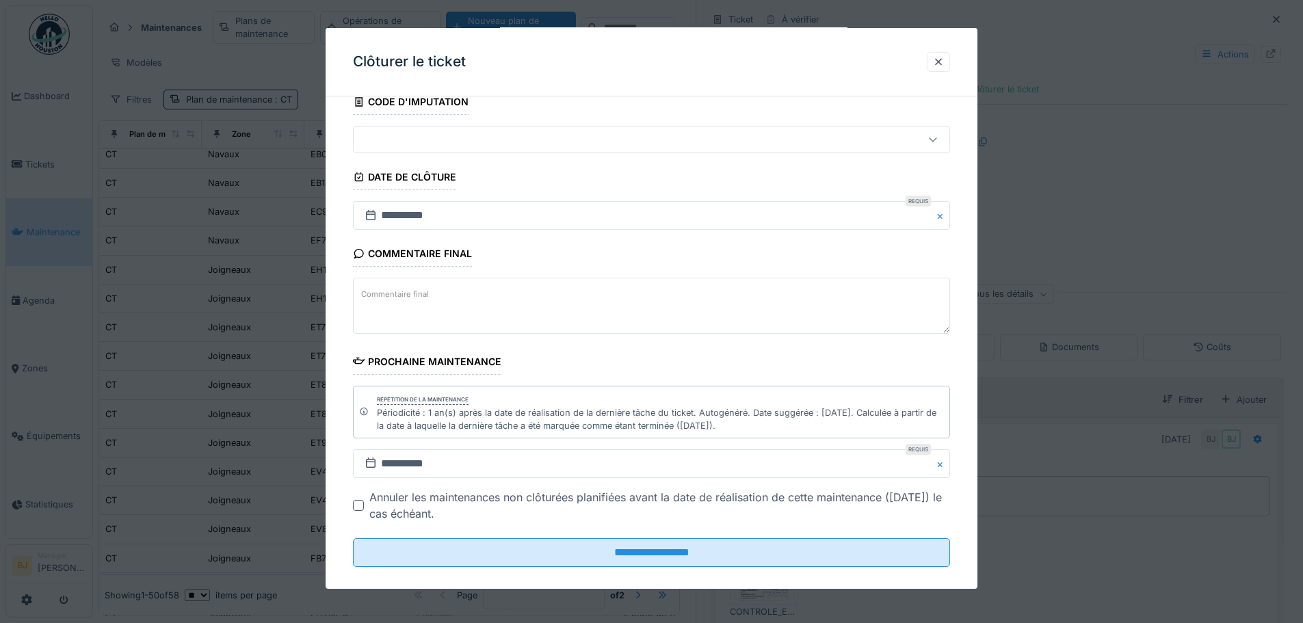
scroll to position [110, 0]
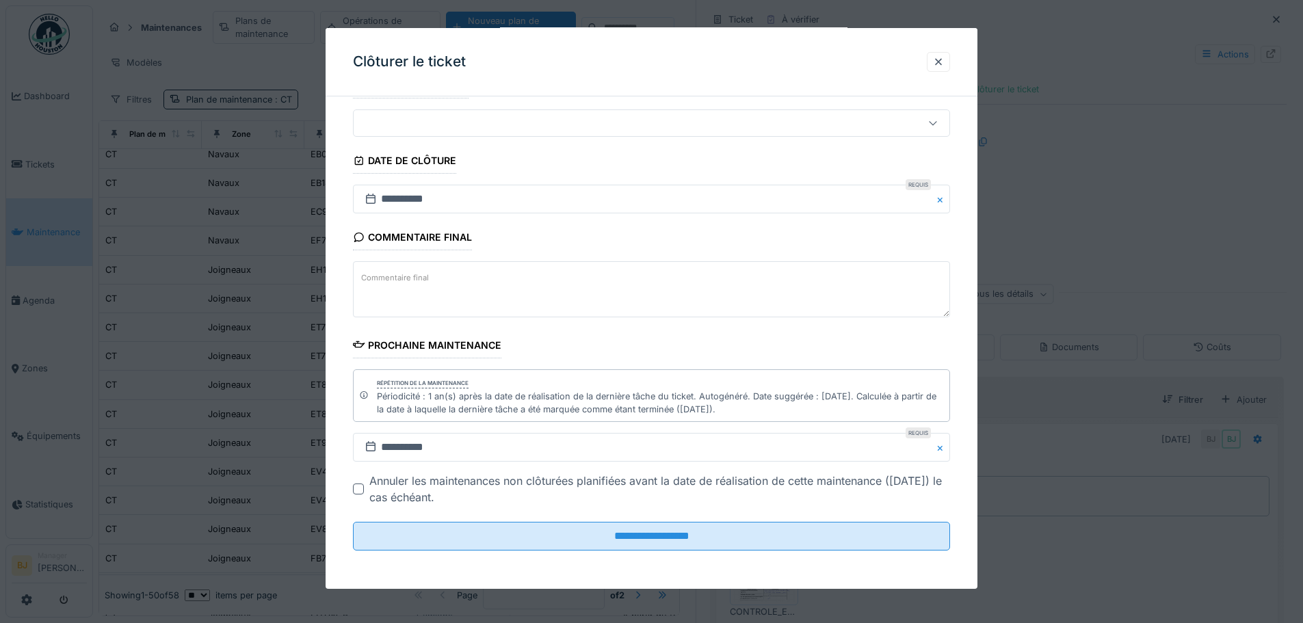
click at [593, 289] on textarea "Commentaire final" at bounding box center [651, 289] width 597 height 56
type textarea "**"
click at [601, 460] on input "**********" at bounding box center [651, 447] width 597 height 29
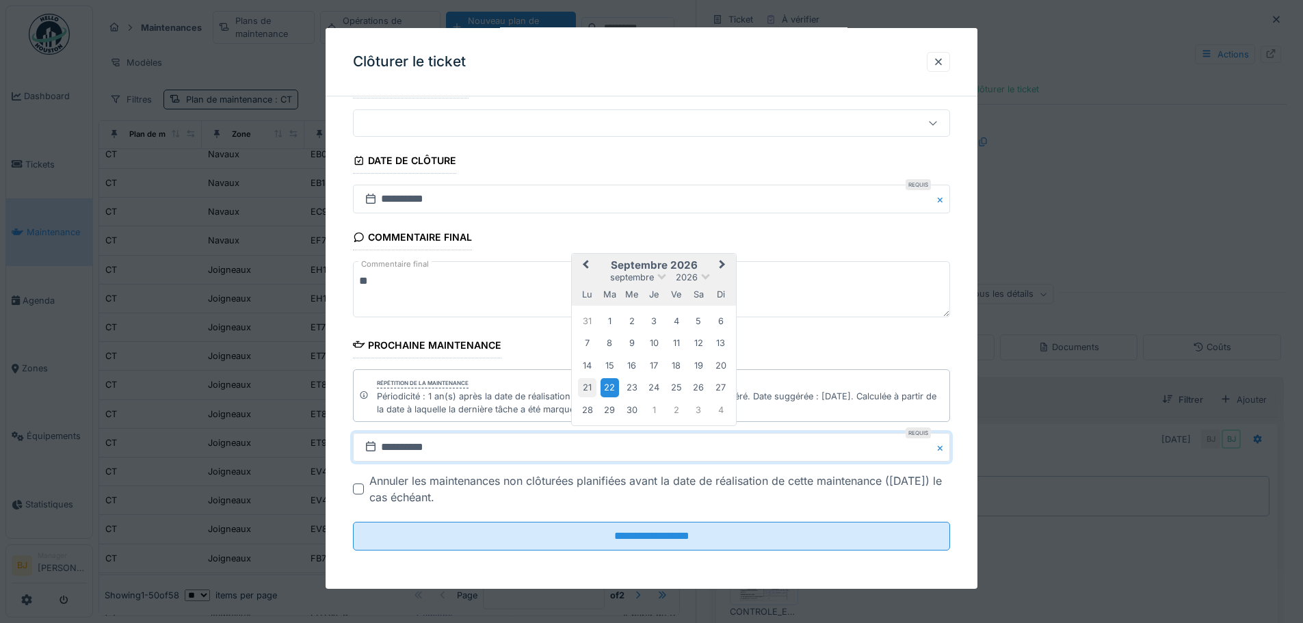
click at [584, 385] on div "21" at bounding box center [587, 387] width 18 height 18
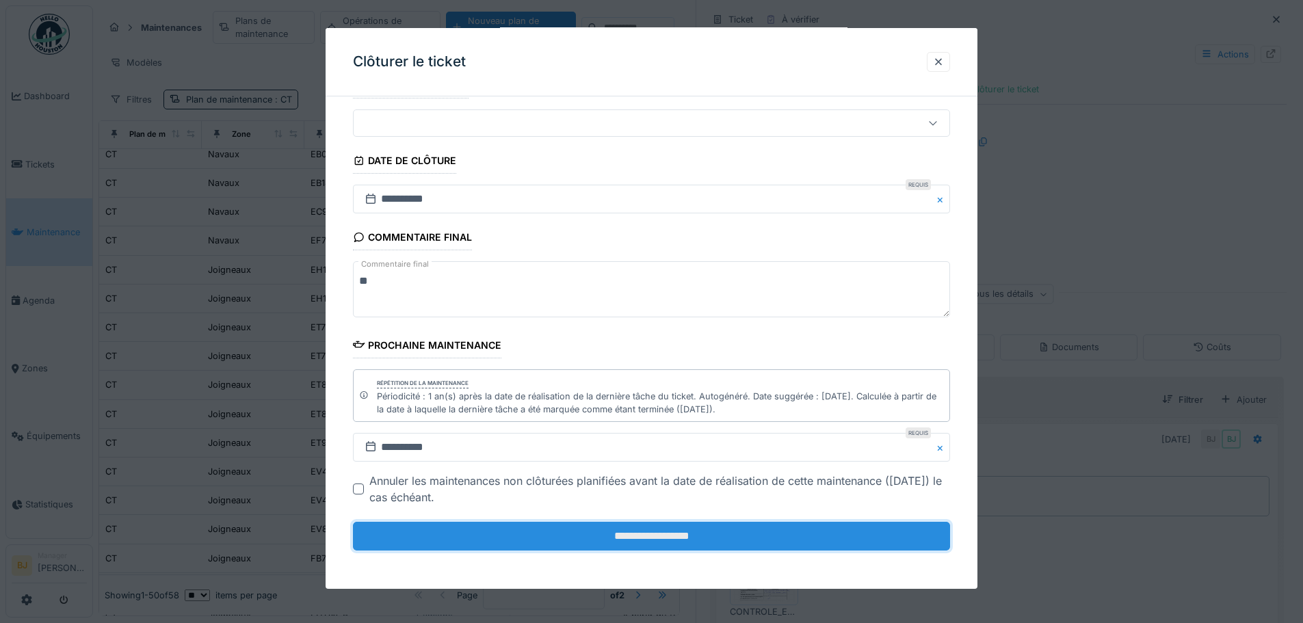
click at [546, 538] on input "**********" at bounding box center [651, 536] width 597 height 29
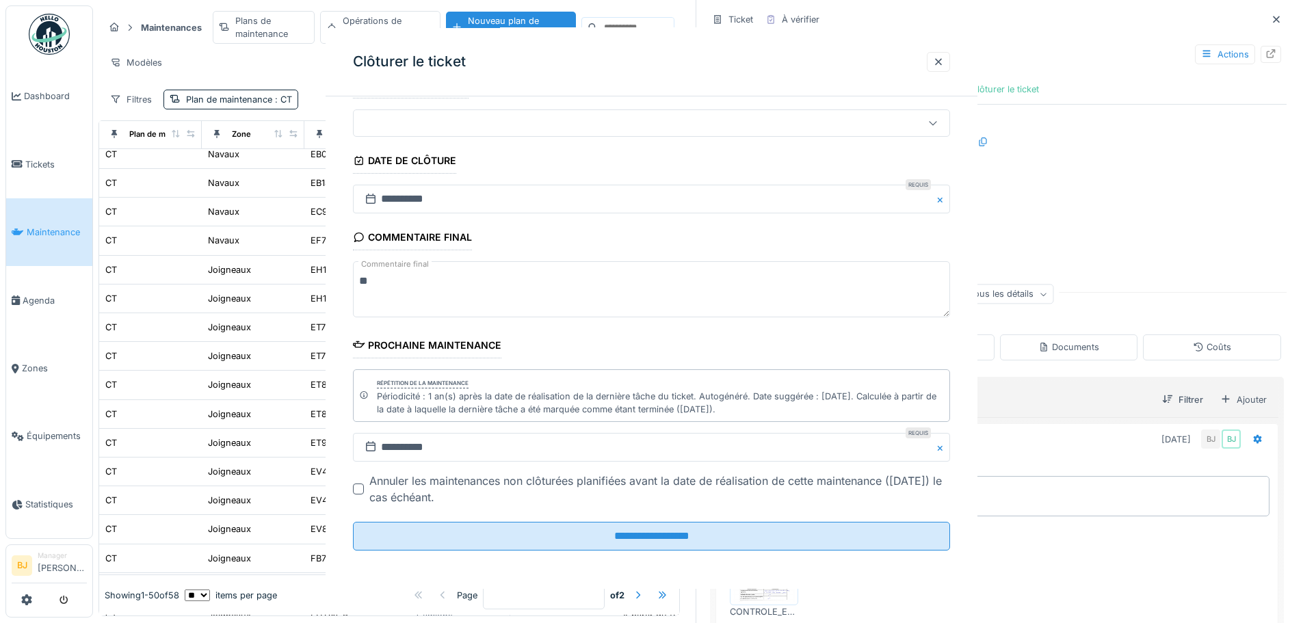
scroll to position [0, 0]
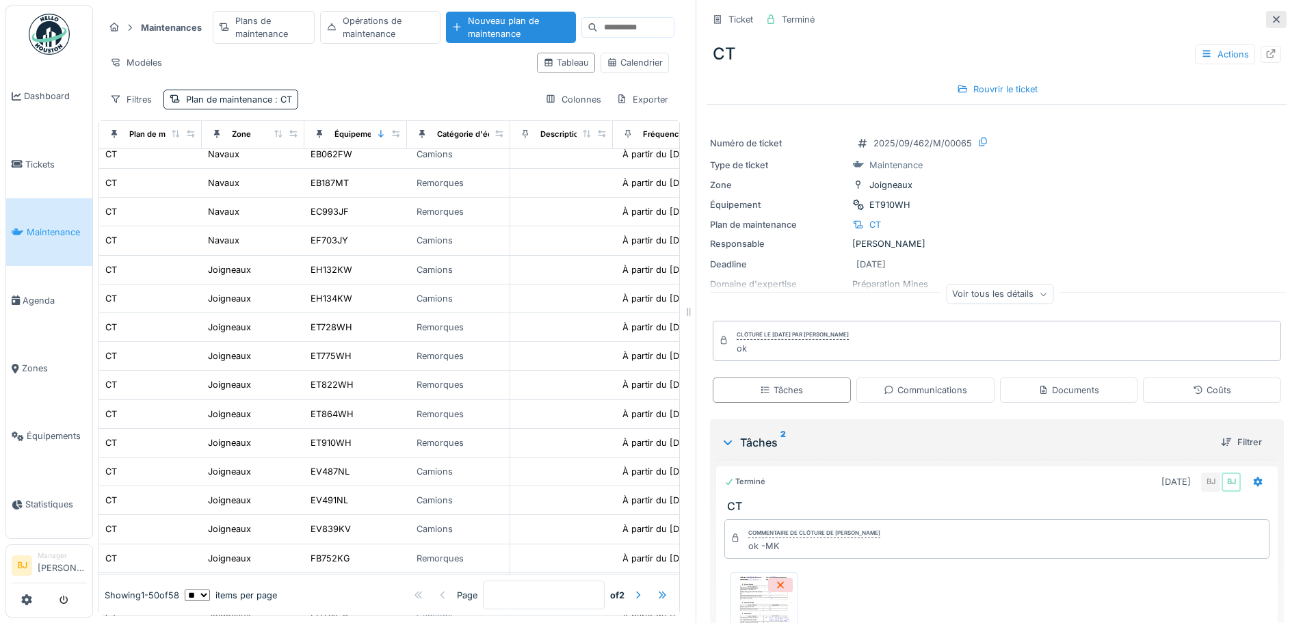
click at [1266, 14] on div at bounding box center [1276, 19] width 21 height 17
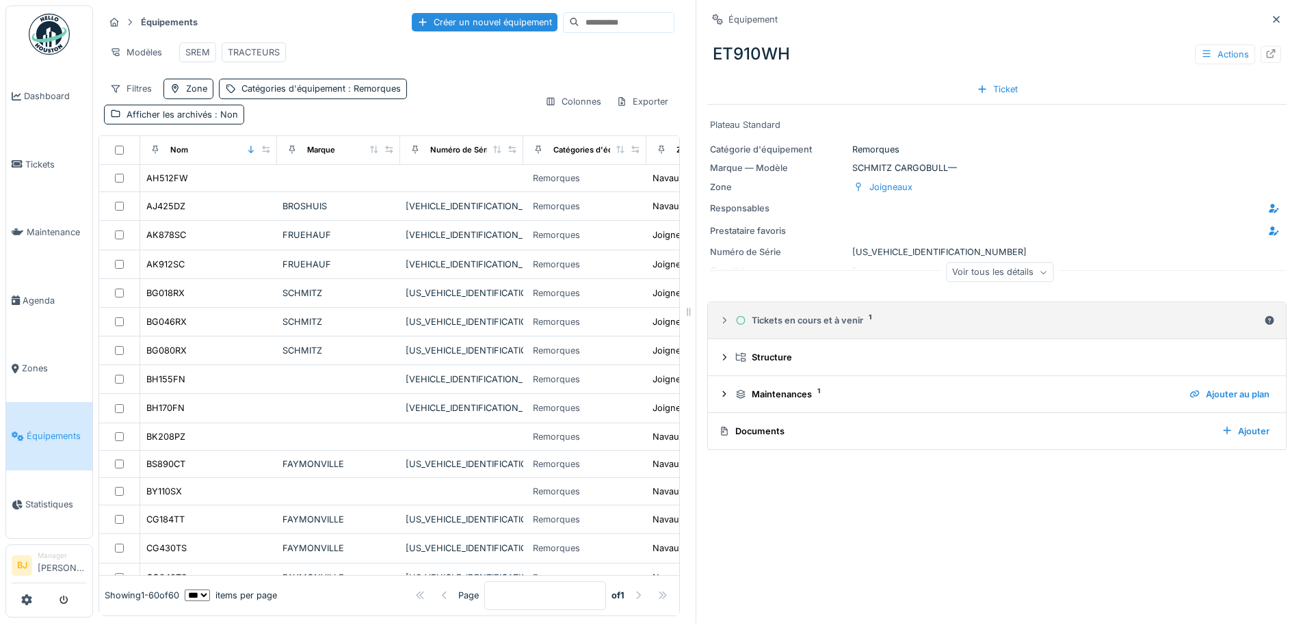
click at [795, 319] on div "Tickets en cours et à venir 1" at bounding box center [996, 320] width 523 height 13
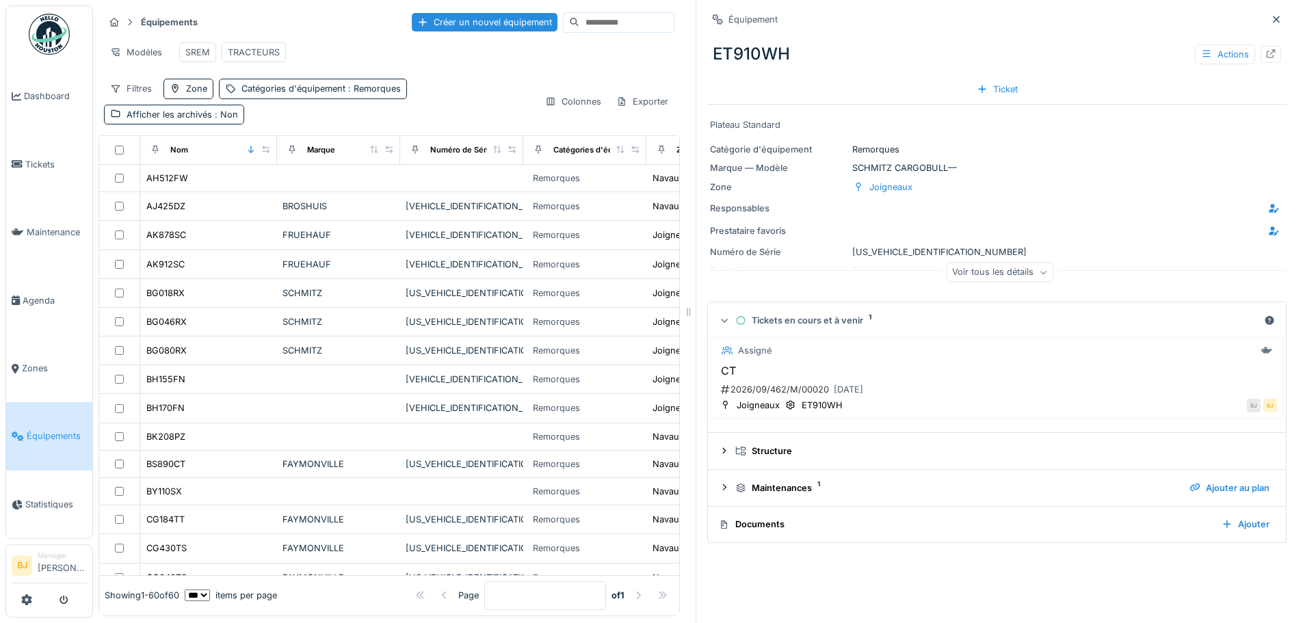
click at [795, 319] on div "Tickets en cours et à venir 1" at bounding box center [996, 320] width 523 height 13
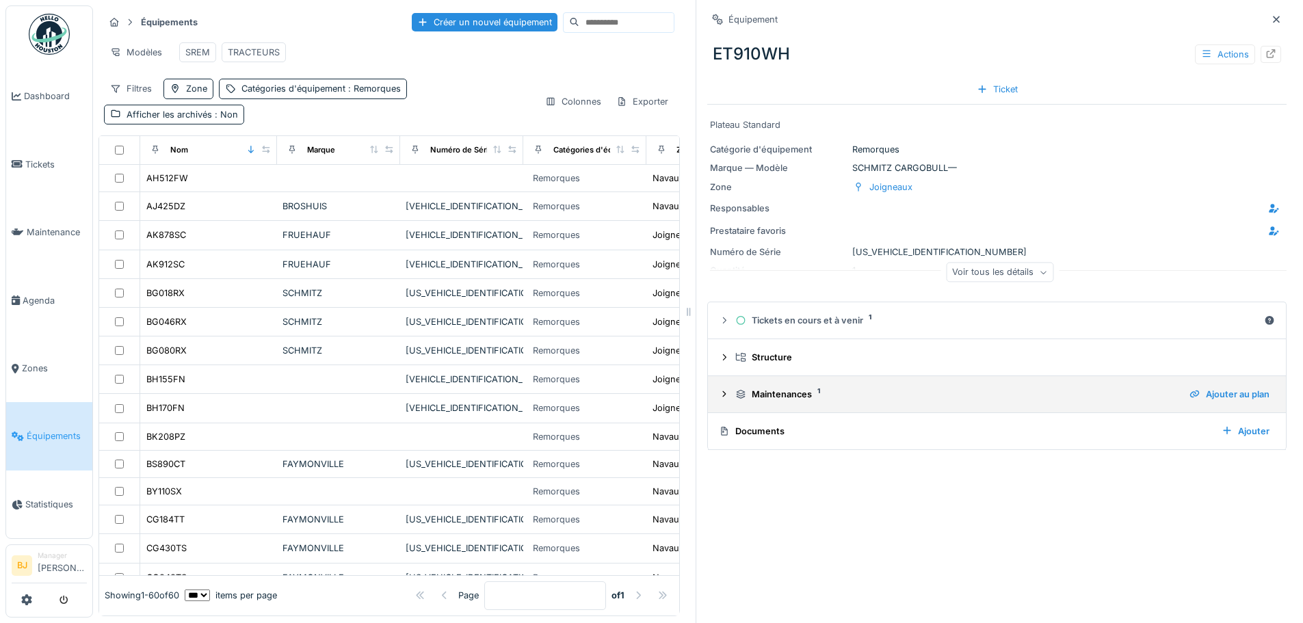
click at [805, 401] on div "Maintenances 1" at bounding box center [956, 394] width 443 height 13
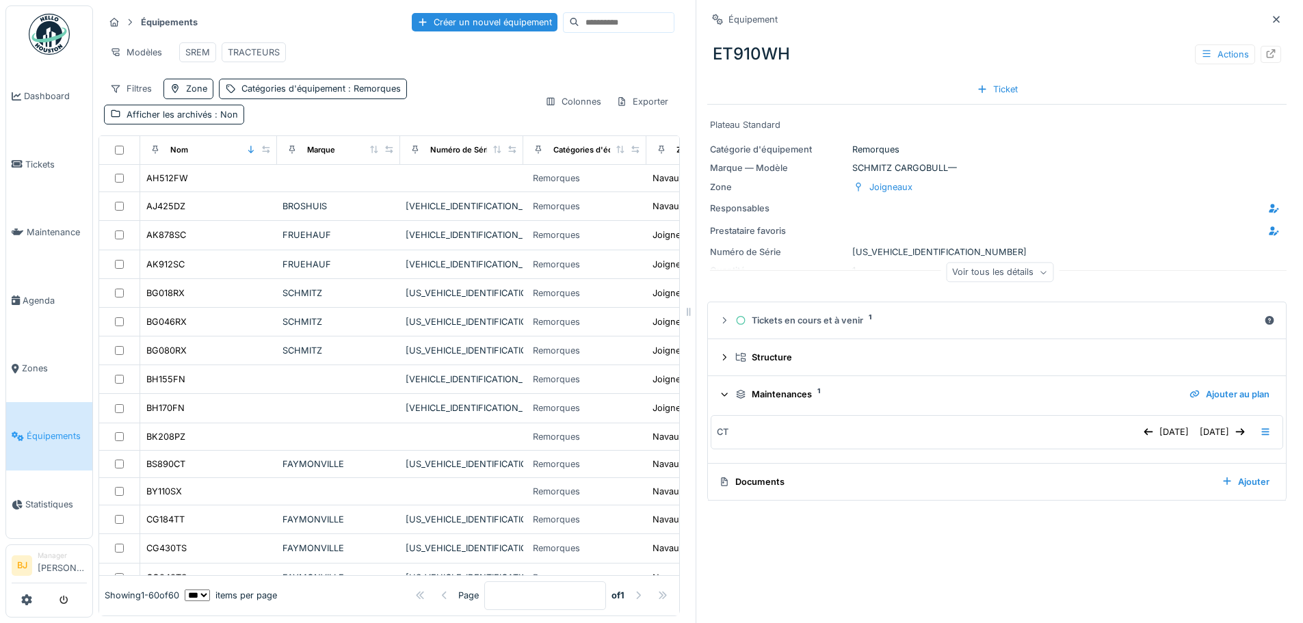
click at [805, 401] on div "Maintenances 1" at bounding box center [956, 394] width 443 height 13
click at [878, 530] on div "Équipement ET910WH Actions Ticket Plateau Standard Catégorie d'équipement Remor…" at bounding box center [997, 311] width 602 height 623
